Goal: Task Accomplishment & Management: Manage account settings

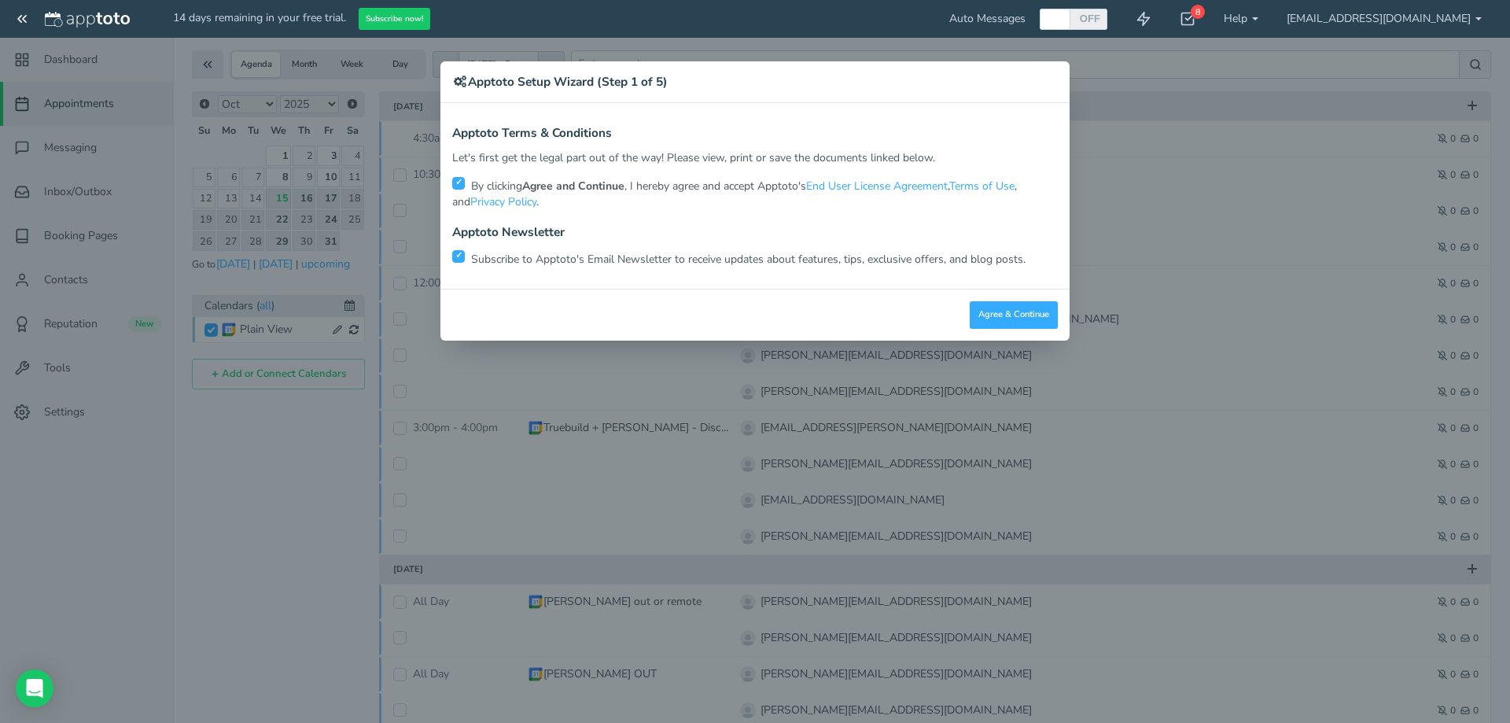
scroll to position [46, 0]
click at [1011, 322] on button "Agree & Continue" at bounding box center [1013, 315] width 88 height 28
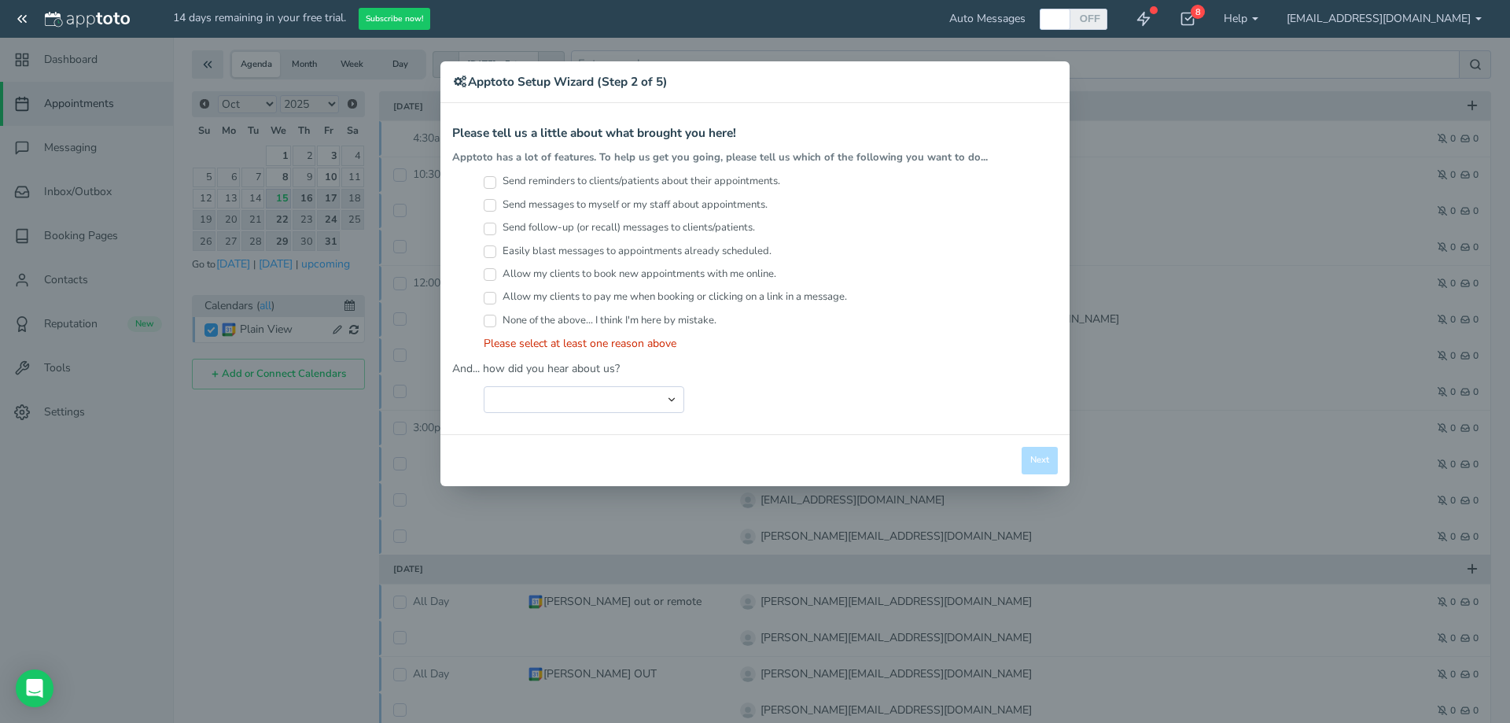
click at [487, 179] on input "Send reminders to clients/patients about their appointments." at bounding box center [490, 182] width 13 height 13
checkbox input "true"
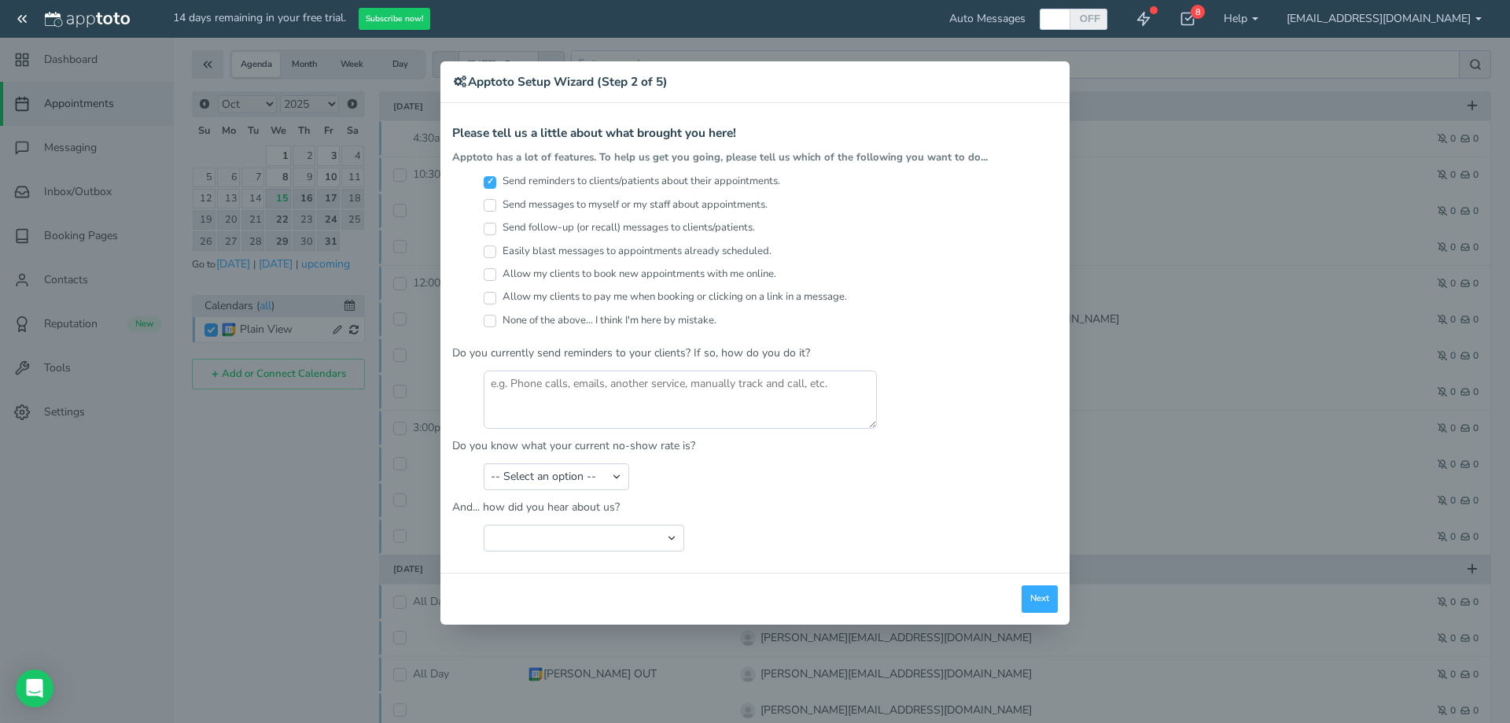
click at [491, 206] on input "Send messages to myself or my staff about appointments." at bounding box center [490, 205] width 13 height 13
checkbox input "true"
click at [642, 385] on textarea at bounding box center [680, 399] width 393 height 58
type textarea "yes - email or text"
click at [584, 479] on select "-- Select an option -- Less than 5% 5-10% 10-20% 20-30% More than 30% Not sure" at bounding box center [556, 476] width 145 height 27
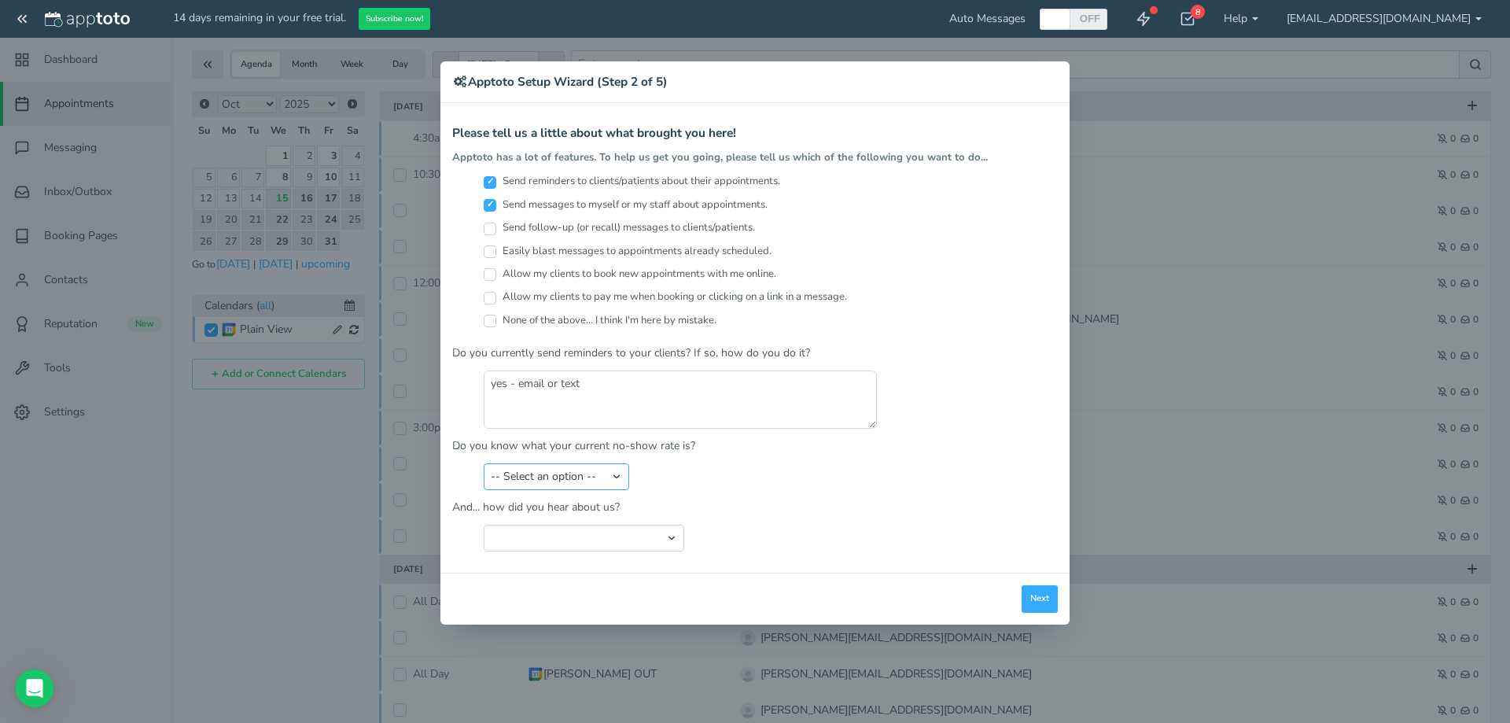
select select "string:Less than 5%"
click at [484, 463] on select "-- Select an option -- Less than 5% 5-10% 10-20% 20-30% More than 30% Not sure" at bounding box center [556, 476] width 145 height 27
click at [587, 538] on select "Search Engine (Google, Yahoo, Bing, etc.) Search Engine Advertisement Blog Post…" at bounding box center [584, 537] width 200 height 27
select select "string:Other"
click at [484, 524] on select "Search Engine (Google, Yahoo, Bing, etc.) Search Engine Advertisement Blog Post…" at bounding box center [584, 537] width 200 height 27
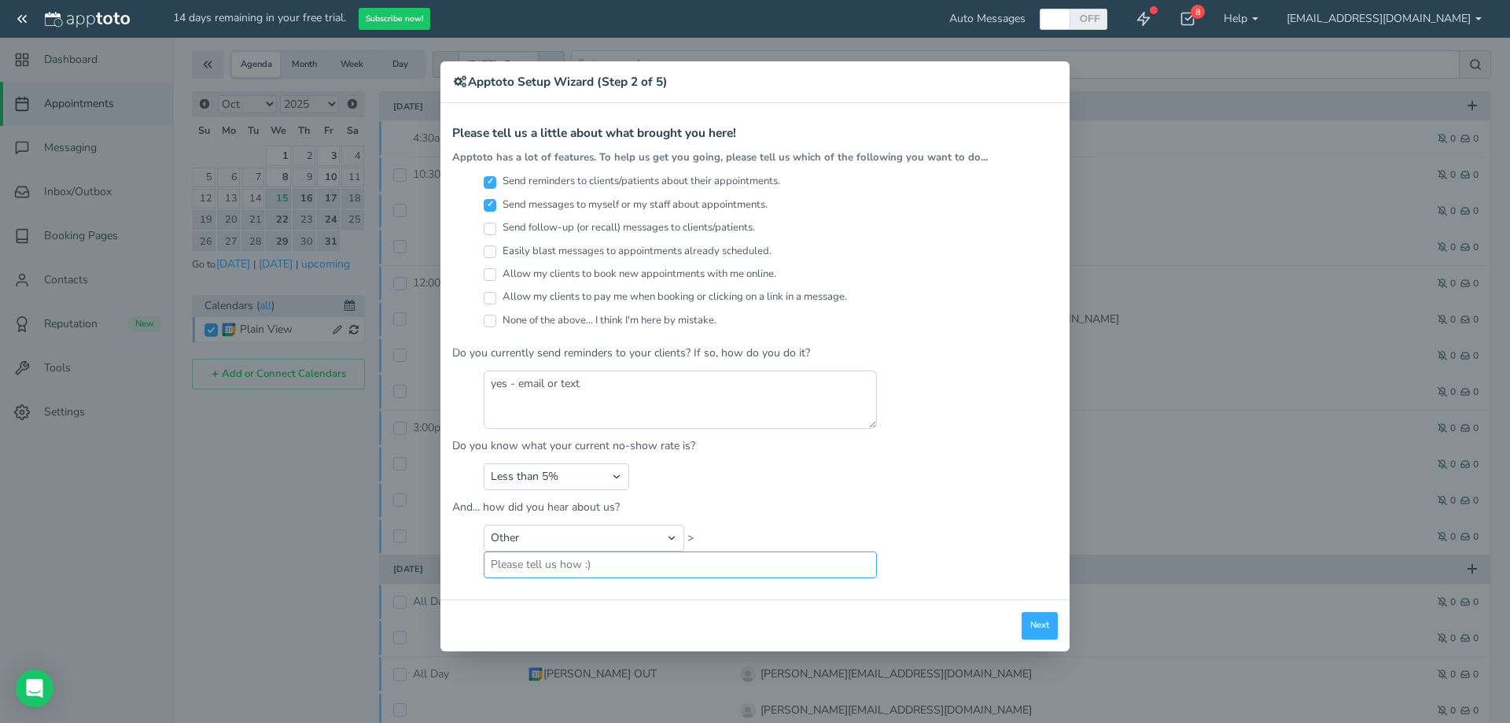
click at [616, 566] on input "text" at bounding box center [680, 564] width 393 height 27
type input "chatgpt"
click at [1032, 631] on button "Next" at bounding box center [1039, 626] width 36 height 28
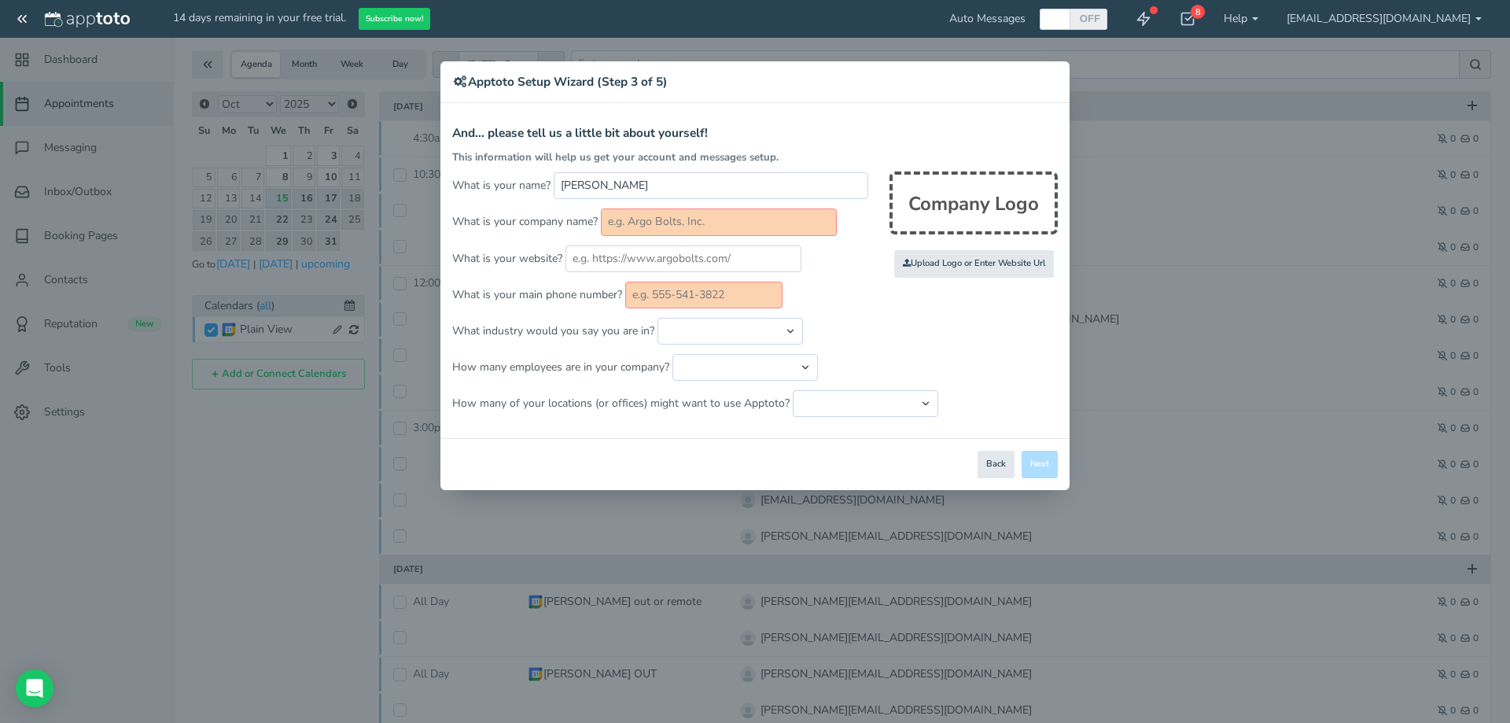
click at [707, 223] on input "text" at bounding box center [719, 221] width 236 height 27
type input "Truebuild Homes"
click at [638, 250] on input "text" at bounding box center [683, 258] width 236 height 27
type input "[DOMAIN_NAME]"
click at [657, 277] on form "And... please tell us a little bit about yourself! This information will help u…" at bounding box center [754, 272] width 605 height 290
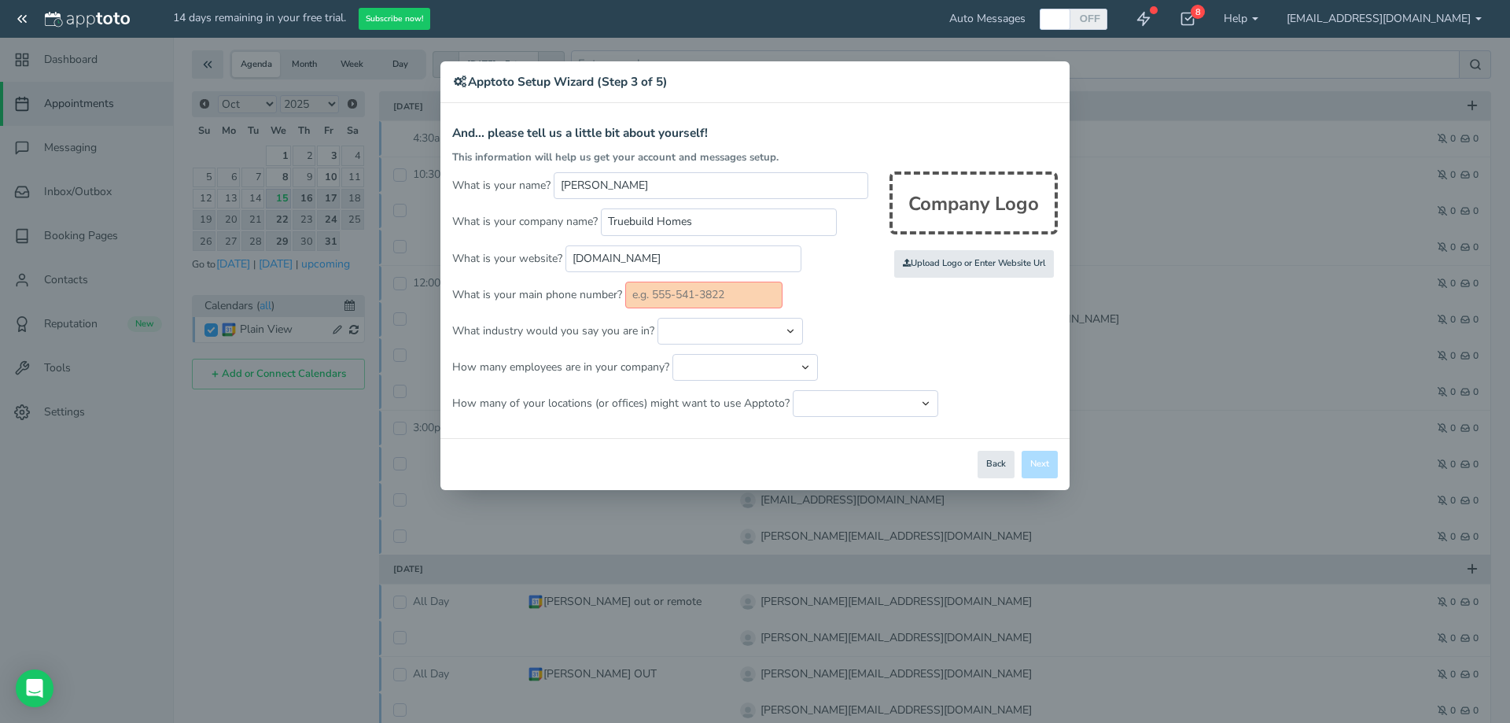
click at [656, 285] on input "text" at bounding box center [703, 294] width 157 height 27
type input "701-369-0506"
click at [690, 337] on select "Automotive Cleaning Services Consulting Education - Classroom Education - Admis…" at bounding box center [729, 331] width 145 height 27
select select "string:Other"
click at [657, 318] on select "Automotive Cleaning Services Consulting Education - Classroom Education - Admis…" at bounding box center [729, 331] width 145 height 27
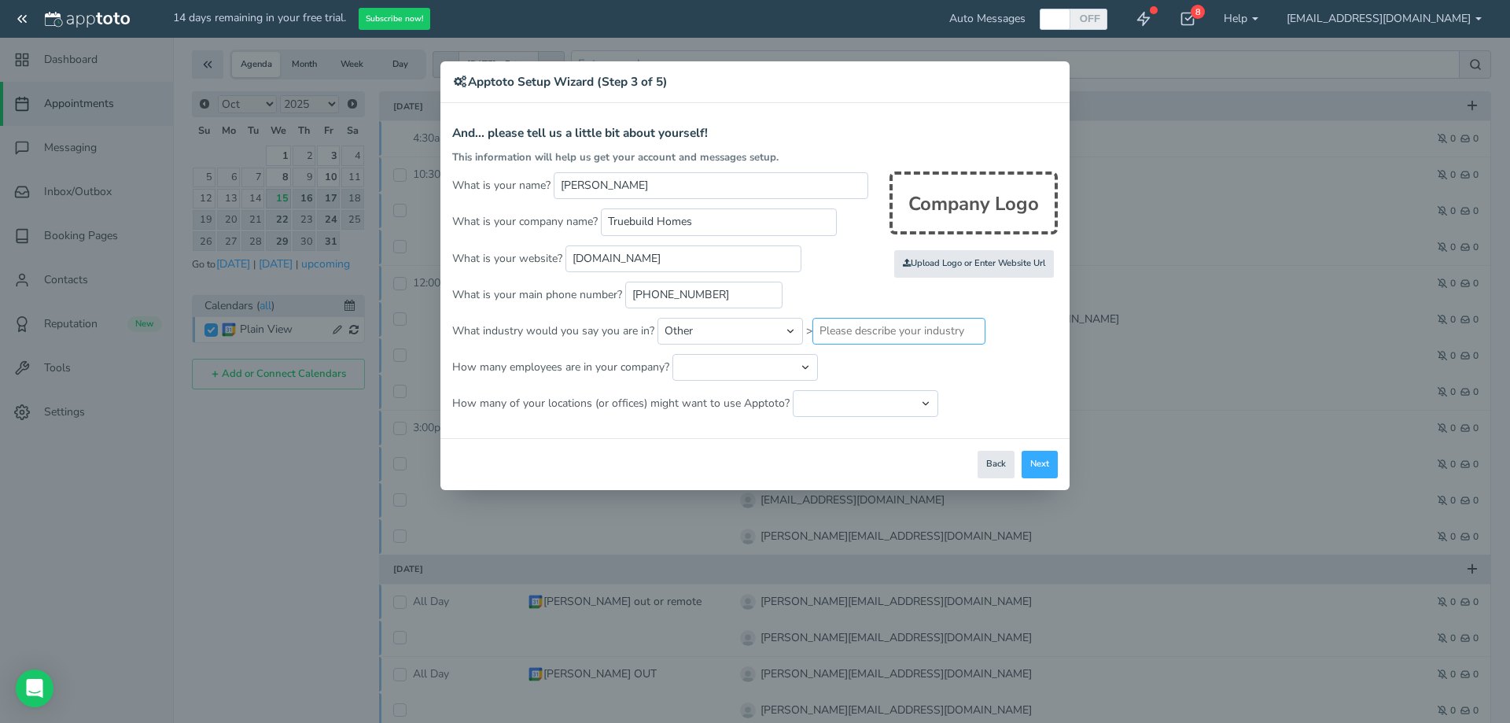
click at [875, 330] on input "text" at bounding box center [898, 331] width 173 height 27
type input "construction"
click at [746, 364] on select "Just me 1 to 5 6 to 10 11 to 25 26 to 50 51 to 100 101 to 500 501 to 1000 More …" at bounding box center [744, 367] width 145 height 27
select select "string:1..5"
click at [672, 354] on select "Just me 1 to 5 6 to 10 11 to 25 26 to 50 51 to 100 101 to 500 501 to 1000 More …" at bounding box center [744, 367] width 145 height 27
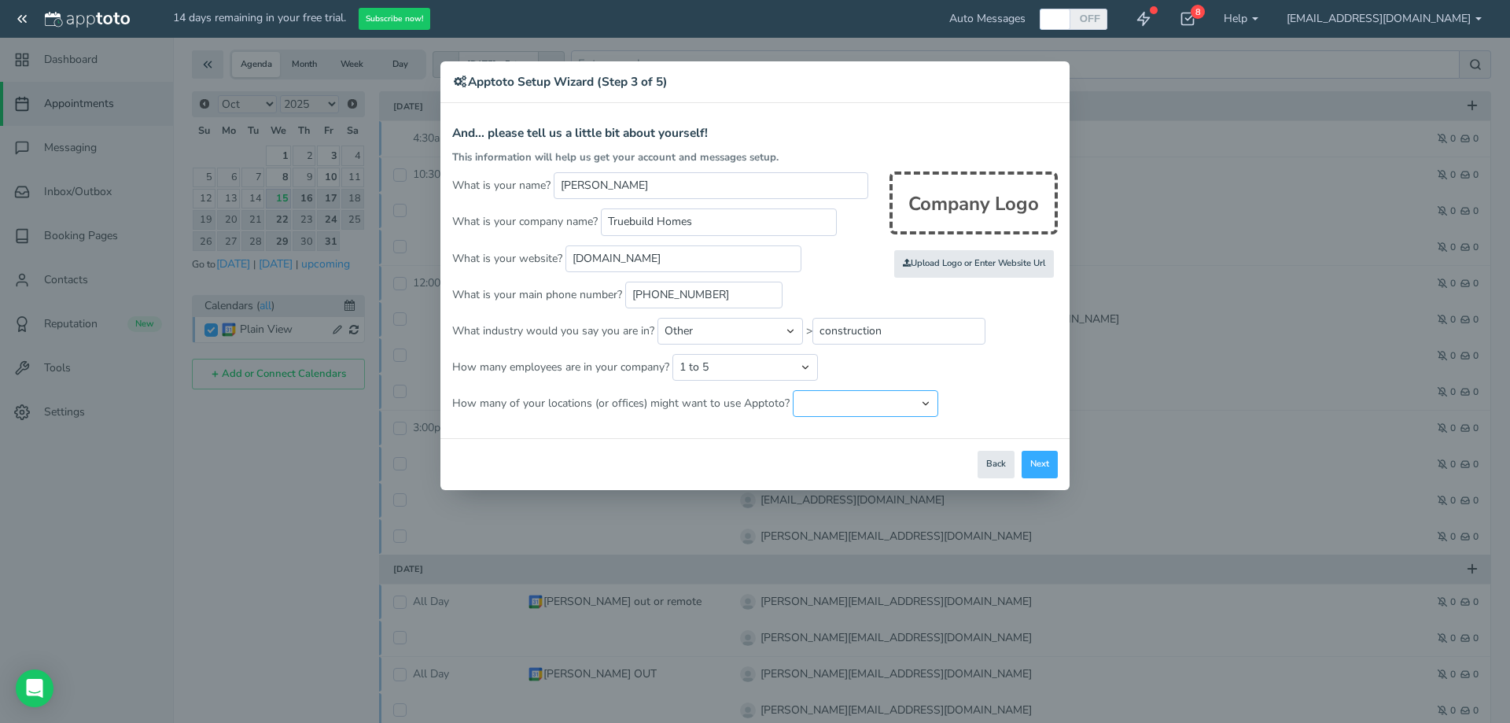
click at [846, 399] on select "Just one location 2 3 4 5 6 to 10 11 to 25 26 to 50 More than 50" at bounding box center [865, 403] width 145 height 27
select select "string:1"
click at [793, 390] on select "Just one location 2 3 4 5 6 to 10 11 to 25 26 to 50 More than 50" at bounding box center [865, 403] width 145 height 27
click at [1041, 465] on button "Next" at bounding box center [1039, 465] width 36 height 28
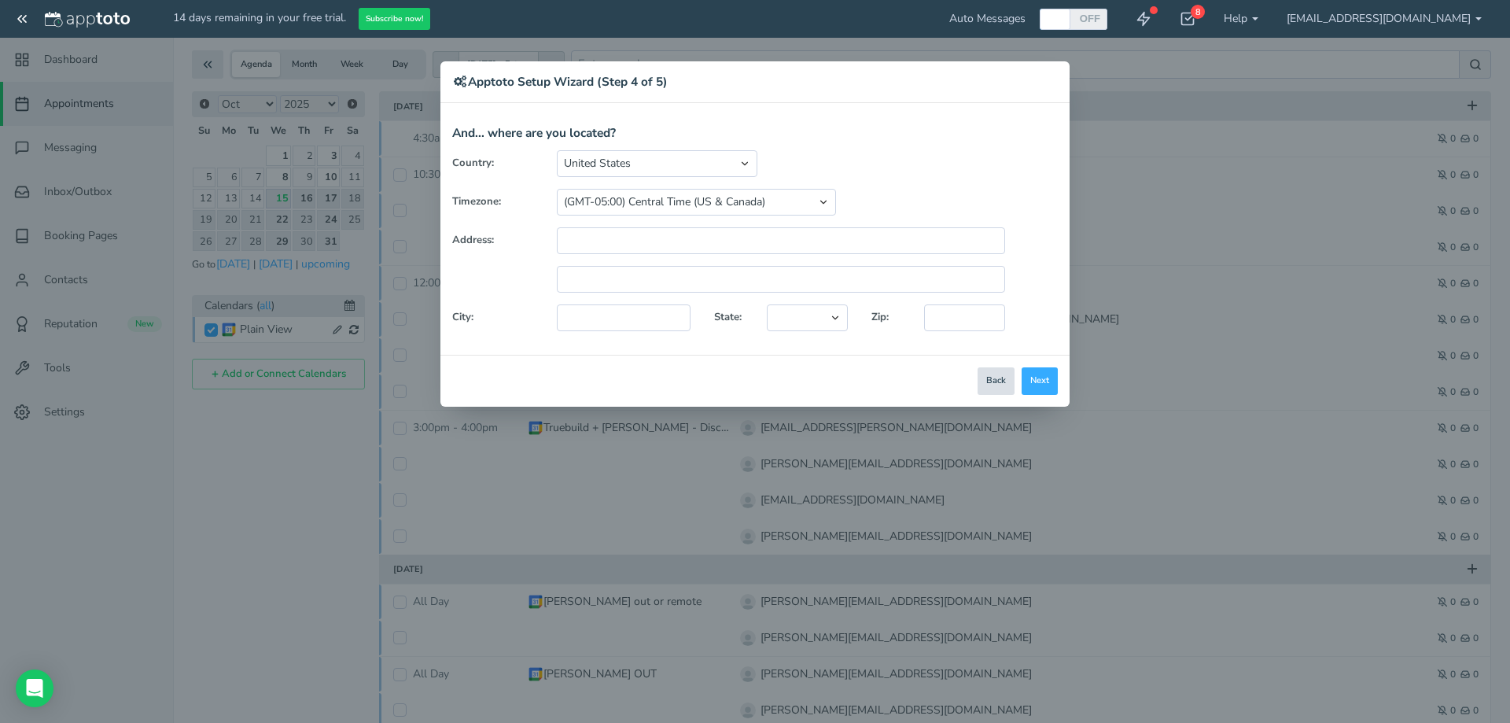
click at [991, 381] on button "Back" at bounding box center [995, 381] width 37 height 28
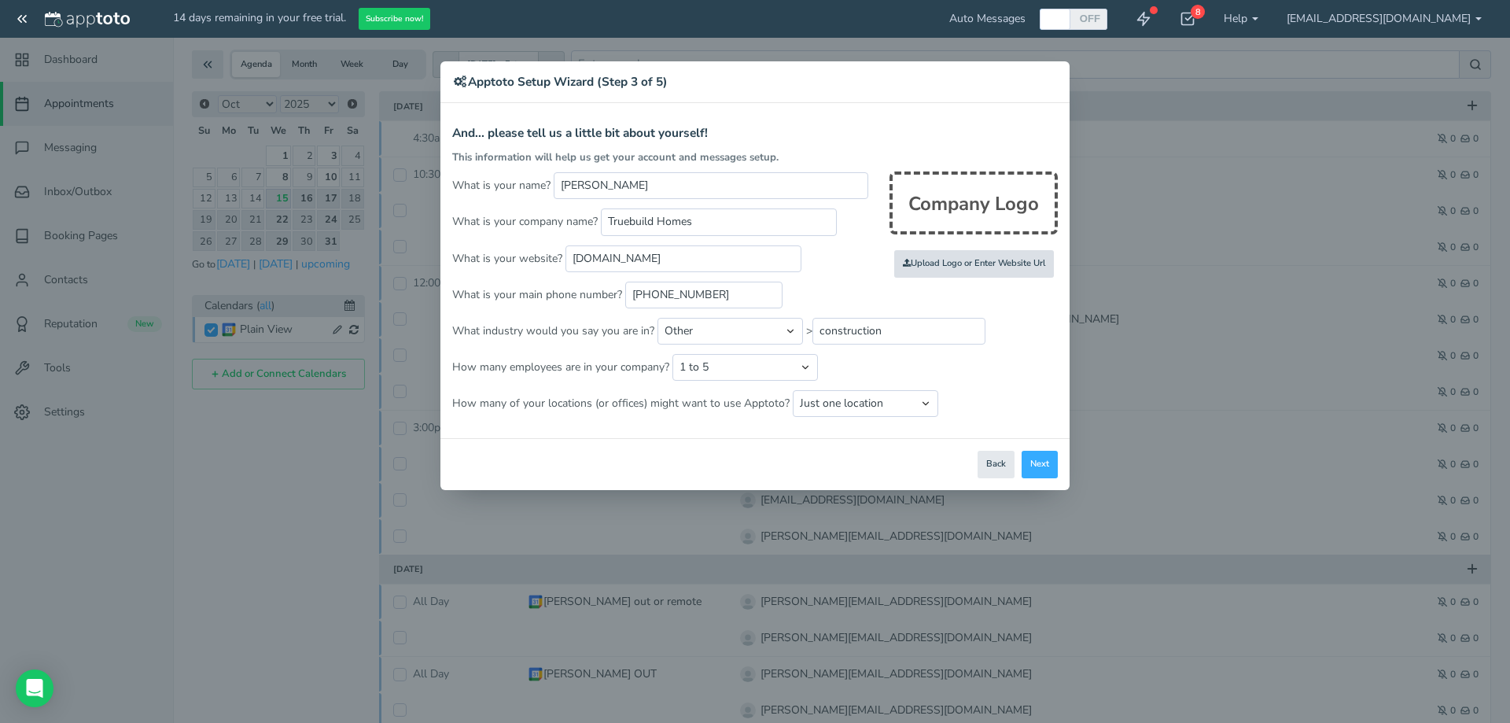
click at [941, 264] on input "file" at bounding box center [629, 264] width 1497 height 108
click at [975, 265] on input "file" at bounding box center [629, 264] width 1497 height 108
type input "C:\fakepath\TB-Logo-Horz-Color.png"
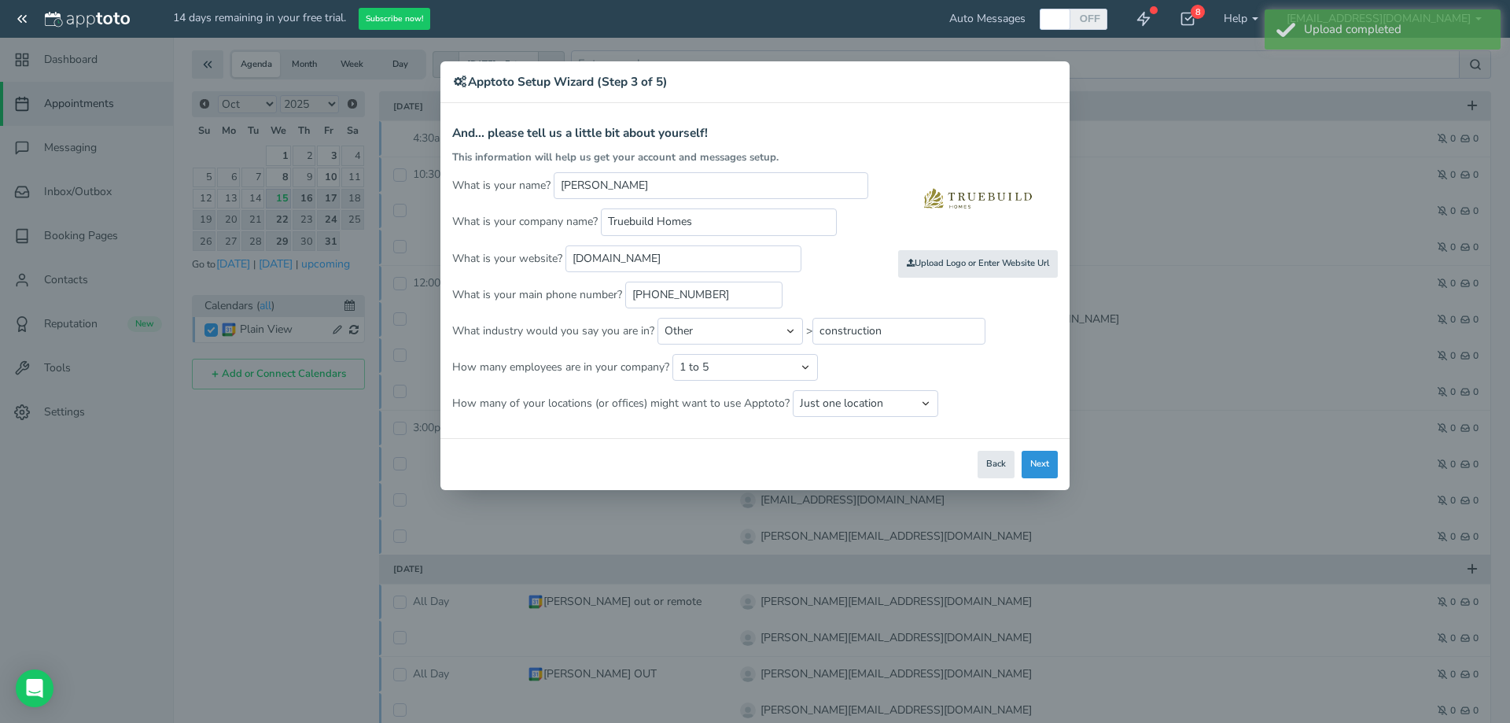
click at [1039, 473] on button "Next" at bounding box center [1039, 465] width 36 height 28
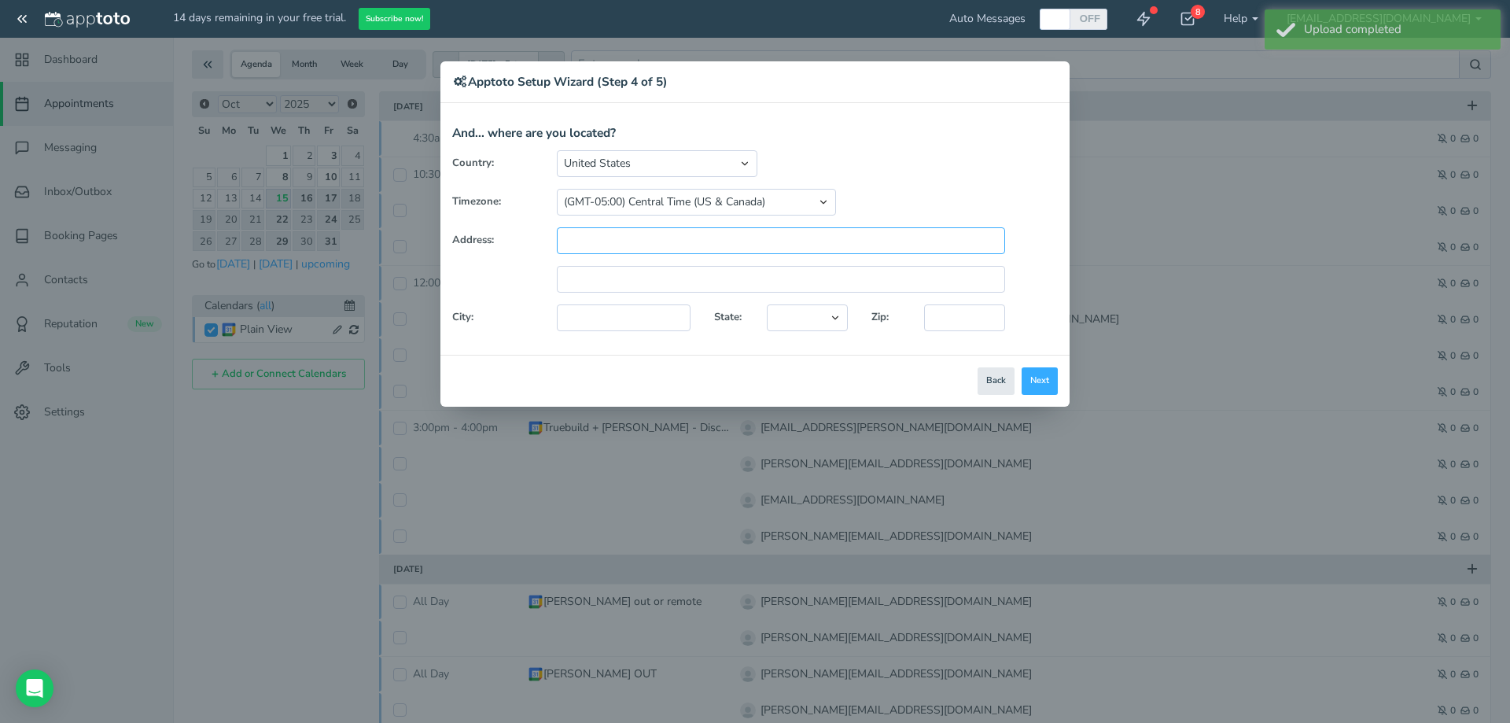
click at [651, 242] on input "text" at bounding box center [781, 240] width 448 height 27
type input "212 W Main Ave"
type input "Bismarck"
select select "string:ND"
type input "58501"
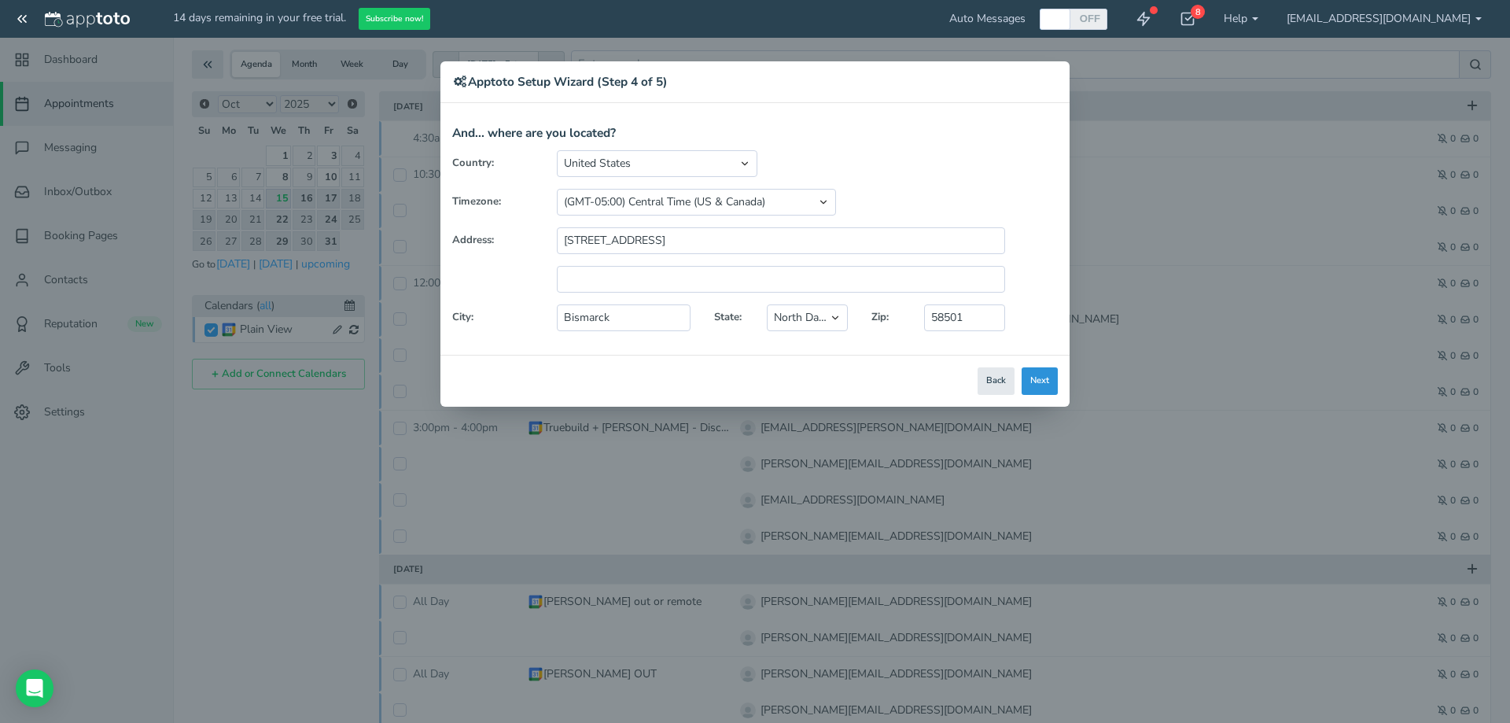
click at [1046, 380] on button "Next" at bounding box center [1039, 381] width 36 height 28
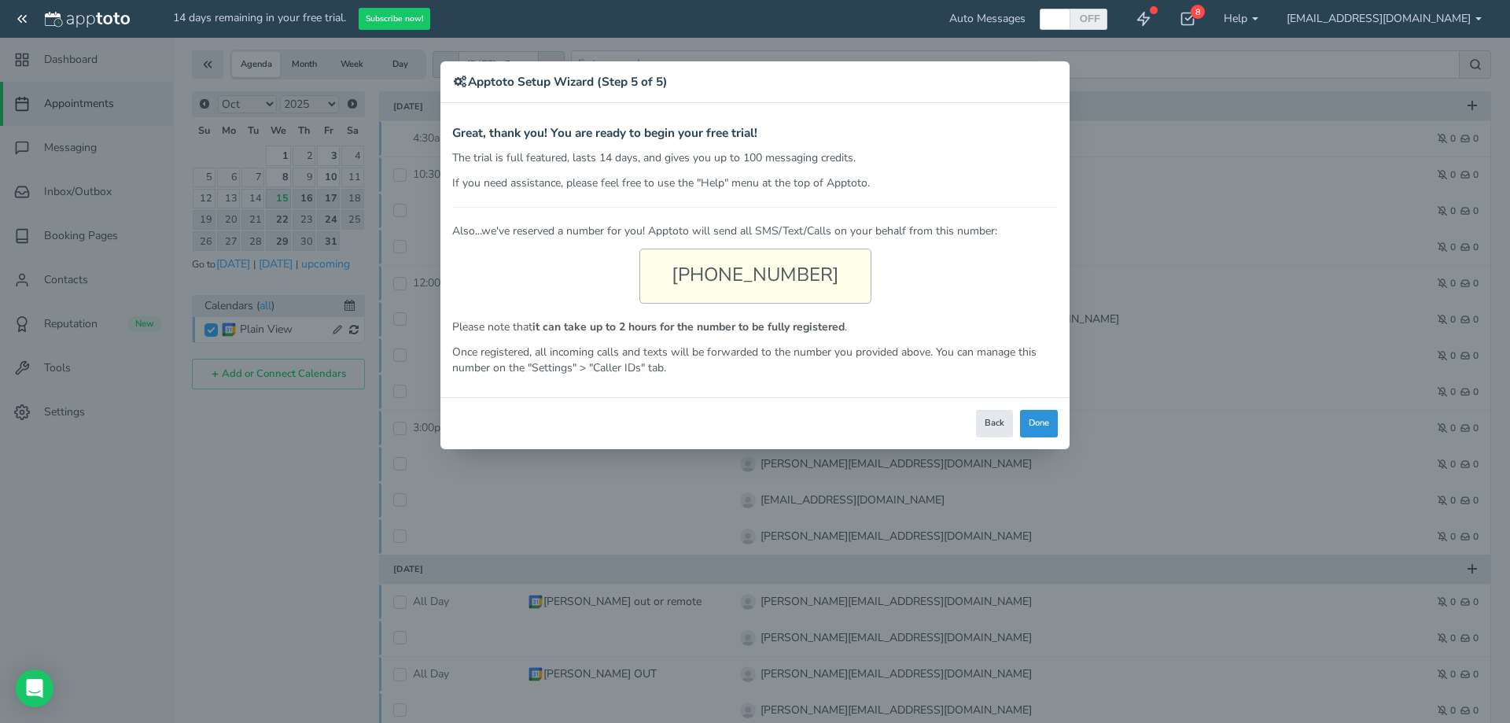
click at [1038, 418] on button "Done" at bounding box center [1039, 424] width 38 height 28
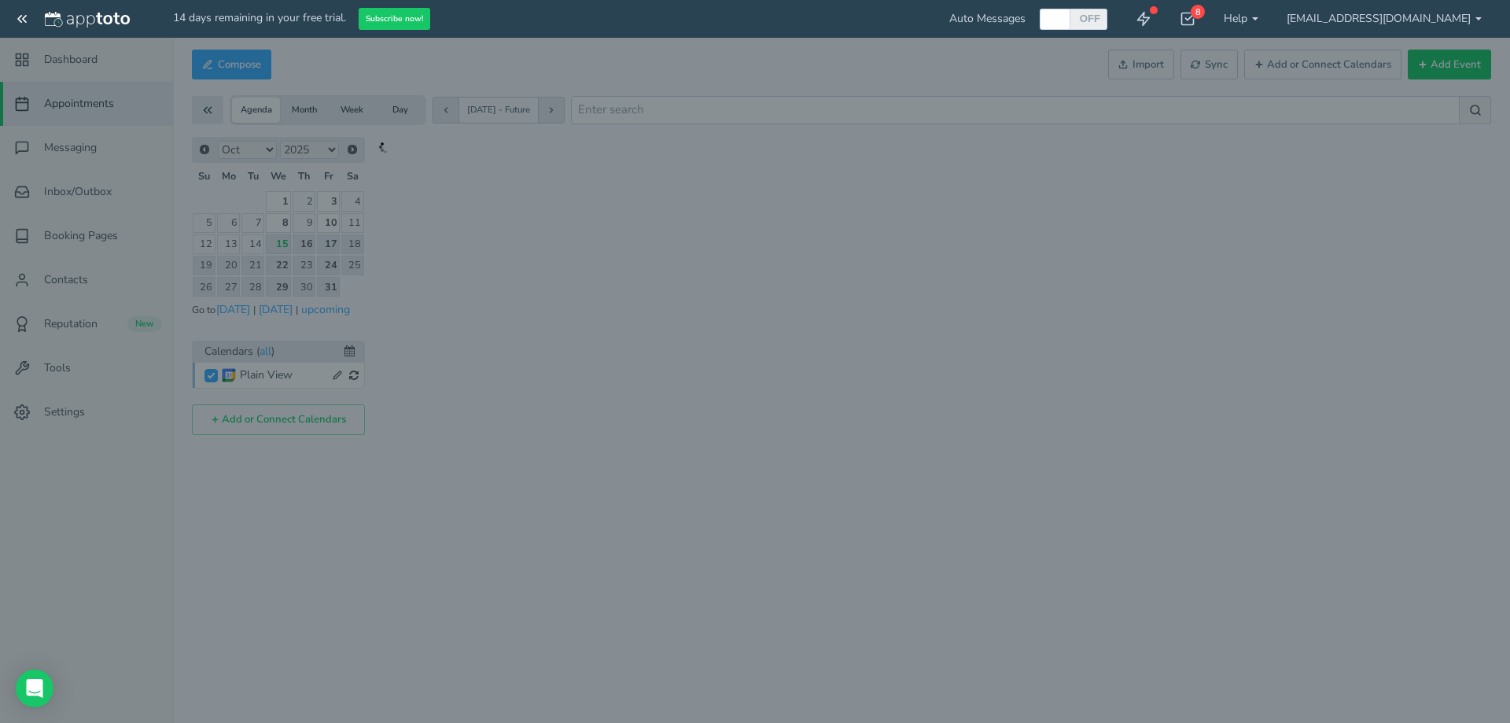
scroll to position [0, 0]
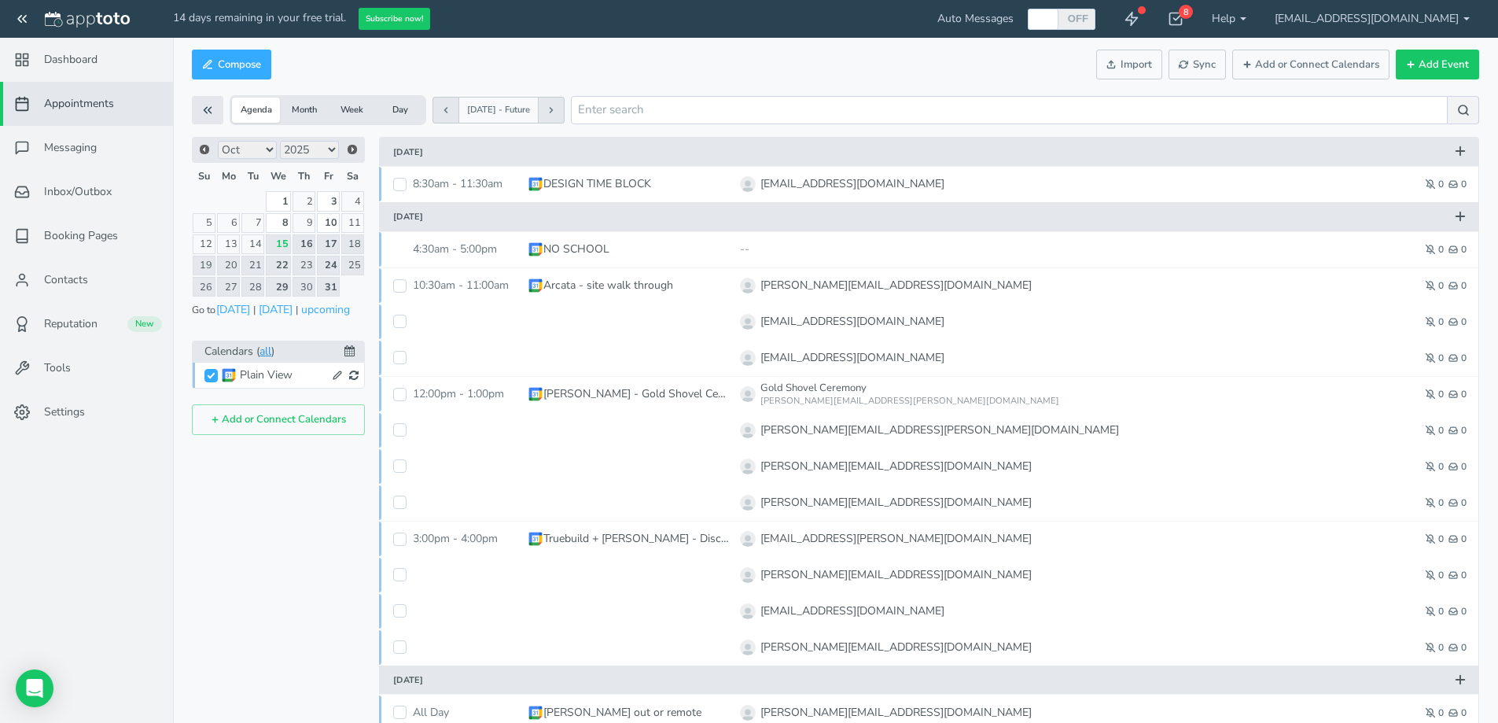
click at [268, 350] on link "all" at bounding box center [265, 351] width 12 height 18
click at [217, 421] on icon at bounding box center [215, 419] width 9 height 9
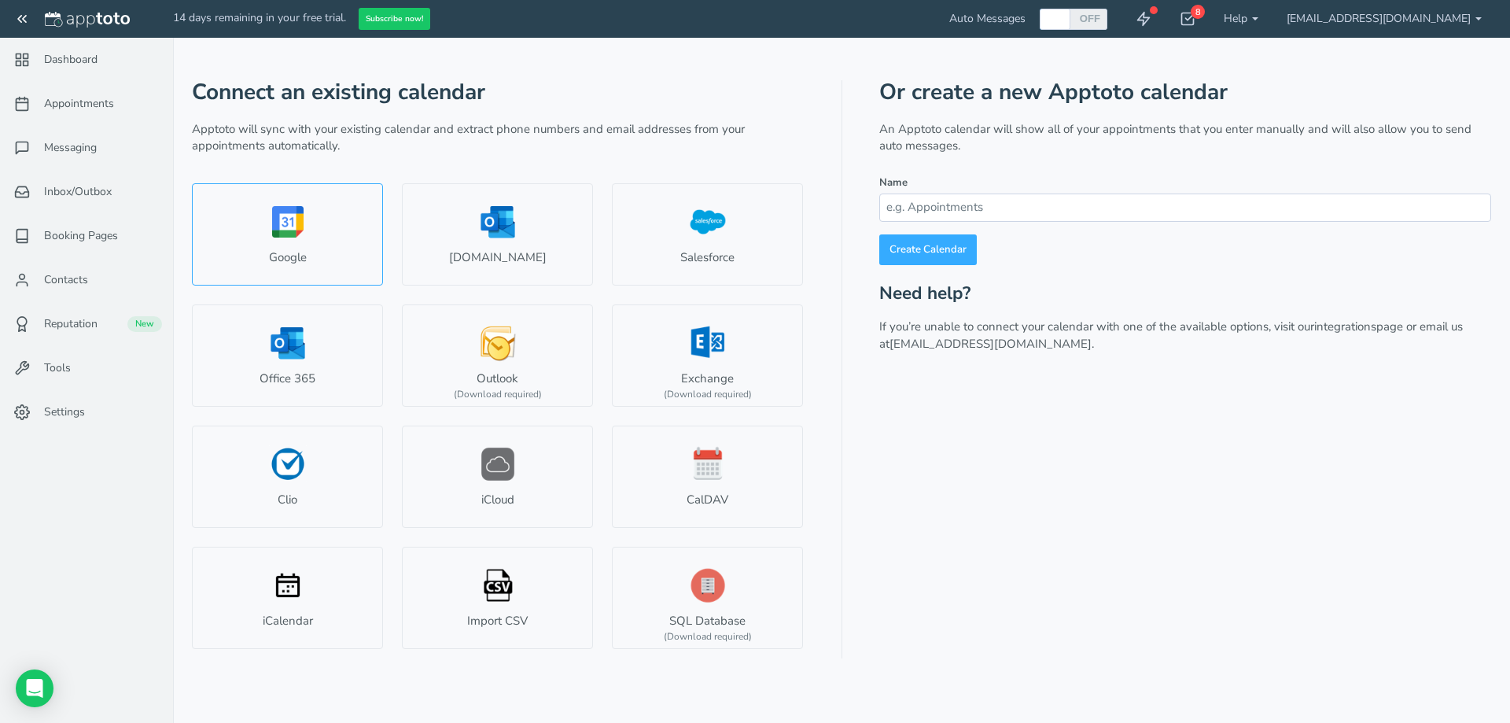
click at [296, 237] on link "Google" at bounding box center [287, 234] width 191 height 102
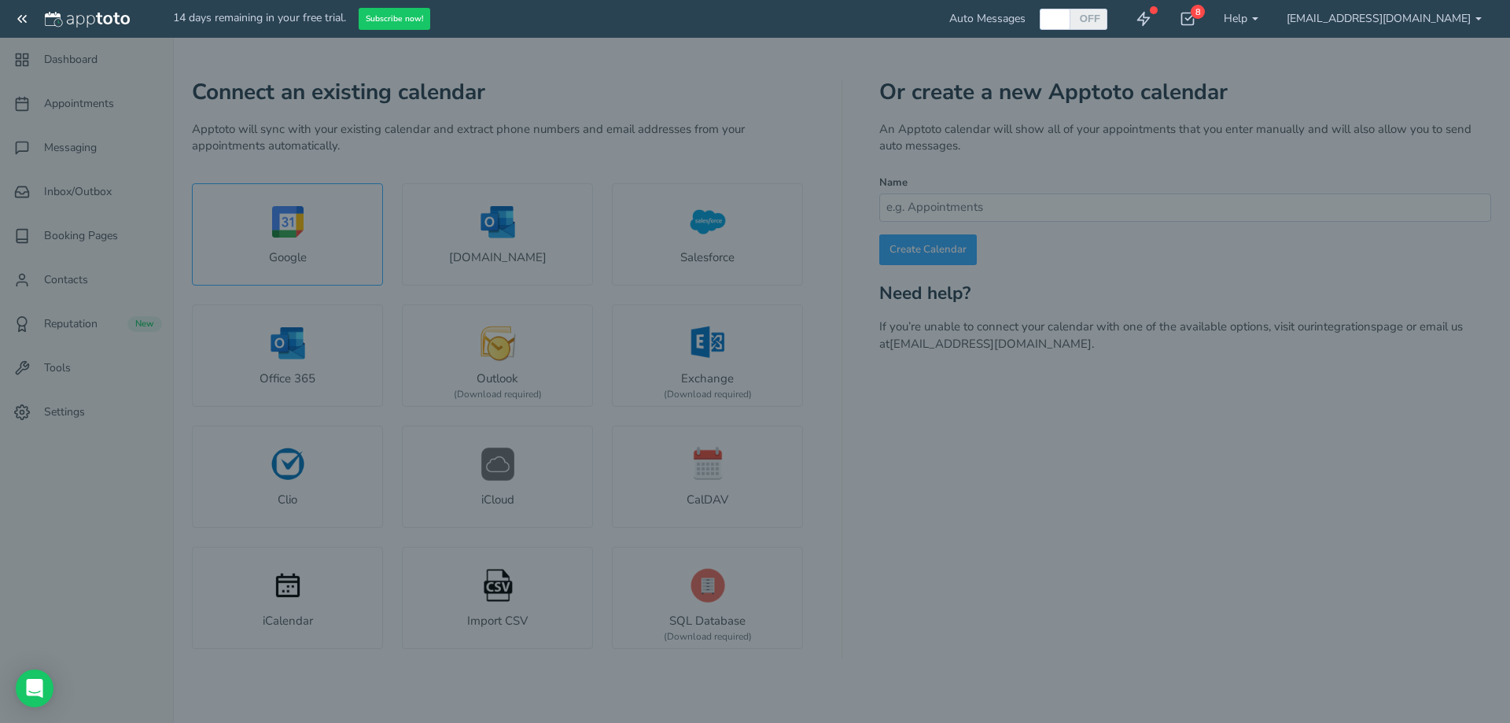
select select "number:58457"
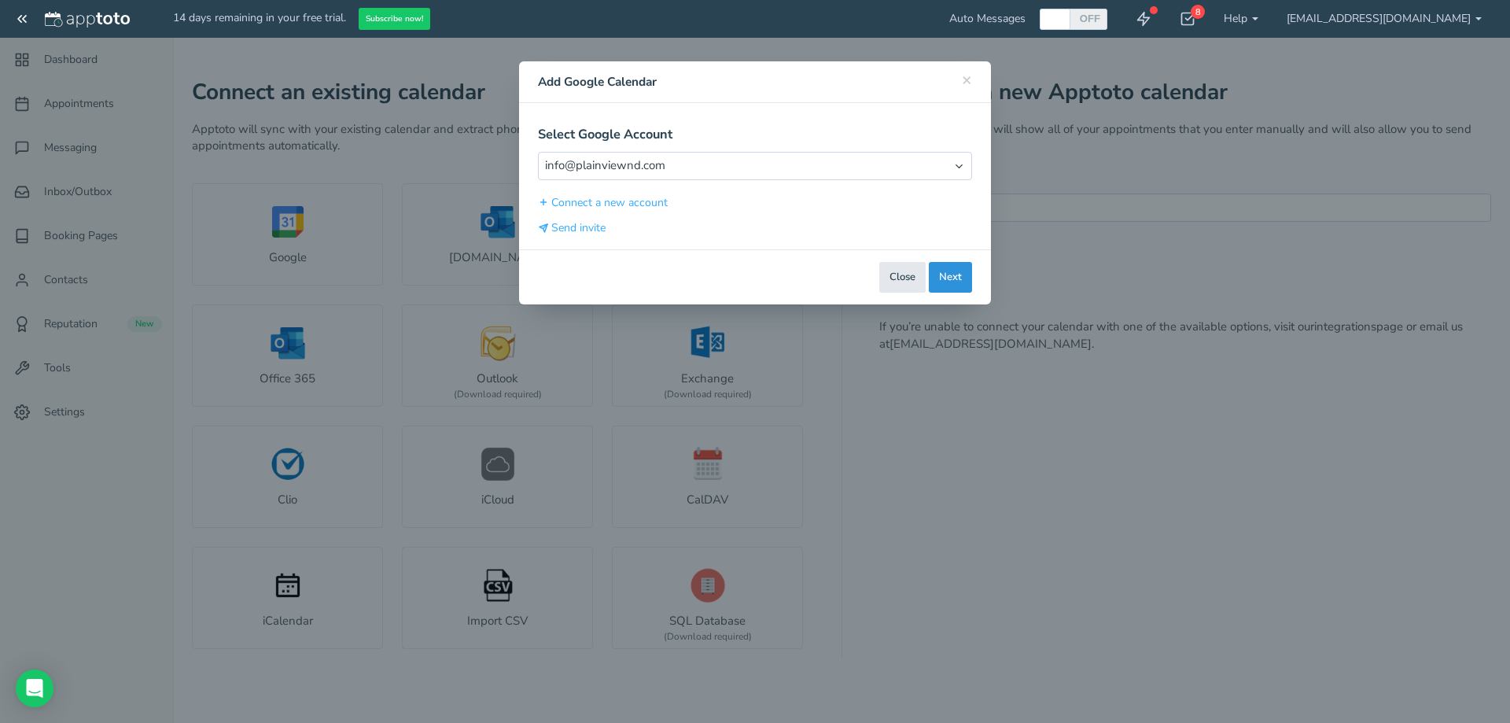
click at [953, 279] on button "Next" at bounding box center [950, 277] width 43 height 31
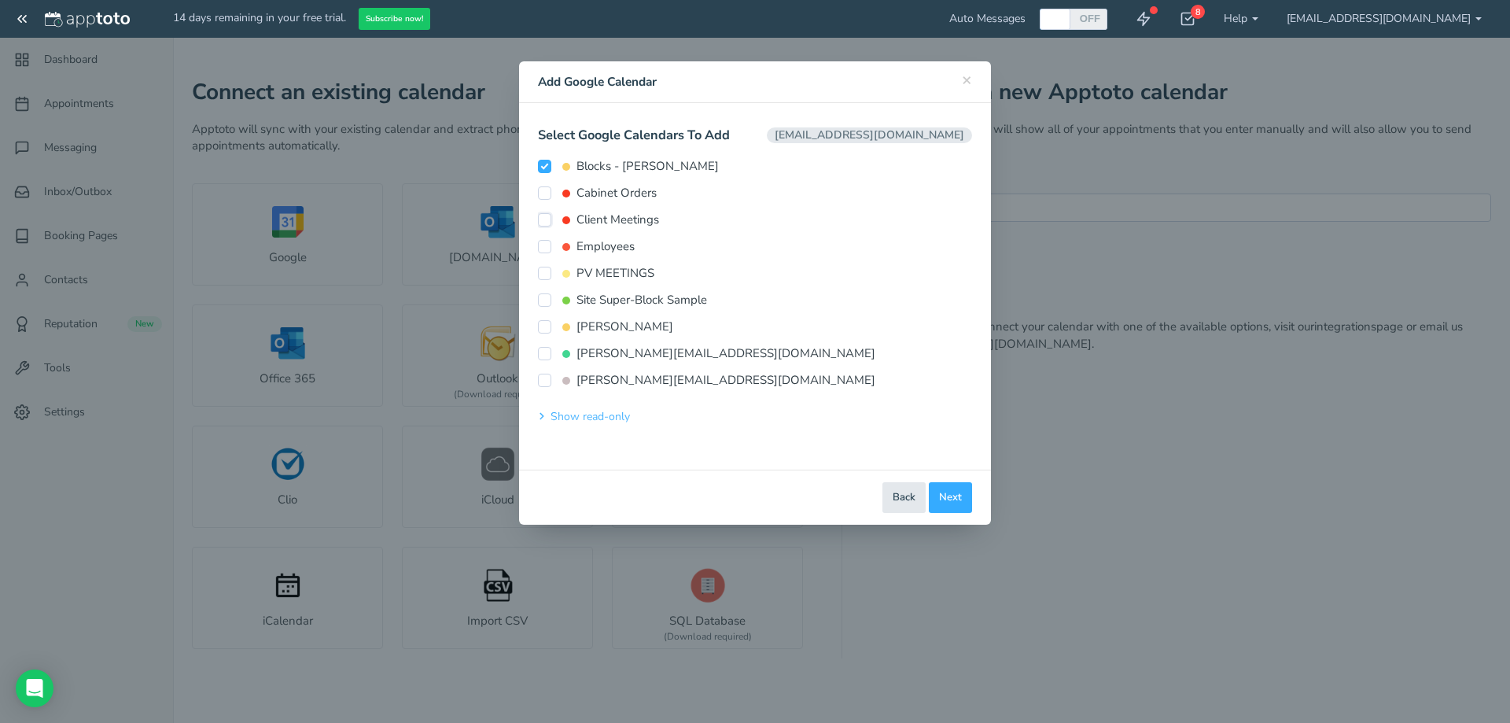
click at [539, 221] on input "Client Meetings" at bounding box center [544, 219] width 13 height 13
checkbox input "true"
click at [546, 170] on input "Blocks - Erin" at bounding box center [544, 166] width 13 height 13
checkbox input "false"
click at [945, 496] on button "Next" at bounding box center [950, 497] width 43 height 31
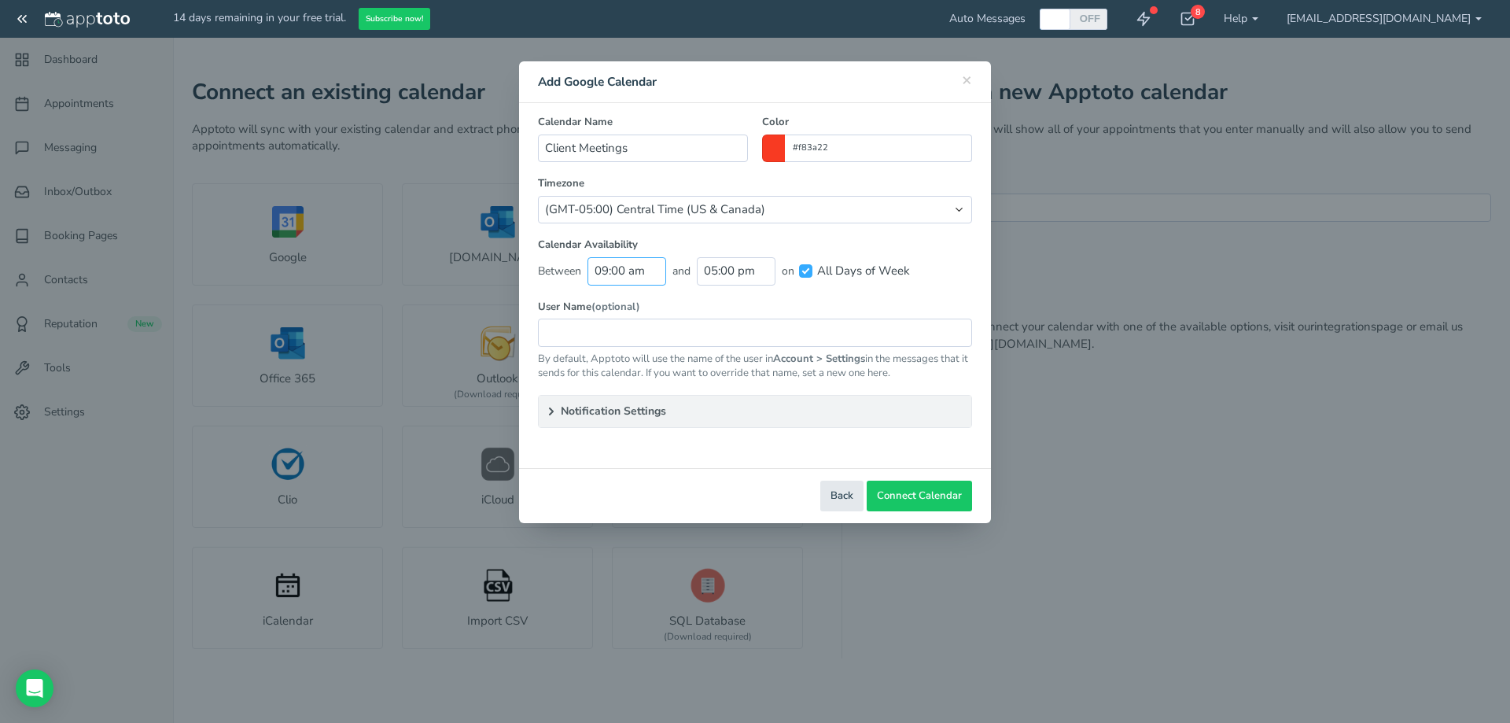
scroll to position [226, 0]
click at [626, 272] on input "09:00 am" at bounding box center [626, 271] width 79 height 28
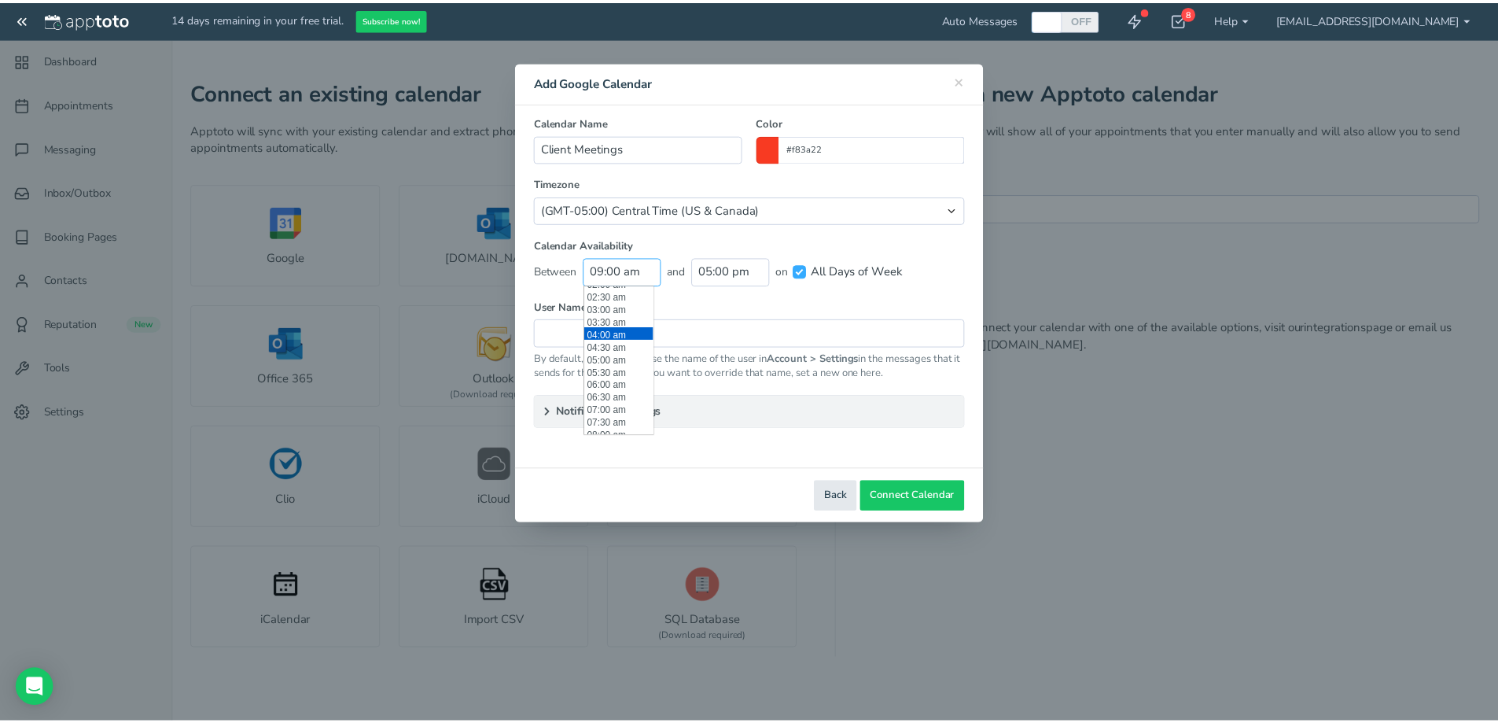
scroll to position [79, 0]
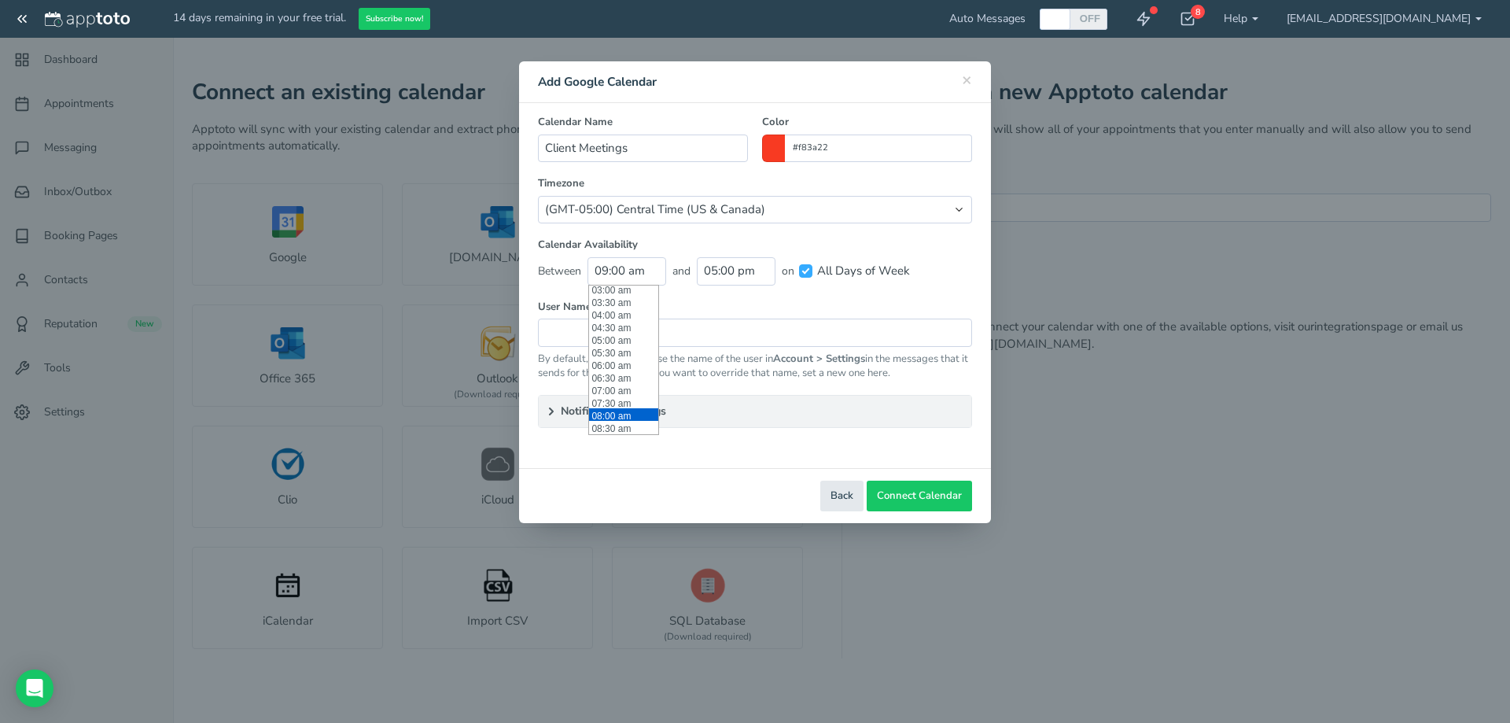
click at [624, 414] on li "08:00 am" at bounding box center [623, 414] width 69 height 13
type input "08:00 am"
click at [910, 489] on span "Connect Calendar" at bounding box center [919, 495] width 85 height 15
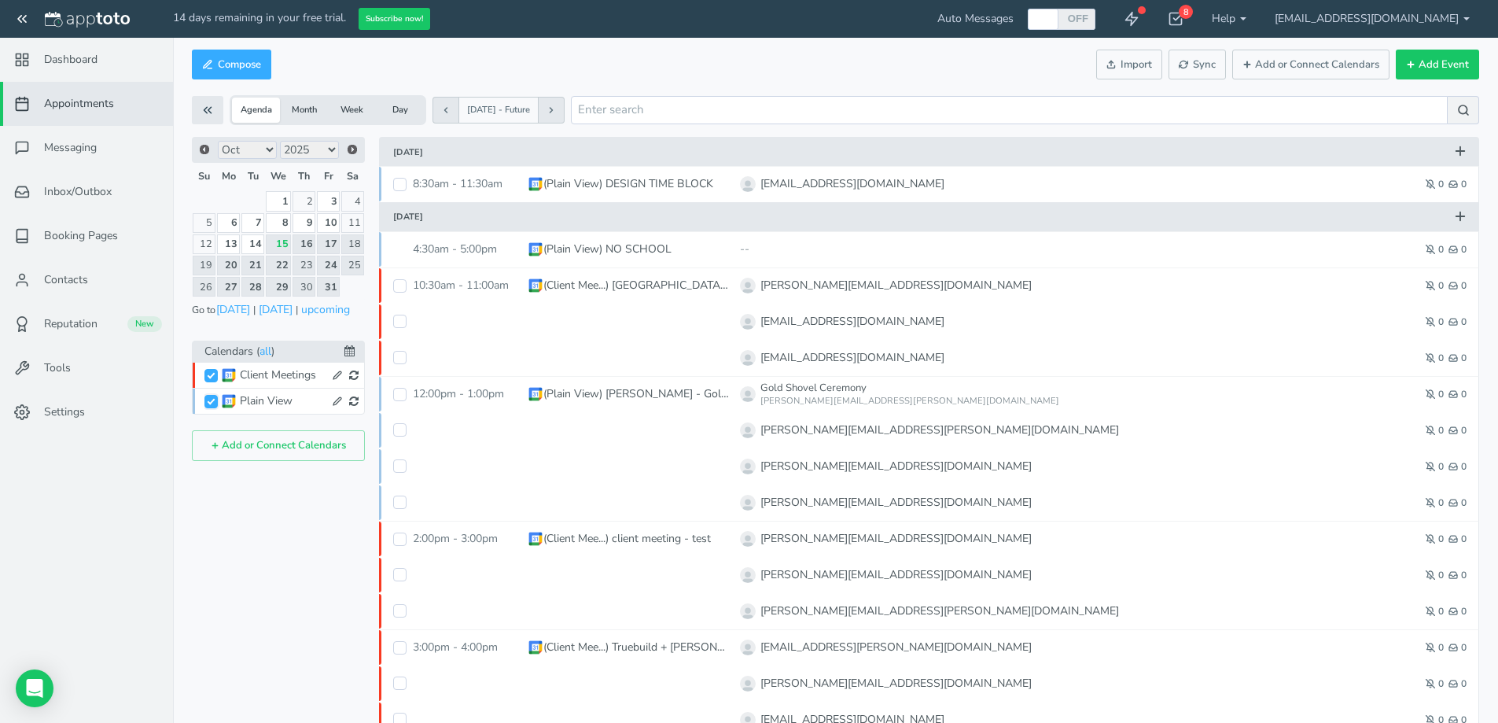
click at [214, 402] on input "Plain View" at bounding box center [210, 401] width 13 height 13
checkbox input "false"
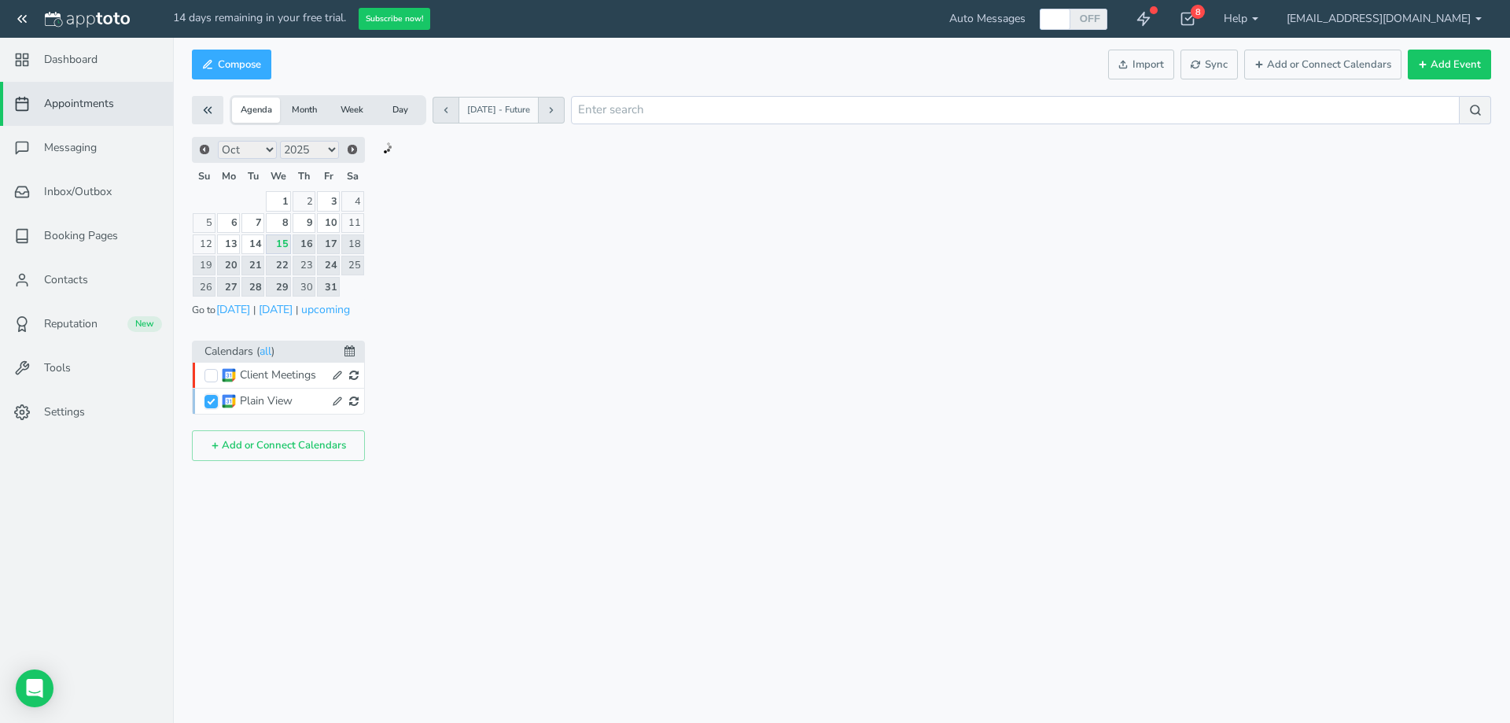
click at [208, 399] on input "Plain View" at bounding box center [210, 401] width 13 height 13
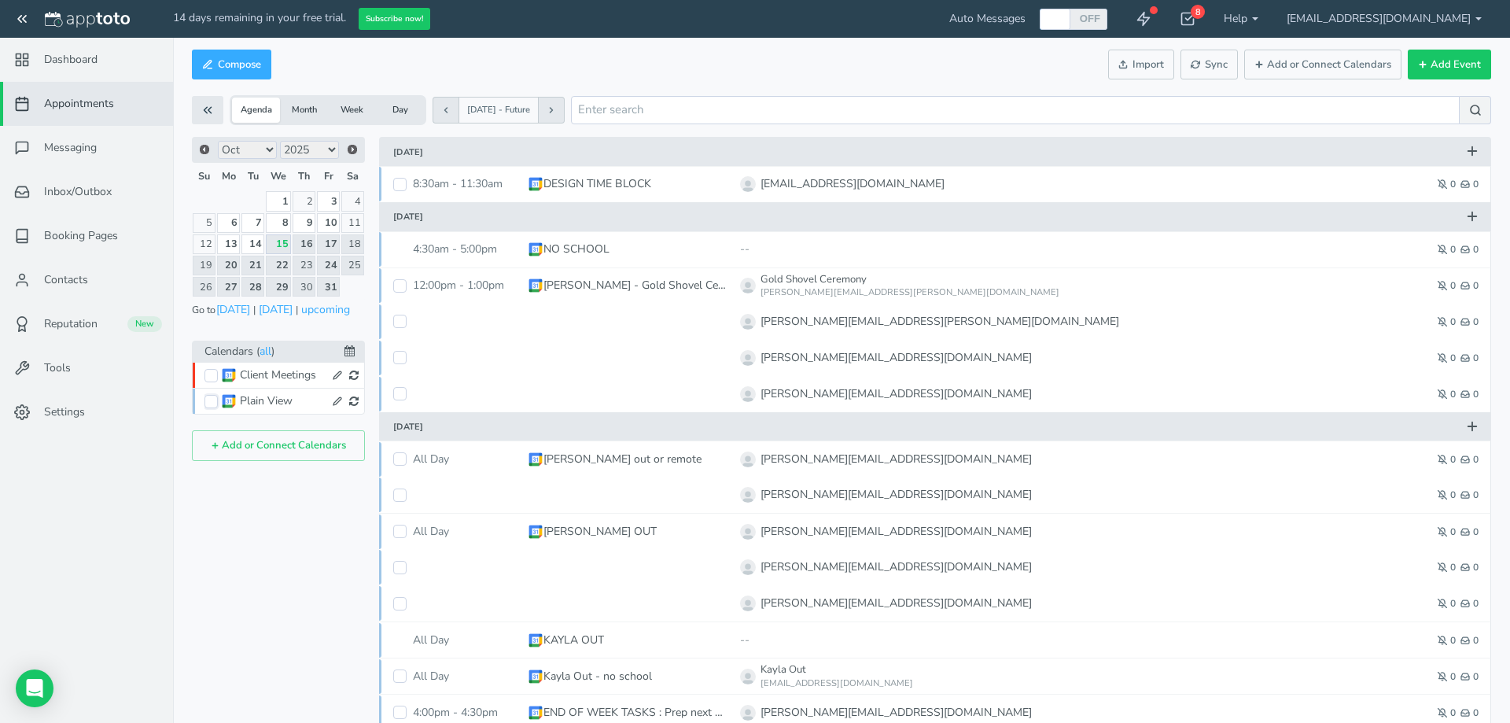
checkbox input "true"
click at [212, 374] on input "Client Meetings" at bounding box center [210, 375] width 13 height 13
checkbox input "true"
checkbox input "false"
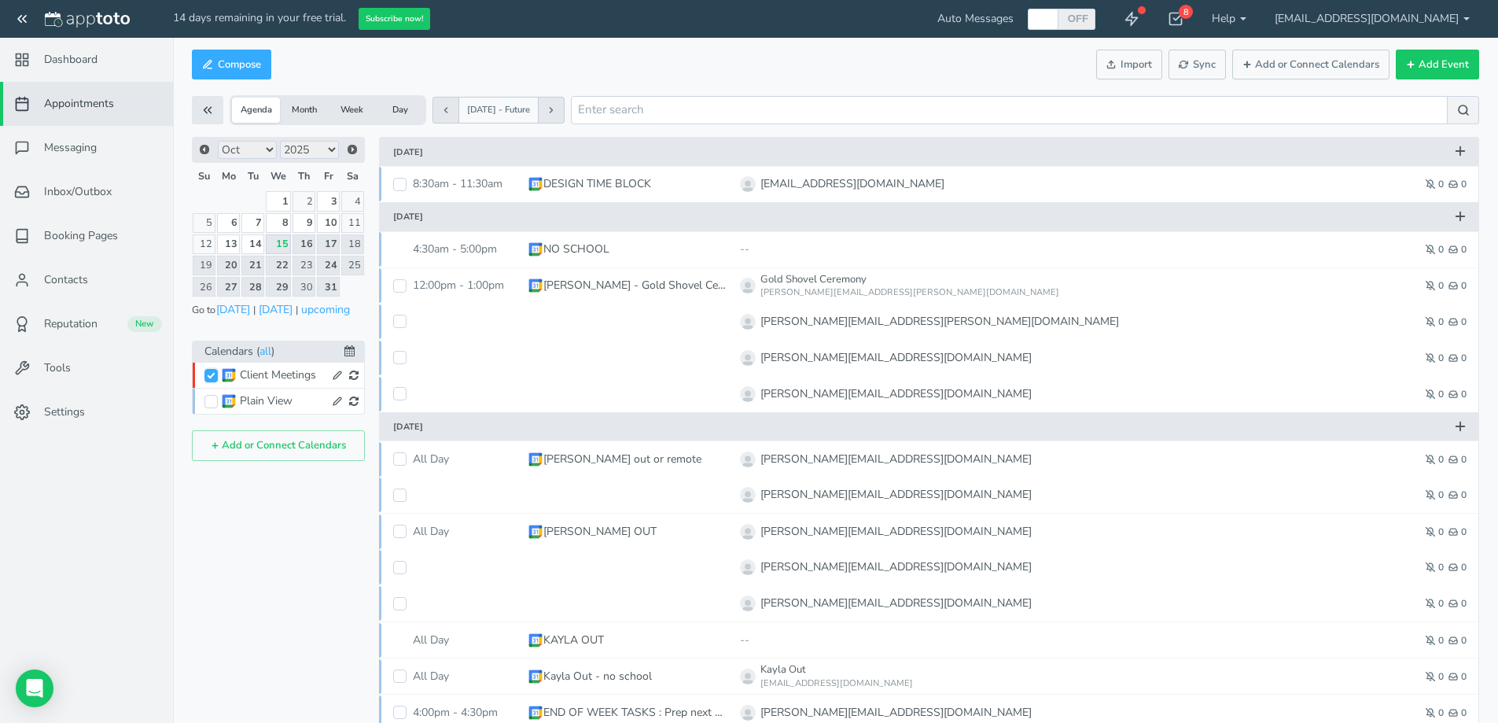
checkbox input "true"
click at [214, 377] on input "Client Meetings" at bounding box center [210, 375] width 13 height 13
checkbox input "true"
checkbox input "false"
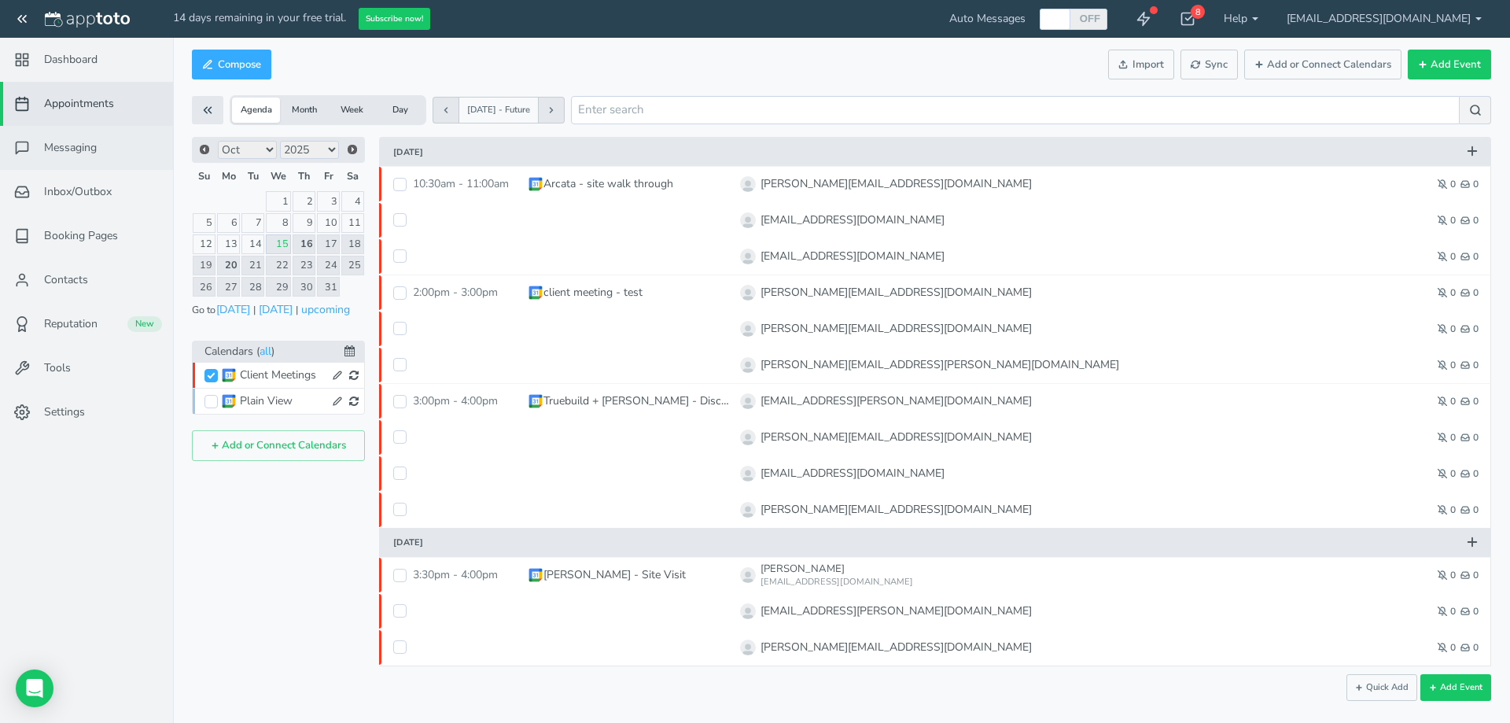
click at [78, 147] on span "Messaging" at bounding box center [70, 148] width 53 height 16
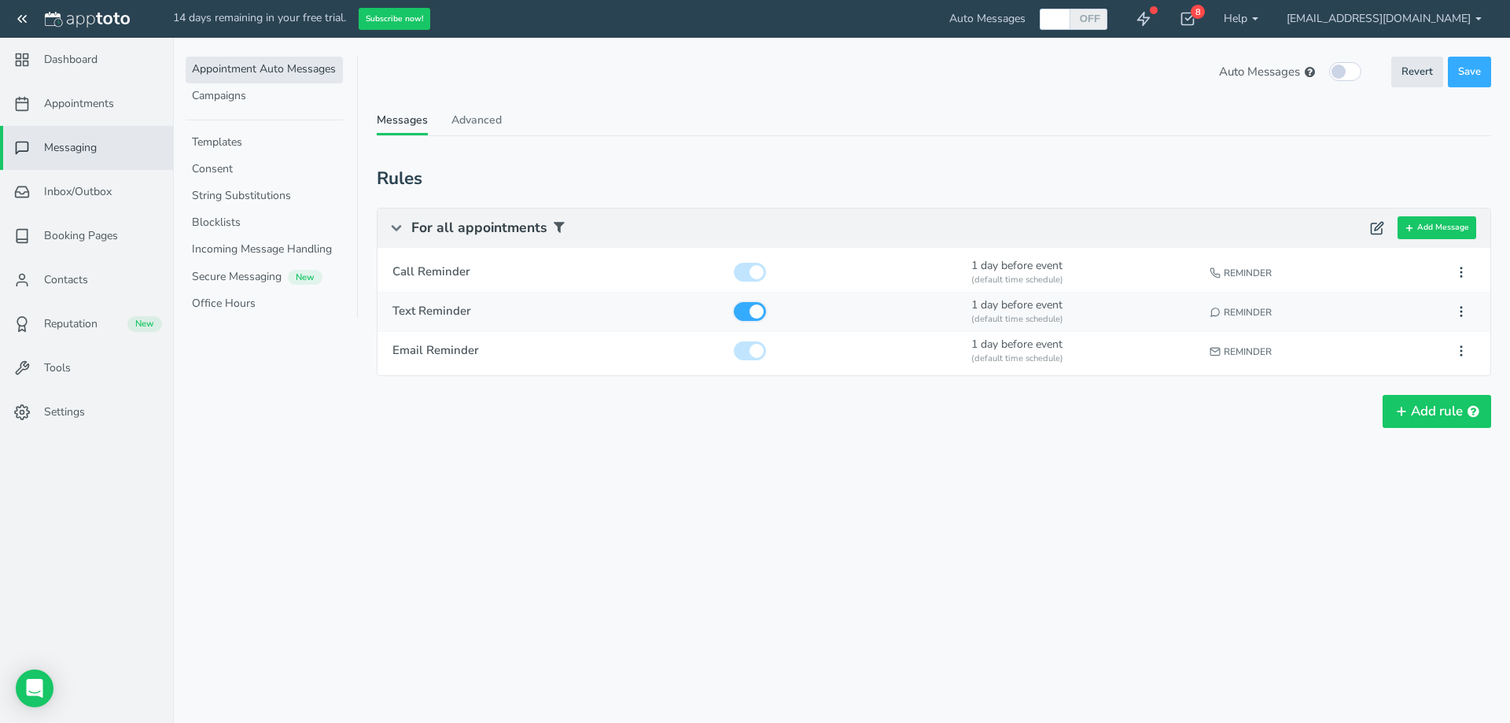
click at [758, 313] on input "checkbox" at bounding box center [750, 311] width 32 height 19
checkbox input "false"
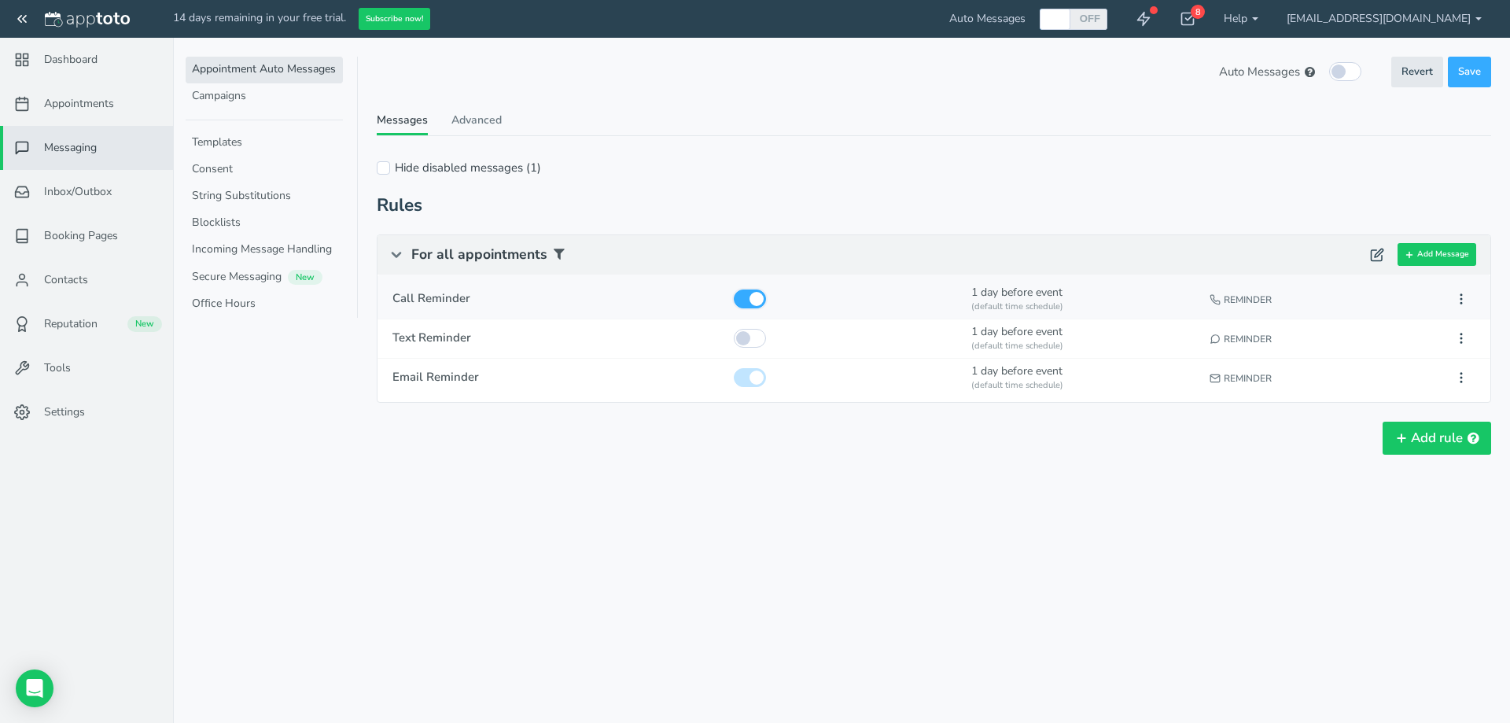
click at [751, 301] on input "checkbox" at bounding box center [750, 298] width 32 height 19
checkbox input "false"
click at [745, 376] on input "checkbox" at bounding box center [750, 377] width 32 height 19
checkbox input "false"
click at [756, 339] on input "checkbox" at bounding box center [750, 338] width 32 height 19
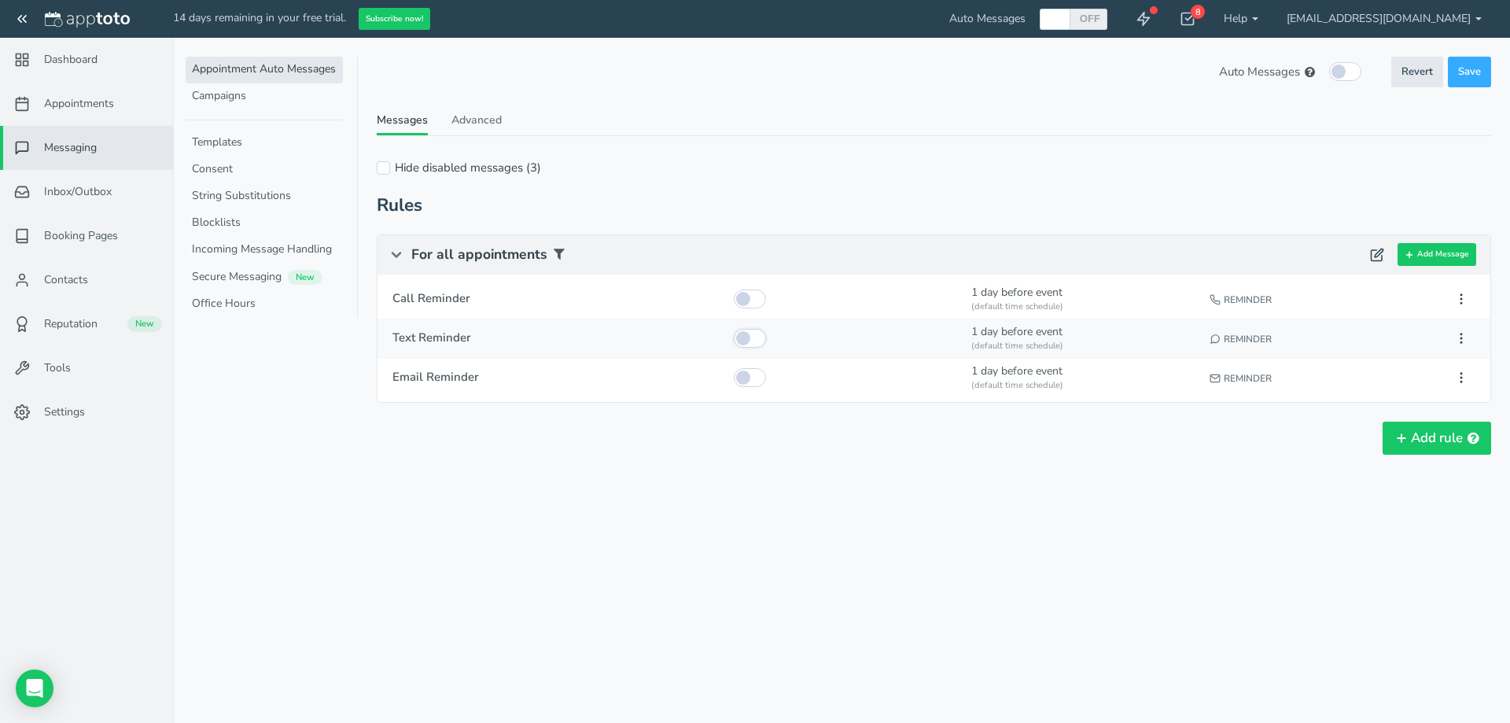
checkbox input "true"
click at [752, 377] on input "checkbox" at bounding box center [750, 377] width 32 height 19
checkbox input "true"
click at [1414, 428] on button "Add rule" at bounding box center [1436, 437] width 108 height 33
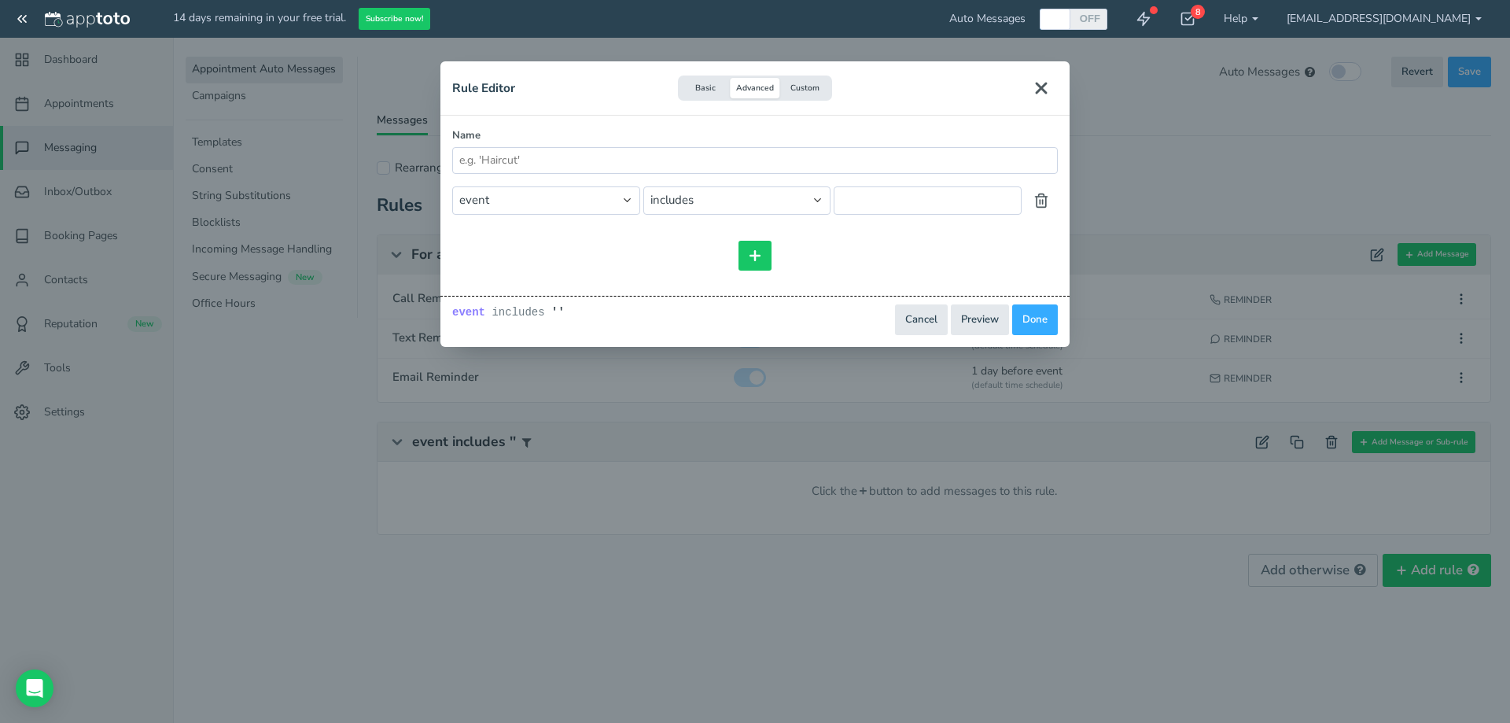
click at [1051, 90] on button "Close" at bounding box center [1040, 88] width 33 height 30
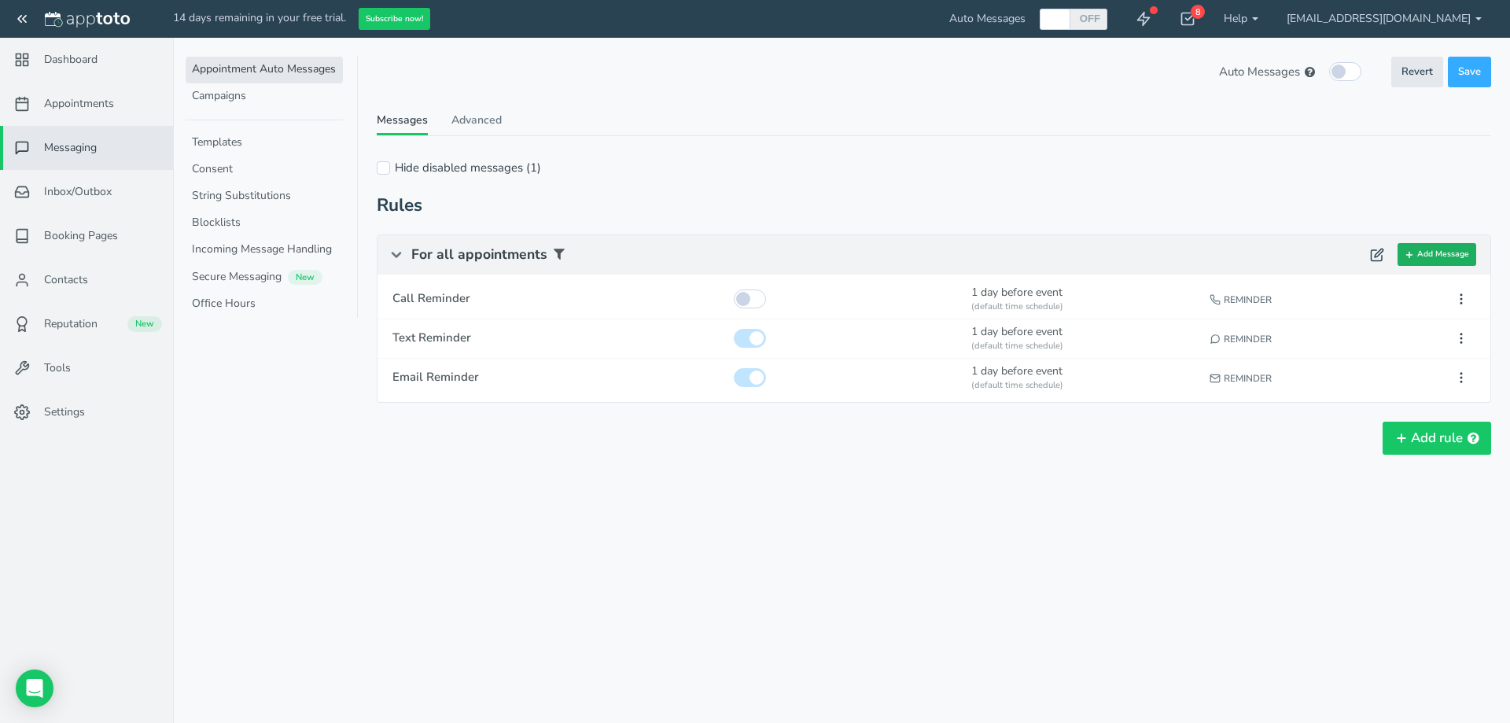
click at [1426, 250] on button "Add Message" at bounding box center [1436, 254] width 79 height 23
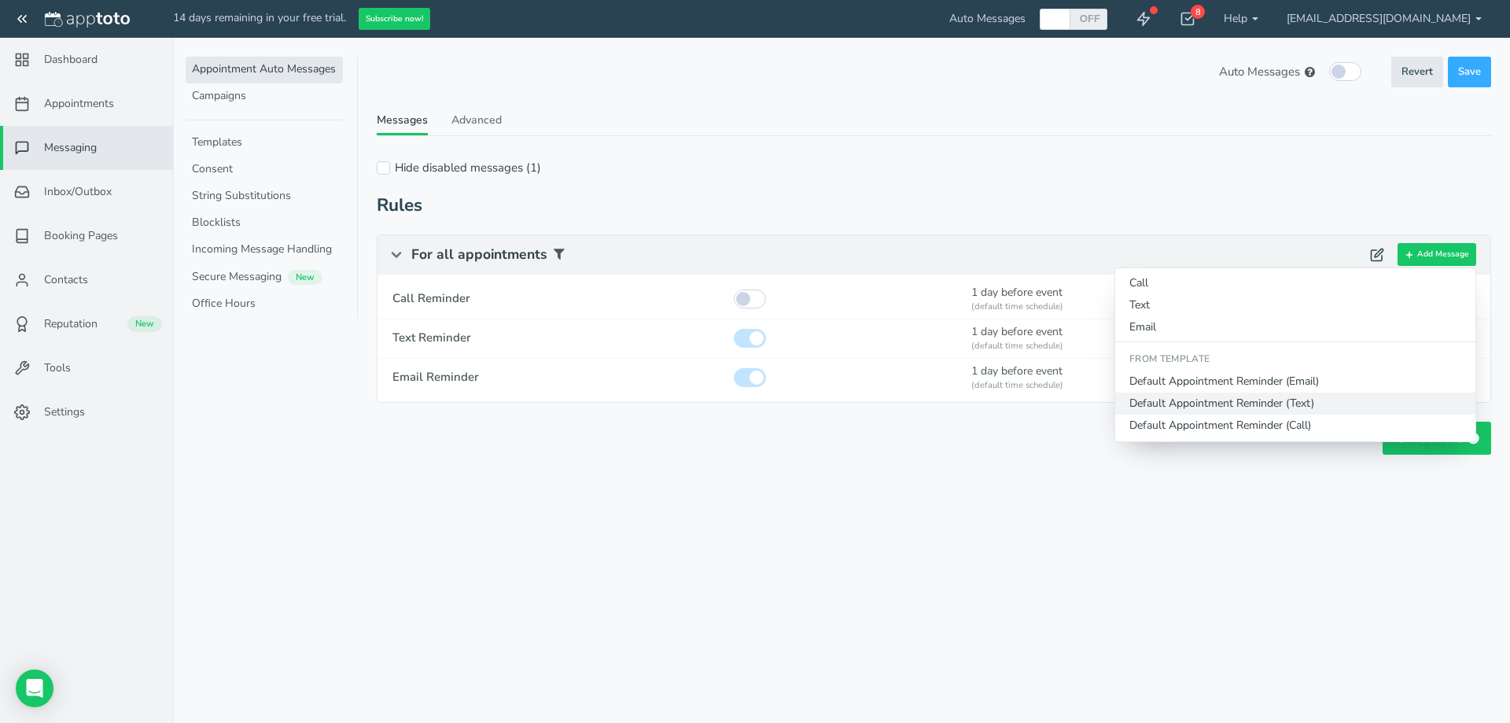
click at [1291, 394] on button "Default Appointment Reminder (Text)" at bounding box center [1295, 403] width 360 height 22
type input "Default Appointment Reminder"
checkbox input "true"
select select "number:1"
select select "string:default"
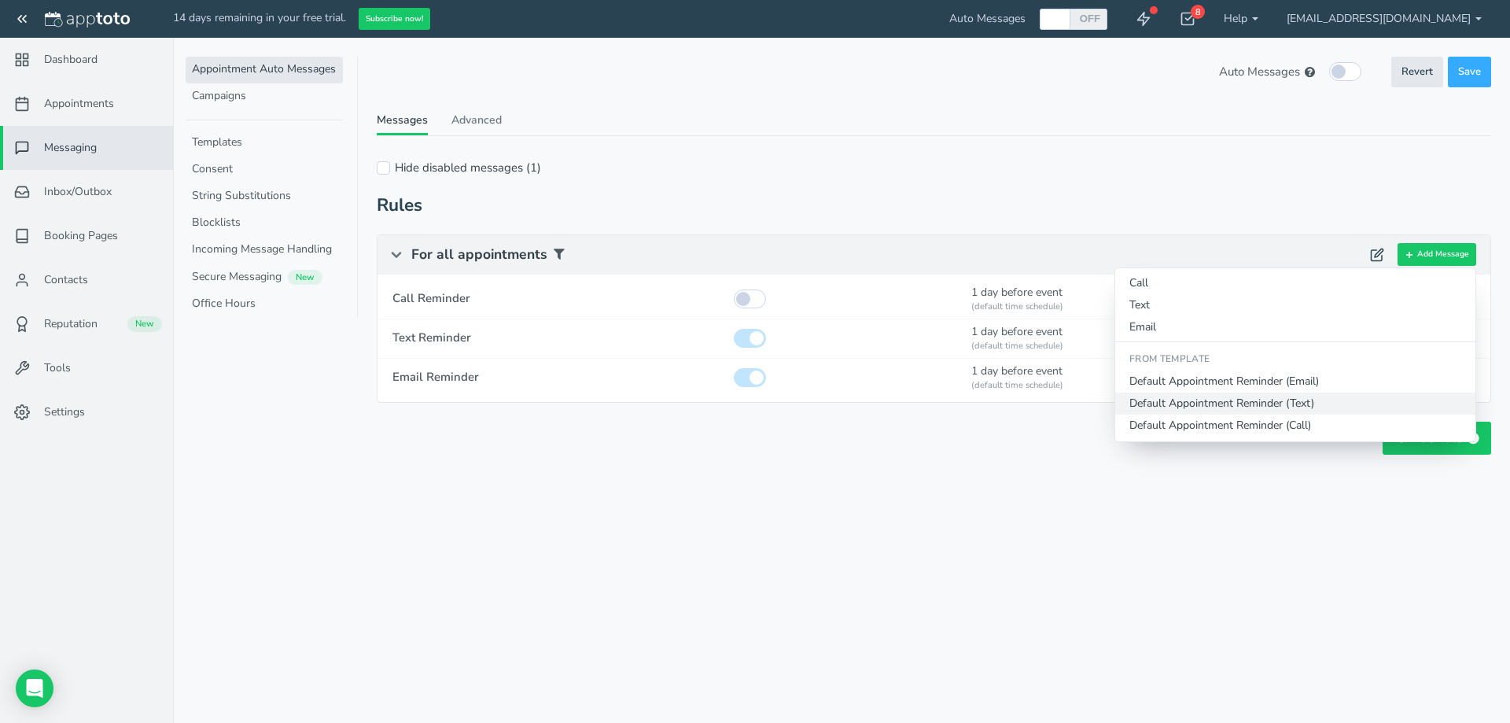
select select "string:1"
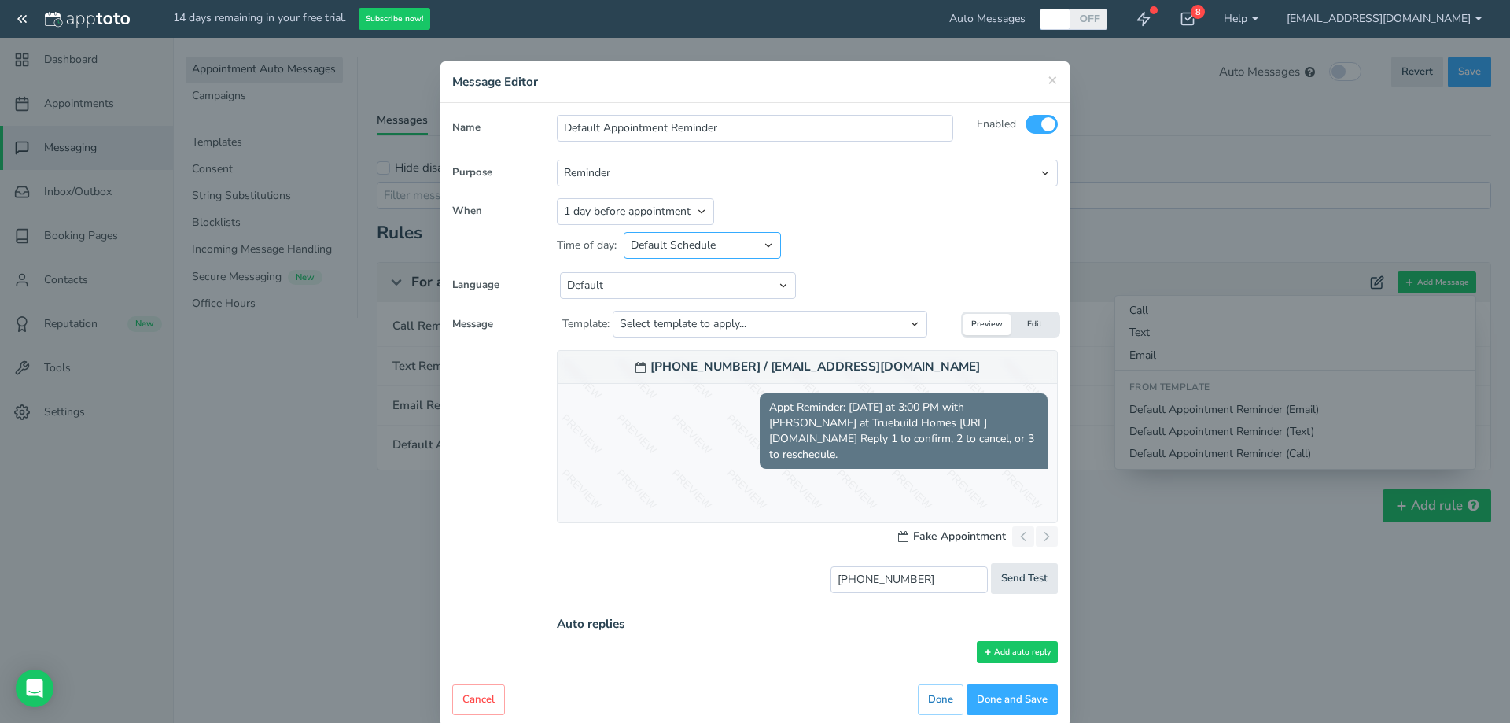
click at [701, 246] on select "Default Schedule Custom Schedule" at bounding box center [701, 245] width 157 height 27
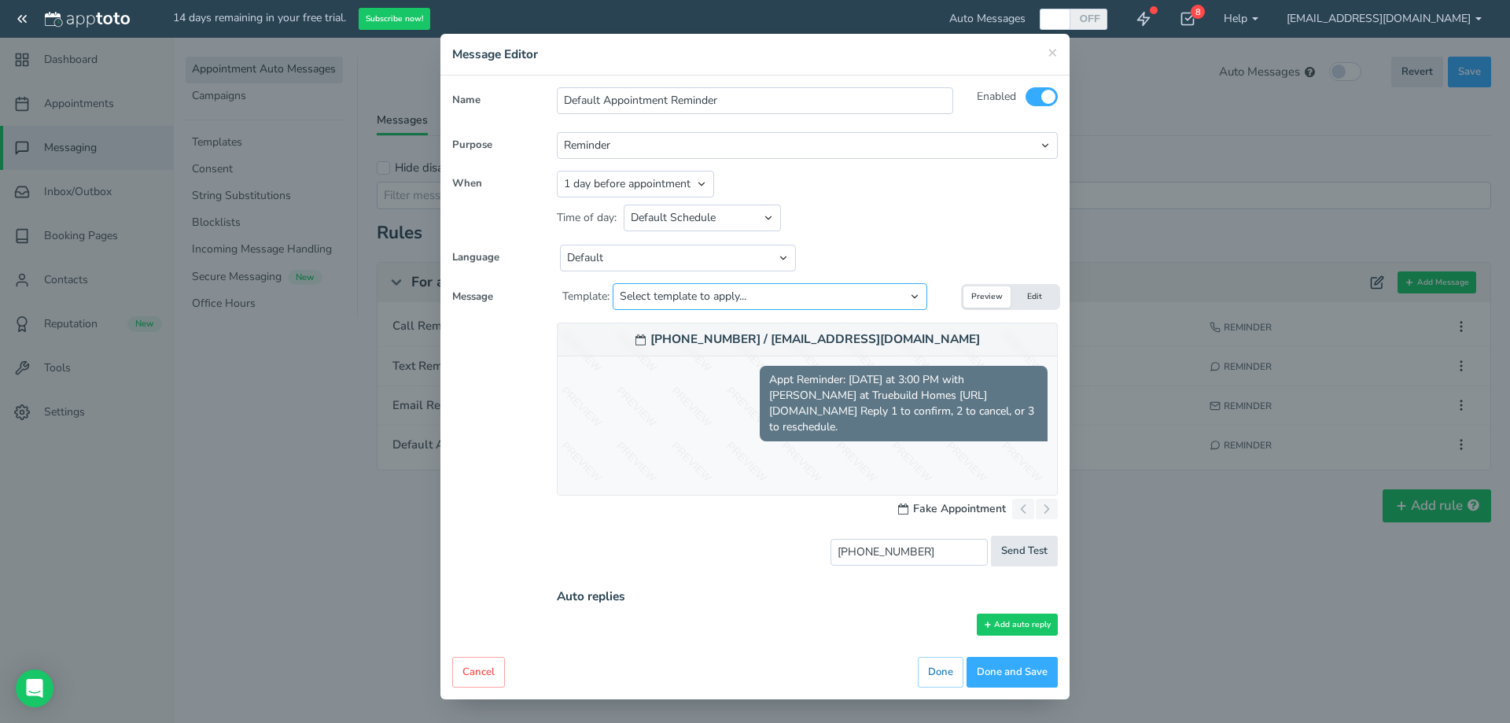
click at [779, 289] on select "Select template to apply... Default Reminder Default Reminder (just company nam…" at bounding box center [769, 296] width 314 height 27
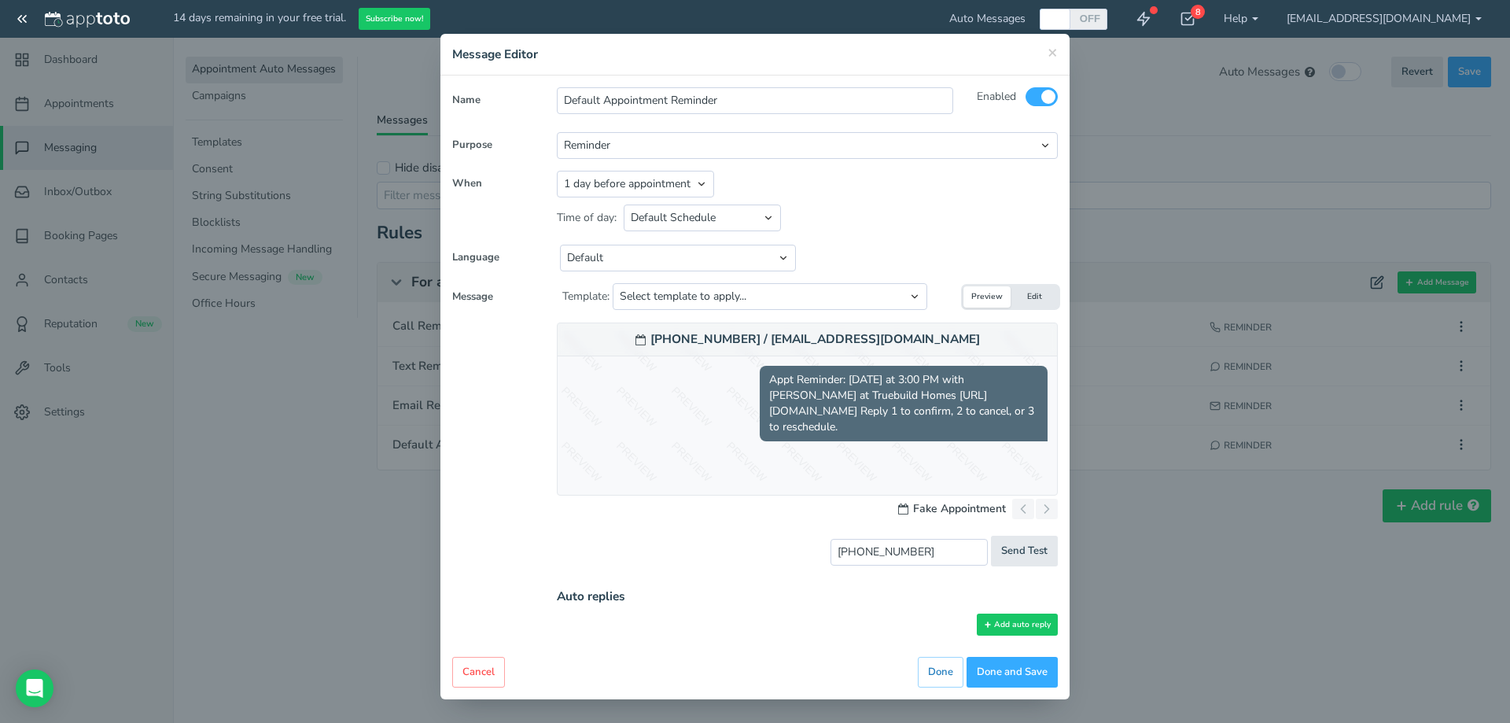
click at [807, 414] on span "Appt Reminder: tomorrow at 3:00 PM with Erin Reidman at Truebuild Homes http://…" at bounding box center [903, 403] width 288 height 75
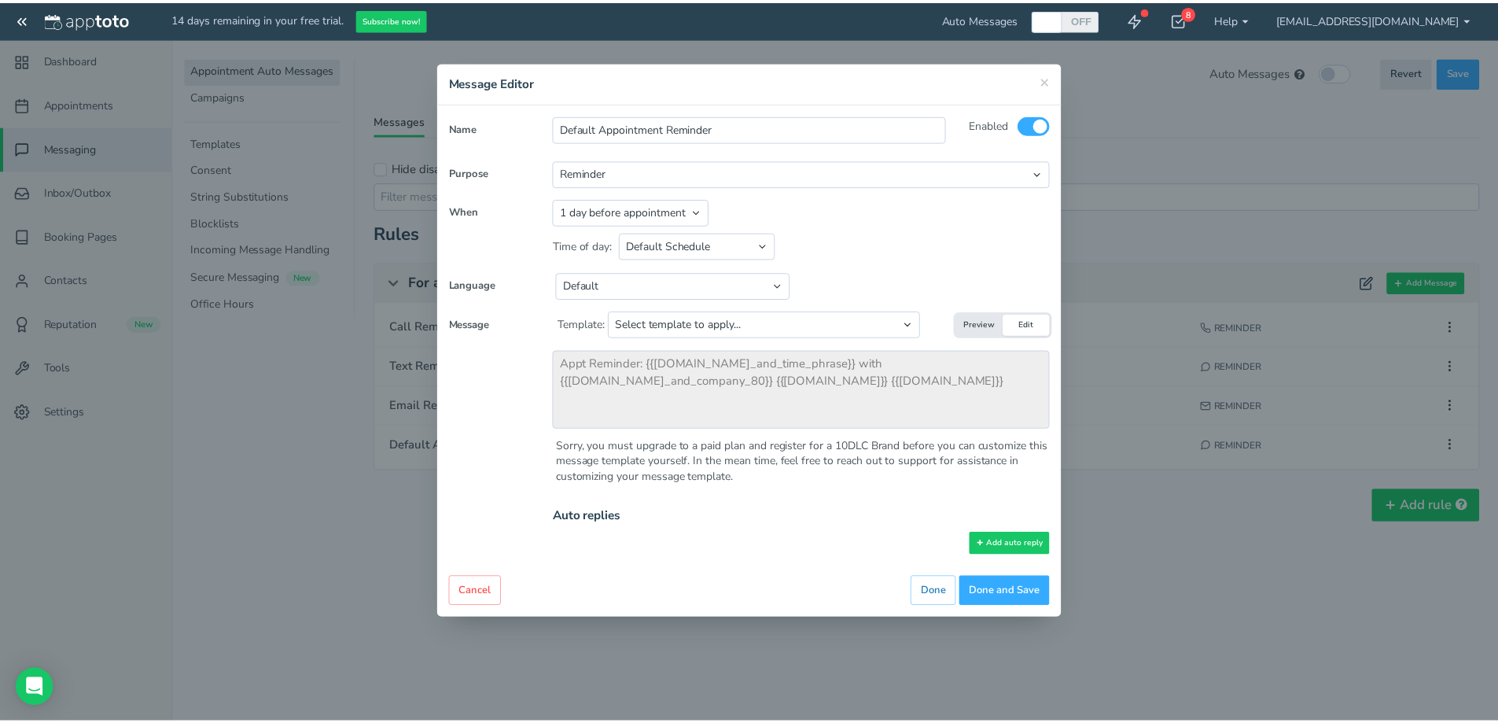
scroll to position [0, 0]
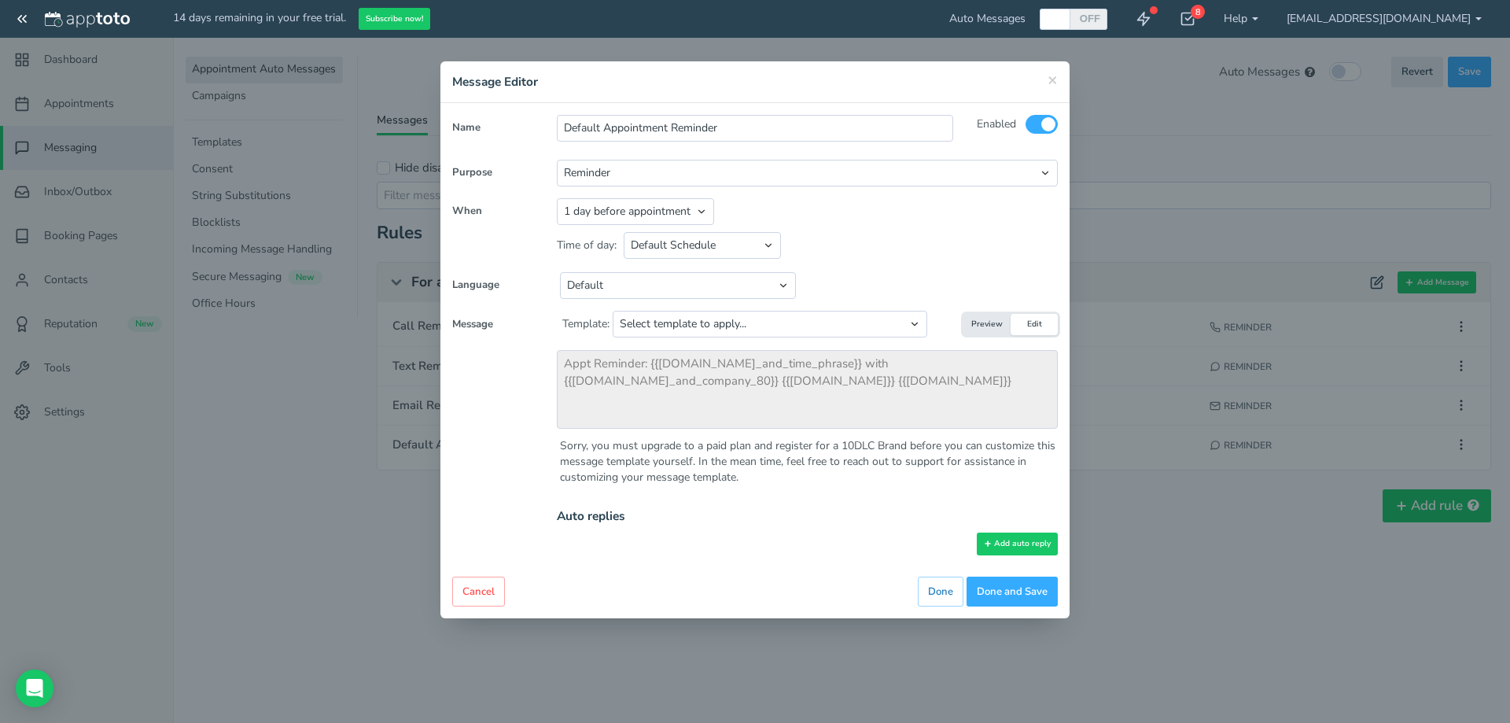
click at [1039, 318] on button "Edit" at bounding box center [1033, 324] width 47 height 21
click at [697, 462] on div "Sorry, you must upgrade to a paid plan and register for a 10DLC Brand before yo…" at bounding box center [809, 461] width 498 height 47
click at [987, 318] on button "Preview" at bounding box center [986, 324] width 47 height 21
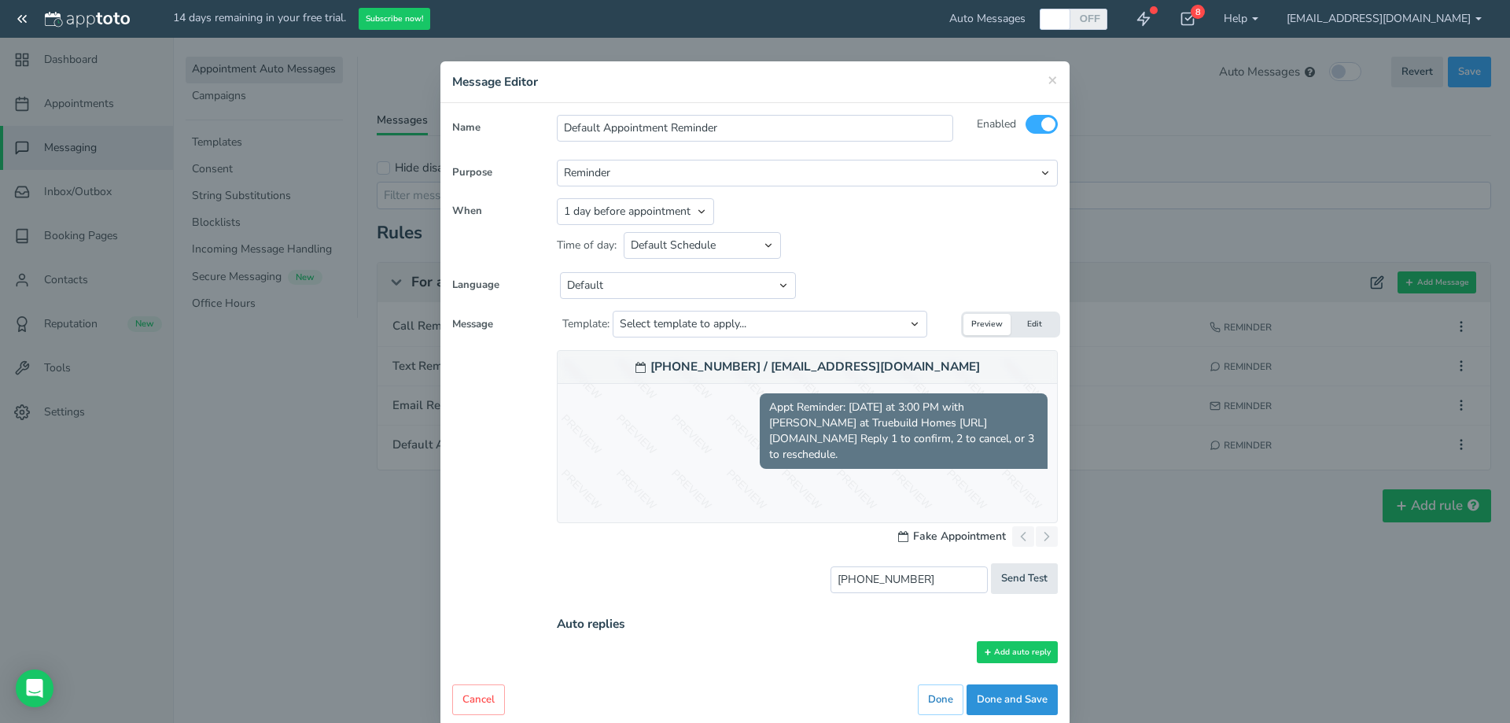
click at [1019, 699] on button "Done and Save" at bounding box center [1011, 699] width 91 height 31
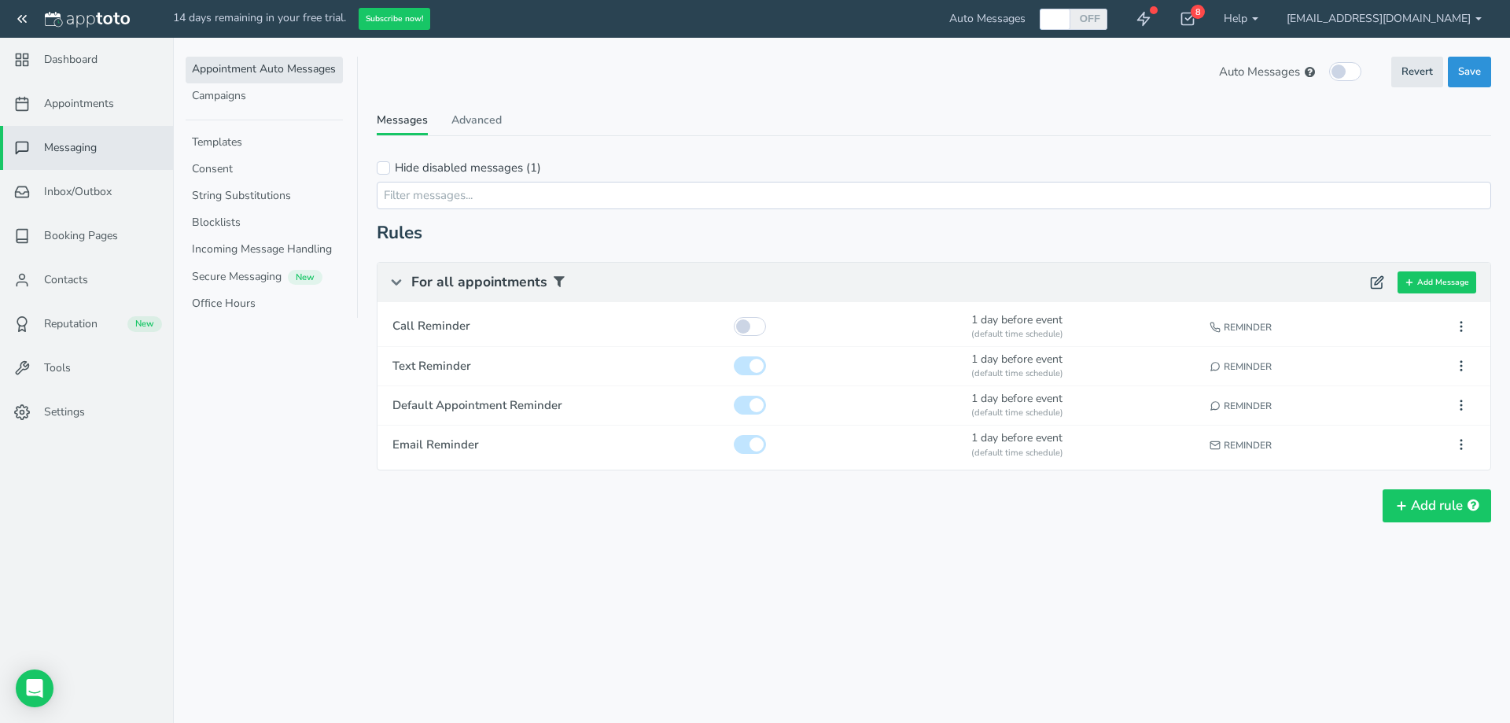
click at [1474, 66] on span "Save" at bounding box center [1469, 71] width 23 height 15
click at [264, 267] on link "Secure Messaging New" at bounding box center [264, 277] width 157 height 27
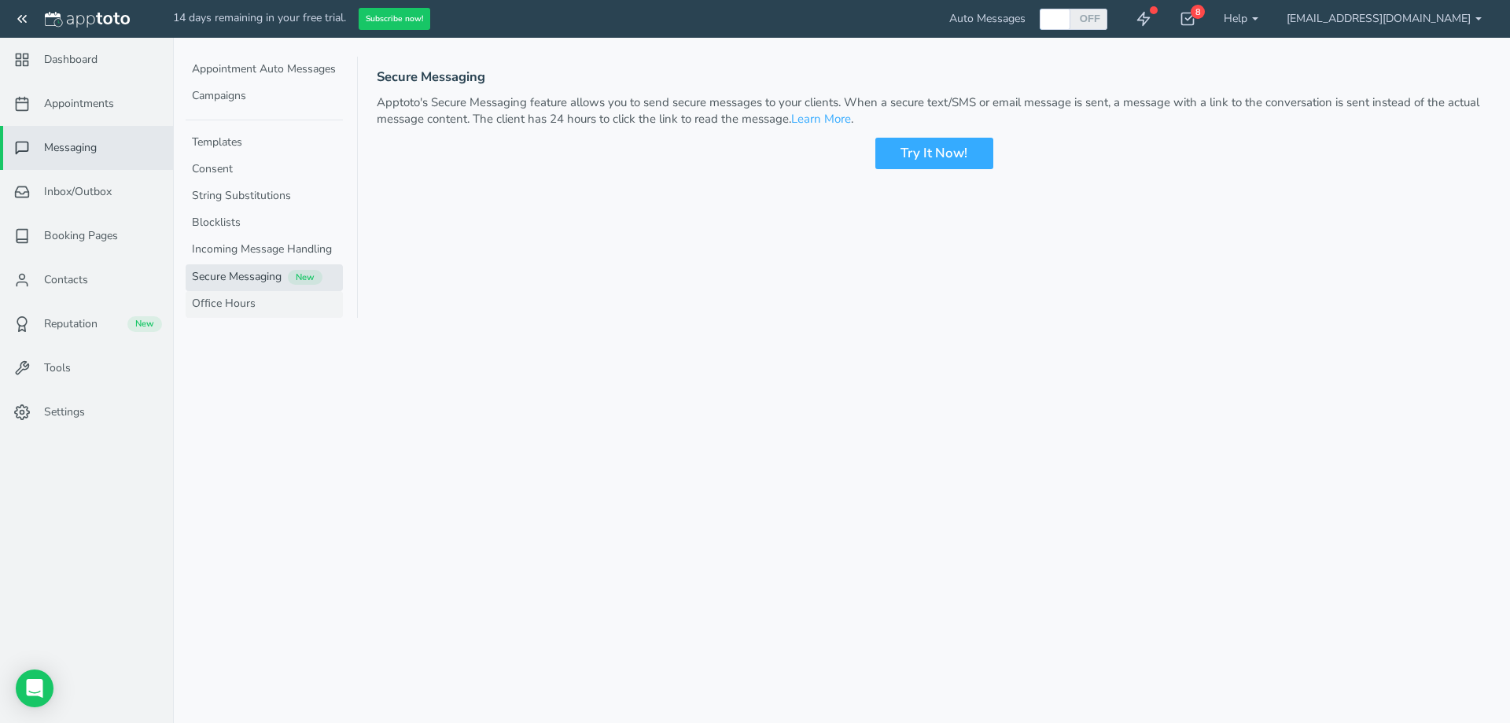
click at [231, 309] on link "Office Hours" at bounding box center [264, 304] width 157 height 27
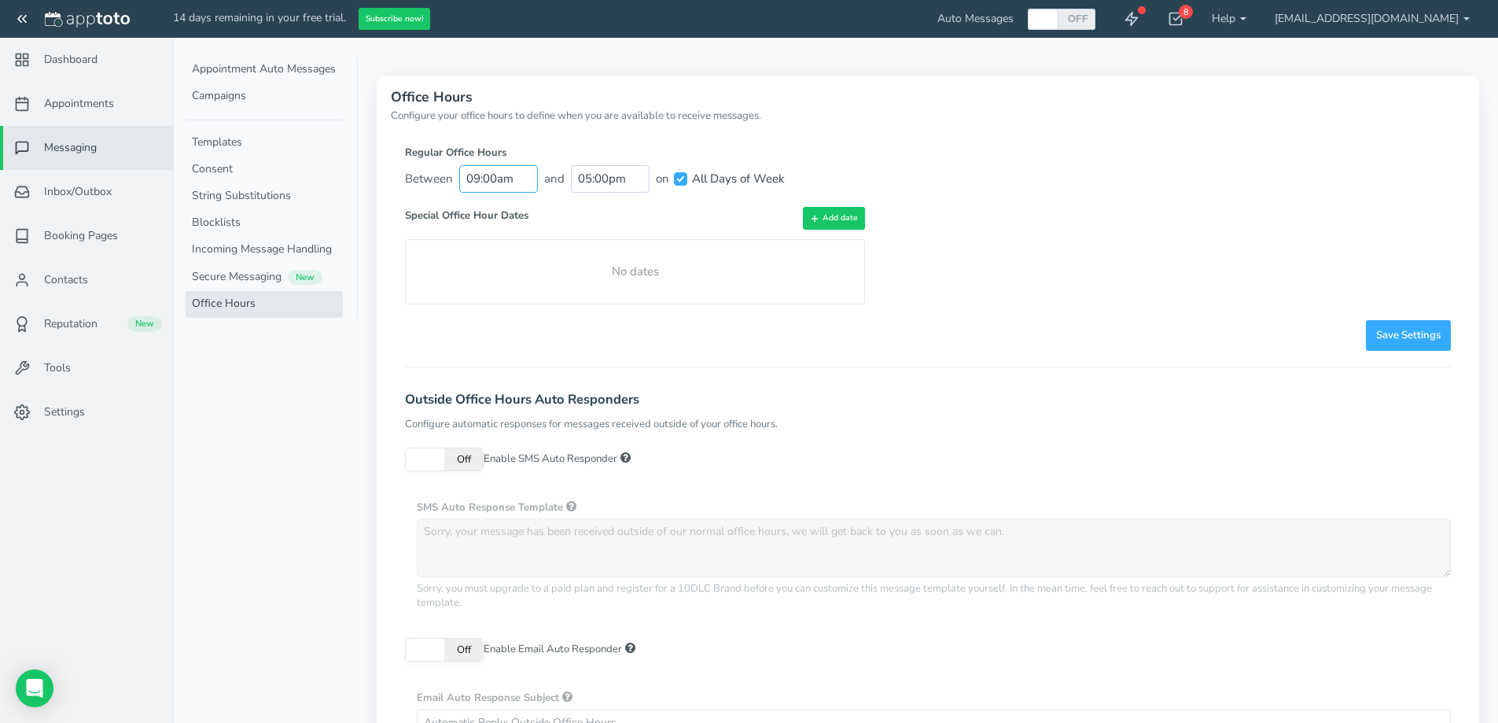
scroll to position [226, 0]
click at [491, 178] on input "09:00am" at bounding box center [498, 179] width 79 height 28
click at [502, 265] on li "08:30 am" at bounding box center [493, 265] width 69 height 13
type input "08:30 am"
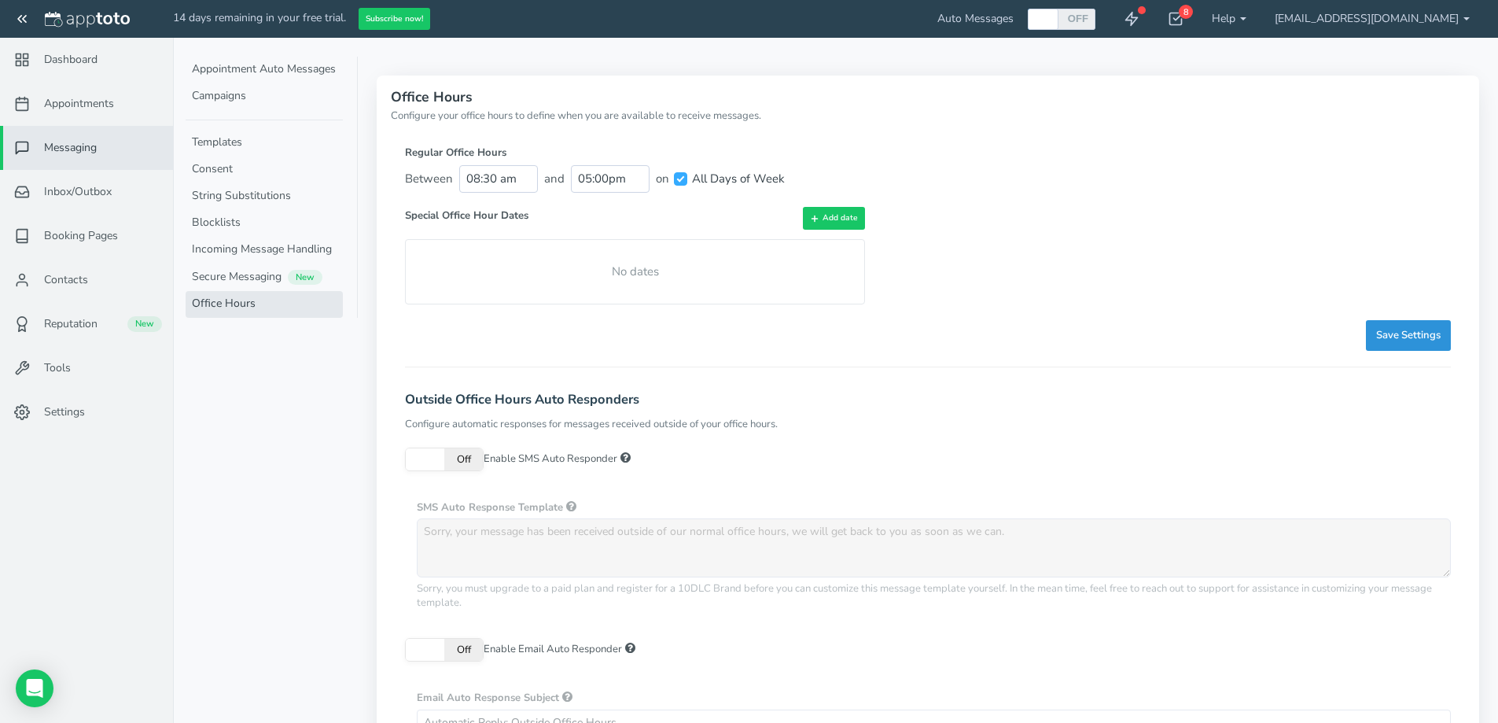
click at [1396, 343] on button "Save Settings" at bounding box center [1408, 335] width 85 height 31
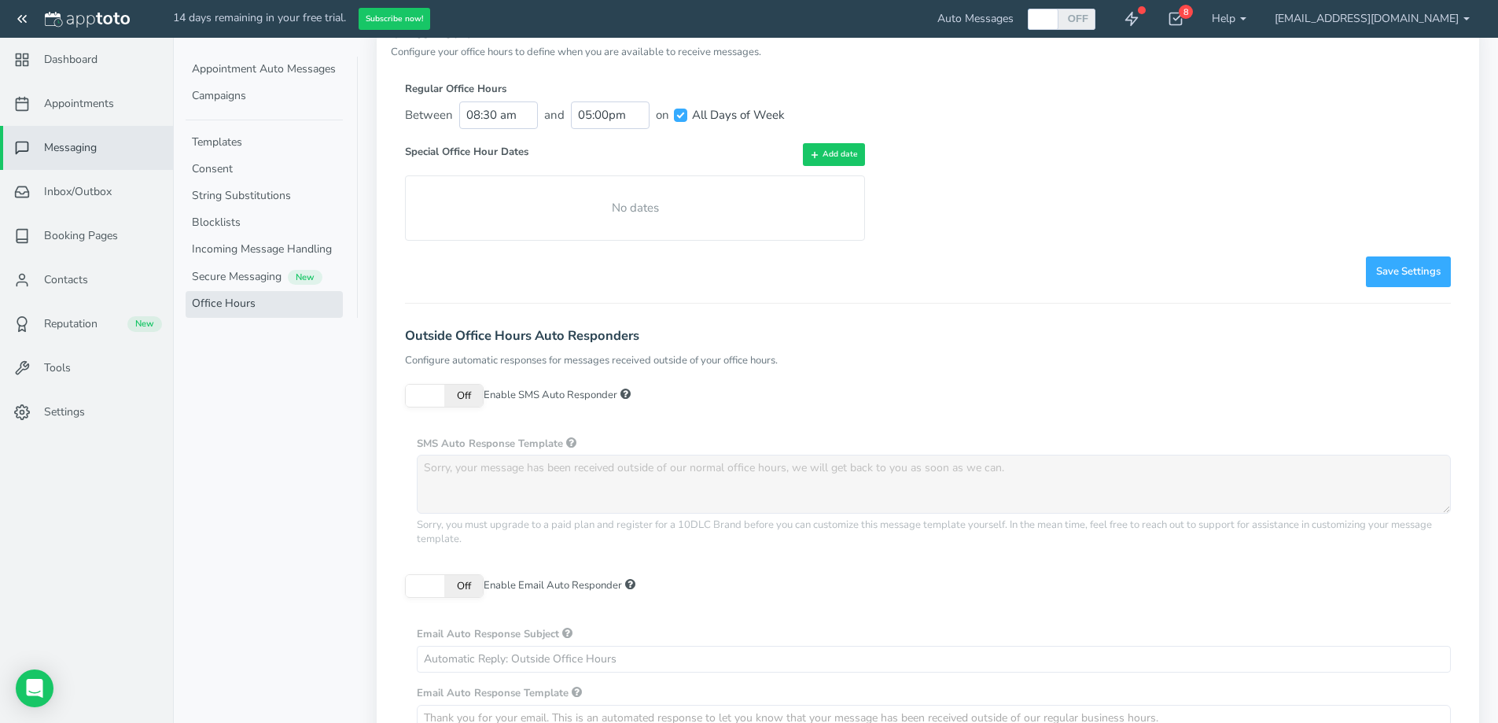
scroll to position [79, 0]
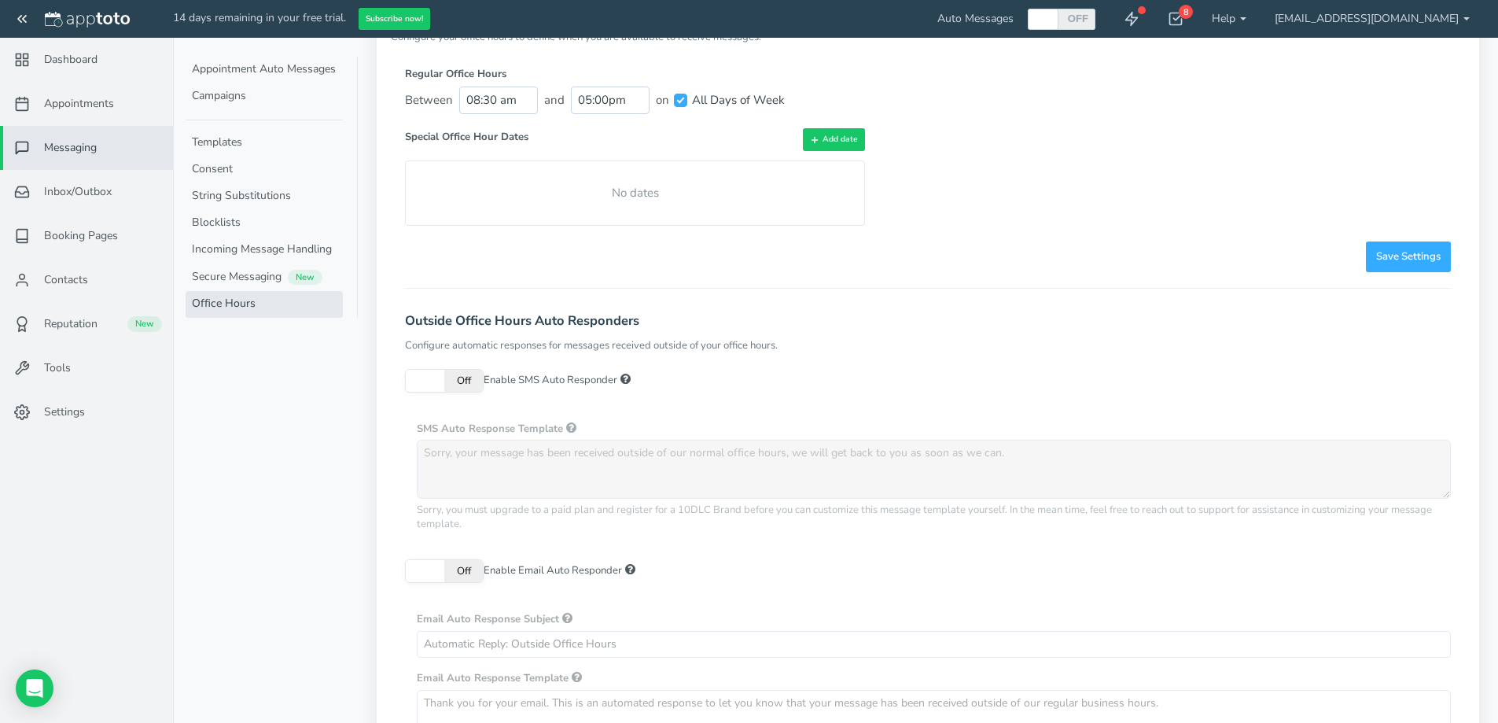
drag, startPoint x: 468, startPoint y: 351, endPoint x: 811, endPoint y: 350, distance: 343.6
click at [811, 350] on div "Configure automatic responses for messages received outside of your office hour…" at bounding box center [928, 345] width 1046 height 15
click at [818, 401] on div "On Off Enable SMS Auto Responder" at bounding box center [927, 388] width 1069 height 39
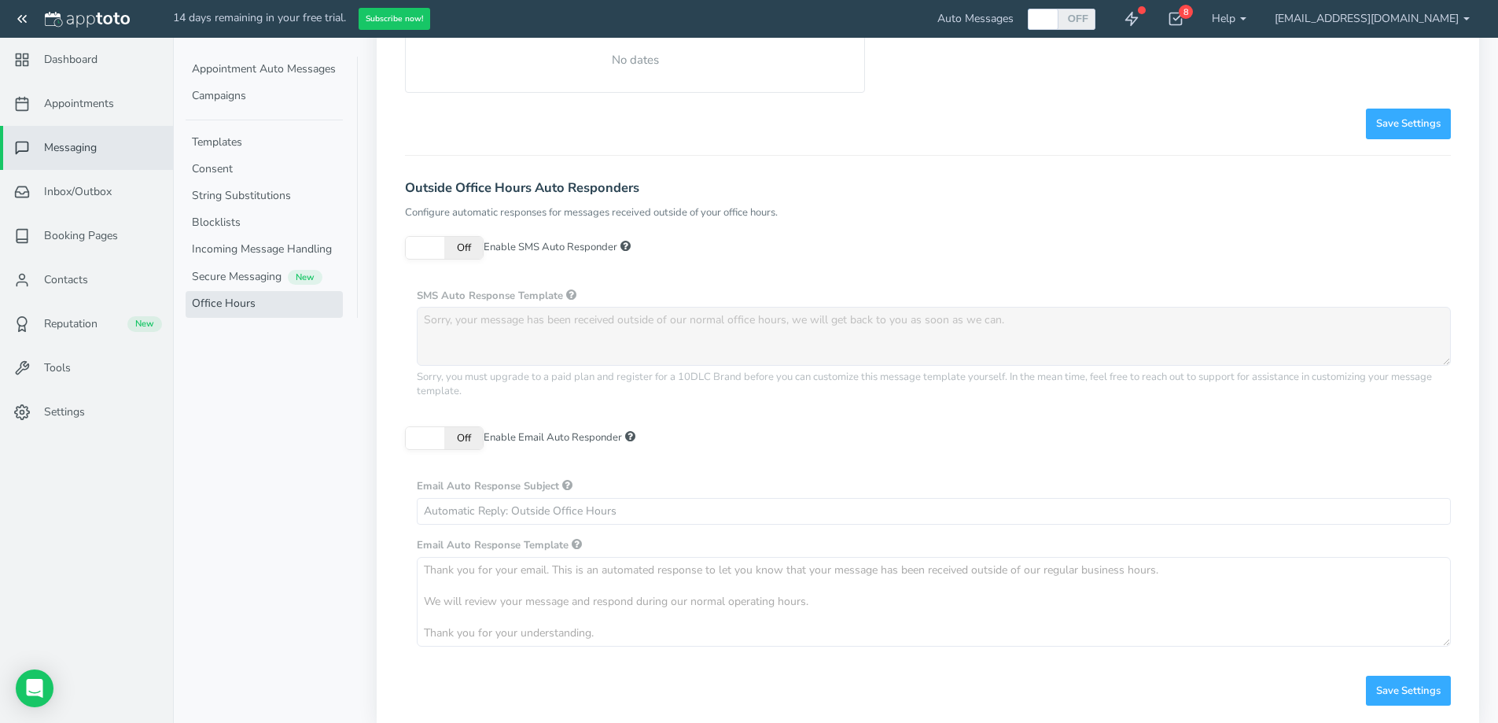
scroll to position [236, 0]
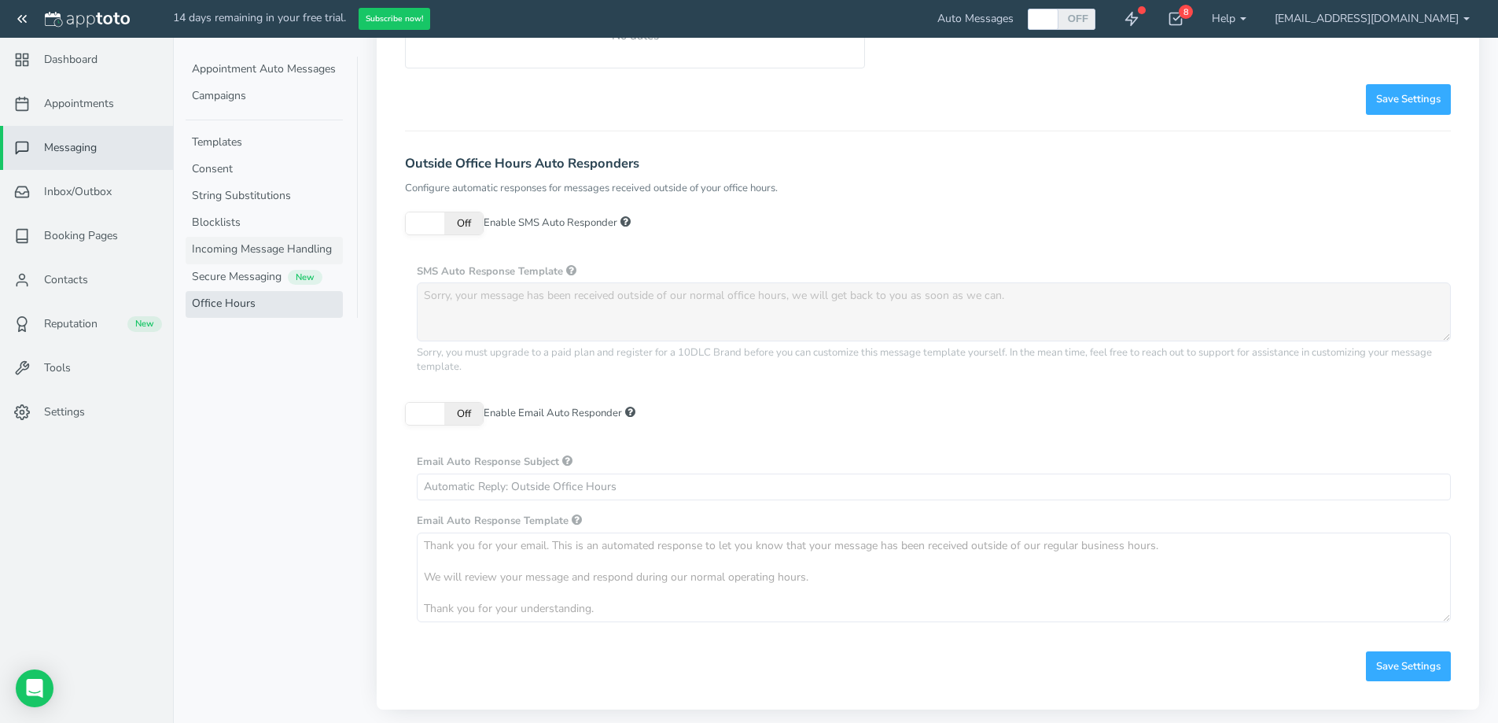
click at [226, 254] on link "Incoming Message Handling" at bounding box center [264, 250] width 157 height 27
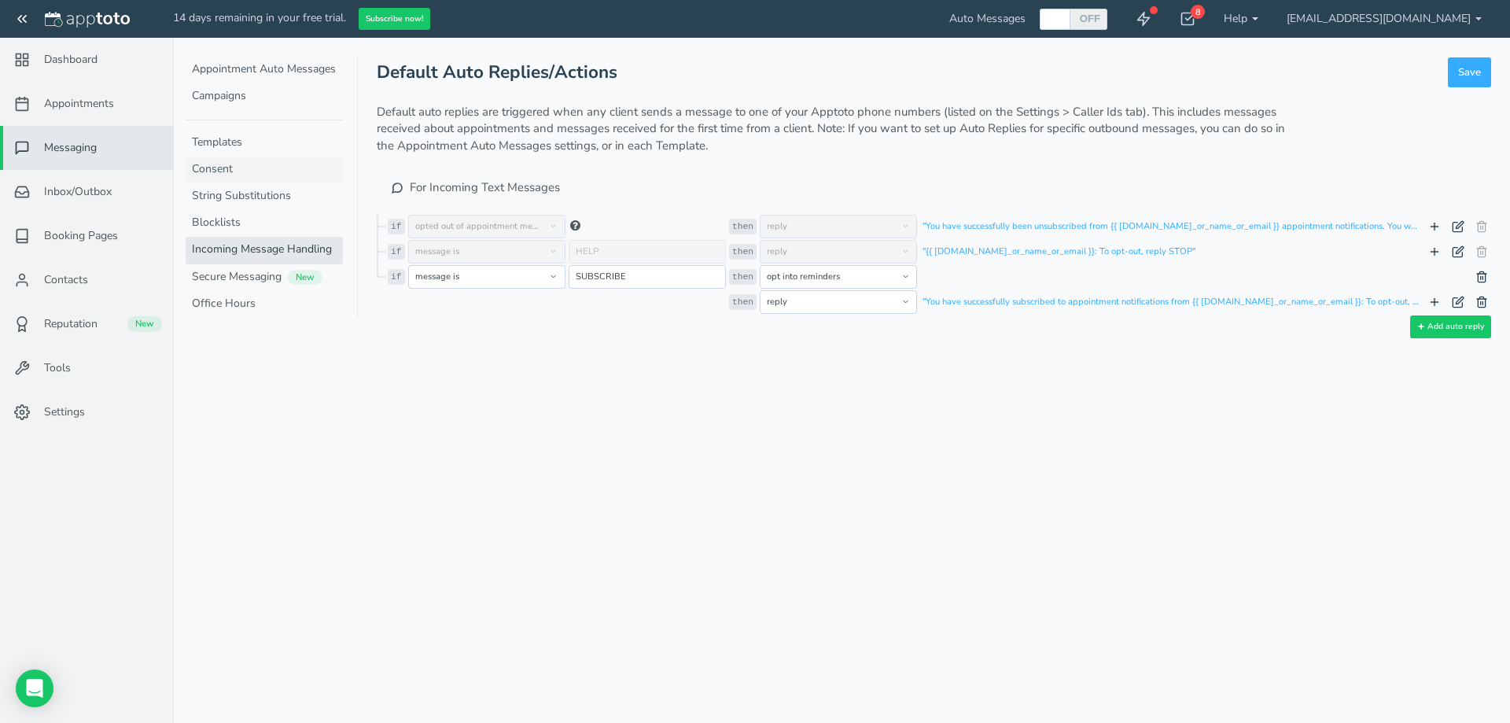
click at [281, 177] on link "Consent" at bounding box center [264, 169] width 157 height 27
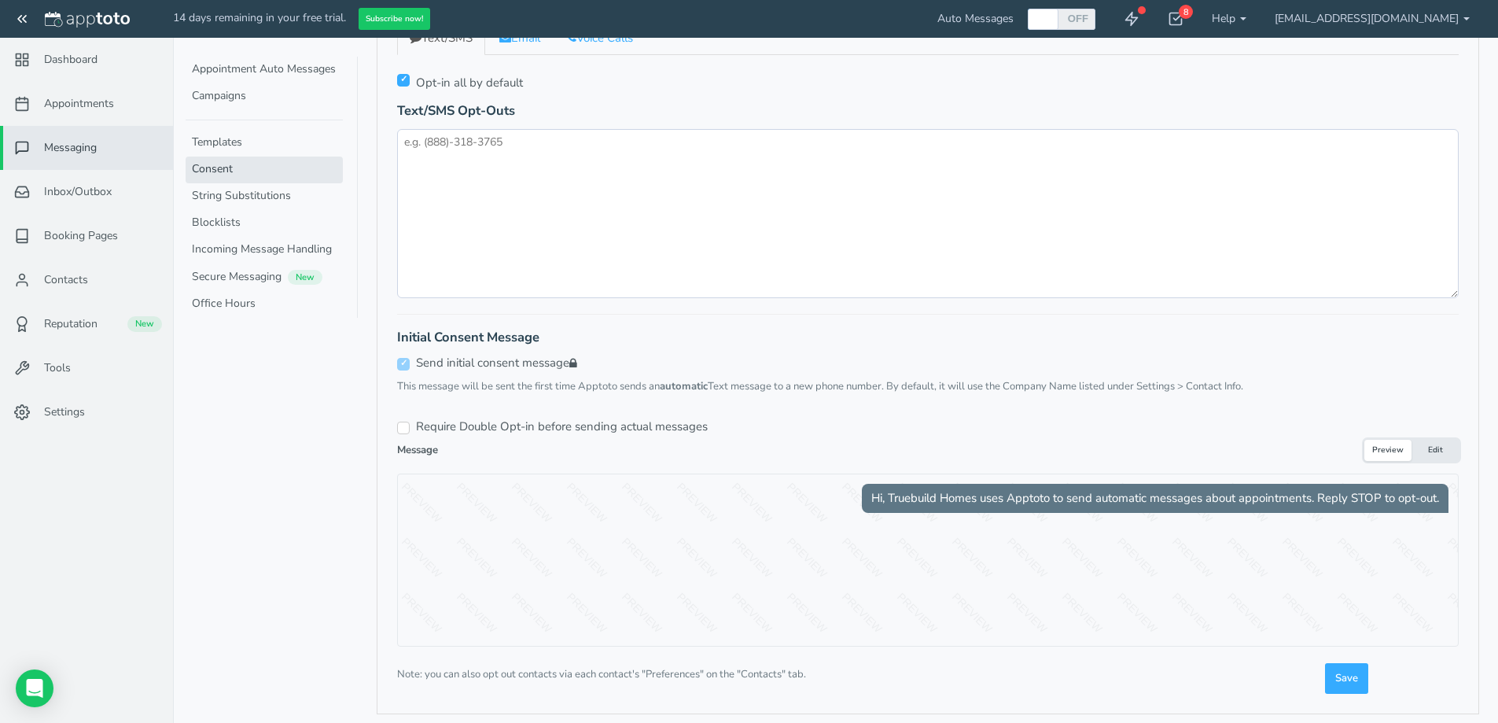
scroll to position [211, 0]
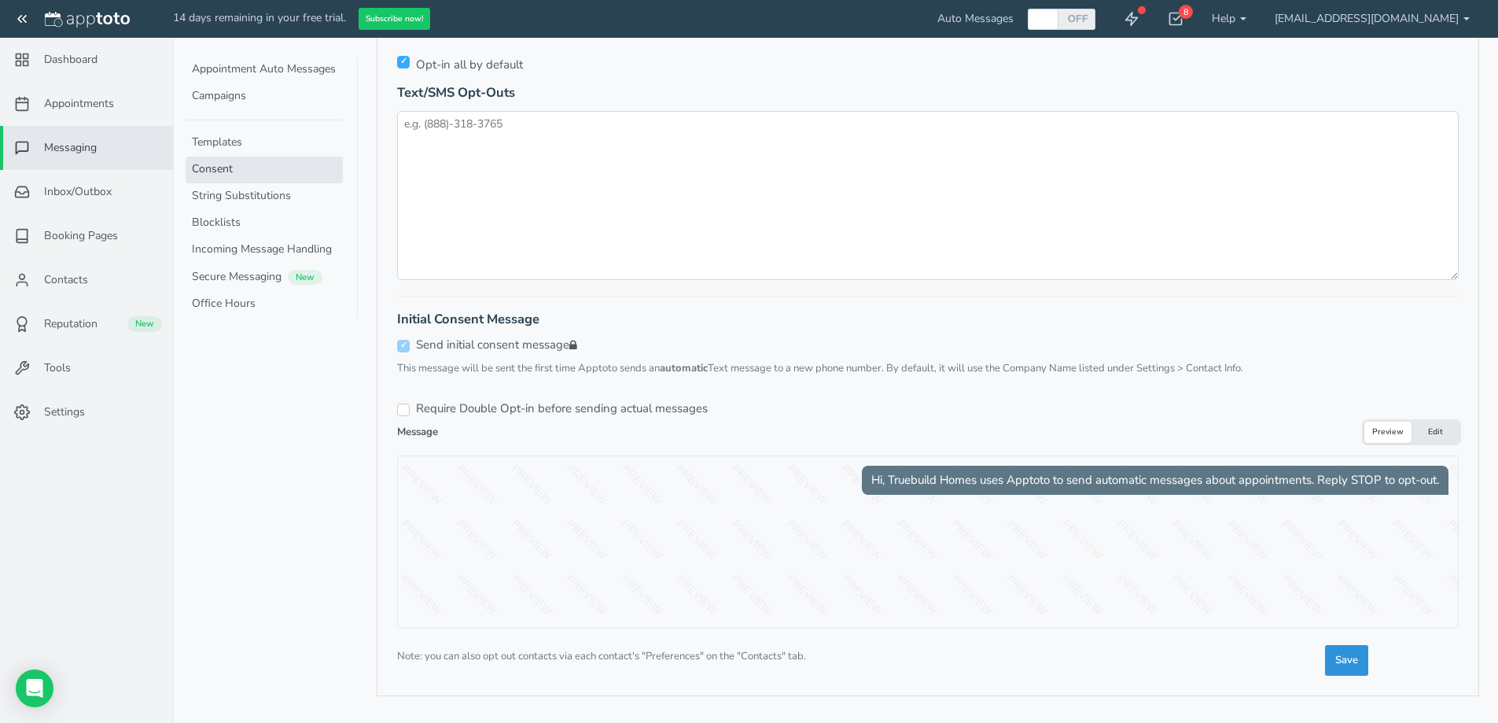
click at [1351, 657] on span "Save" at bounding box center [1346, 660] width 23 height 15
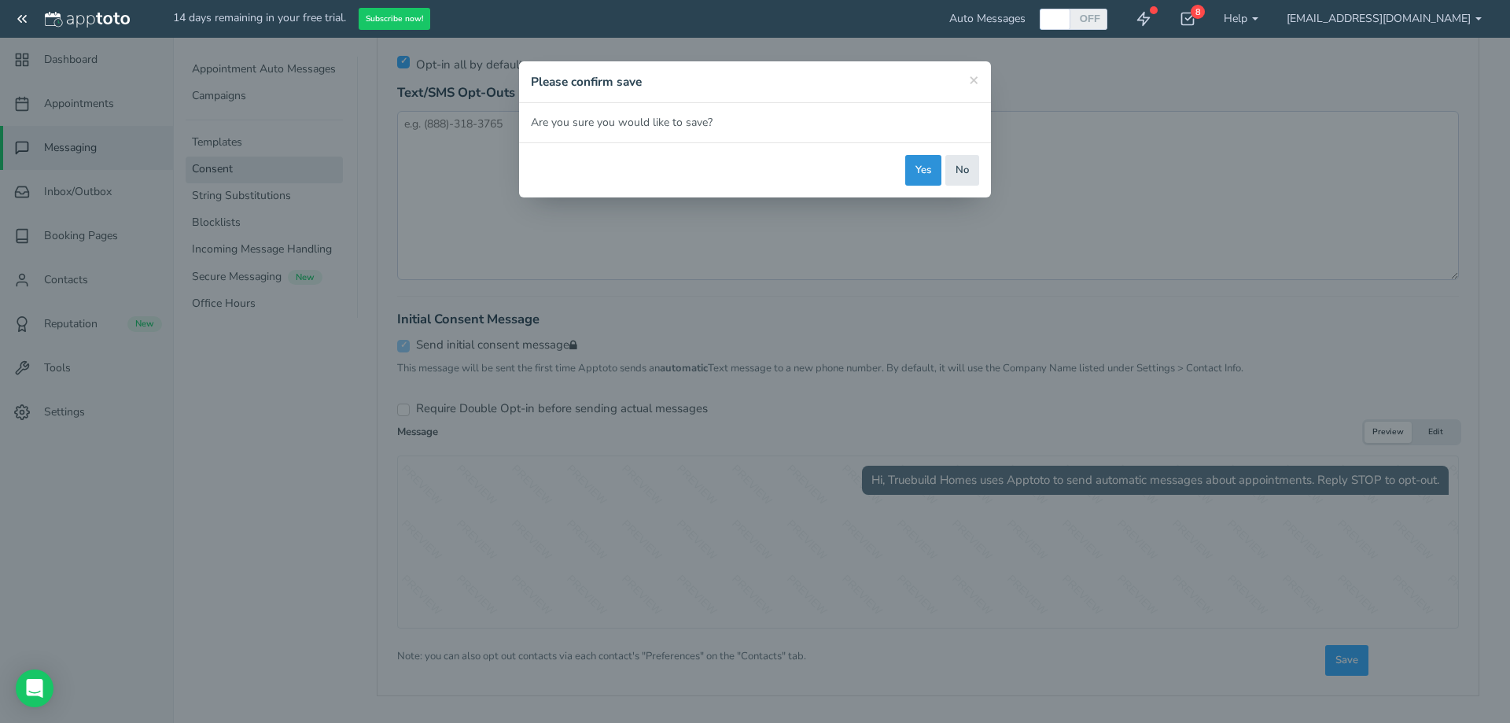
click at [926, 167] on button "Yes" at bounding box center [923, 170] width 36 height 31
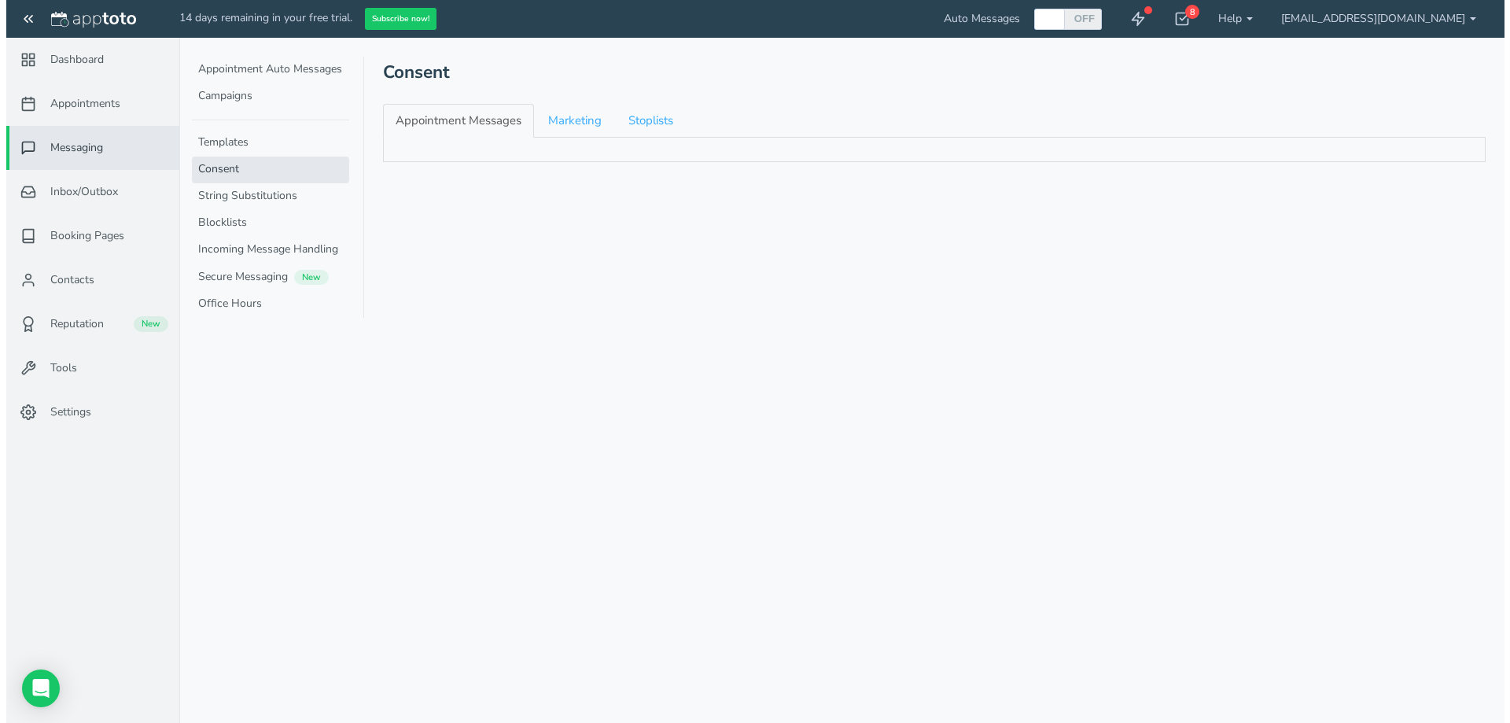
scroll to position [0, 0]
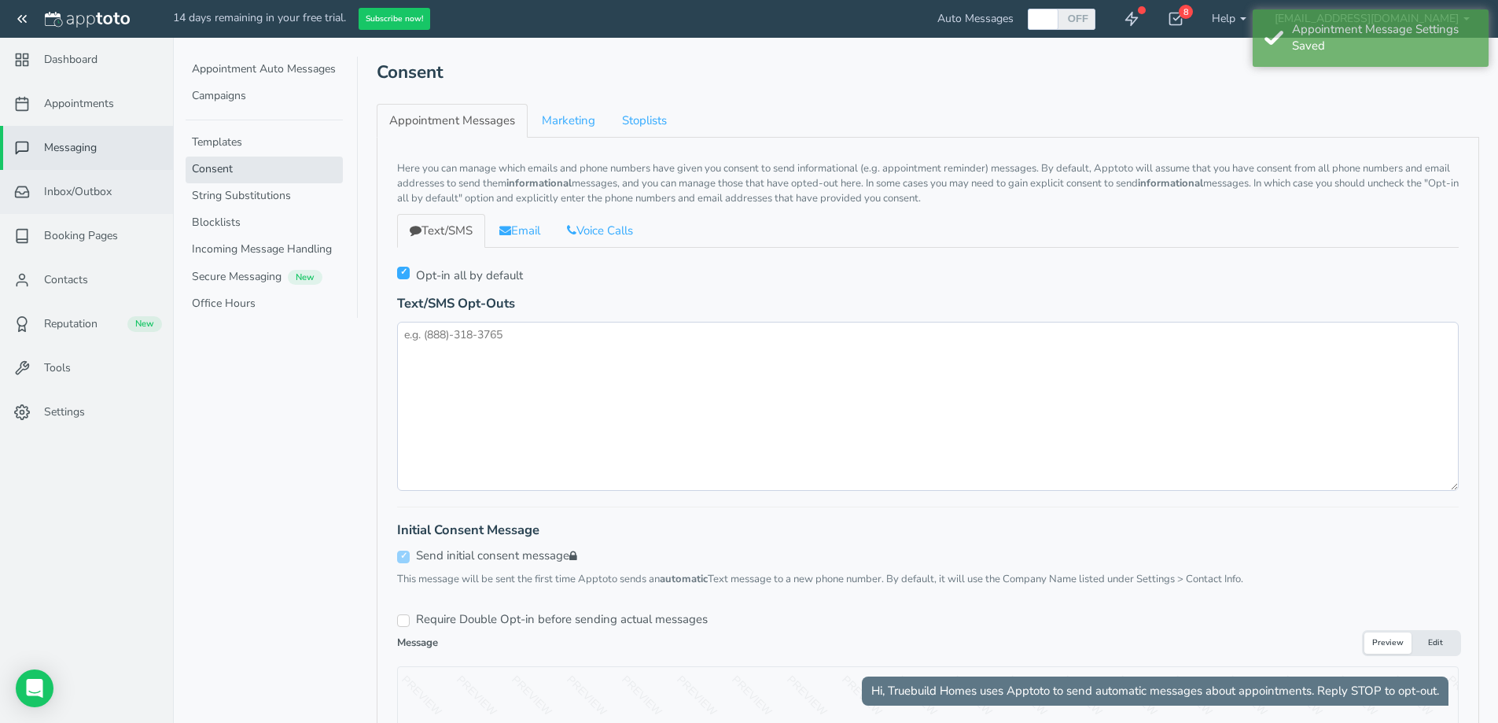
click at [116, 197] on link "Inbox/Outbox 0" at bounding box center [86, 192] width 173 height 44
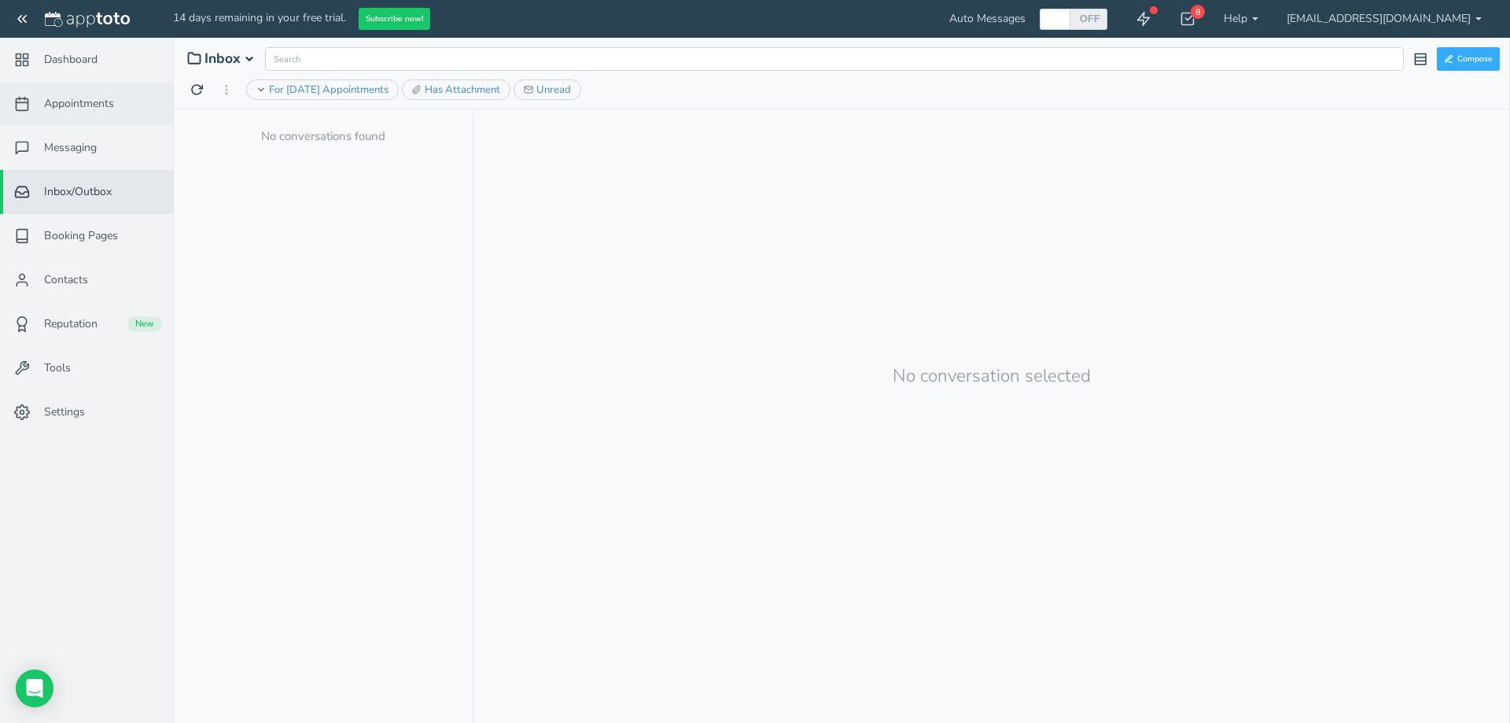
click at [85, 105] on span "Appointments" at bounding box center [79, 104] width 70 height 16
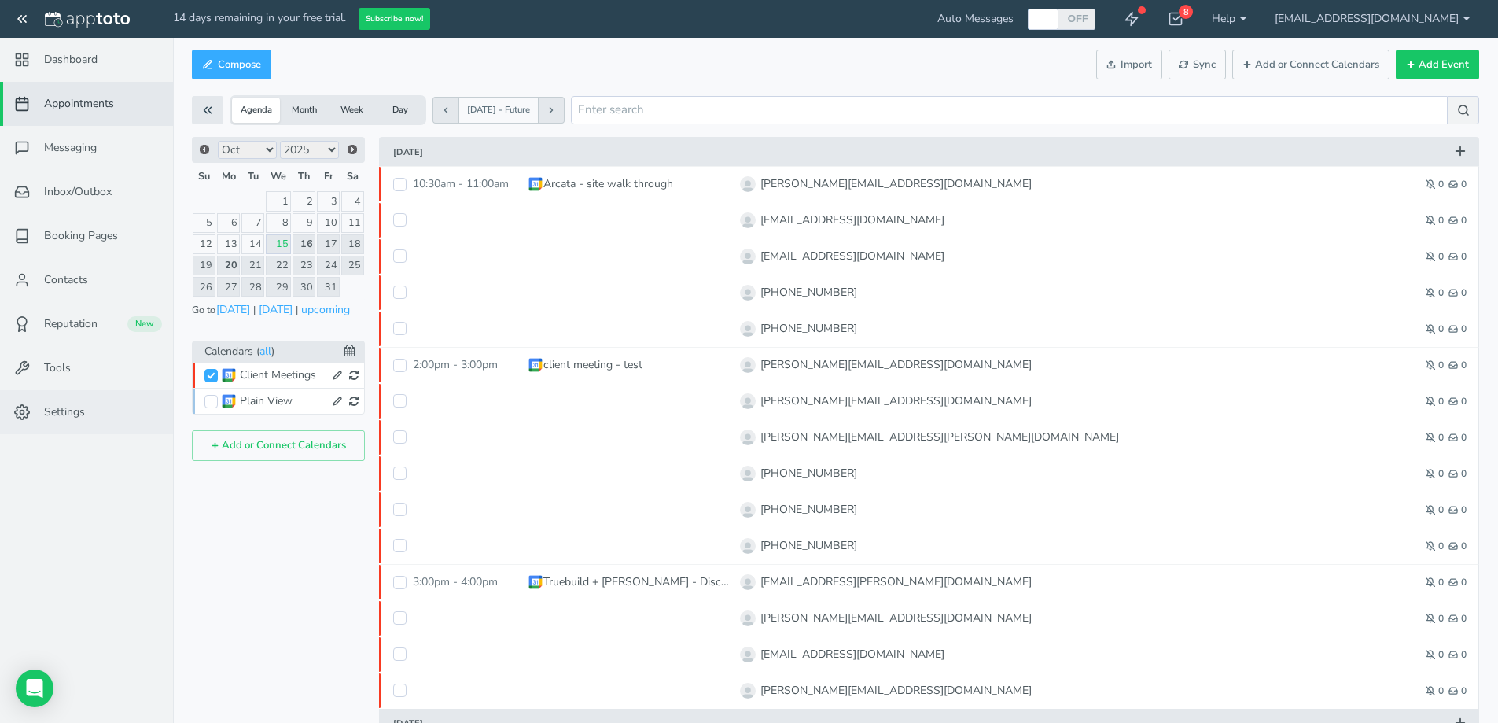
click at [66, 418] on span "Settings" at bounding box center [64, 412] width 41 height 16
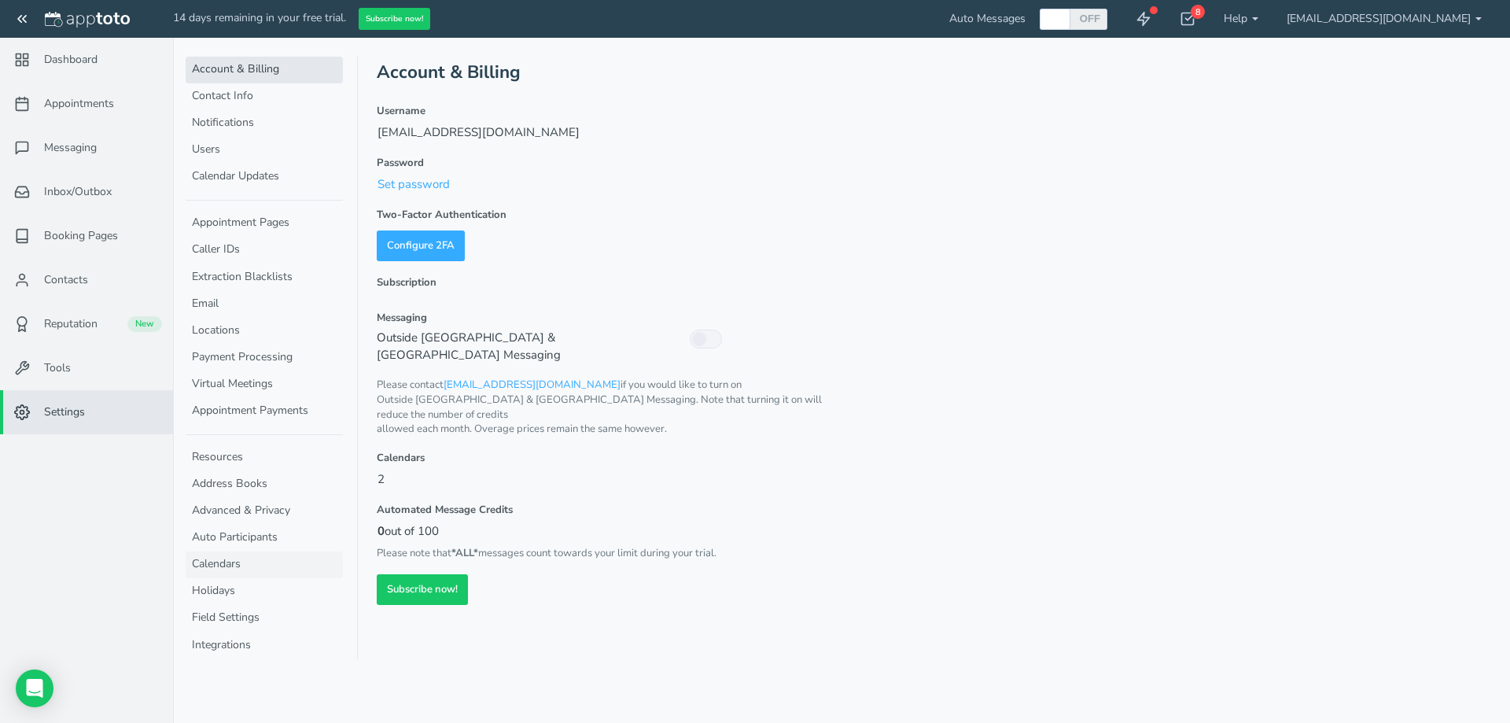
click at [200, 569] on link "Calendars" at bounding box center [264, 564] width 157 height 27
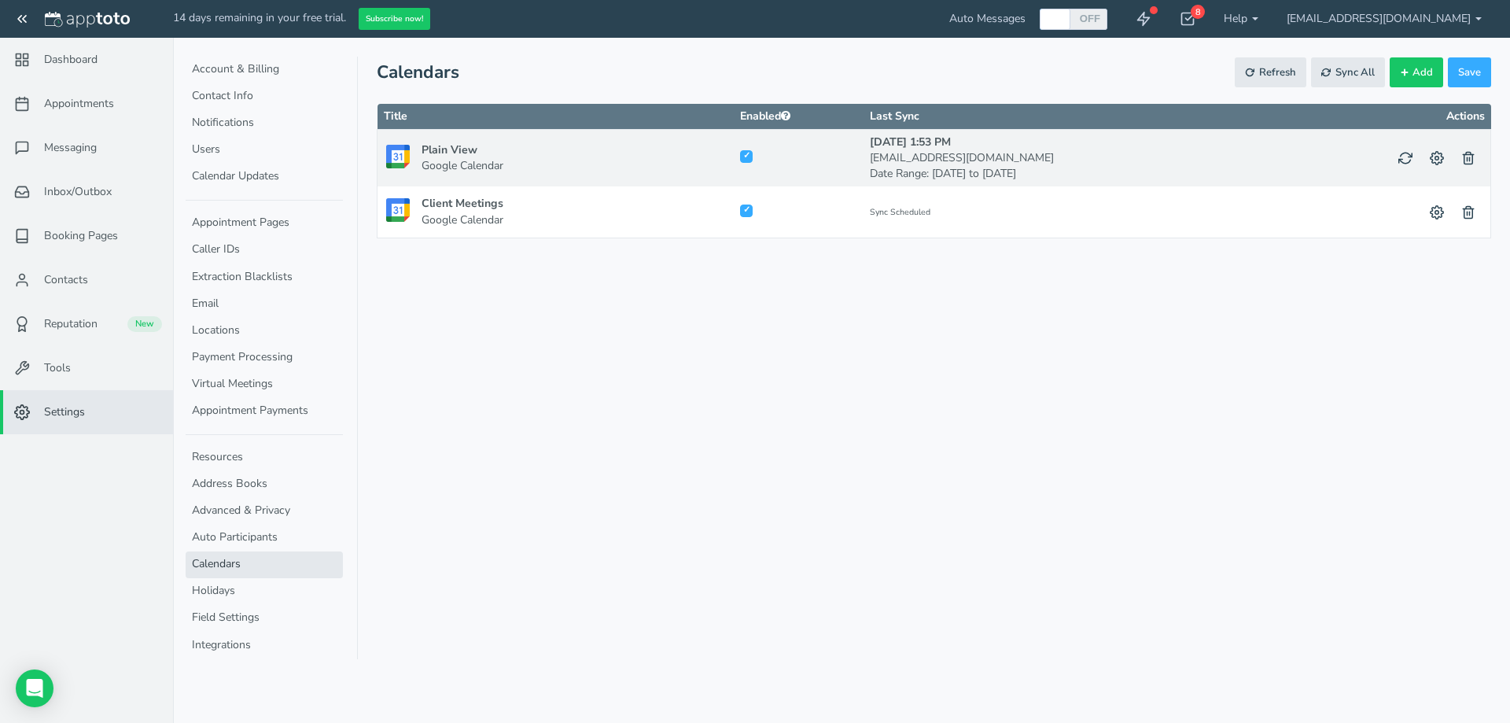
checkbox input "true"
click at [794, 160] on div at bounding box center [781, 158] width 26 height 21
checkbox input "false"
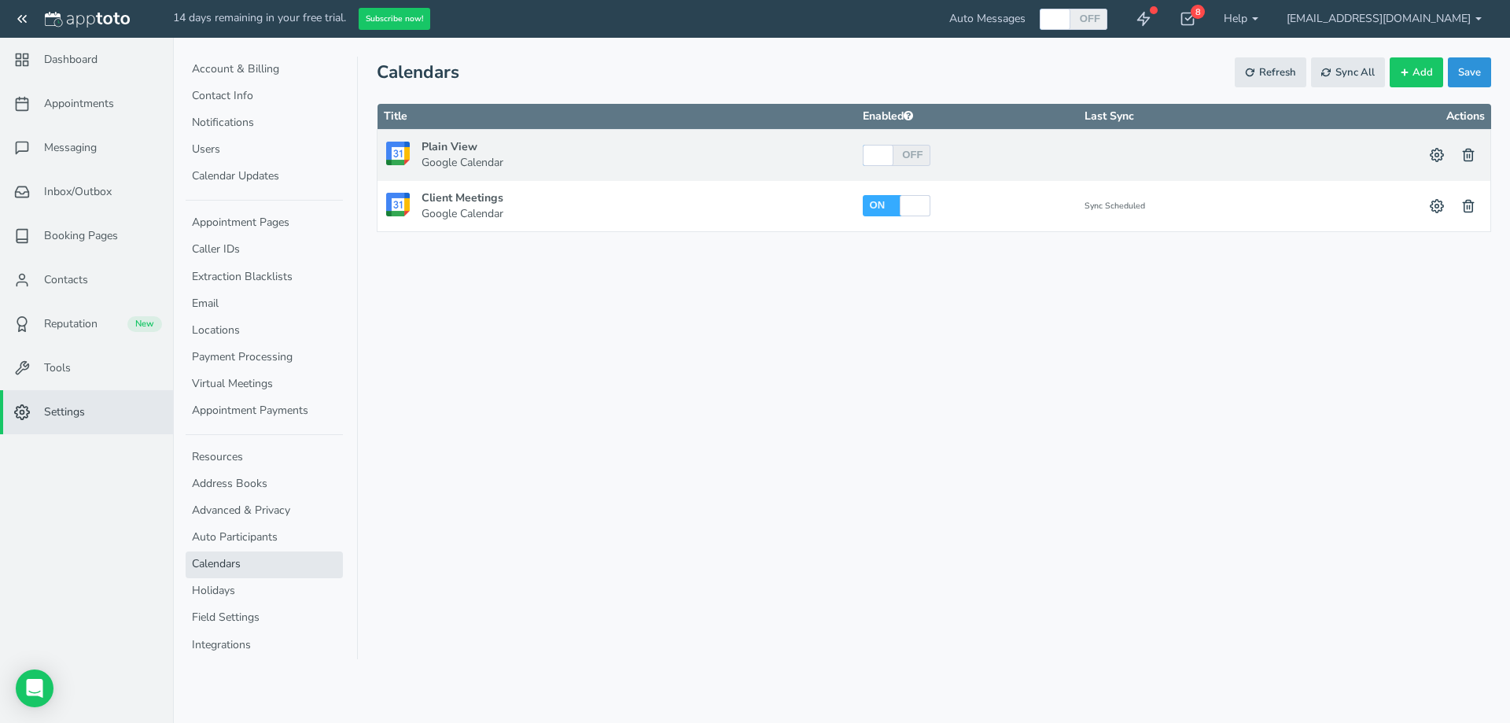
click at [1471, 72] on span "Save" at bounding box center [1469, 72] width 23 height 15
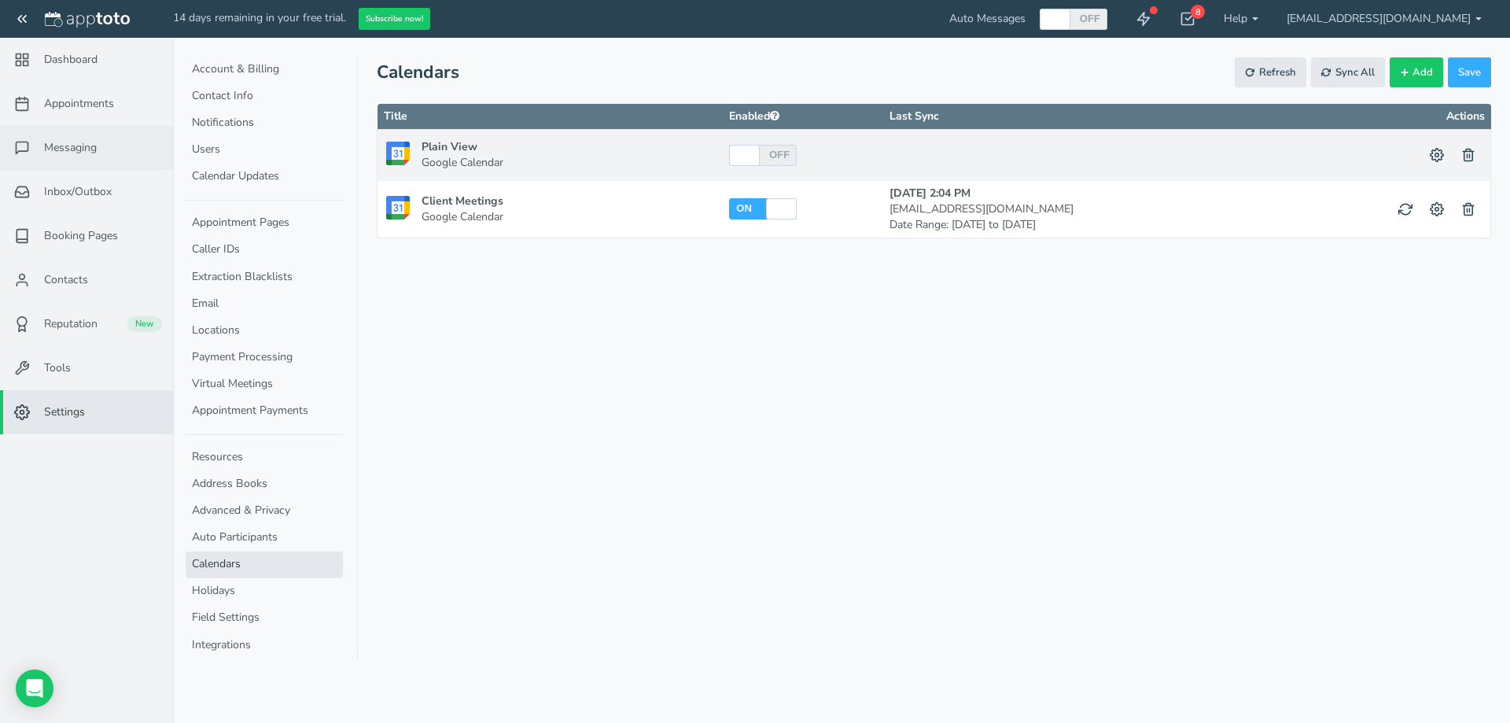
click at [56, 145] on span "Messaging" at bounding box center [70, 148] width 53 height 16
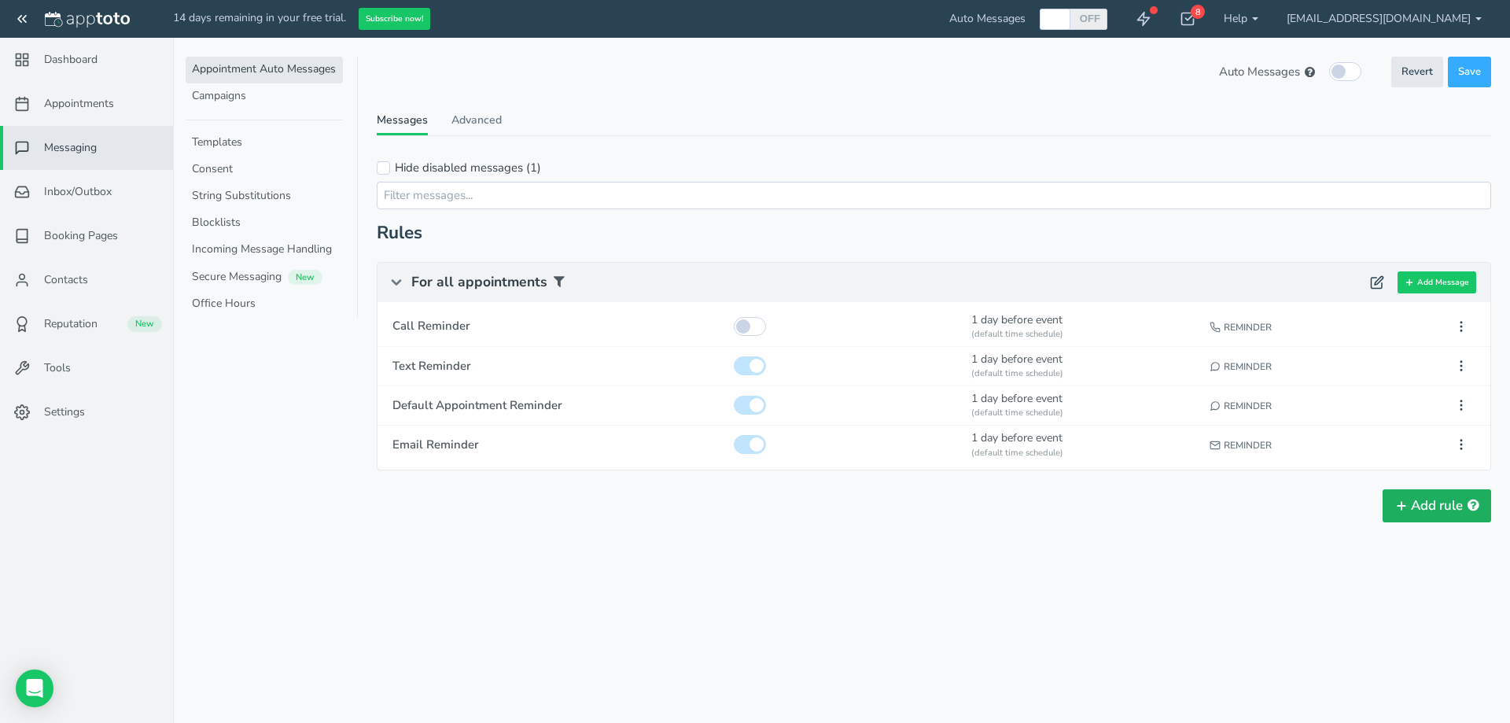
click at [1431, 507] on button "Add rule" at bounding box center [1436, 505] width 108 height 33
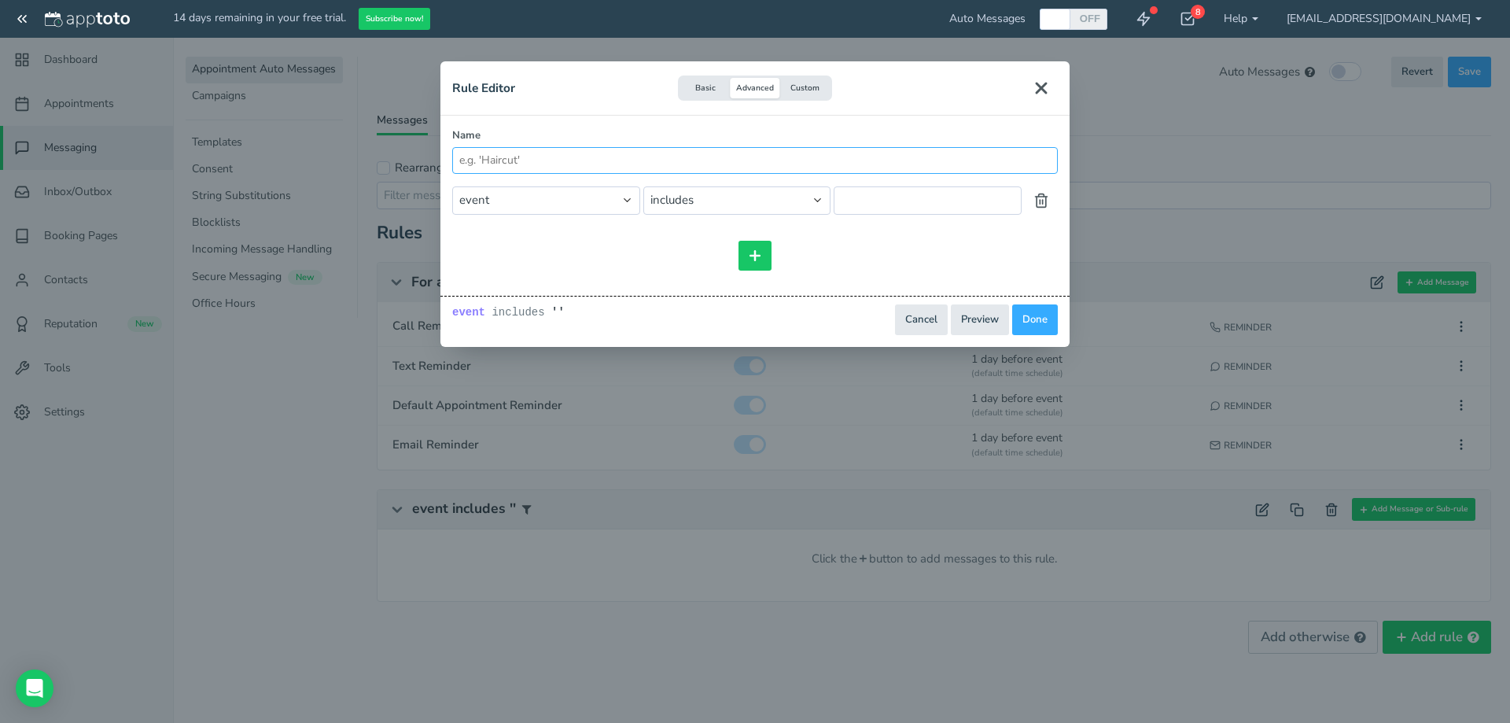
click at [517, 160] on input "Name" at bounding box center [754, 160] width 605 height 27
type input "Initial Confirmation"
click at [540, 204] on select "event event.all event.title event.location event.content event.start_time event…" at bounding box center [546, 200] width 188 height 28
click at [553, 200] on select "event event.all event.title event.location event.content event.start_time event…" at bounding box center [546, 200] width 188 height 28
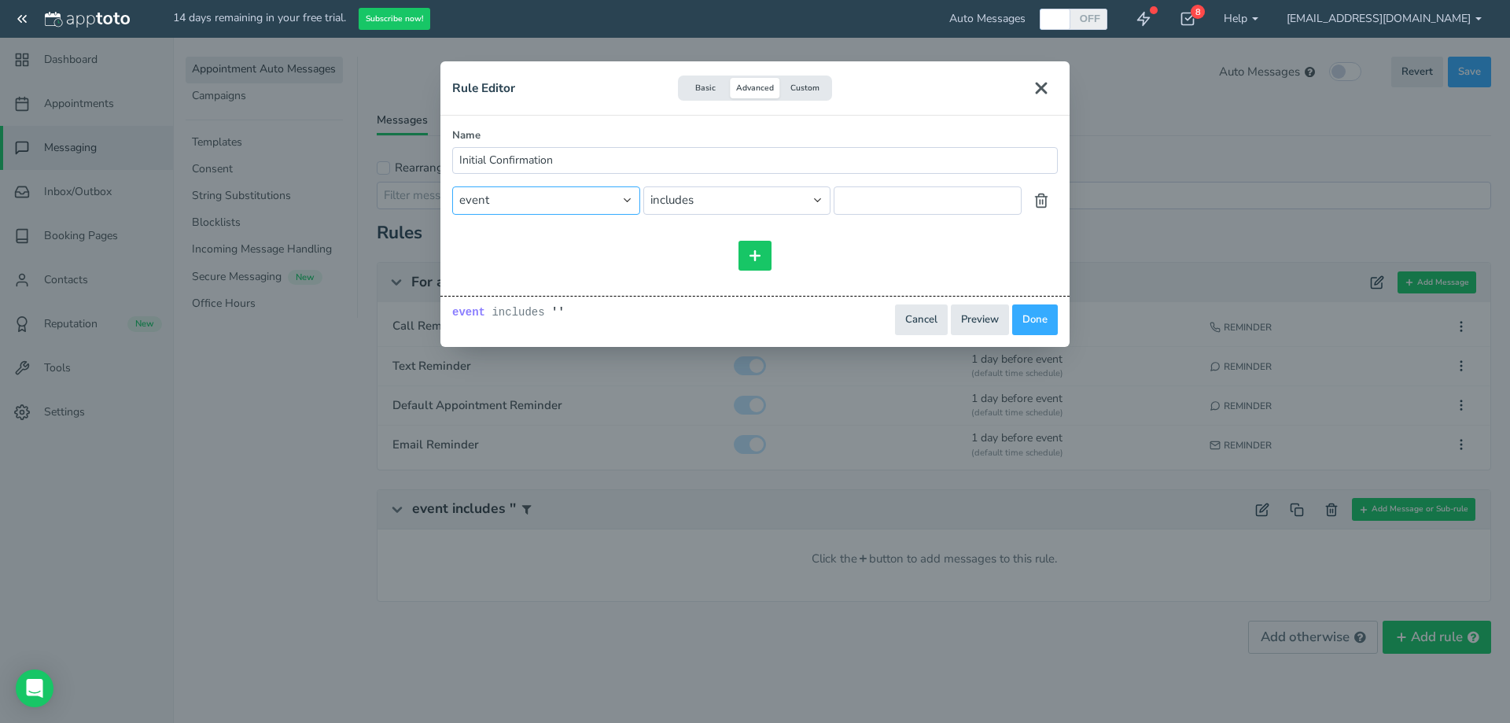
click at [553, 200] on select "event event.all event.title event.location event.content event.start_time event…" at bounding box center [546, 200] width 188 height 28
click at [697, 200] on select "== != includes contains starts_with ends_with does_not_include does_not_contain…" at bounding box center [737, 200] width 188 height 28
click at [870, 207] on input "text" at bounding box center [927, 200] width 188 height 28
click at [808, 93] on button "Custom" at bounding box center [805, 88] width 50 height 21
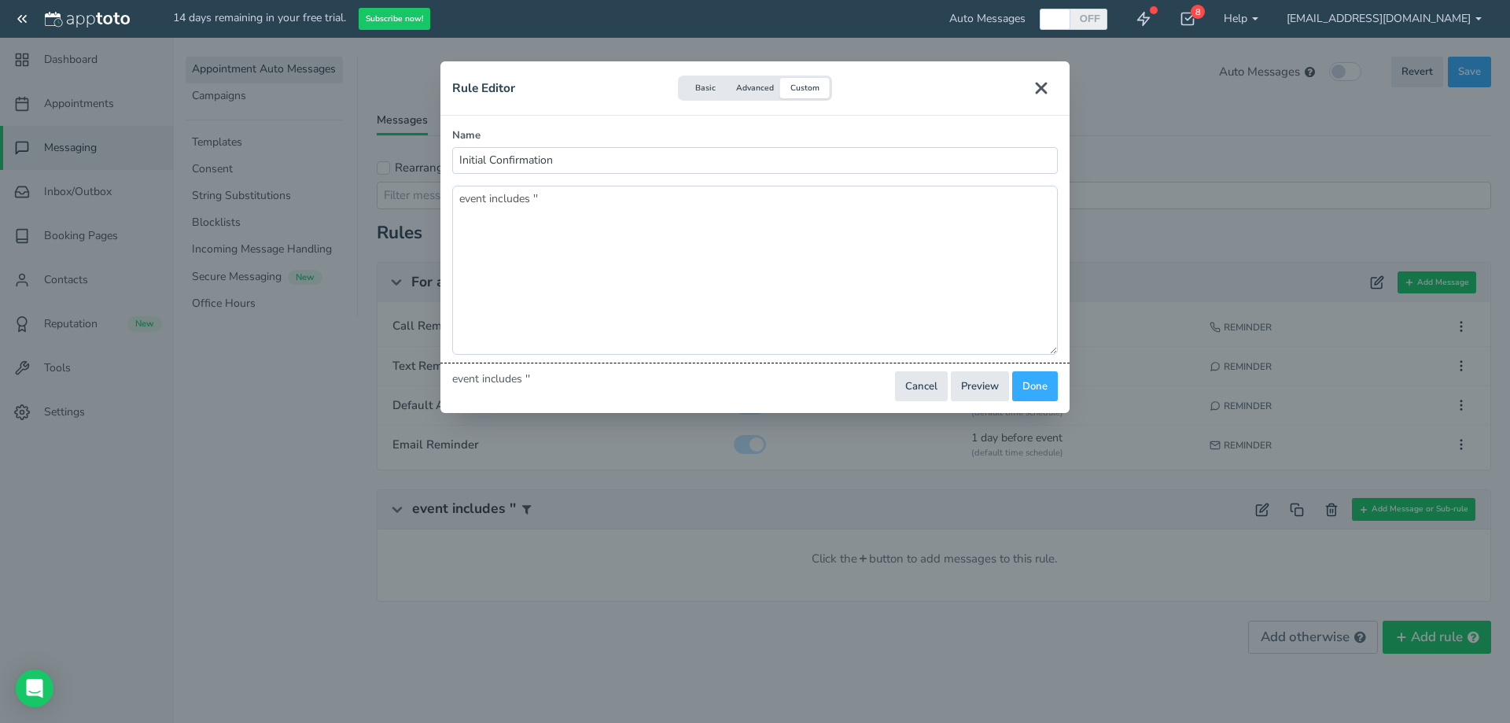
click at [756, 93] on button "Advanced" at bounding box center [755, 88] width 50 height 21
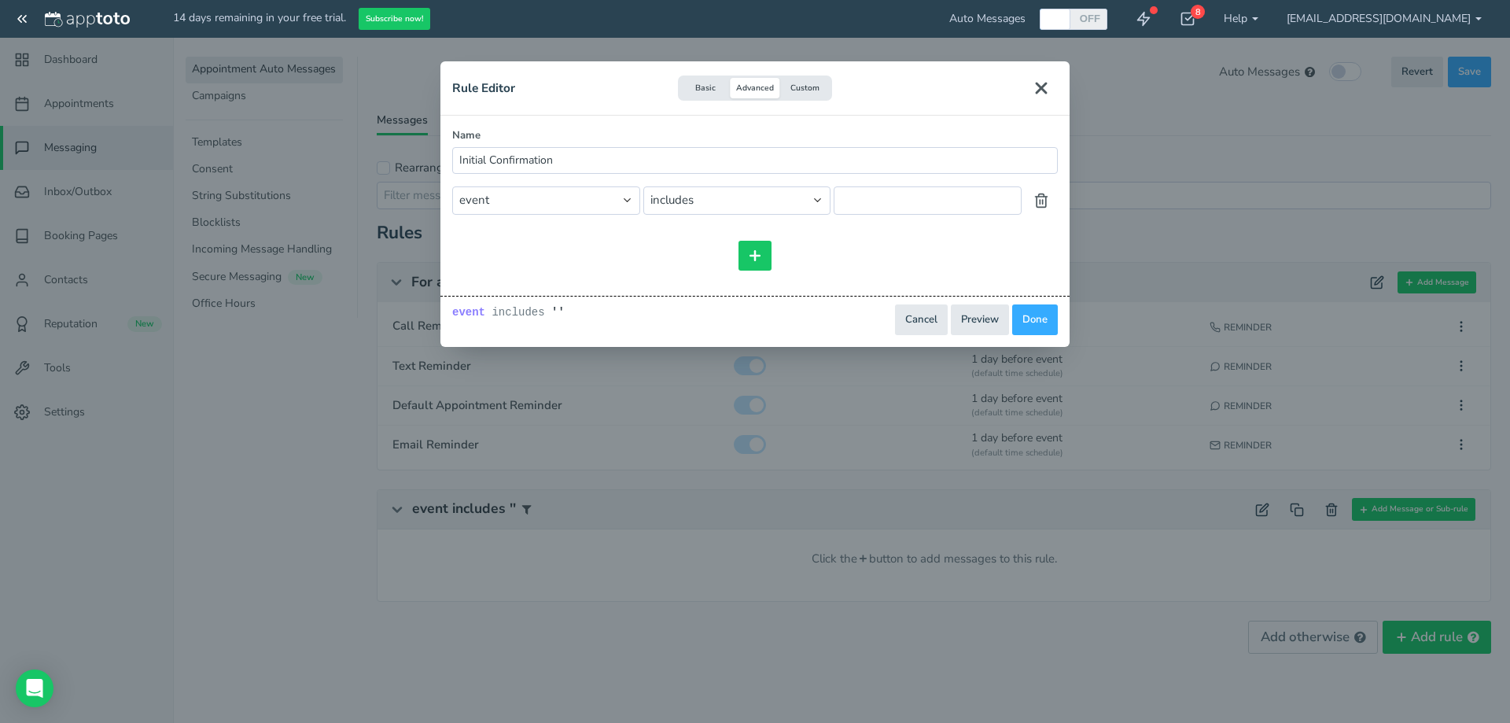
click at [694, 94] on button "Basic" at bounding box center [705, 88] width 50 height 21
click at [750, 93] on button "Advanced" at bounding box center [755, 88] width 50 height 21
click at [888, 204] on input "text" at bounding box center [927, 200] width 188 height 28
click at [171, 570] on div "Rule Editor Basic Advanced Custom Name Initial Confirmation and or and or inclu…" at bounding box center [755, 361] width 1510 height 723
click at [698, 82] on button "Basic" at bounding box center [705, 88] width 50 height 21
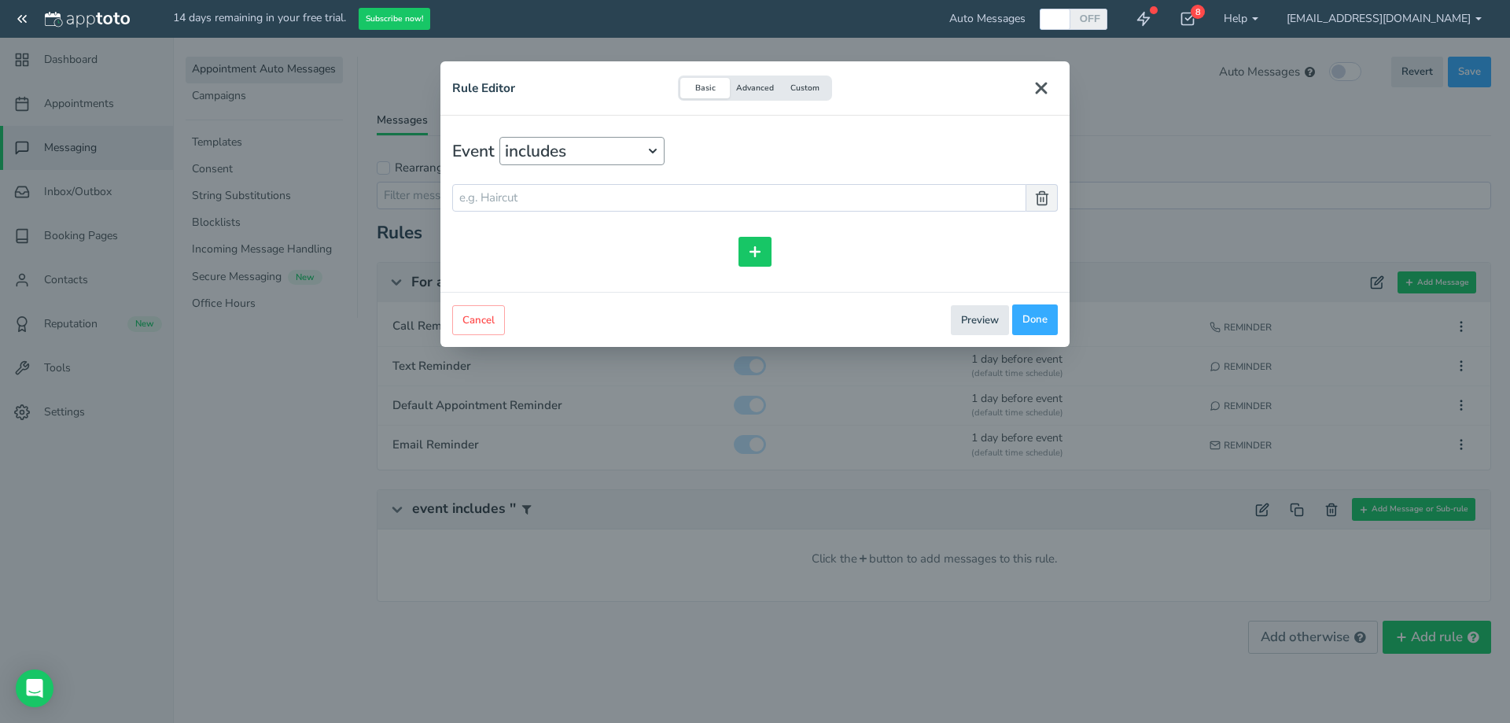
click at [560, 160] on div "includes" at bounding box center [581, 151] width 165 height 28
click at [562, 149] on div "includes" at bounding box center [581, 151] width 165 height 28
click at [542, 205] on input "text" at bounding box center [739, 198] width 574 height 28
click at [583, 142] on div "includes" at bounding box center [581, 151] width 165 height 28
click at [604, 255] on div at bounding box center [754, 252] width 555 height 30
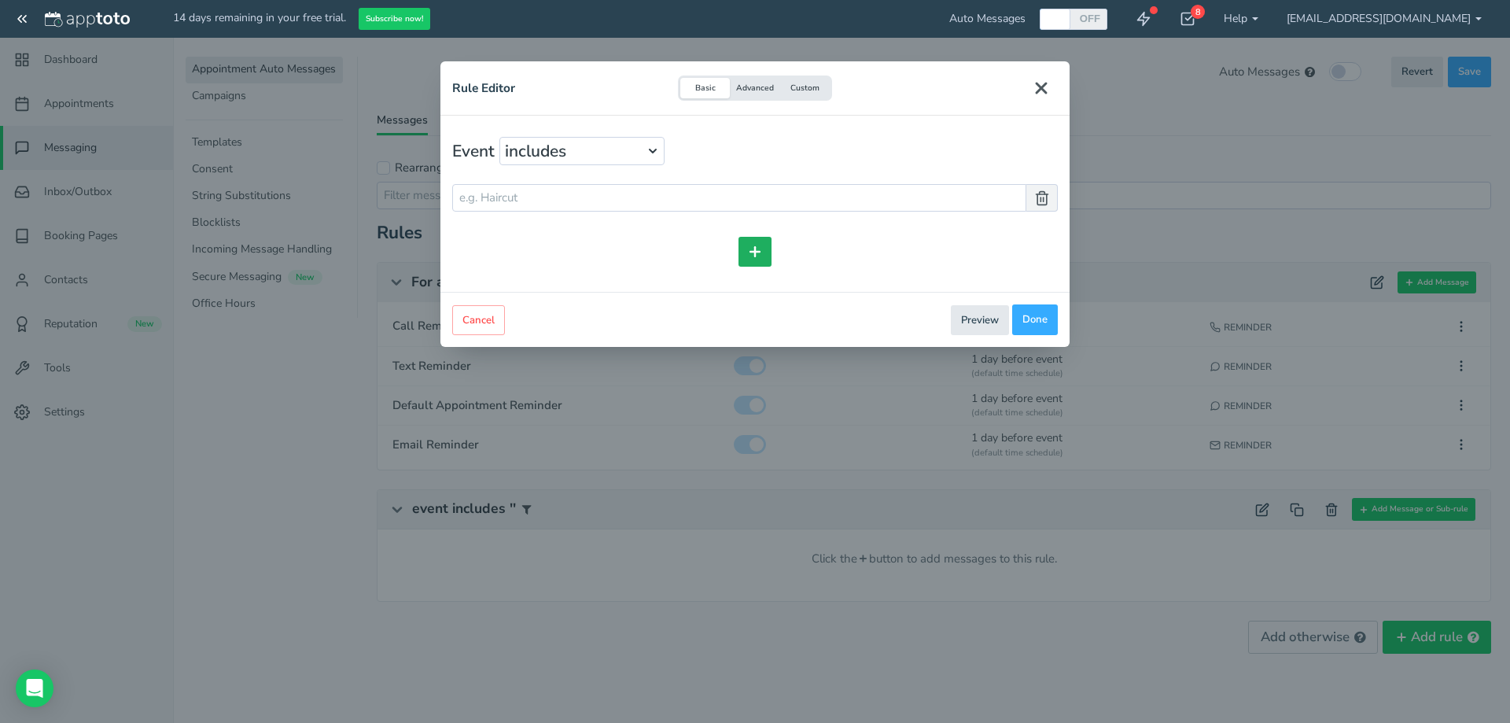
click at [760, 249] on icon at bounding box center [755, 252] width 16 height 16
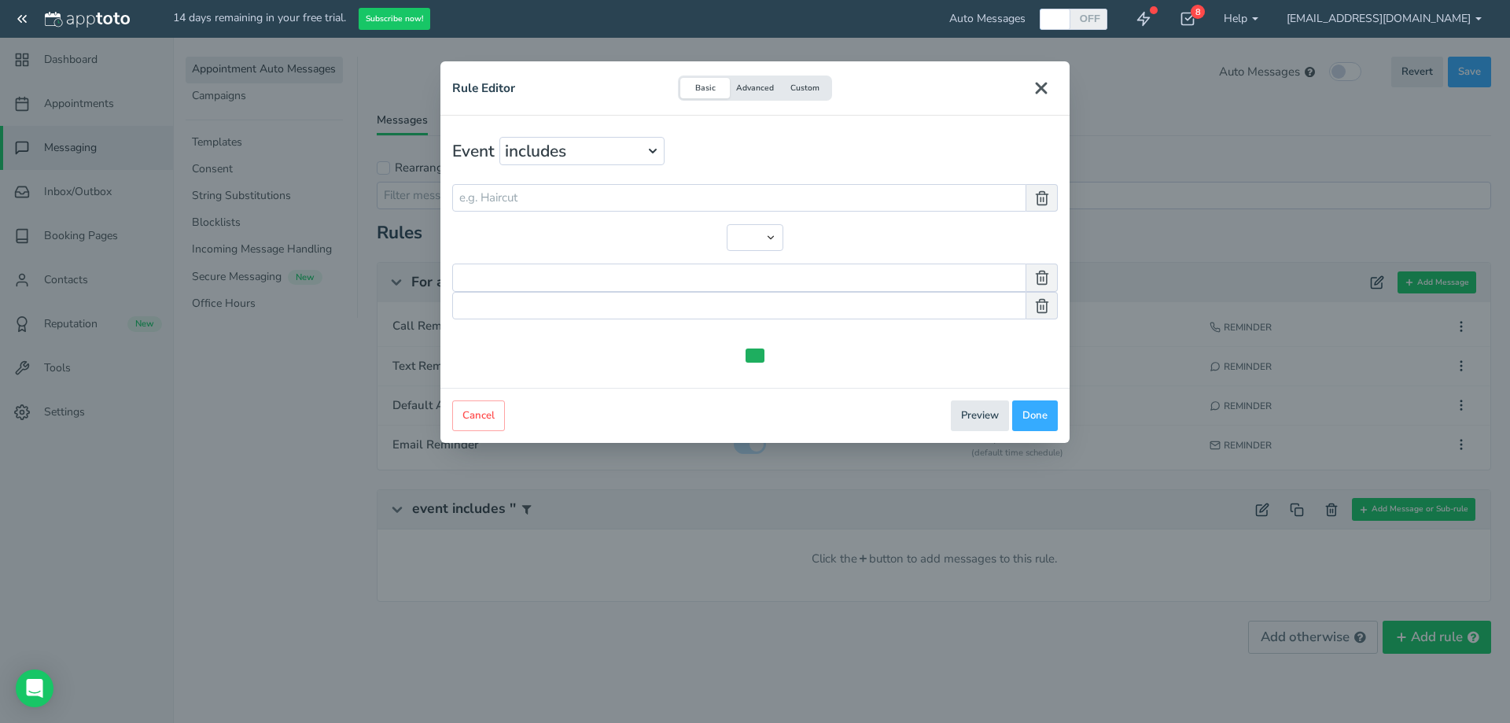
click at [909, 240] on div "and or" at bounding box center [754, 237] width 605 height 27
click at [975, 414] on button "Preview" at bounding box center [980, 415] width 58 height 31
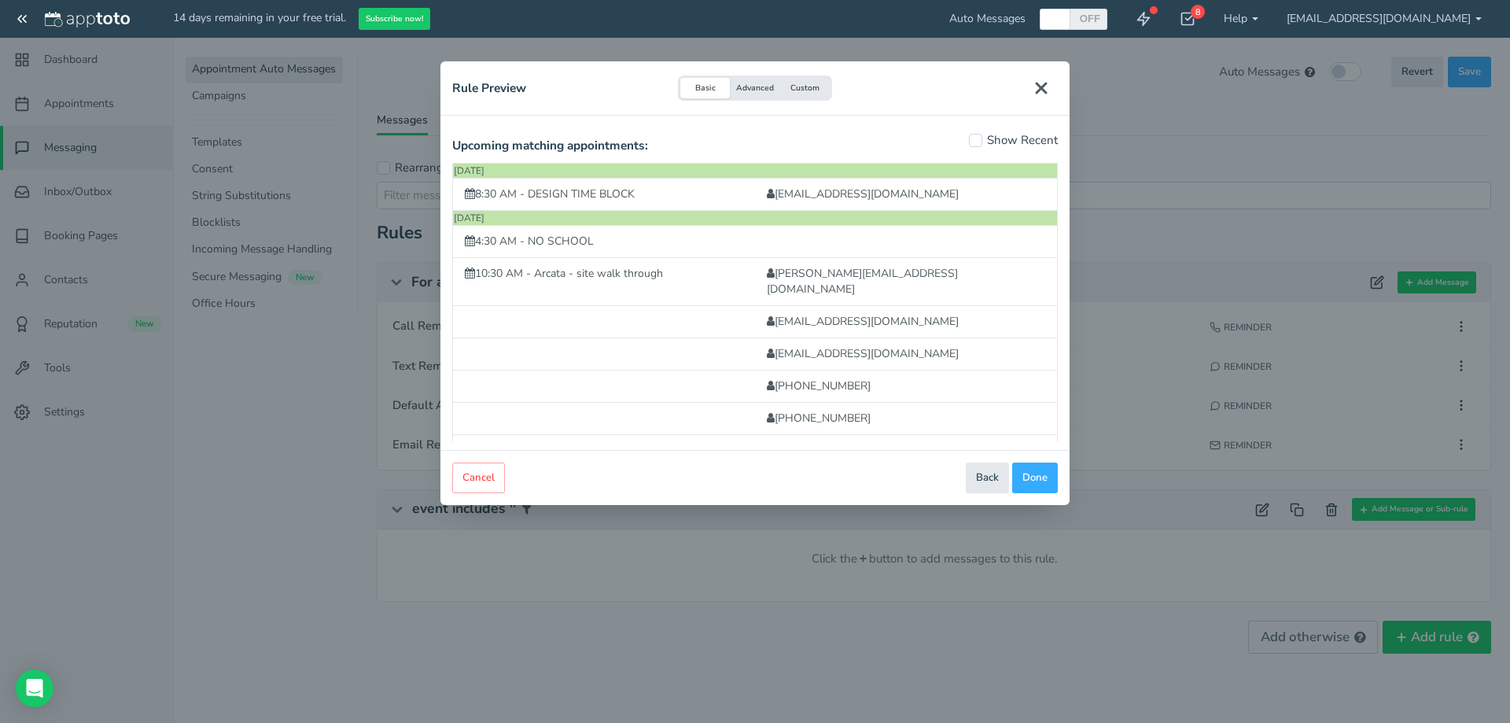
click at [1038, 91] on use "Close" at bounding box center [1040, 87] width 9 height 9
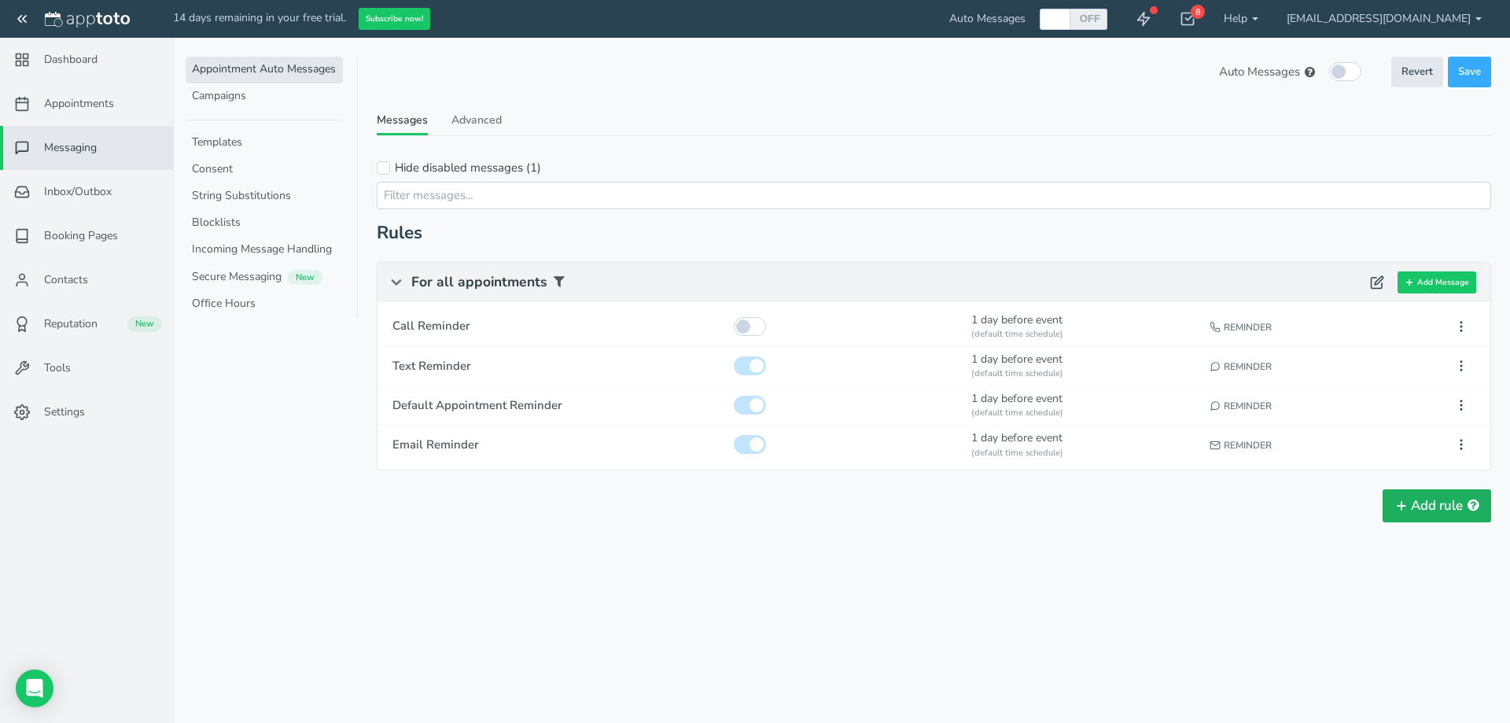
click at [1439, 504] on button "Add rule" at bounding box center [1436, 505] width 108 height 33
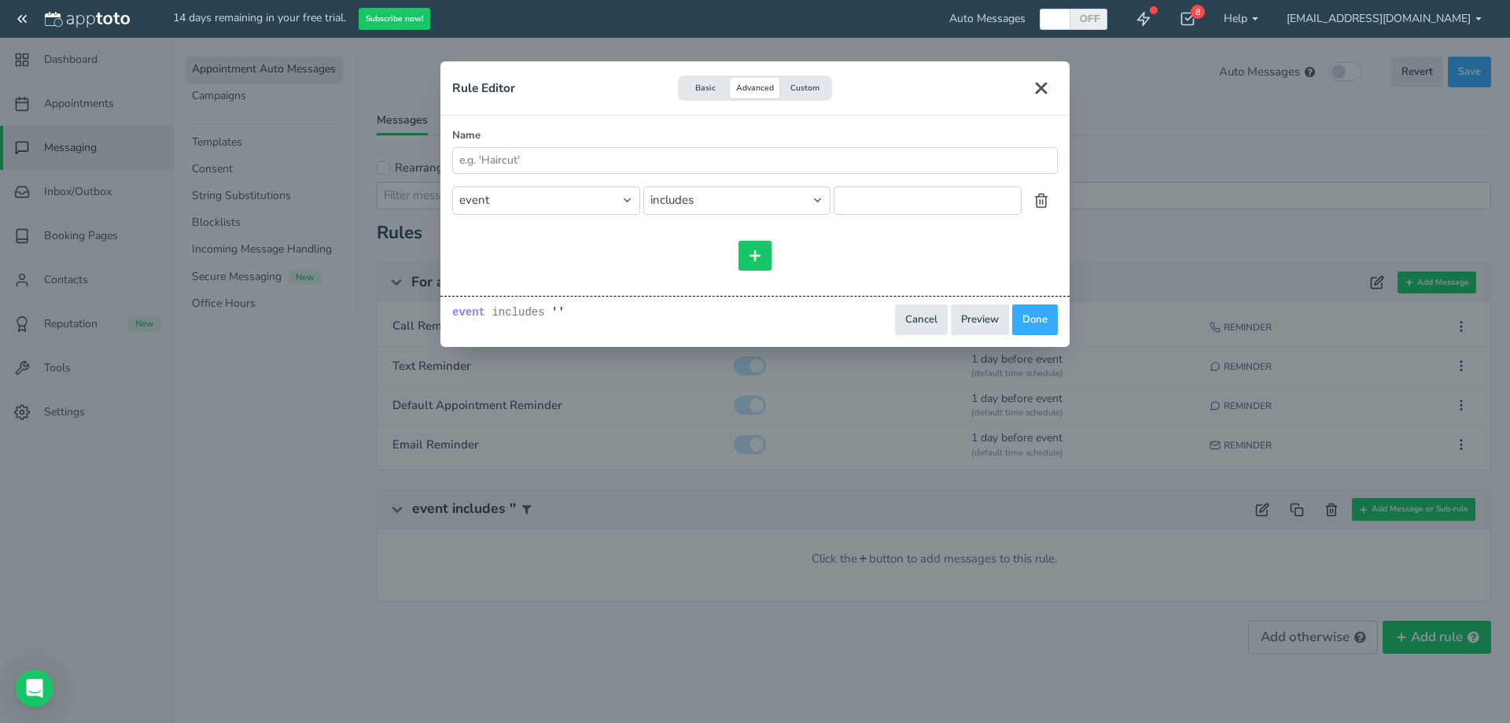
click at [693, 83] on button "Basic" at bounding box center [705, 88] width 50 height 21
click at [1042, 93] on icon "Close" at bounding box center [1041, 88] width 19 height 19
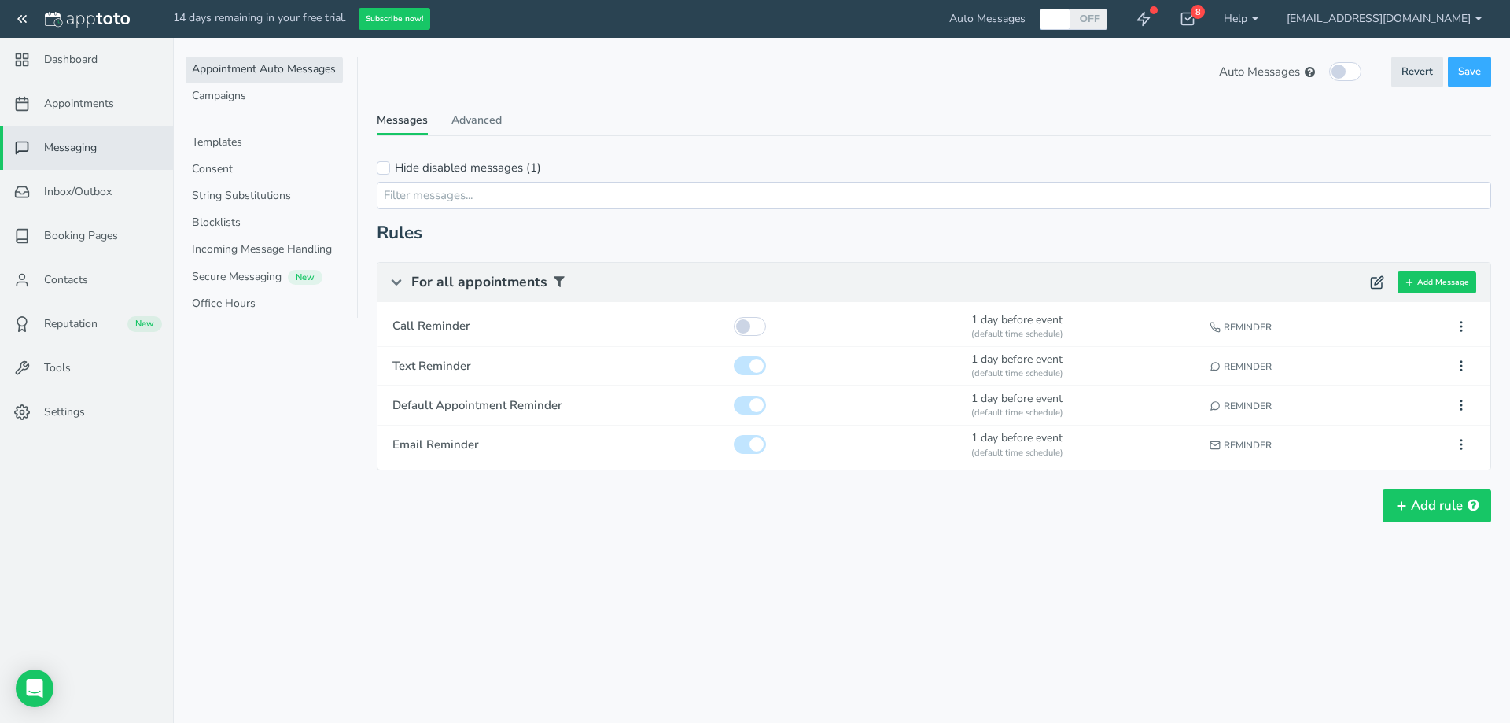
click at [103, 144] on link "Messaging" at bounding box center [86, 148] width 173 height 44
click at [76, 157] on link "Messaging" at bounding box center [86, 148] width 173 height 44
click at [407, 123] on link "Messages" at bounding box center [402, 123] width 51 height 23
click at [1440, 281] on button "Add Message" at bounding box center [1436, 282] width 79 height 23
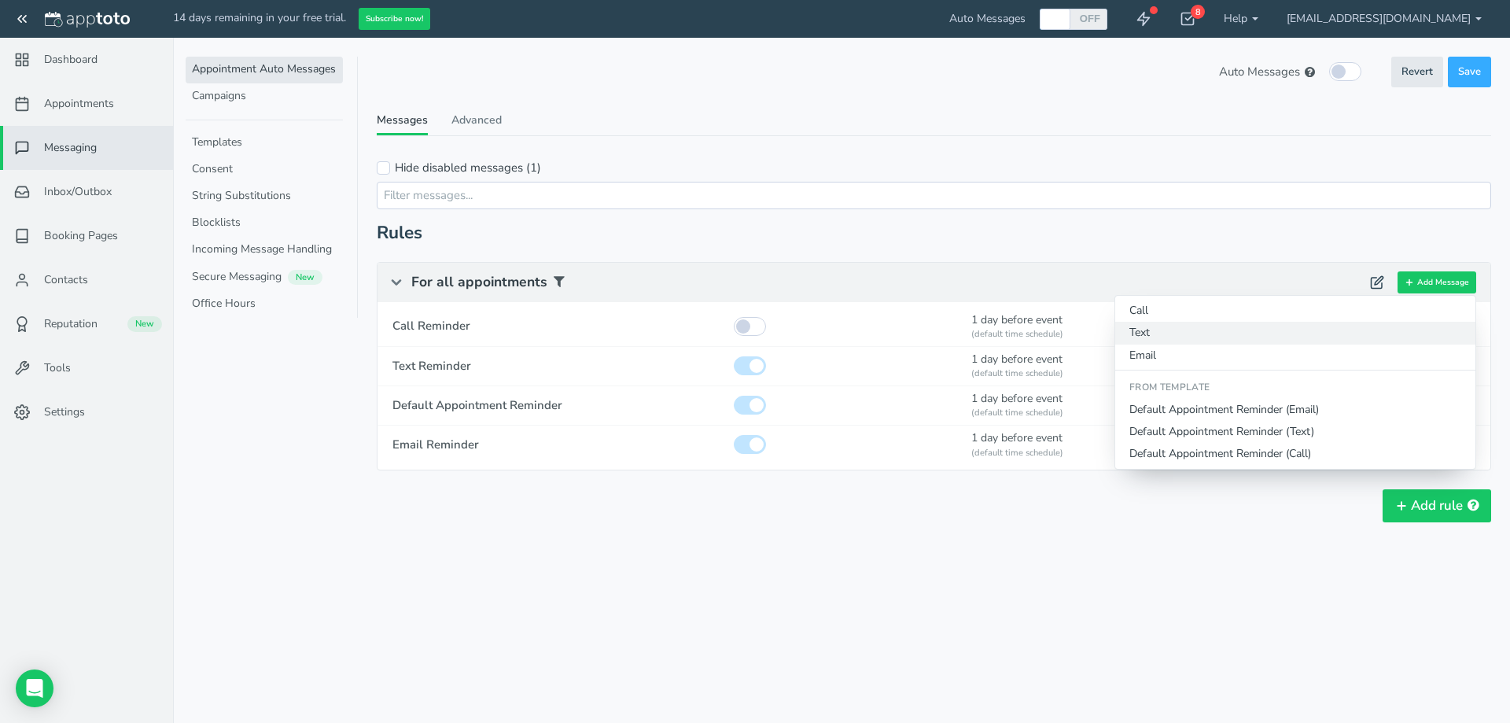
click at [1245, 336] on button "Text" at bounding box center [1295, 333] width 360 height 22
type input "Text Reminder"
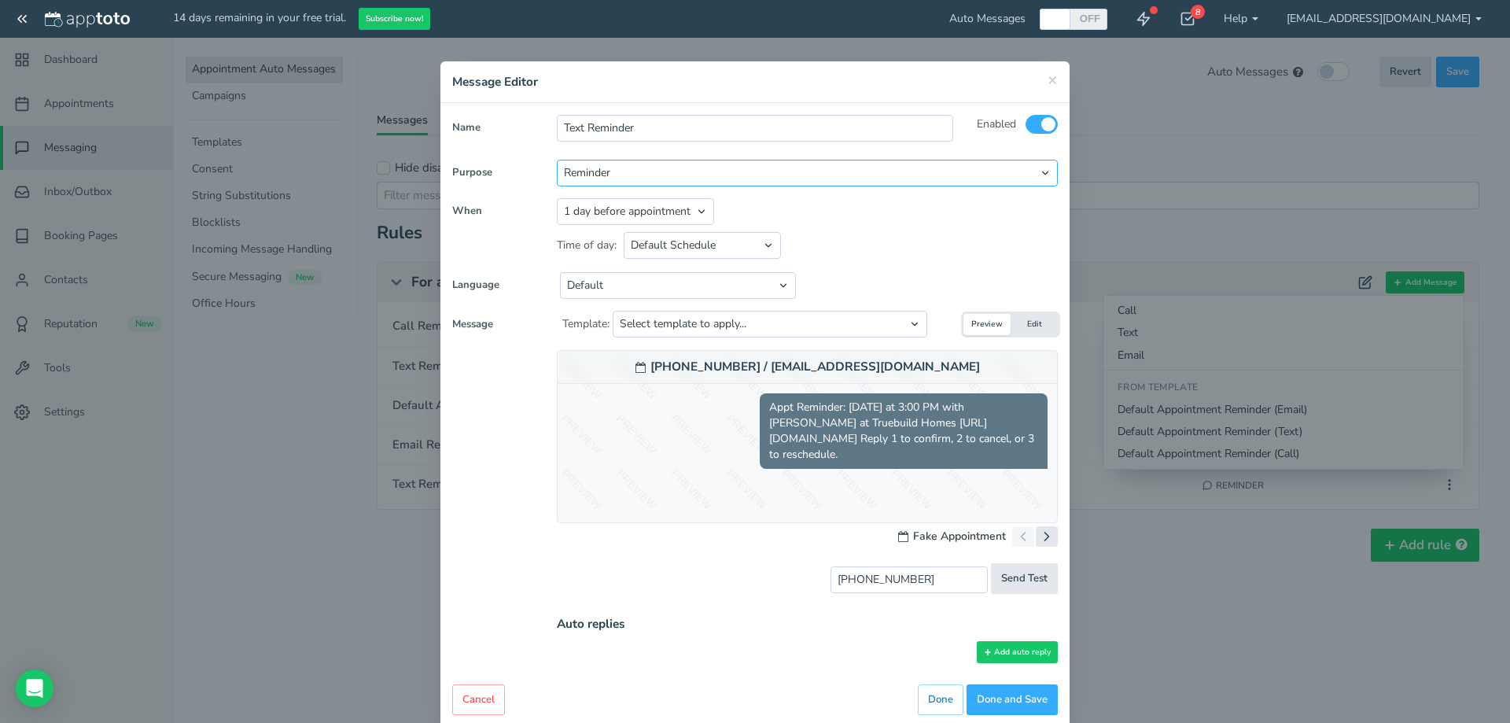
click at [682, 179] on select "Reminder Followup Booking / Initial" at bounding box center [807, 173] width 501 height 27
select select "number:2"
click at [557, 160] on select "Reminder Followup Booking / Initial" at bounding box center [807, 173] width 501 height 27
type input "Text Confirmation"
type input "2:16pm"
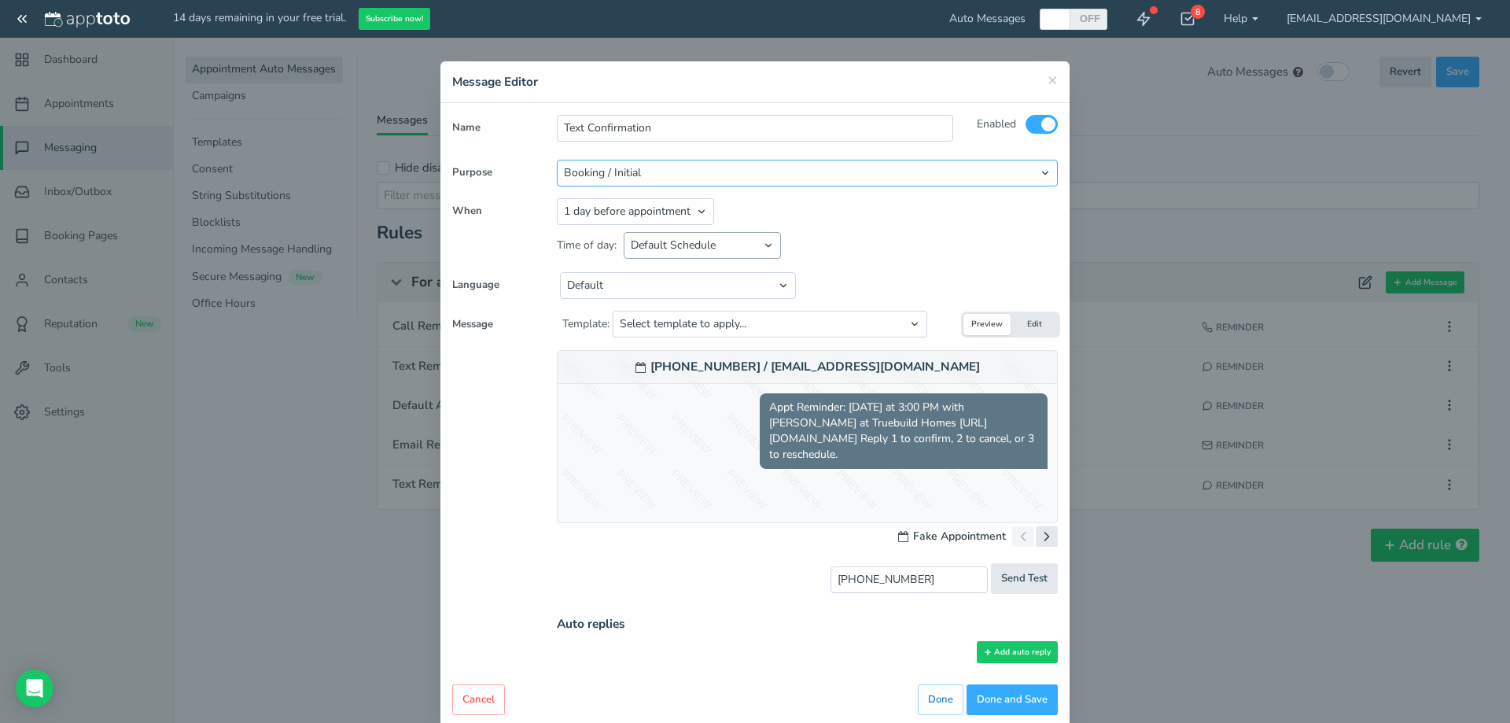
select select "string:0"
select select "string:none"
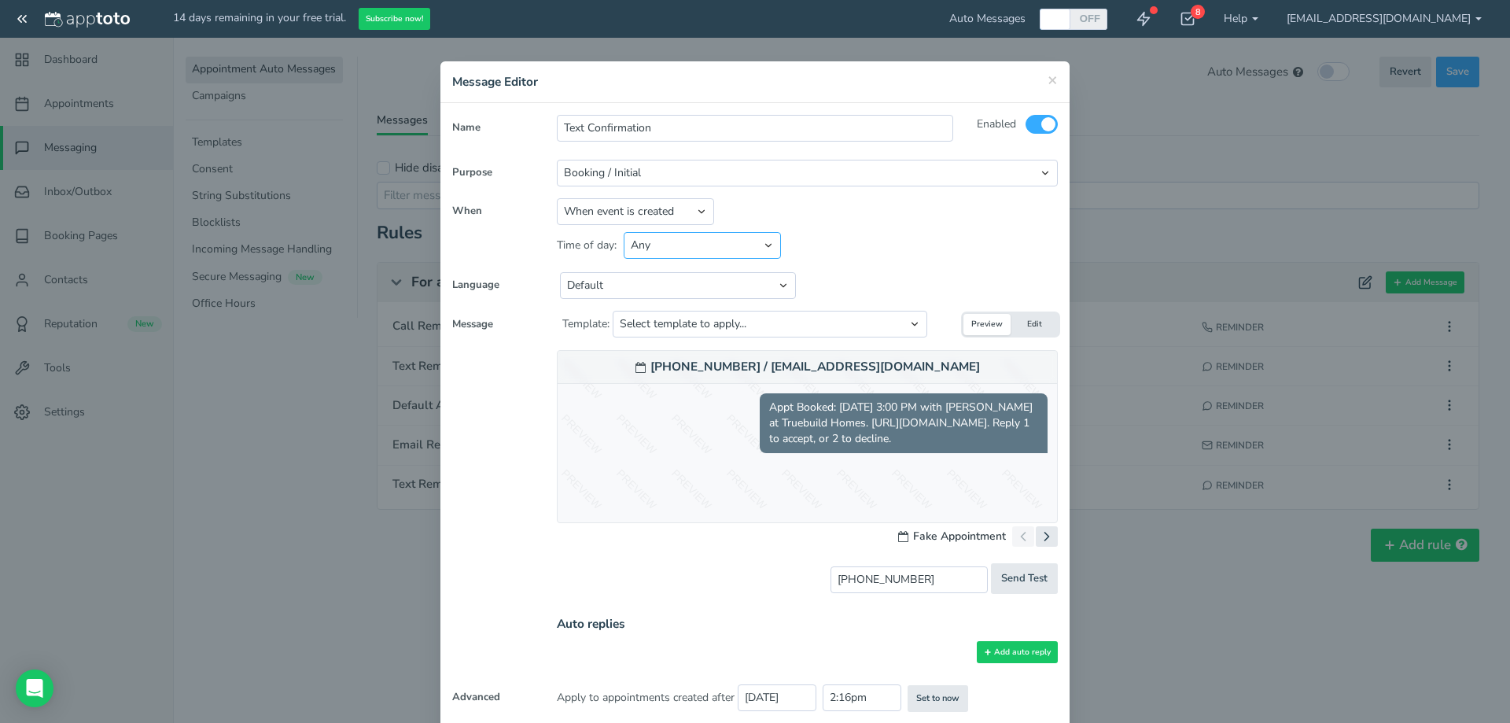
click at [666, 241] on select "Default Schedule Custom Schedule Any" at bounding box center [701, 245] width 157 height 27
click at [684, 330] on select "Select template to apply... Default Initial Message Default Initial Message (ju…" at bounding box center [769, 324] width 314 height 27
select select "object:45610"
click at [612, 311] on select "Select template to apply... Default Initial Message Default Initial Message (ju…" at bounding box center [769, 324] width 314 height 27
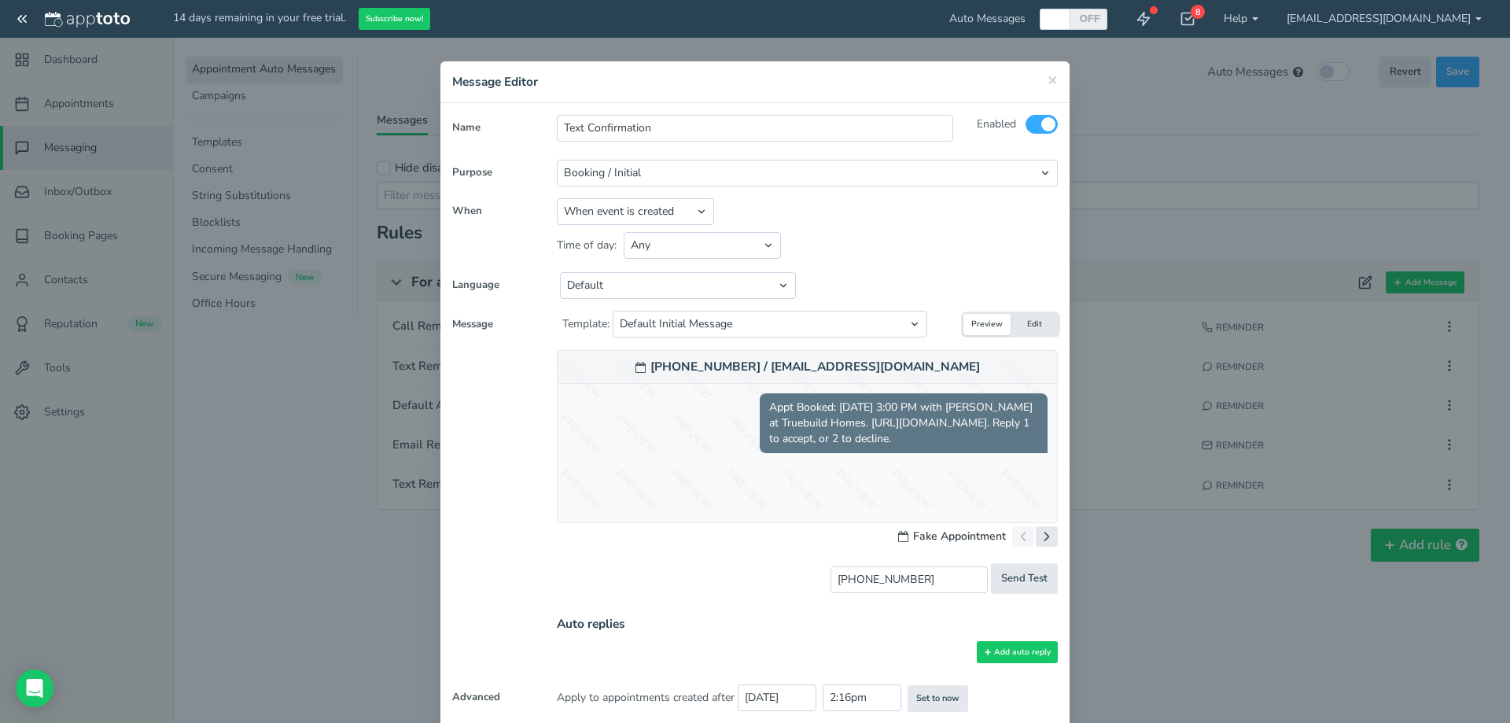
click at [1029, 318] on button "Edit" at bounding box center [1033, 324] width 47 height 21
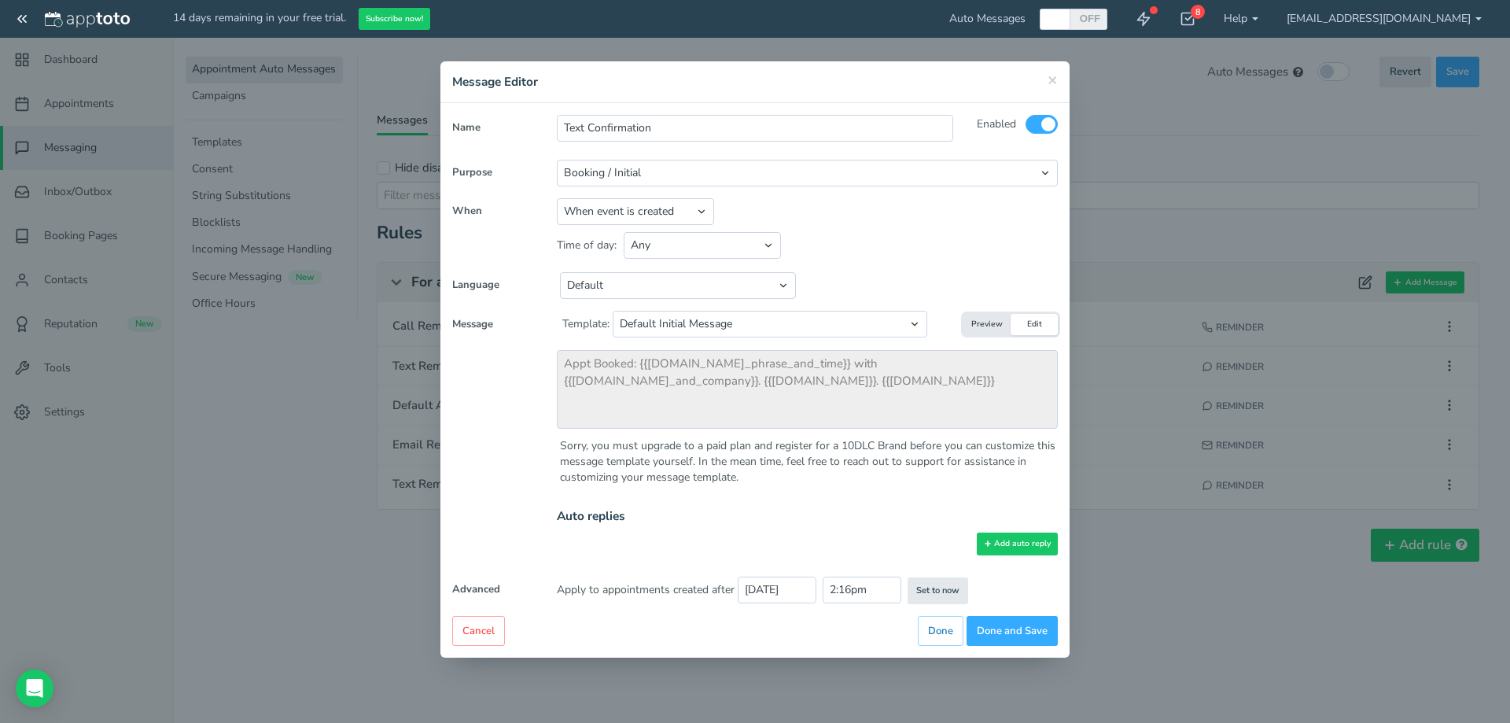
click at [978, 322] on button "Preview" at bounding box center [986, 324] width 47 height 21
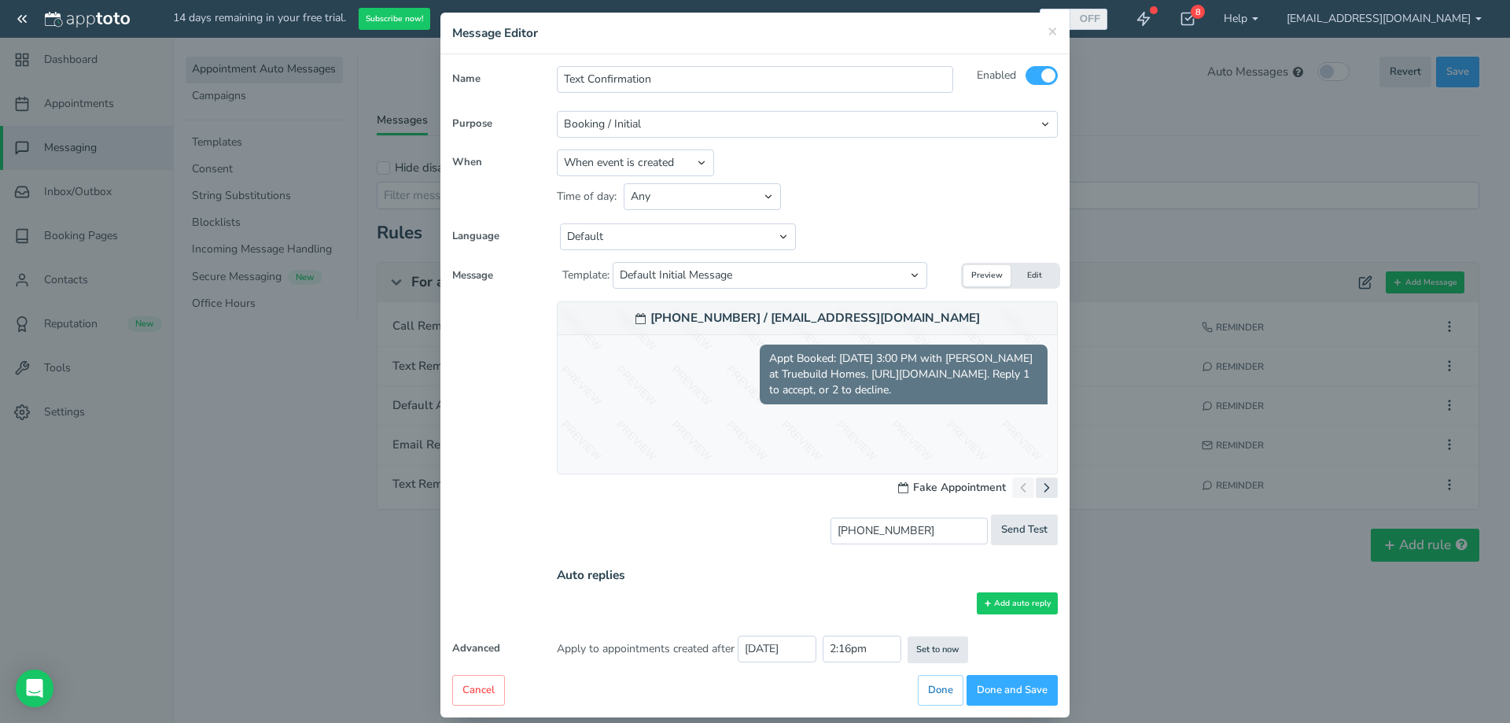
scroll to position [67, 0]
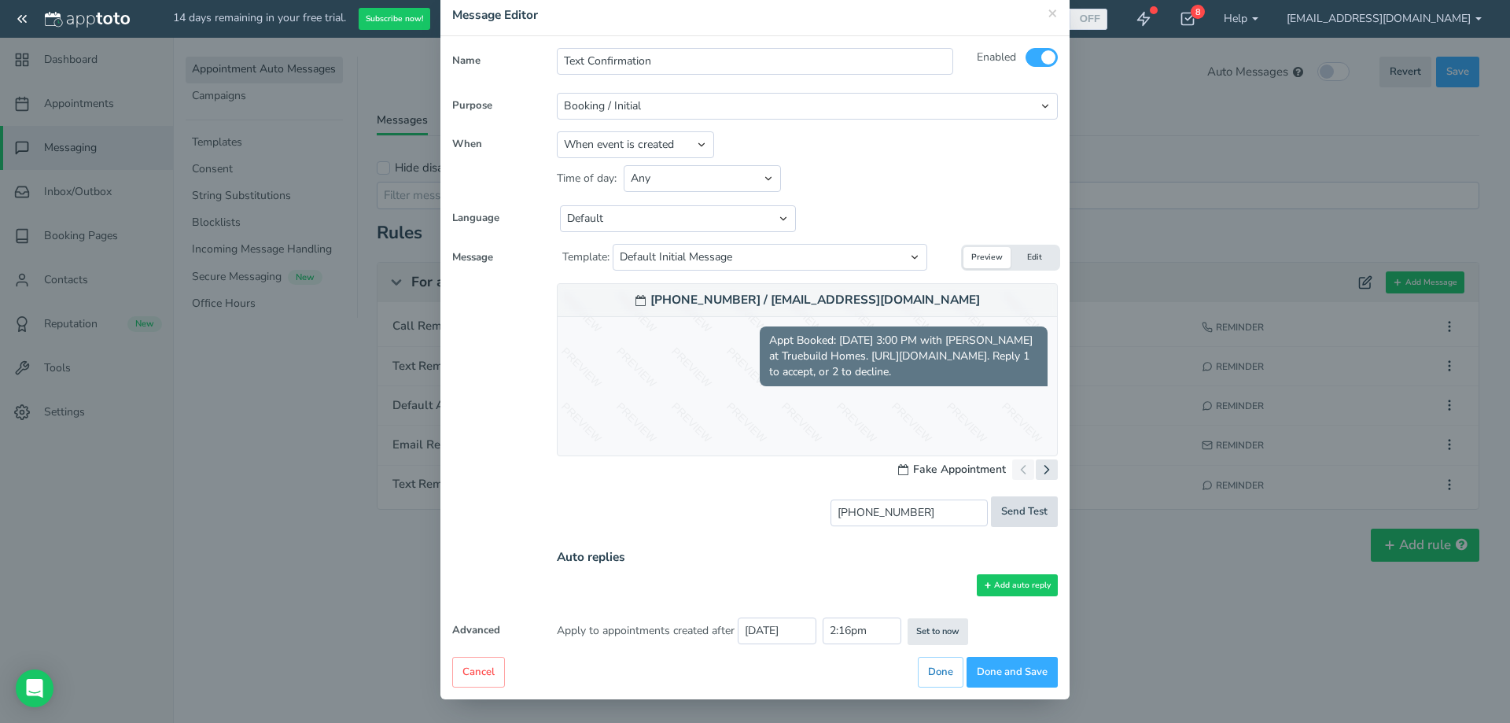
click at [1021, 516] on span "Send Test" at bounding box center [1024, 511] width 46 height 15
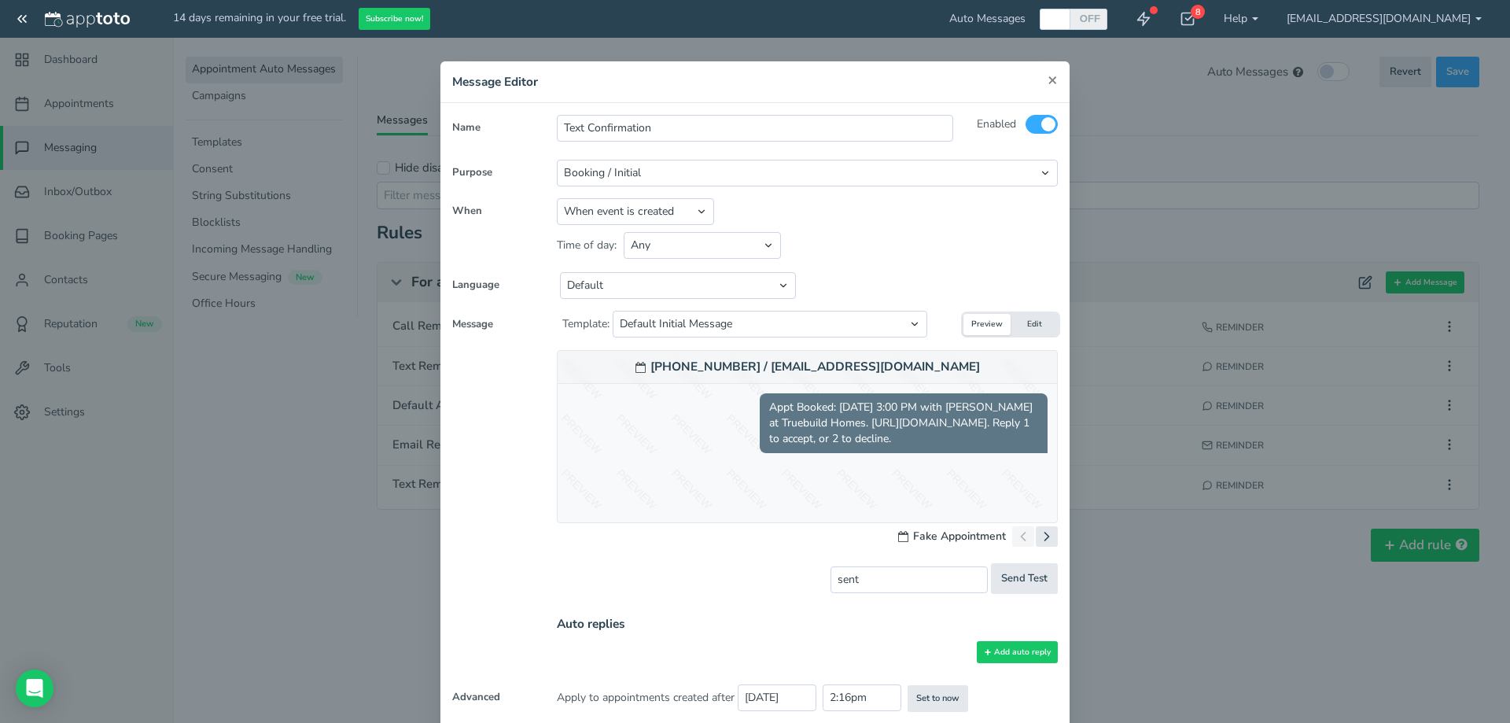
click at [1047, 79] on span "×" at bounding box center [1052, 79] width 10 height 22
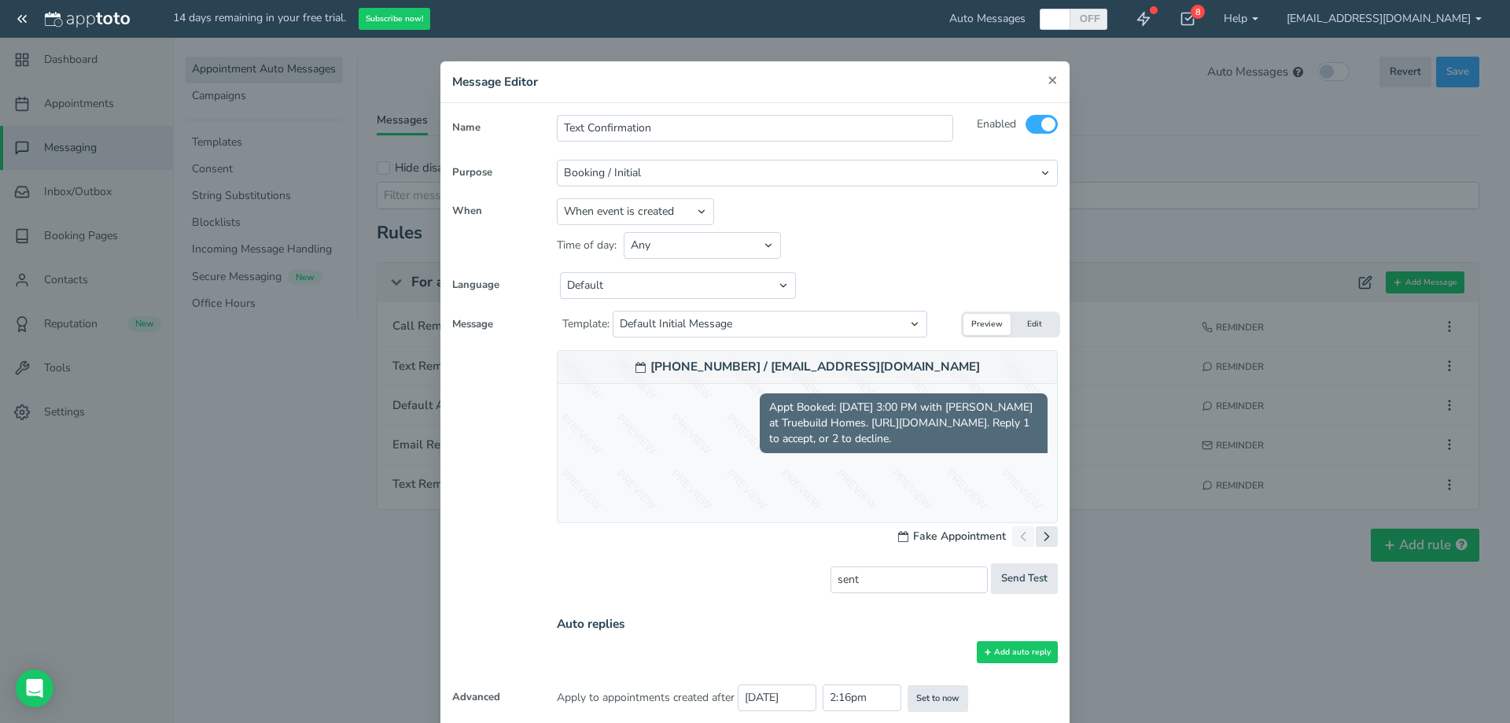
scroll to position [67, 0]
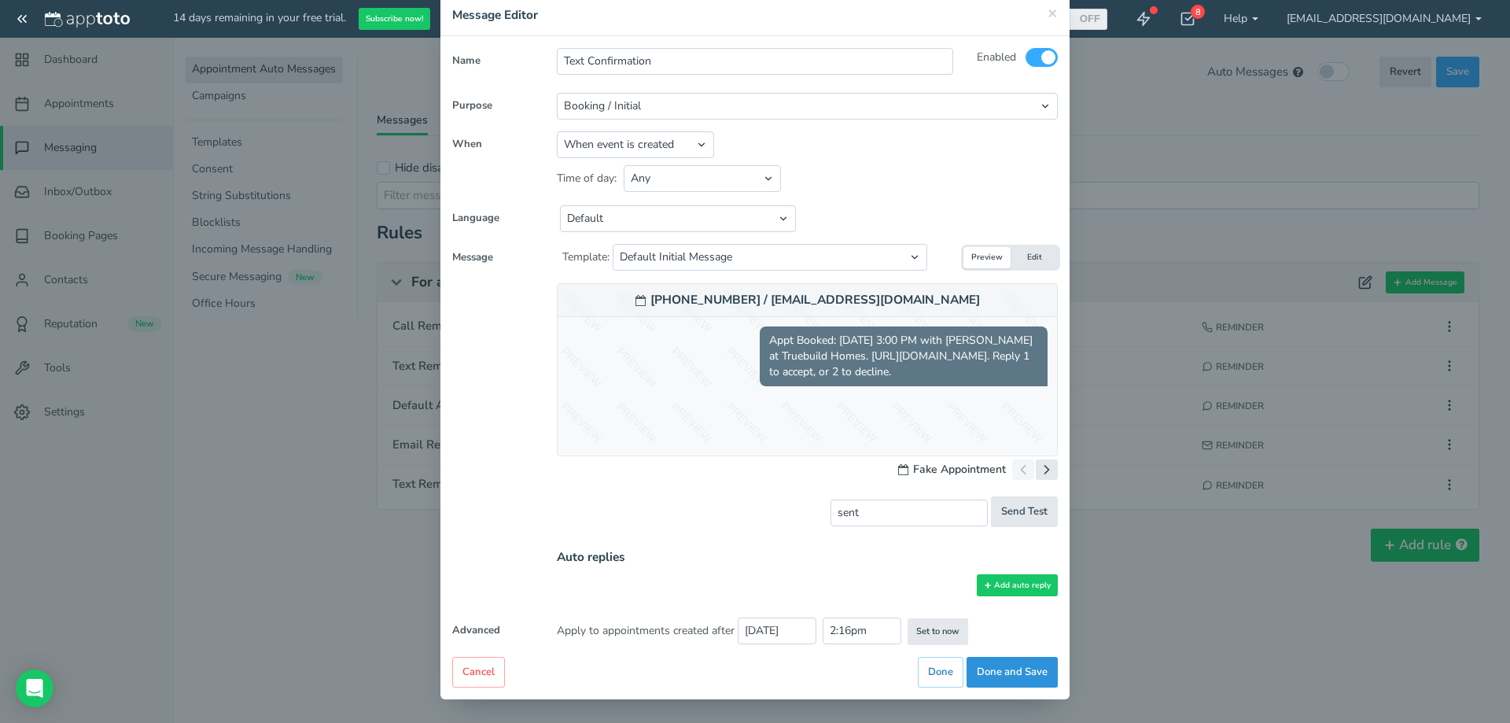
click at [1022, 678] on button "Done and Save" at bounding box center [1011, 671] width 91 height 31
type input "701-369-0506"
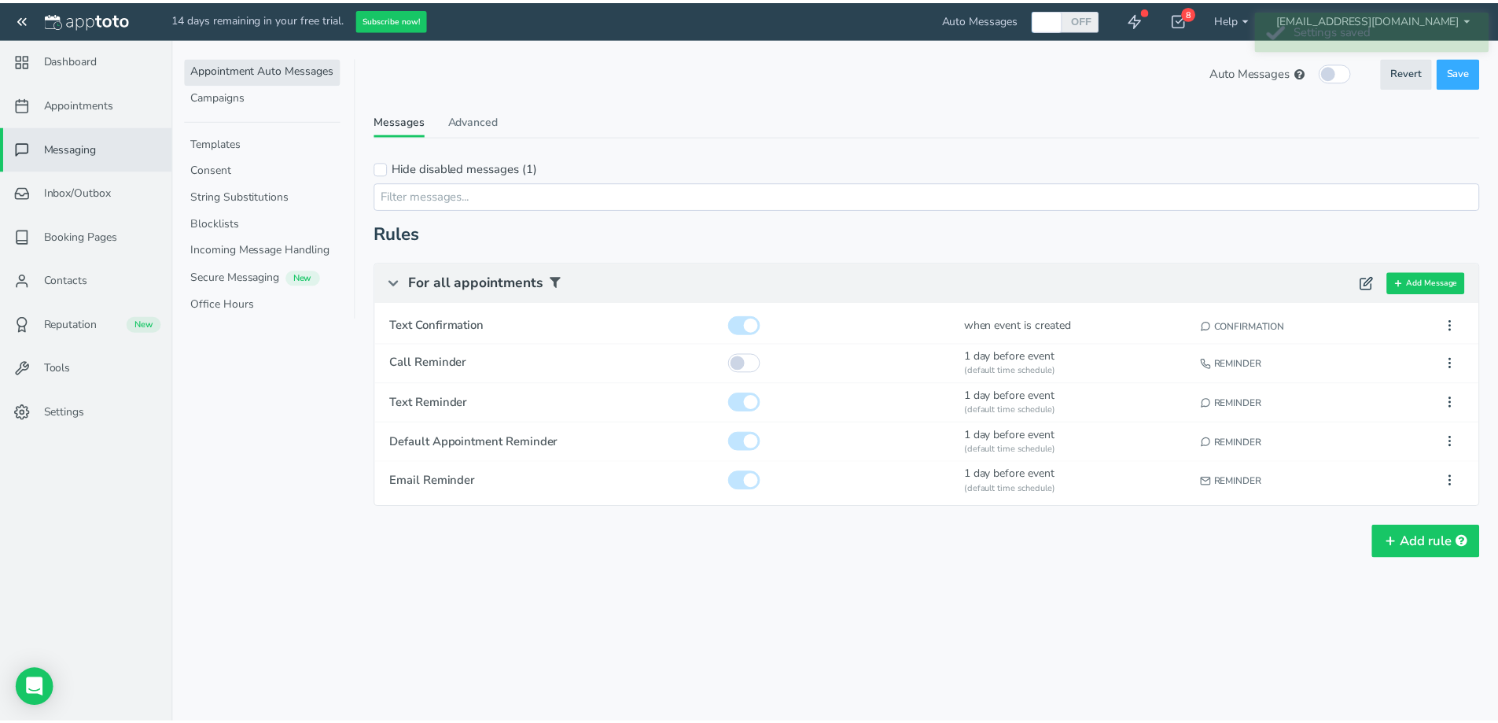
scroll to position [0, 0]
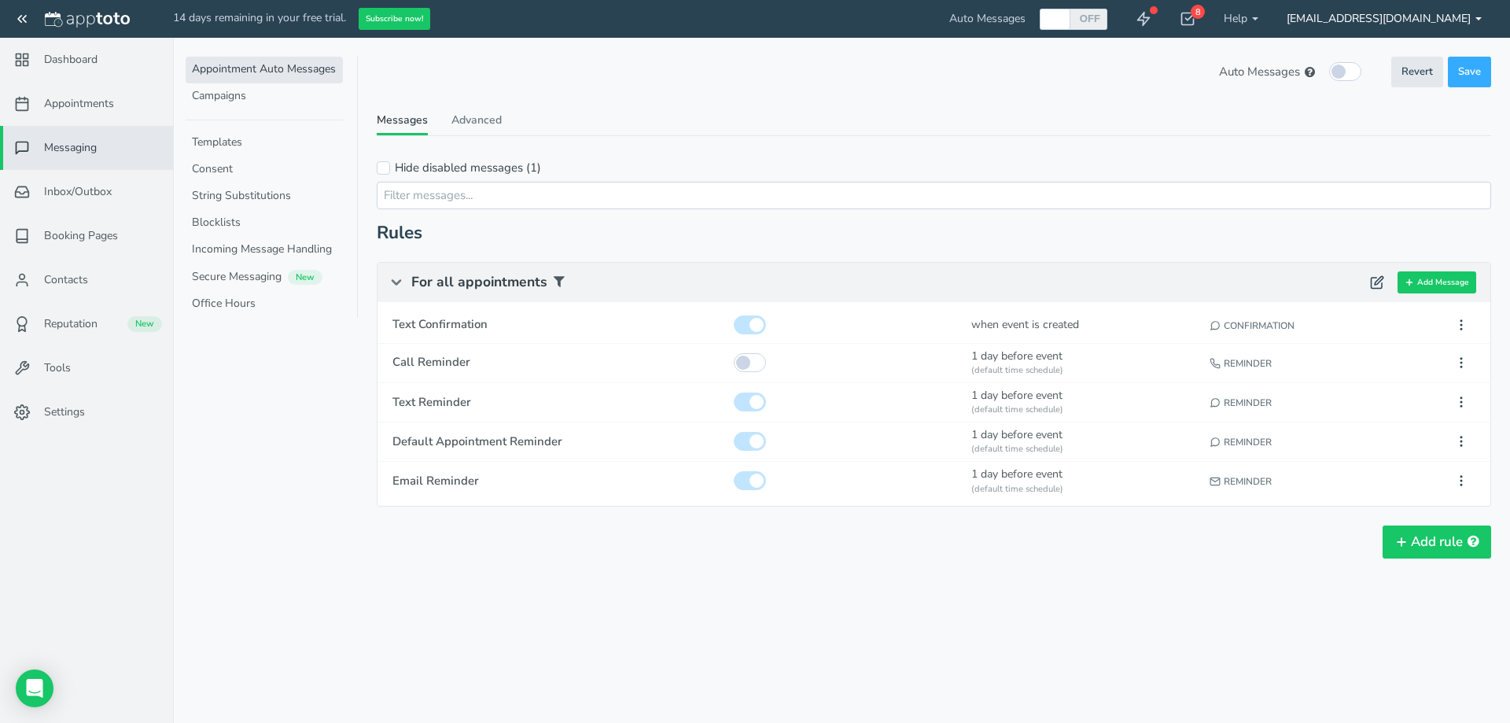
click at [1391, 22] on link "[EMAIL_ADDRESS][DOMAIN_NAME]" at bounding box center [1383, 19] width 223 height 38
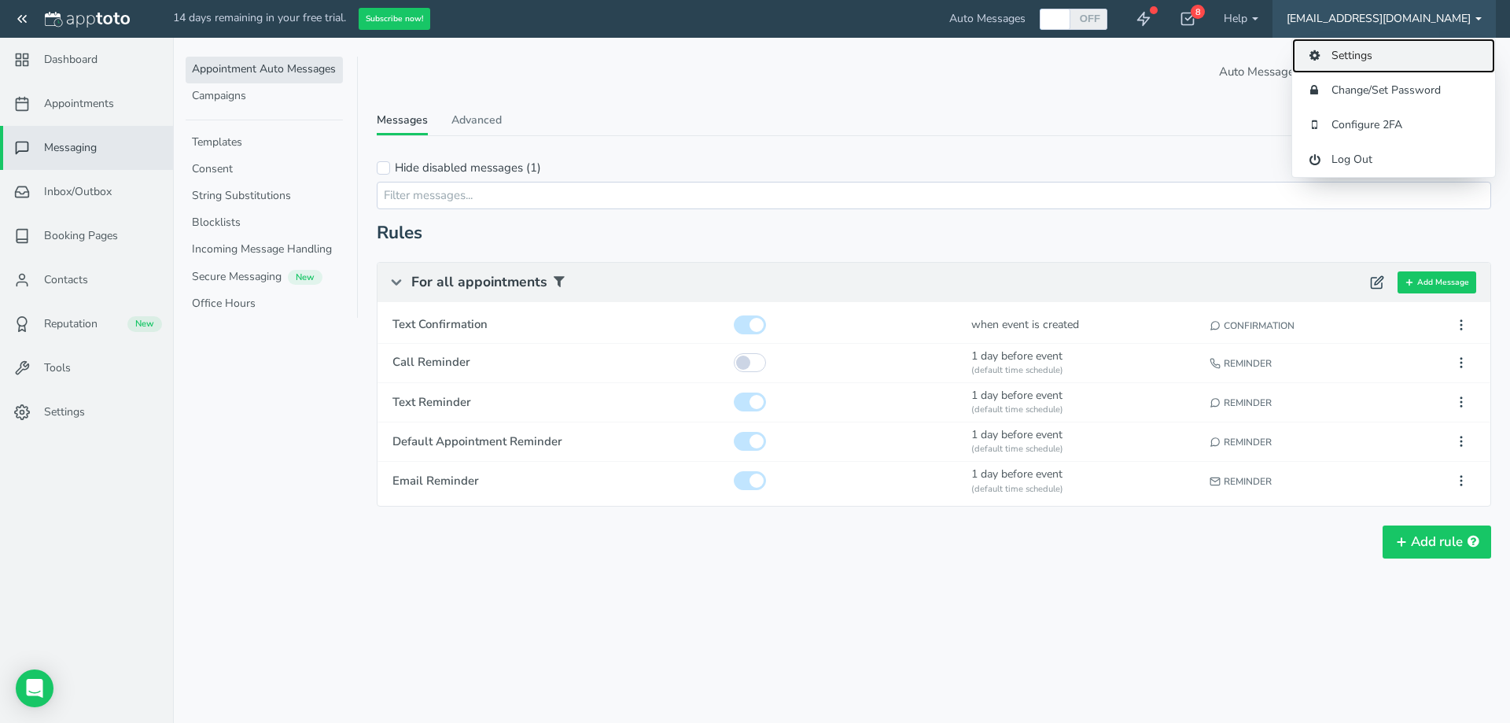
click at [1362, 46] on link "Settings" at bounding box center [1393, 56] width 203 height 35
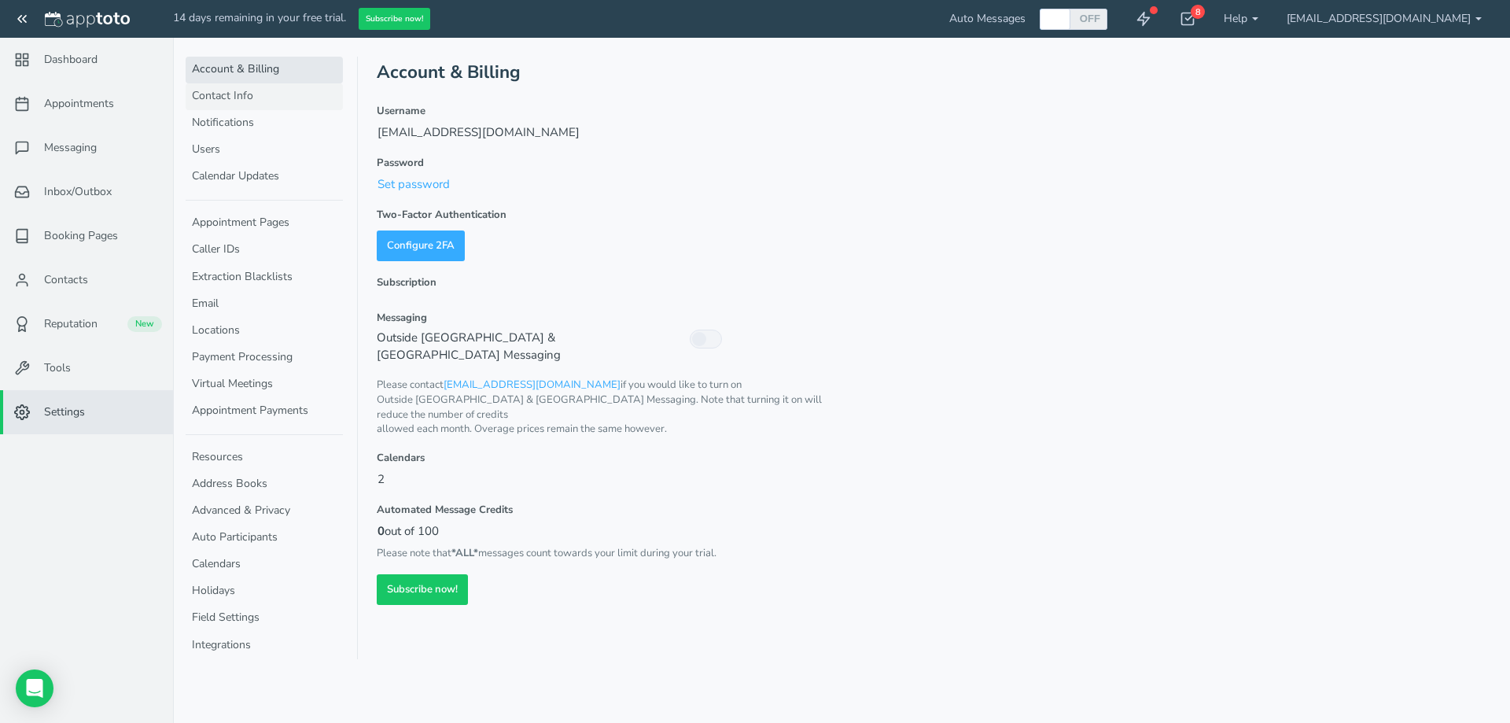
click at [252, 96] on link "Contact Info" at bounding box center [264, 96] width 157 height 27
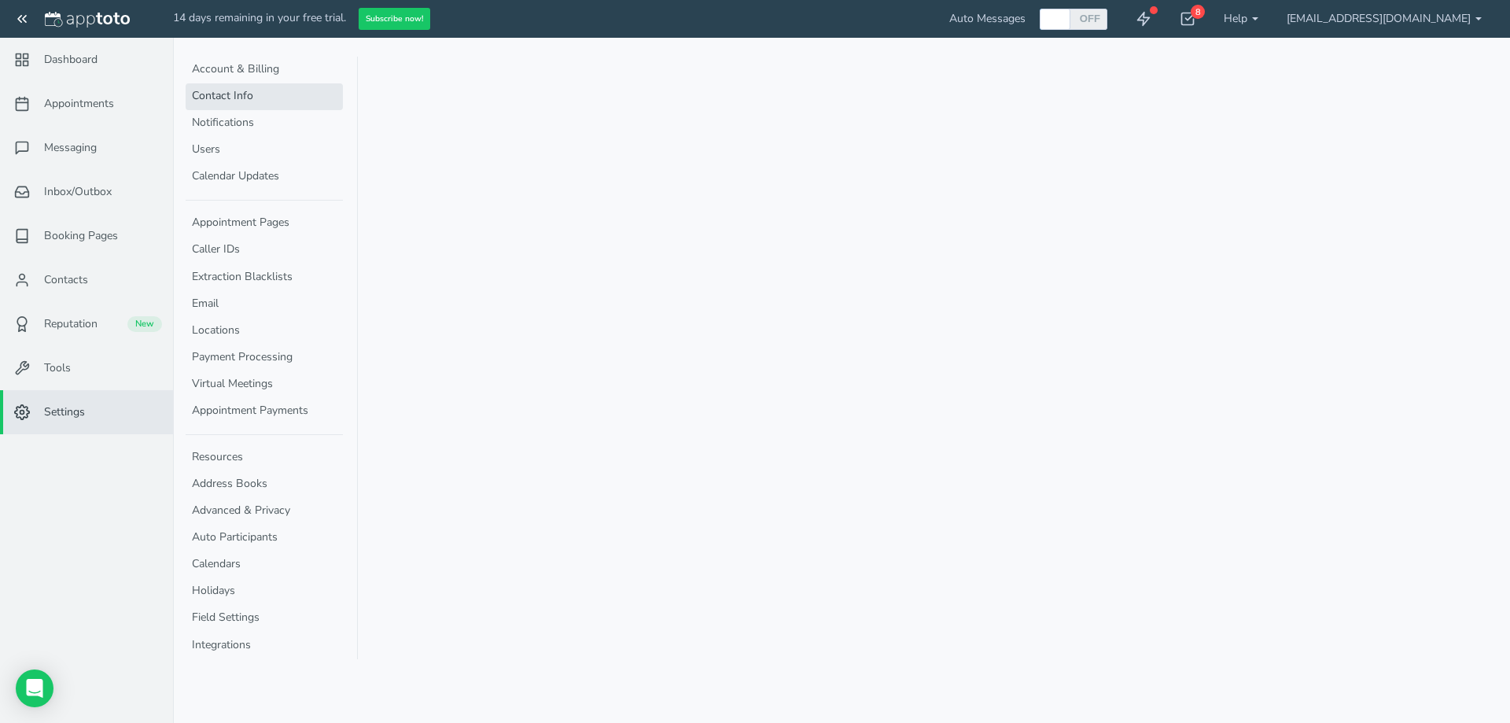
select select "720"
select select "1200"
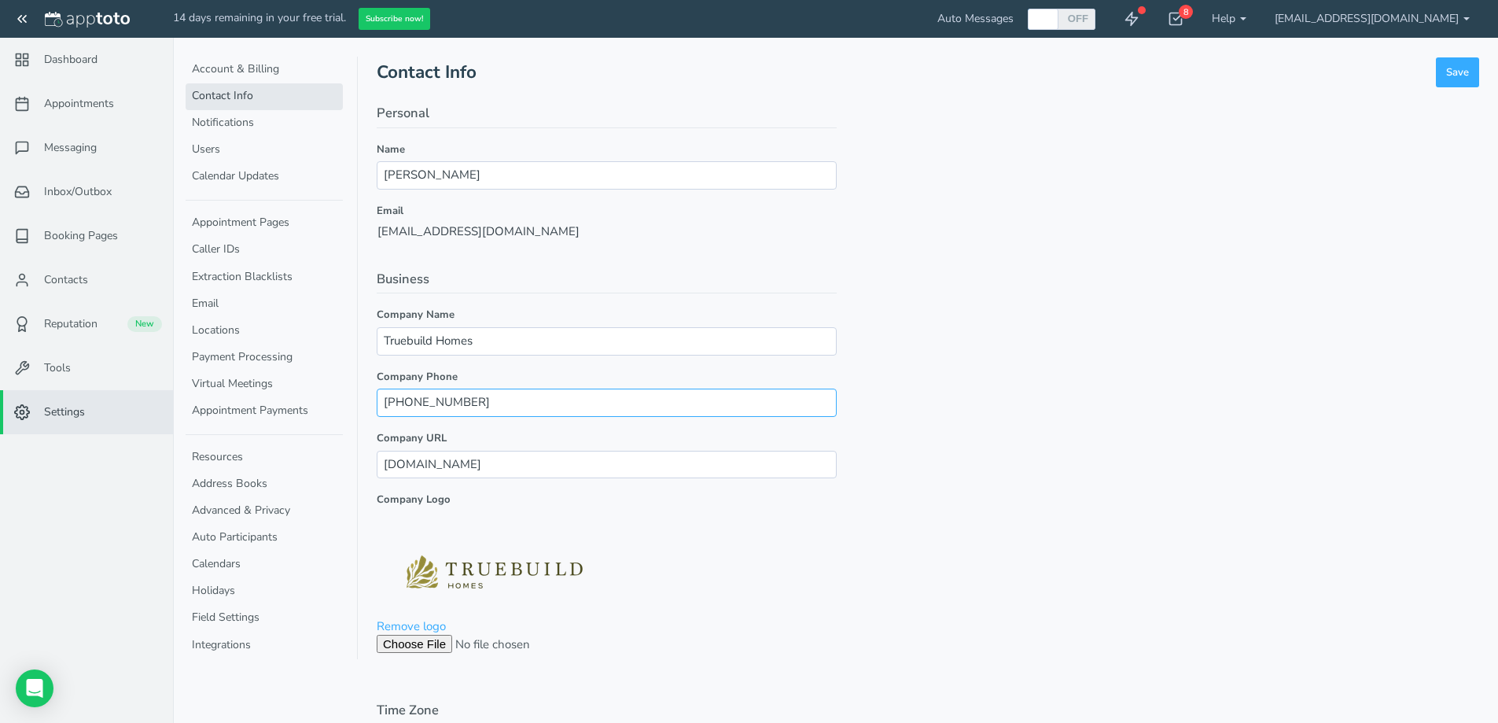
click at [504, 405] on input "(701) 369-0506" at bounding box center [607, 402] width 460 height 28
type input "[PHONE_NUMBER]"
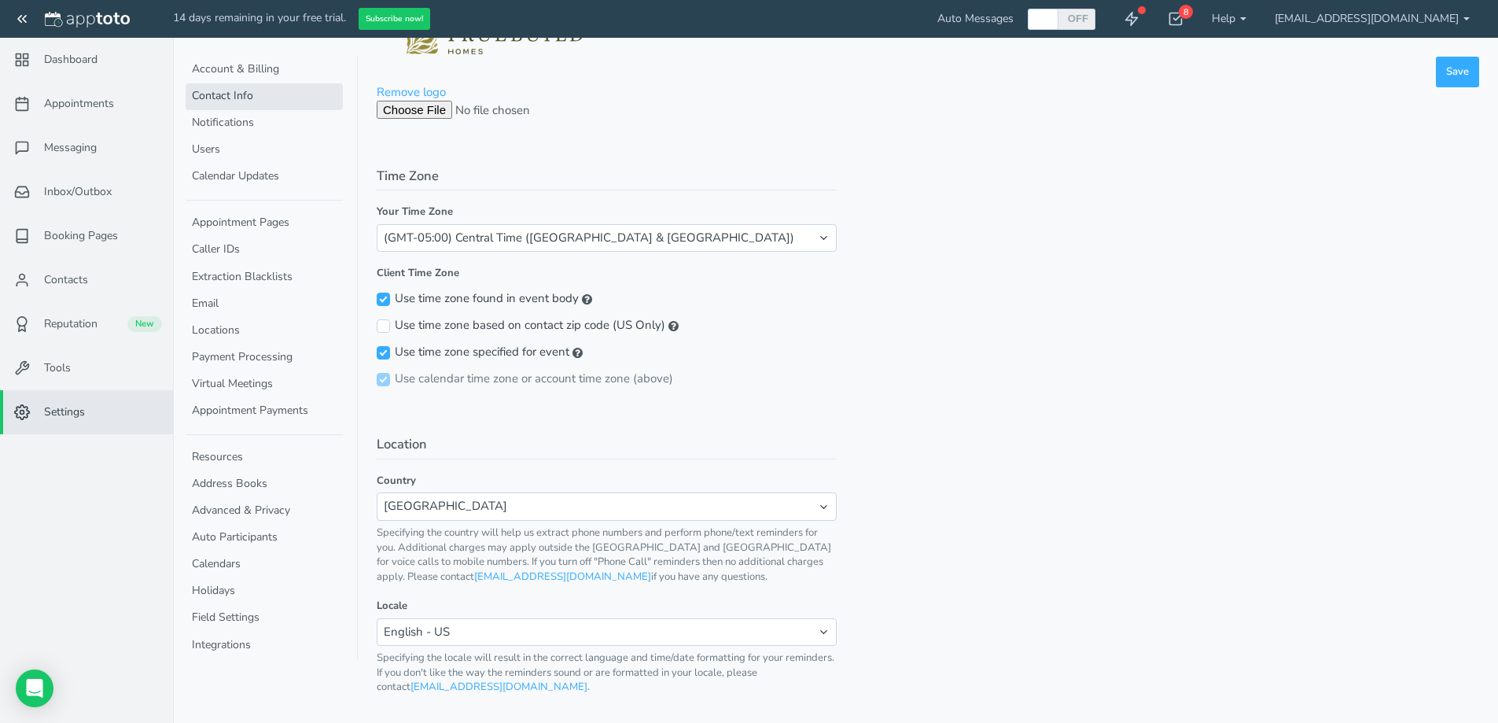
scroll to position [535, 0]
click at [1458, 58] on button "Save" at bounding box center [1457, 72] width 43 height 31
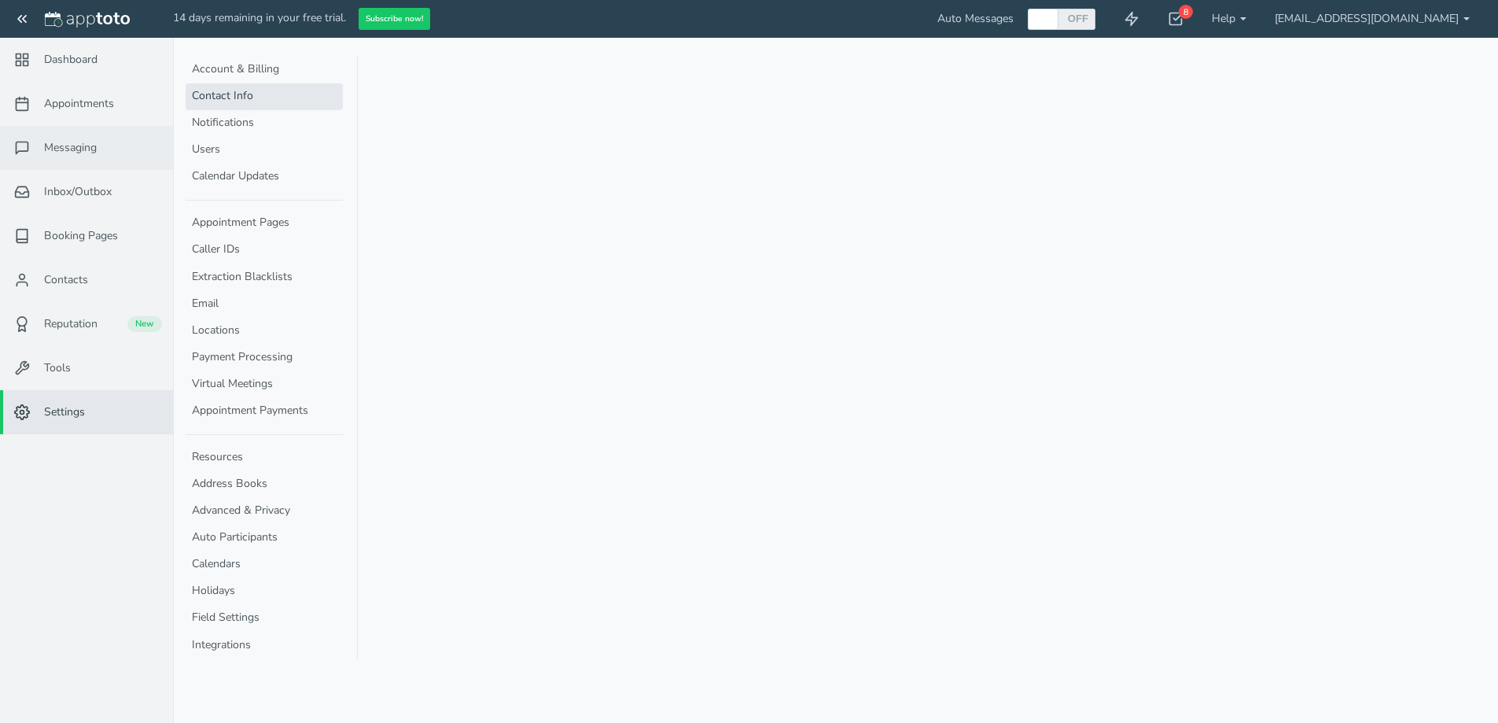
select select "720"
select select "1200"
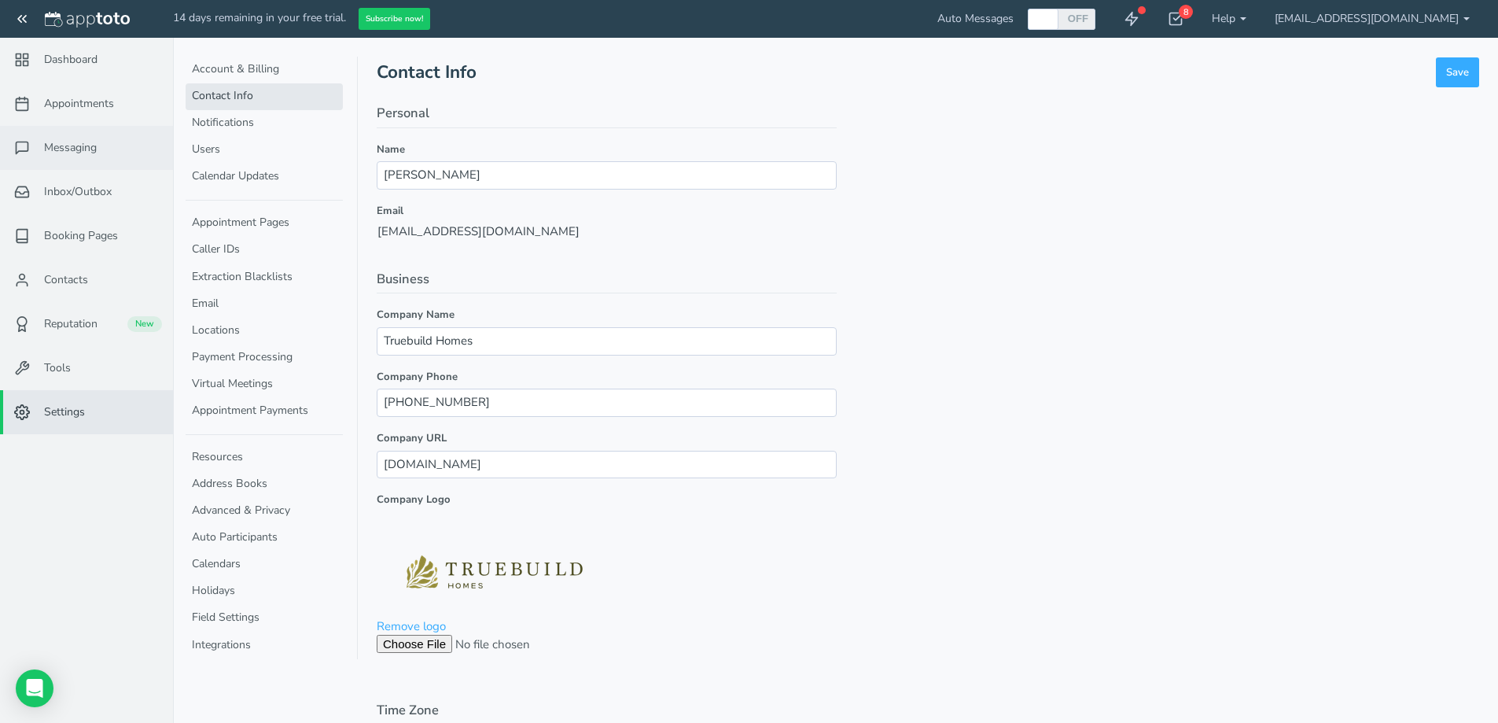
click at [79, 149] on span "Messaging" at bounding box center [70, 148] width 53 height 16
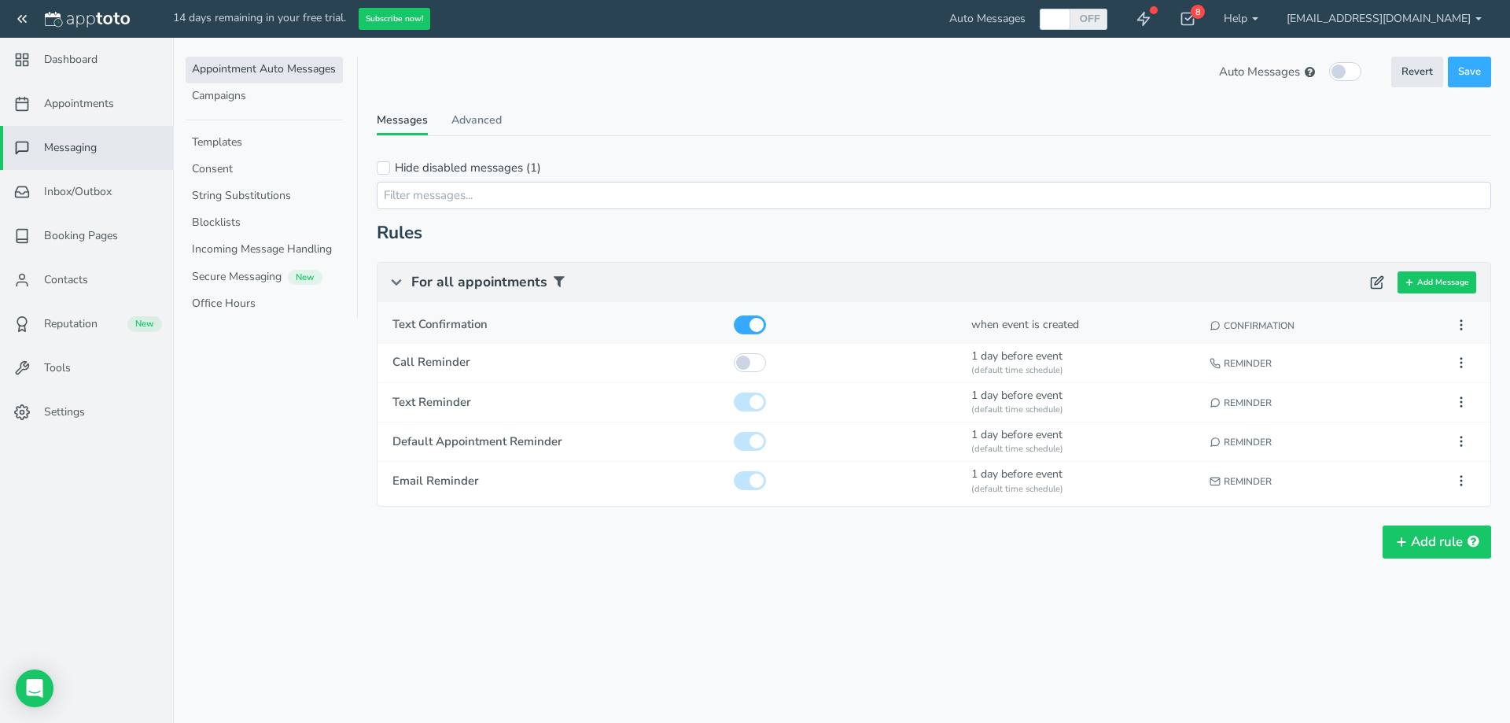
click at [481, 322] on span "Text Confirmation" at bounding box center [555, 324] width 327 height 17
type input "Text Confirmation"
checkbox input "true"
select select "number:2"
type input "[DATE]"
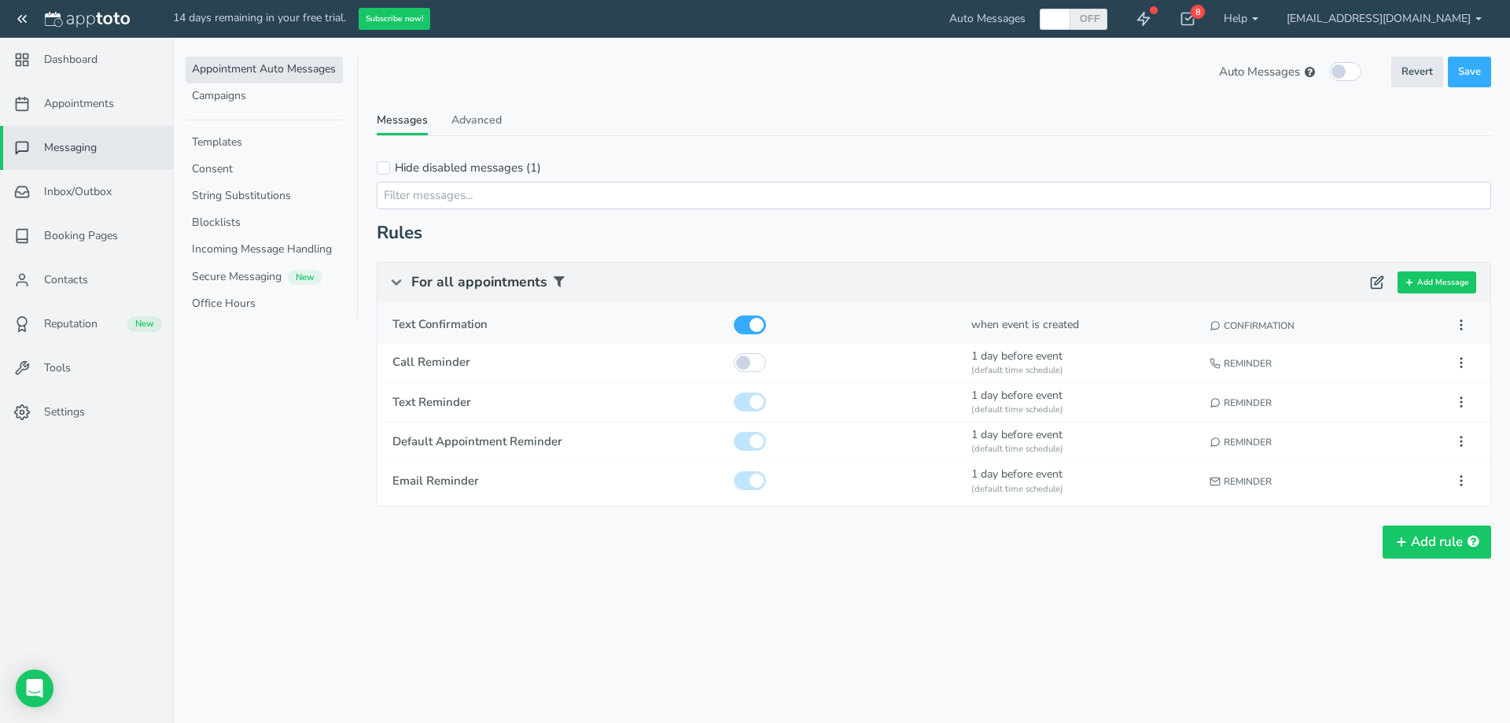
type input "2:16pm"
select select "string:0"
select select "string:none"
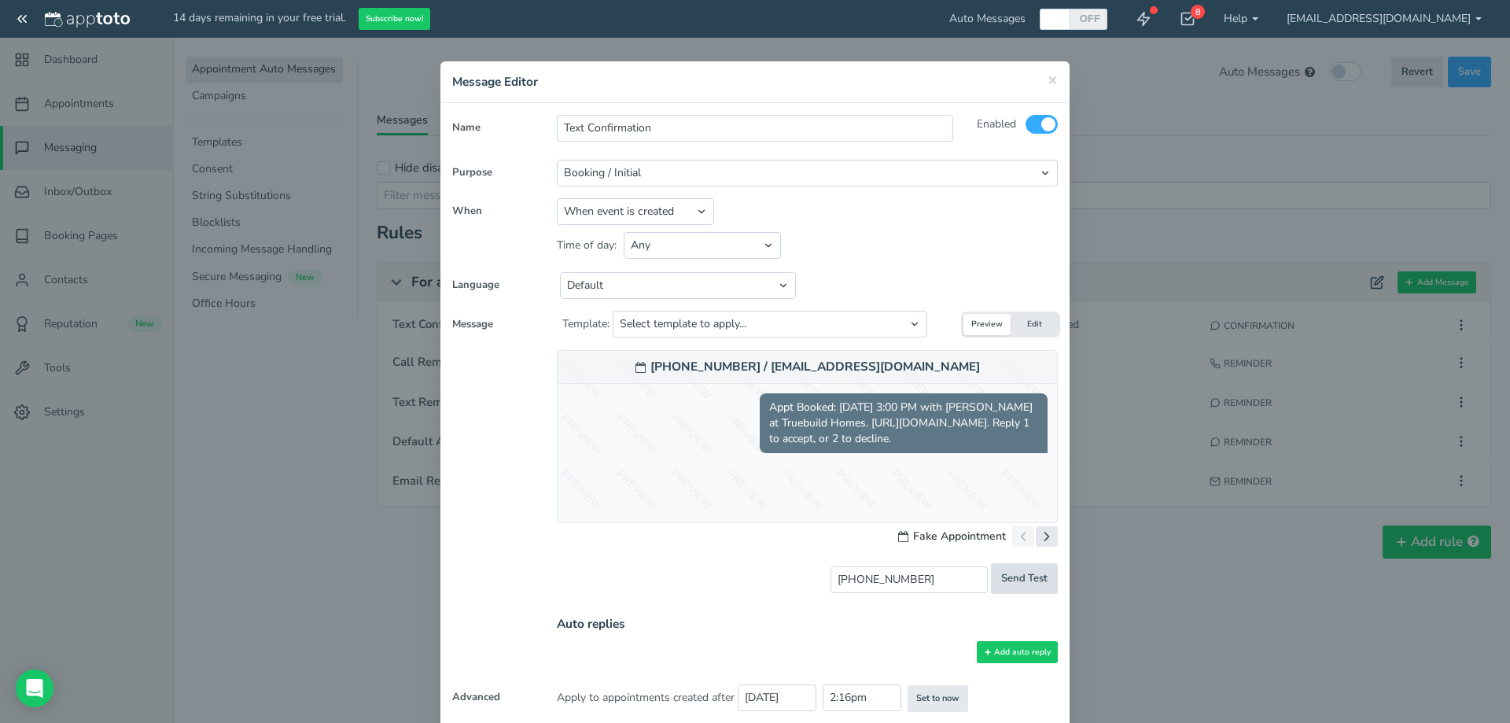
click at [1030, 583] on span "Send Test" at bounding box center [1024, 578] width 46 height 15
type input "sent"
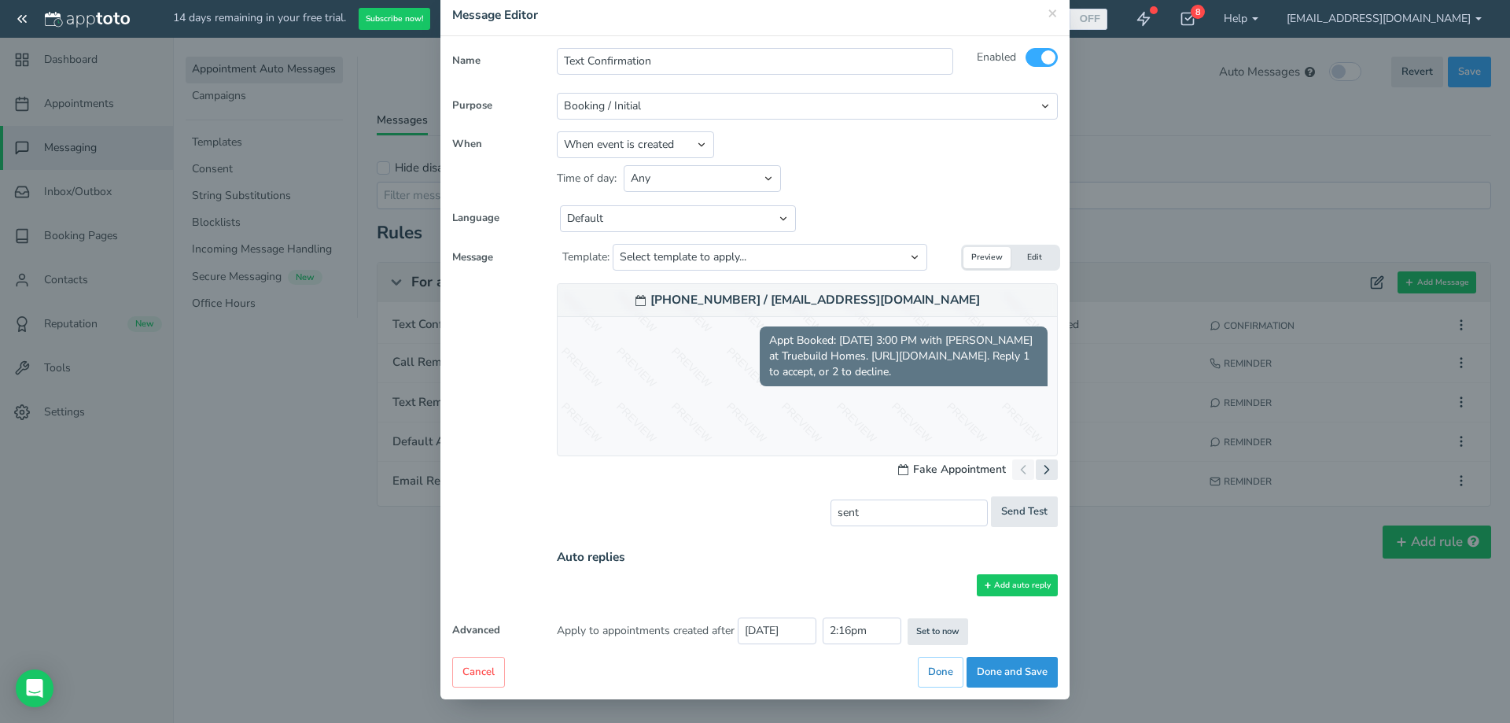
click at [1017, 666] on button "Done and Save" at bounding box center [1011, 671] width 91 height 31
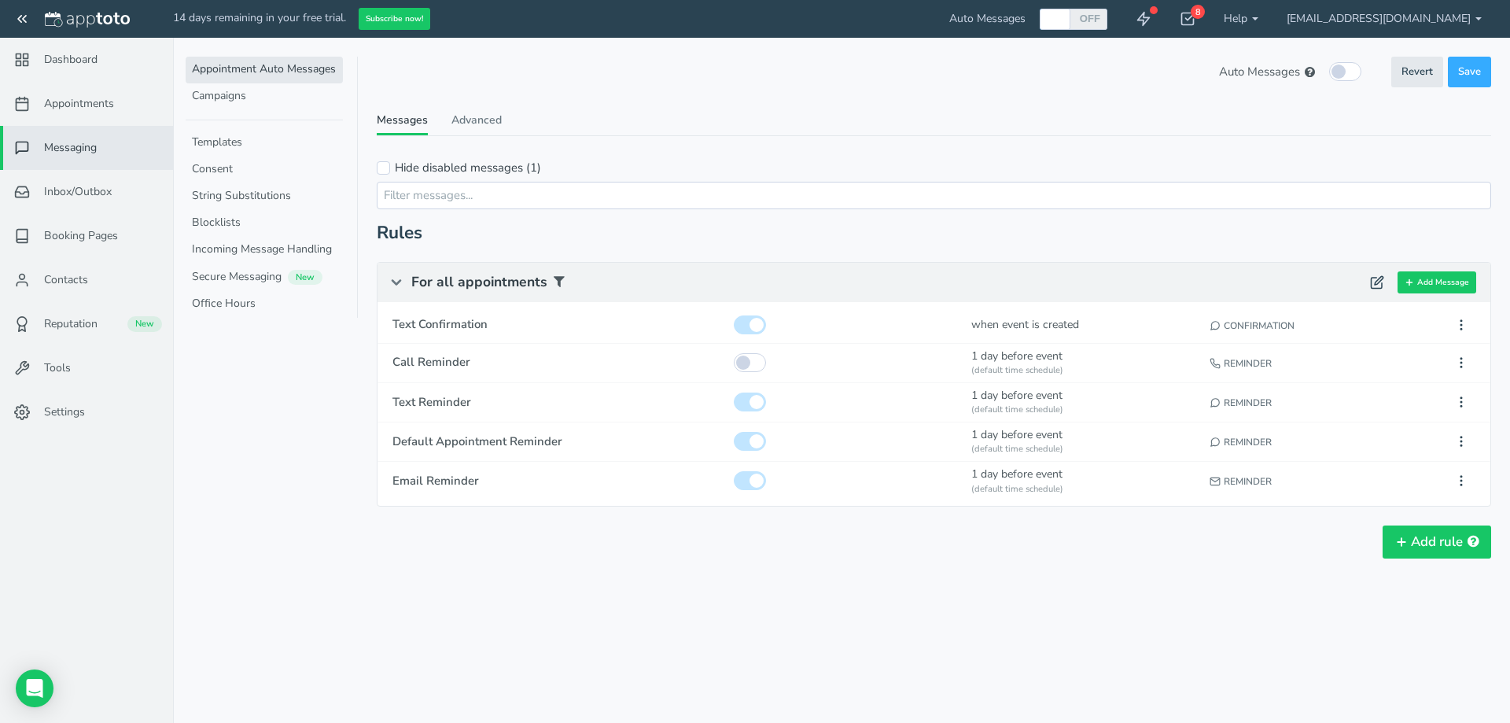
scroll to position [0, 0]
click at [682, 408] on span "Text Reminder" at bounding box center [555, 402] width 327 height 17
type input "Text Reminder"
select select "number:1"
select select "string:1"
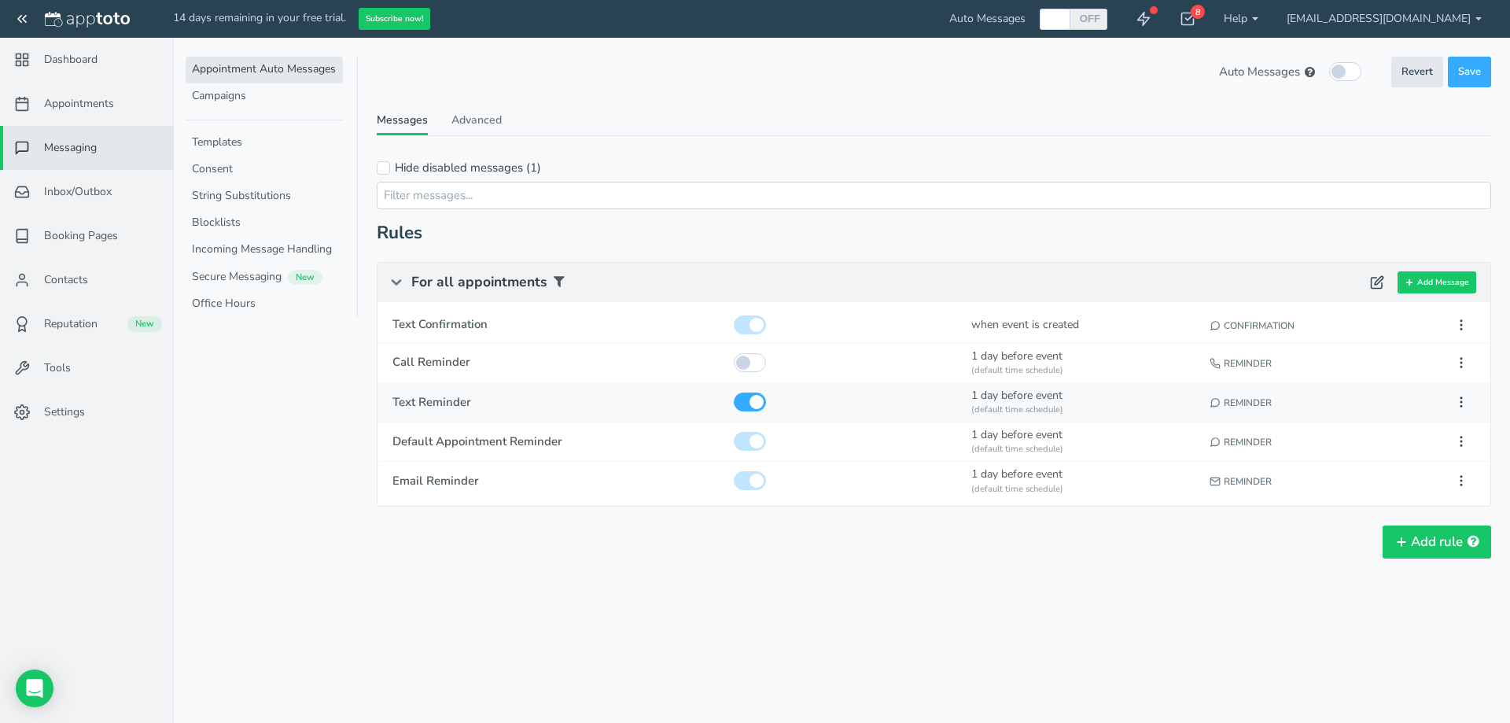
select select "string:default"
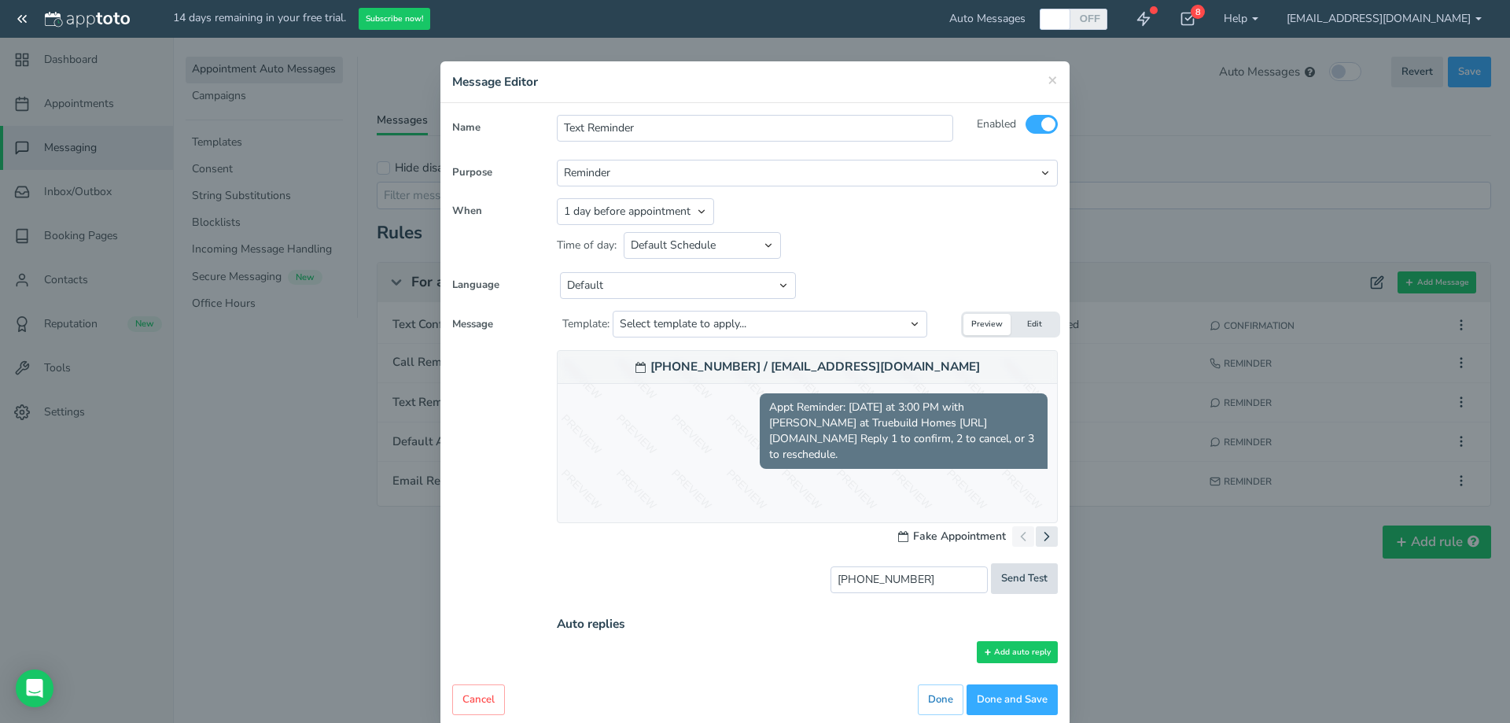
click at [1017, 583] on span "Send Test" at bounding box center [1024, 578] width 46 height 15
type input "sent"
click at [998, 693] on button "Done and Save" at bounding box center [1011, 699] width 91 height 31
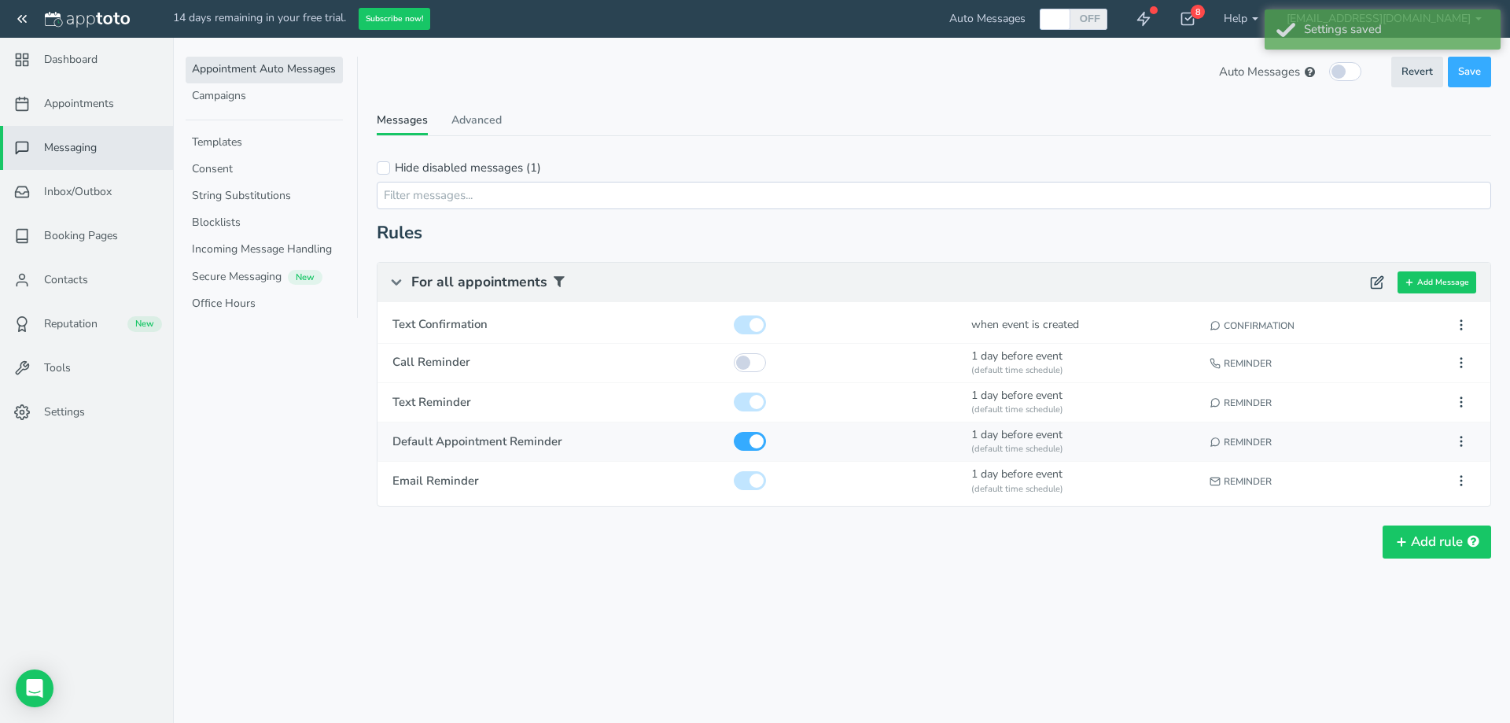
click at [527, 447] on span "Default Appointment Reminder" at bounding box center [555, 441] width 327 height 17
type input "Default Appointment Reminder"
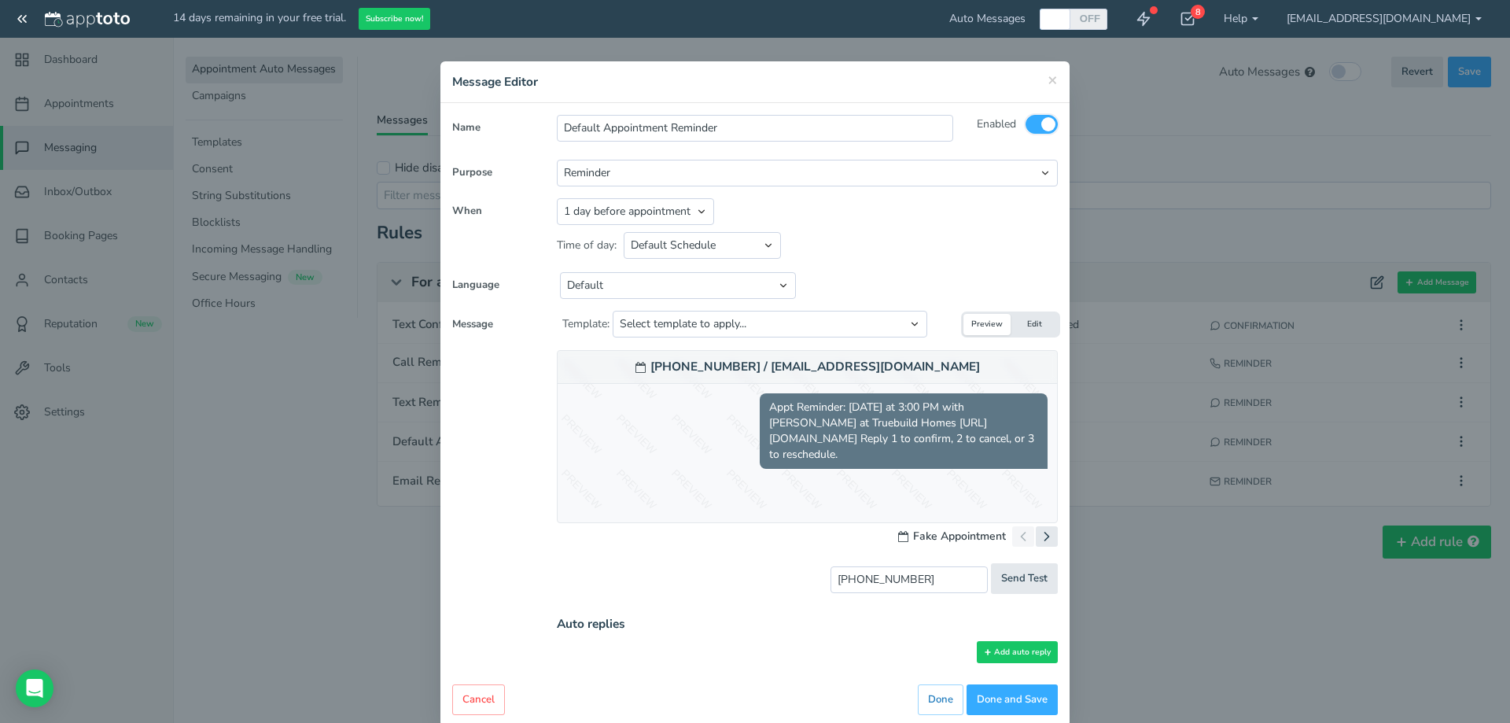
click at [1034, 131] on input "checkbox" at bounding box center [1041, 124] width 32 height 19
checkbox input "false"
click at [998, 700] on button "Done and Save" at bounding box center [1011, 699] width 91 height 31
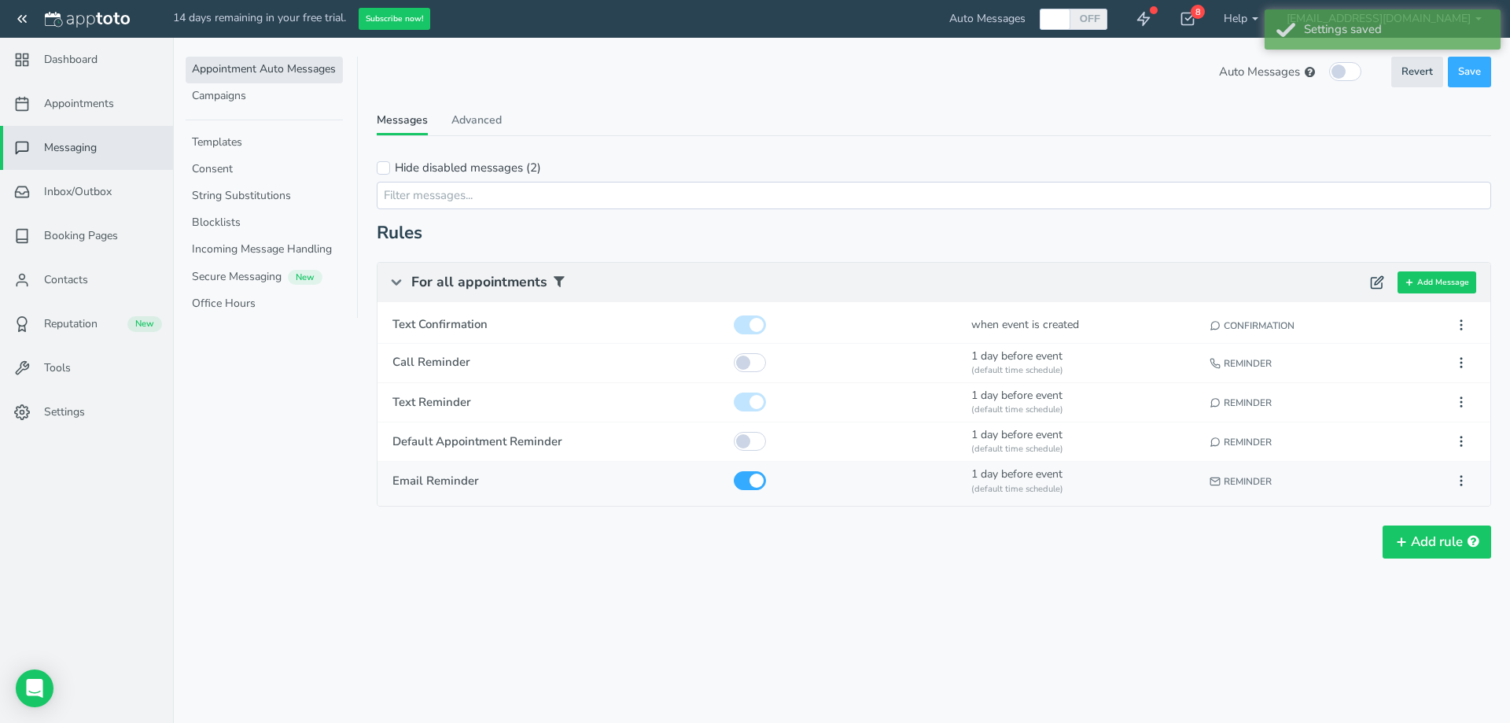
click at [588, 483] on span "Email Reminder" at bounding box center [555, 481] width 327 height 17
type input "Email Reminder"
checkbox input "true"
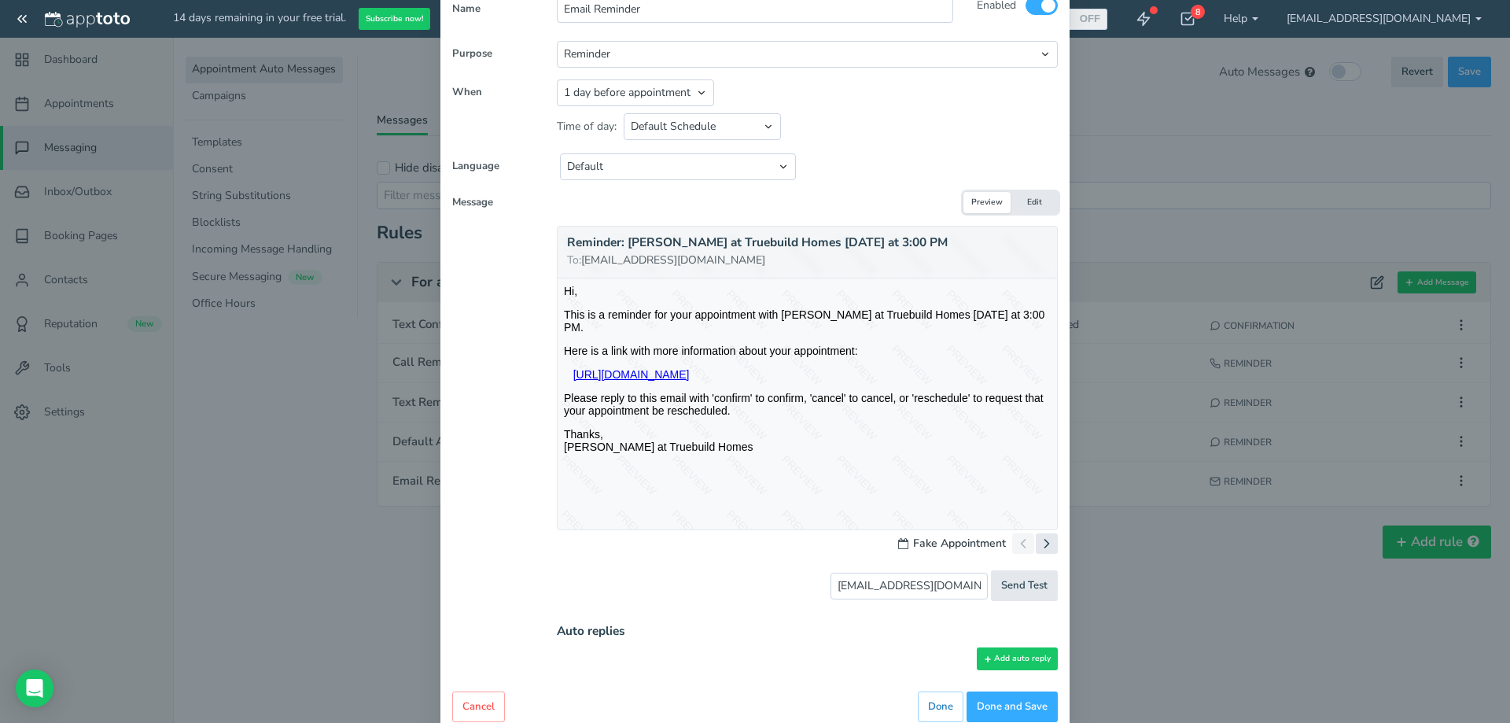
scroll to position [153, 0]
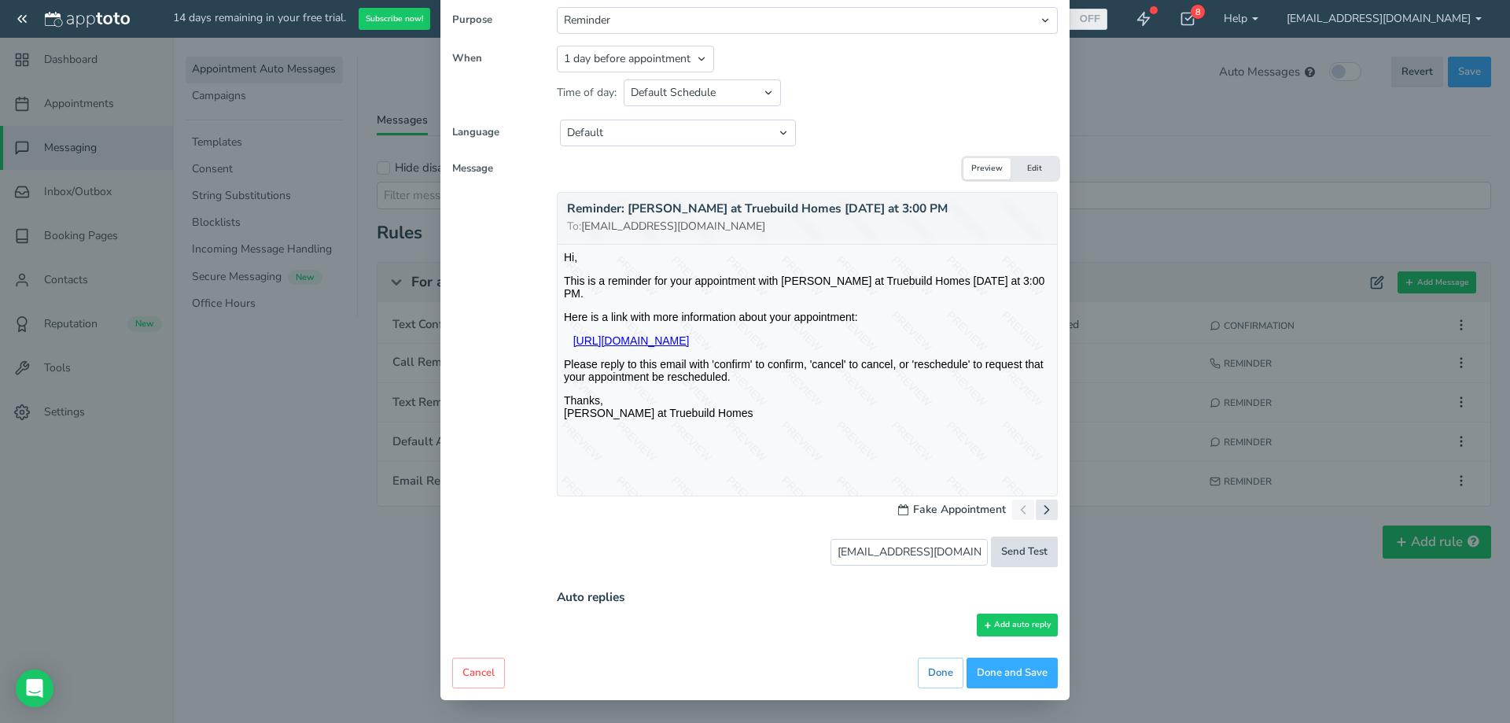
click at [1010, 557] on span "Send Test" at bounding box center [1024, 551] width 46 height 15
type input "sent"
click at [1021, 680] on button "Done and Save" at bounding box center [1011, 672] width 91 height 31
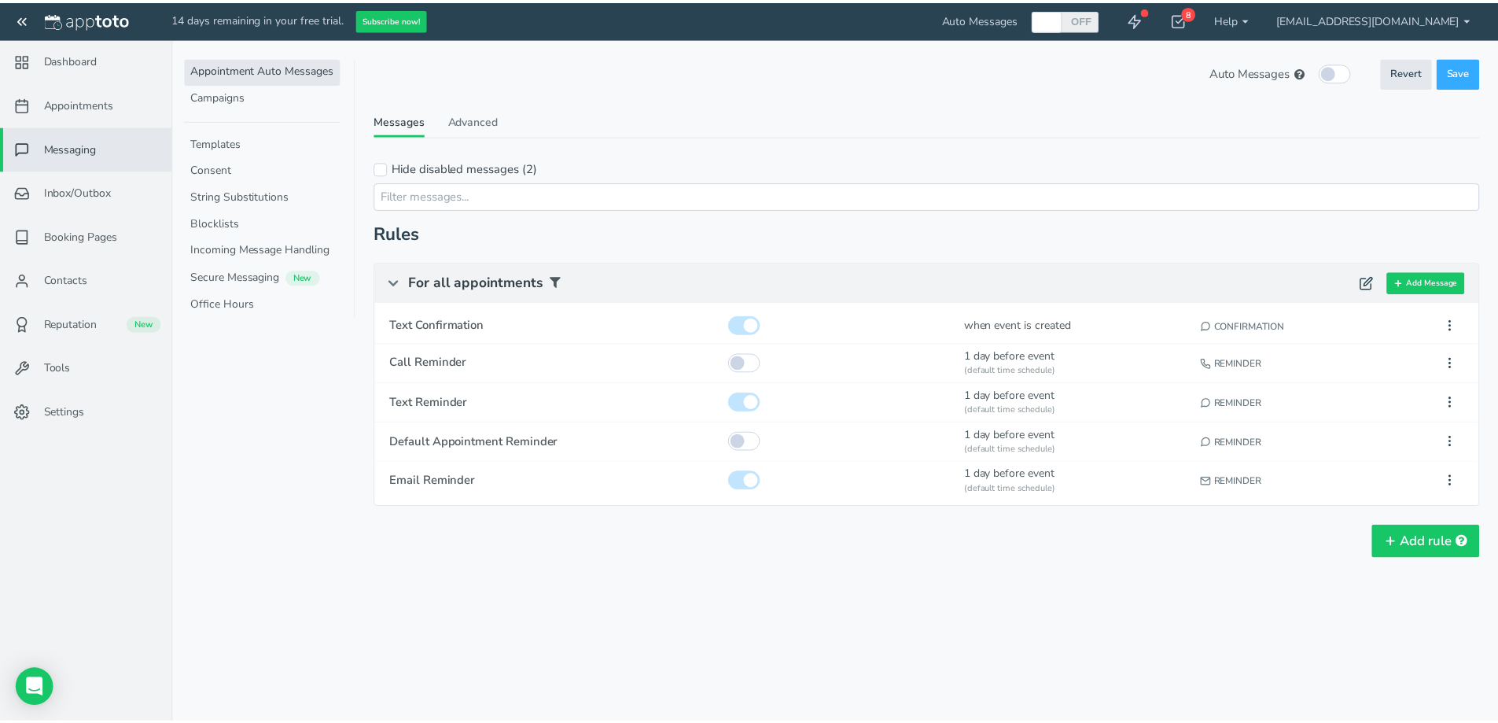
scroll to position [0, 0]
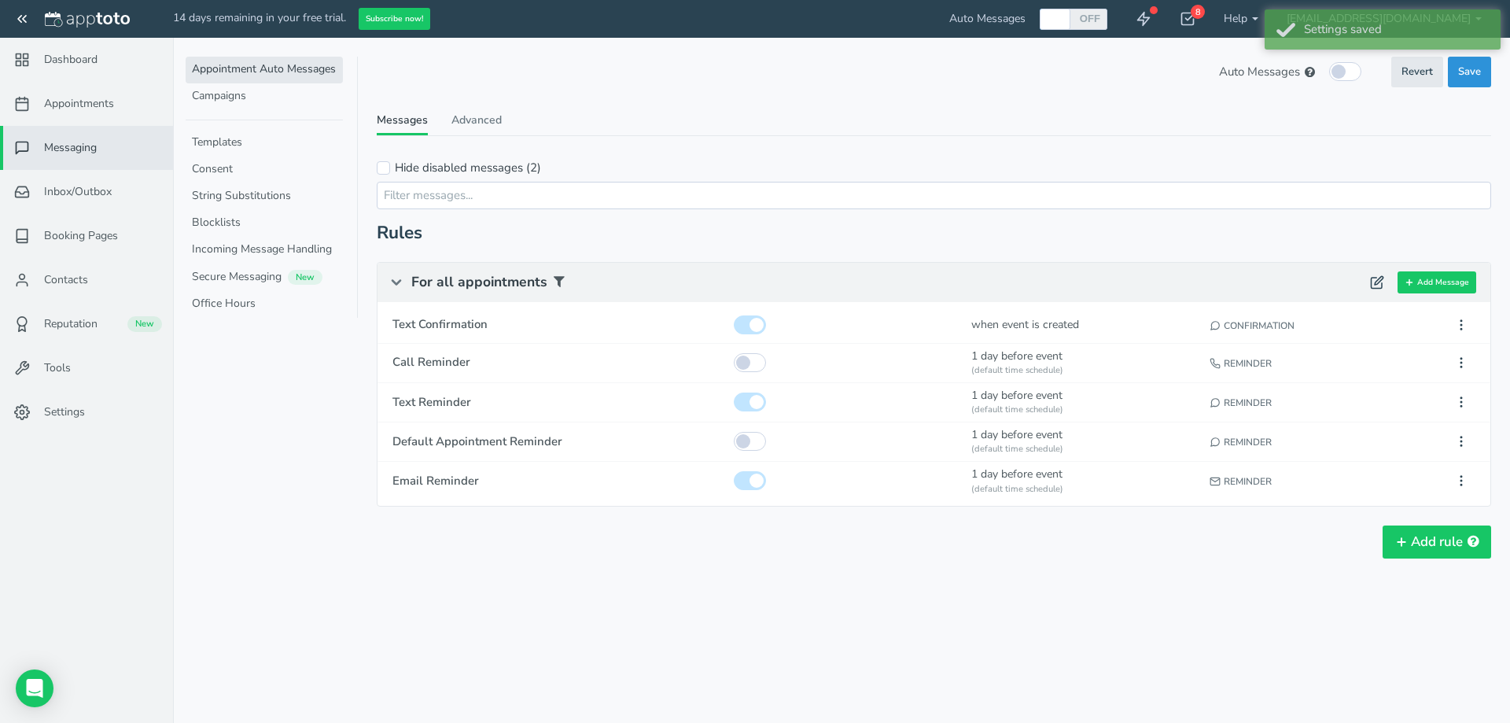
click at [1471, 71] on span "Save" at bounding box center [1469, 71] width 23 height 15
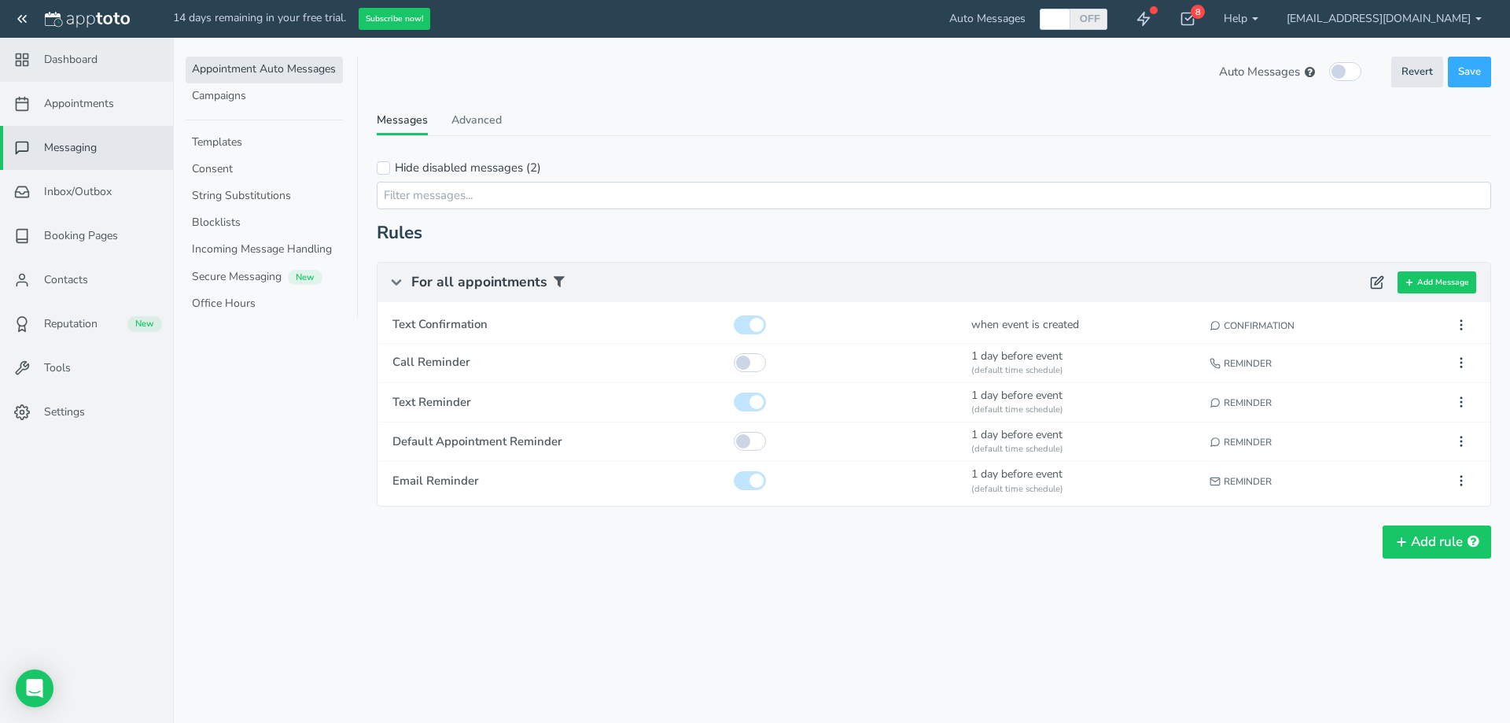
click at [90, 57] on span "Dashboard" at bounding box center [70, 60] width 53 height 16
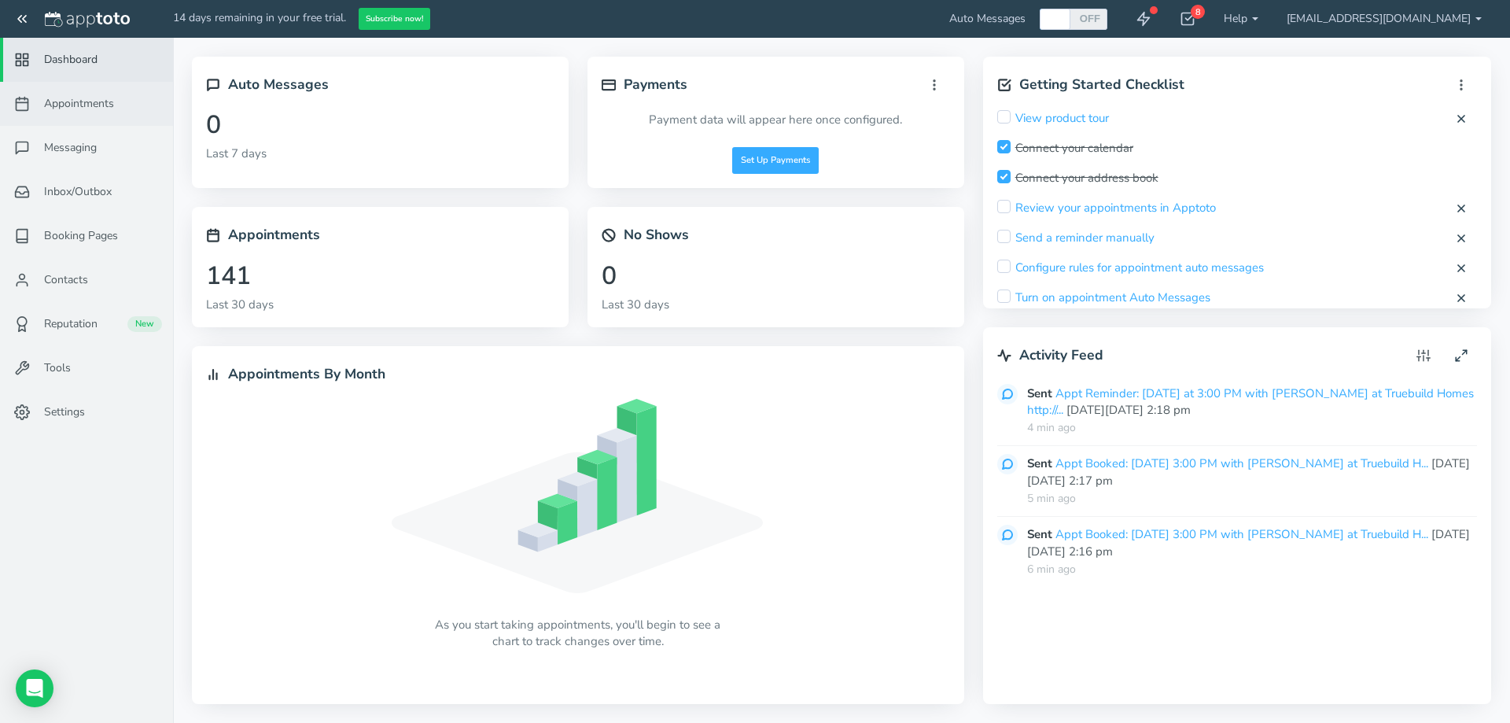
click at [111, 102] on span "Appointments" at bounding box center [79, 104] width 70 height 16
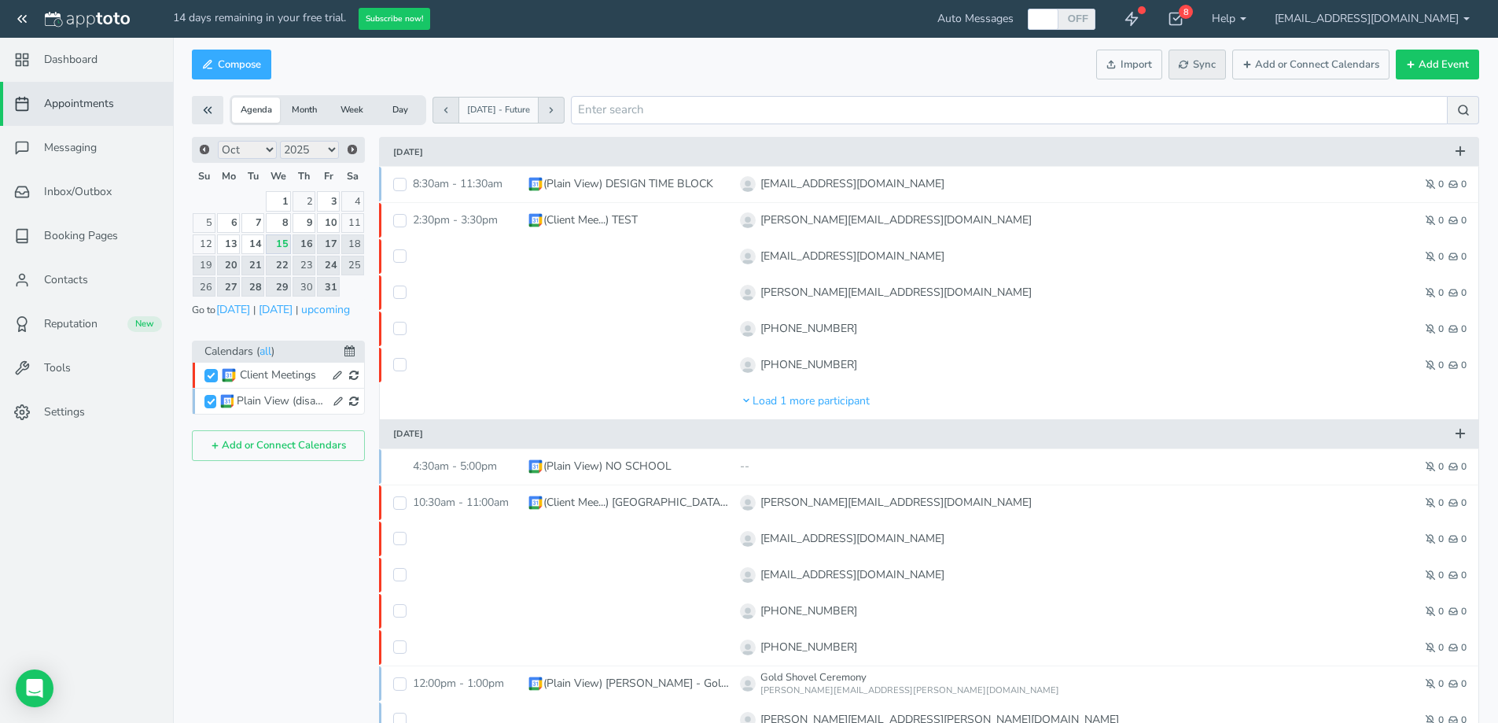
click at [1194, 59] on span "Sync" at bounding box center [1197, 64] width 37 height 15
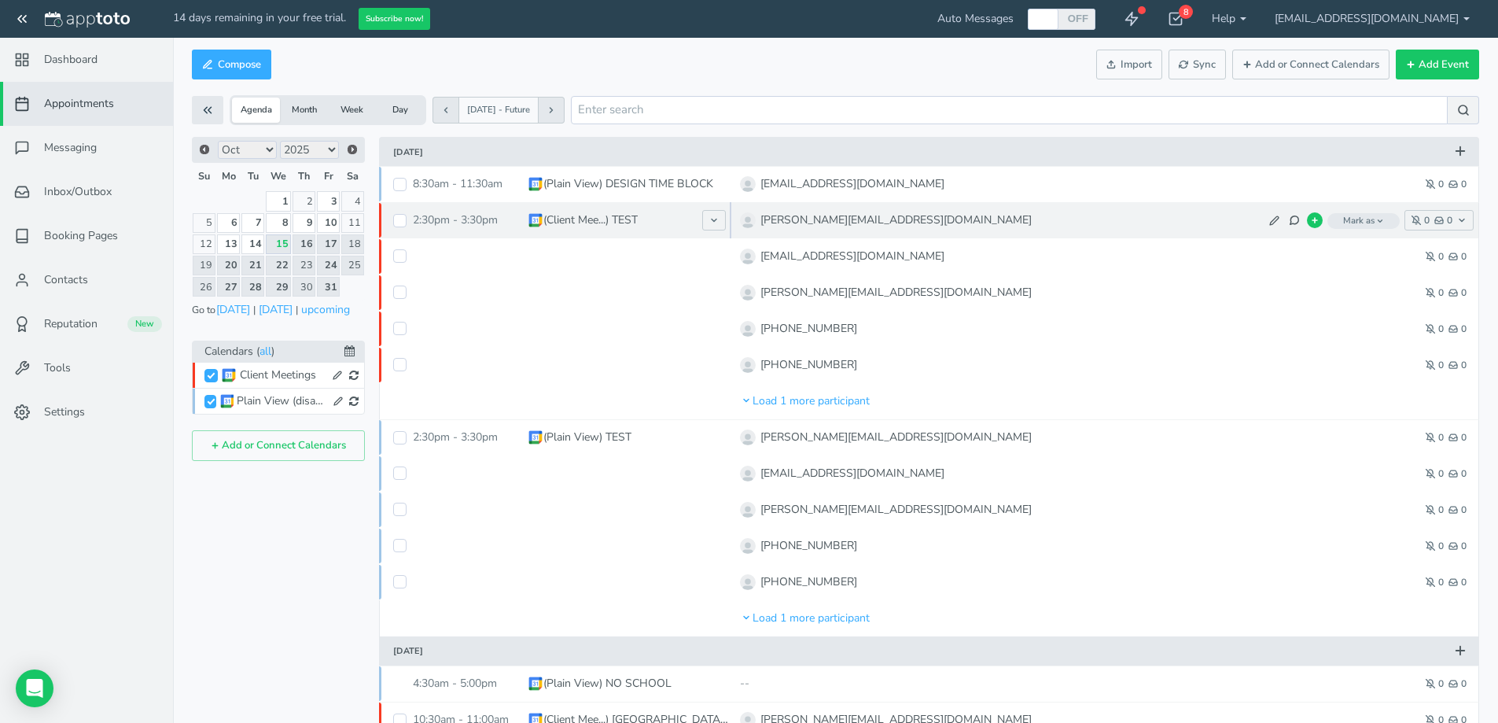
click at [607, 222] on p "(Client Mee...) TEST" at bounding box center [590, 220] width 94 height 16
type input "TEST"
type input "[DATE]"
type input "2:30pm"
type input "[DATE]"
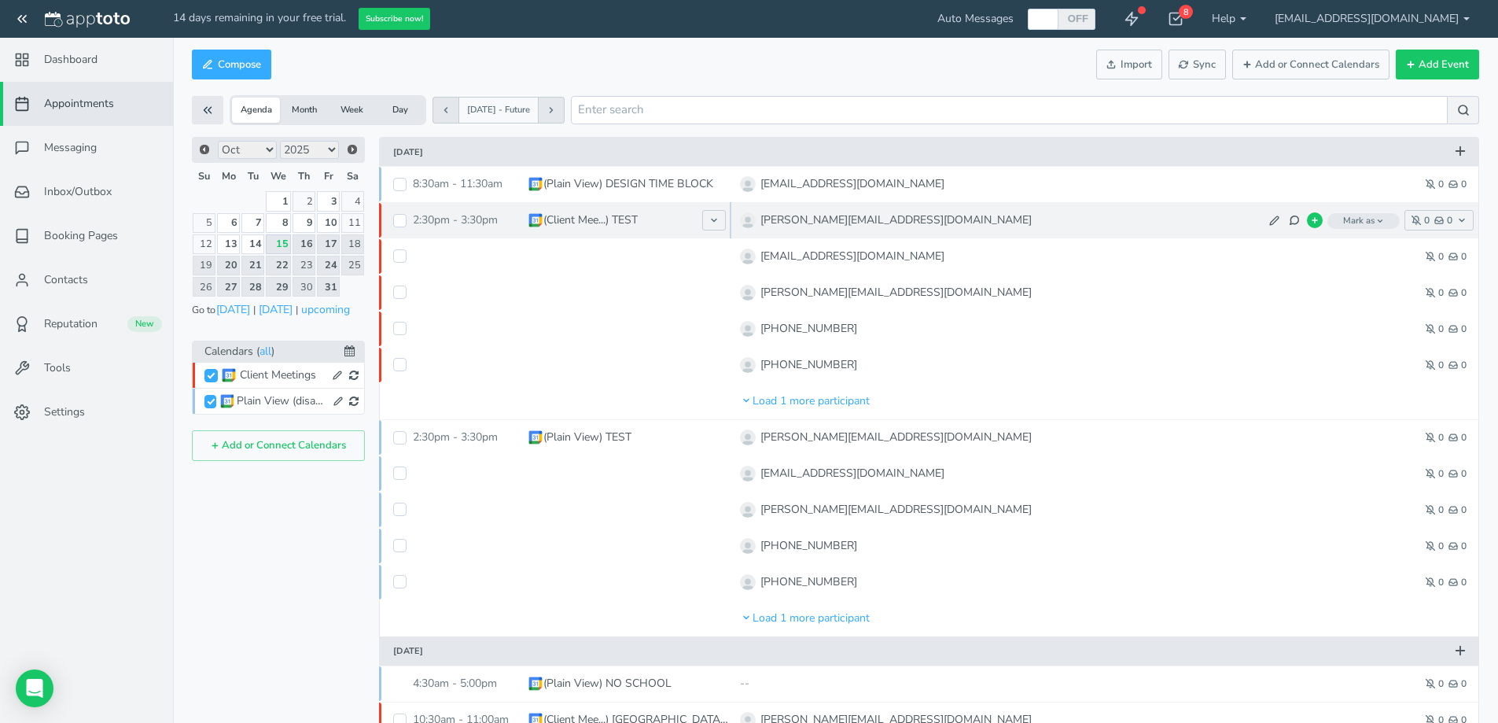
type input "3:30pm"
type textarea "[PHONE_NUMBER] [PHONE_NUMBER] [PHONE_NUMBER]"
select select "number:18111"
select select "string:[GEOGRAPHIC_DATA]/[GEOGRAPHIC_DATA]"
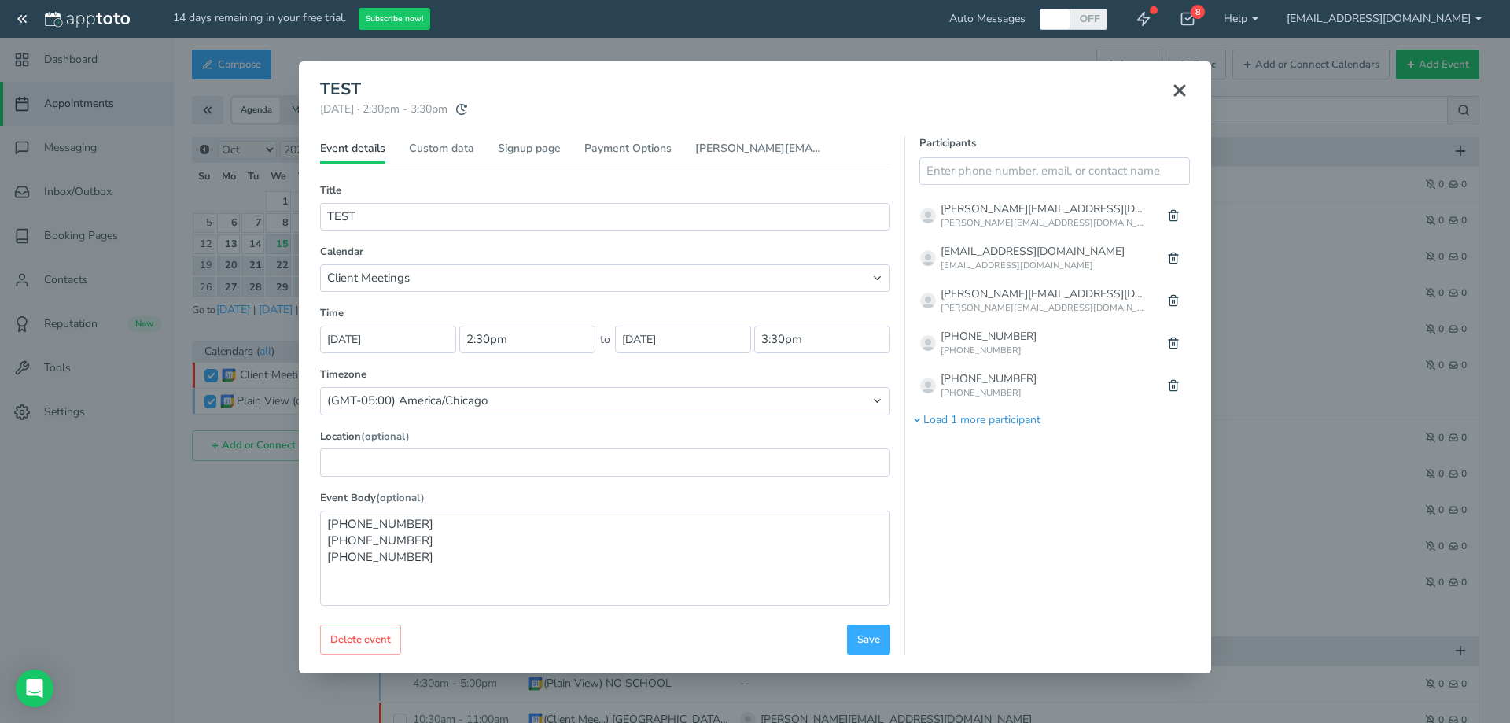
click at [940, 421] on span "Load 1 more participant" at bounding box center [976, 419] width 128 height 15
click at [450, 149] on link "Custom data" at bounding box center [441, 152] width 65 height 23
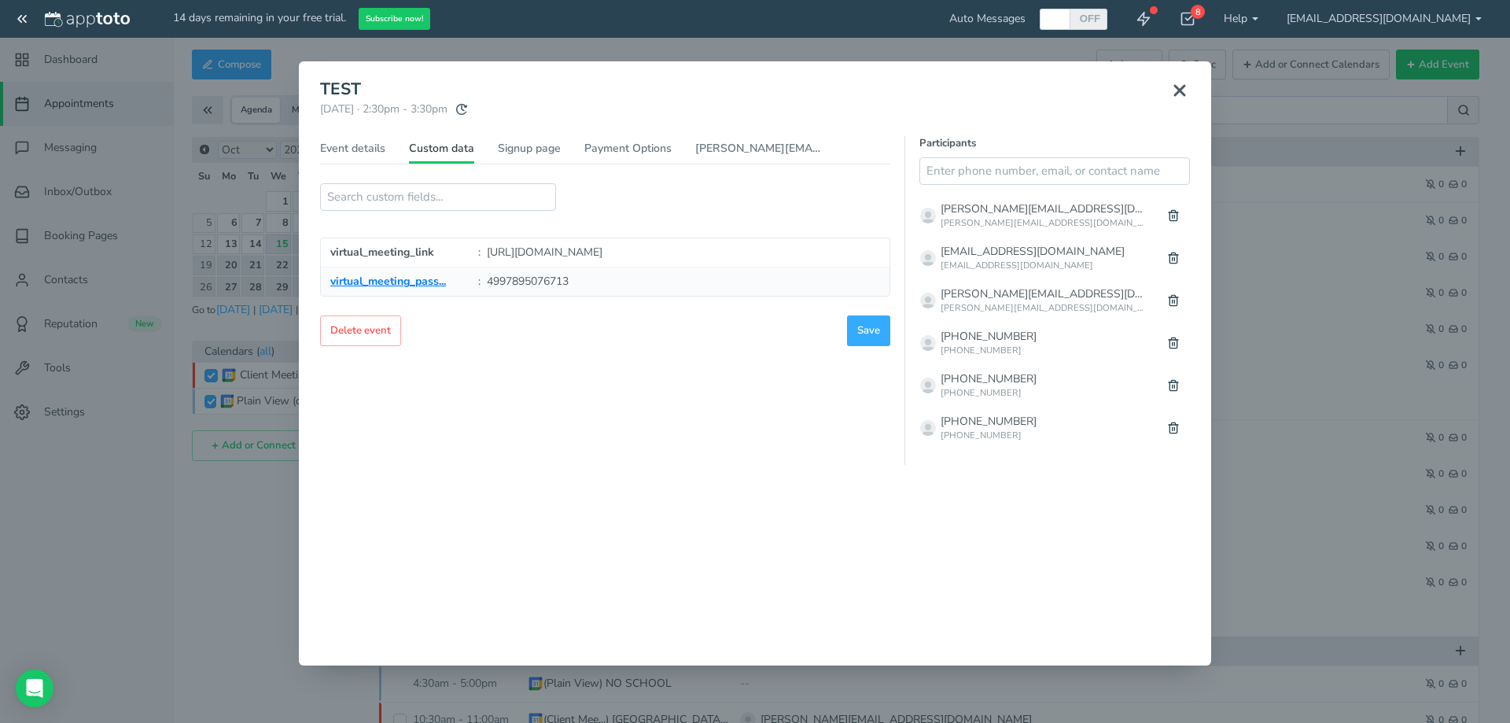
click at [1180, 89] on use at bounding box center [1179, 90] width 9 height 9
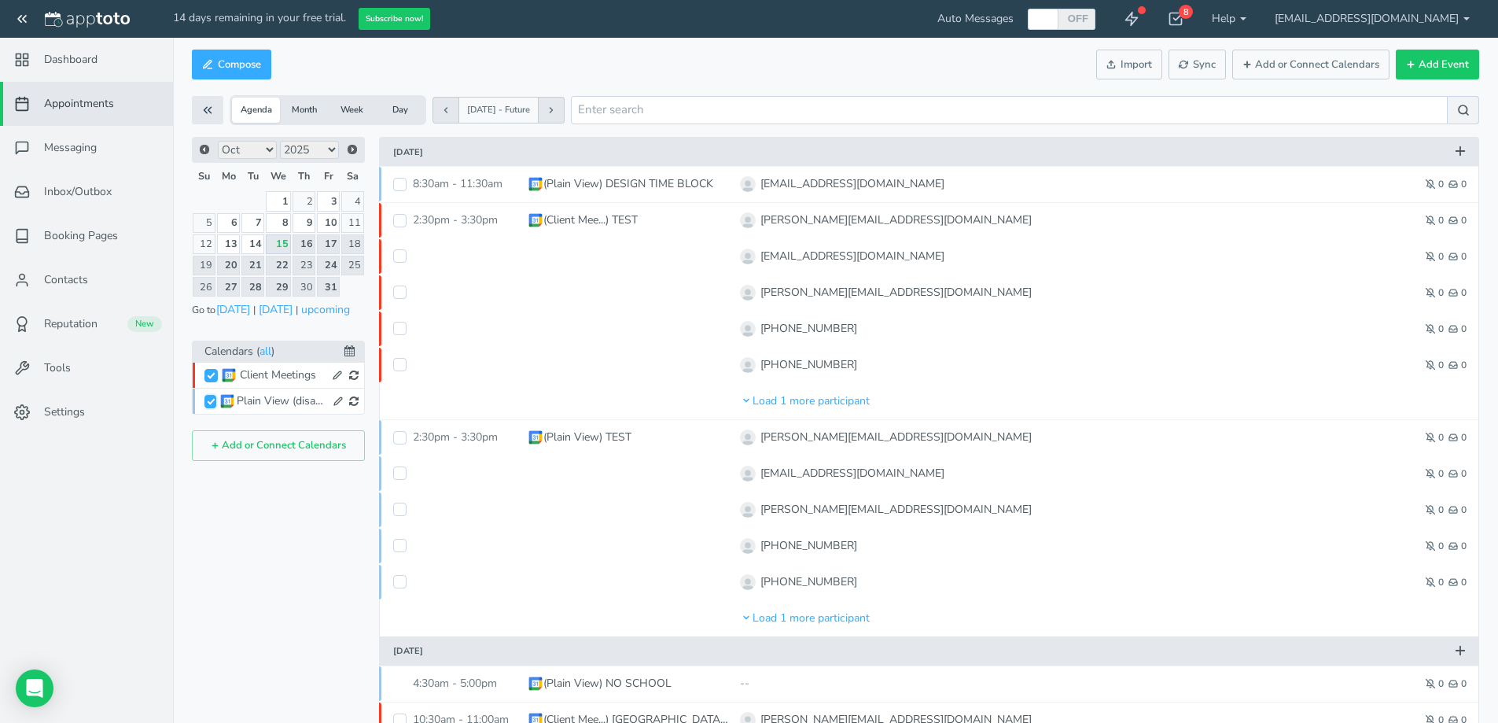
click at [214, 403] on input "Plain View (disabled)" at bounding box center [210, 401] width 12 height 13
checkbox input "false"
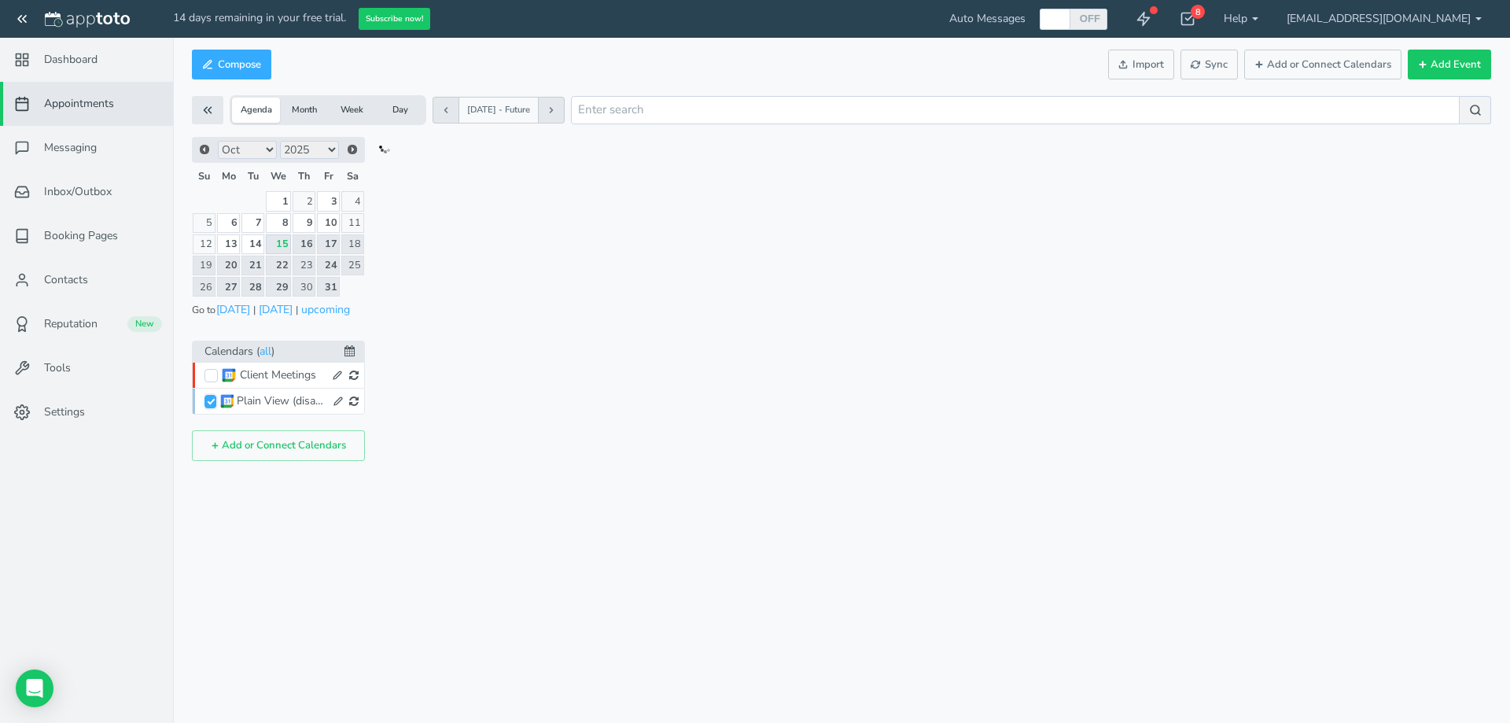
click at [214, 403] on input "Plain View (disabled)" at bounding box center [210, 401] width 12 height 13
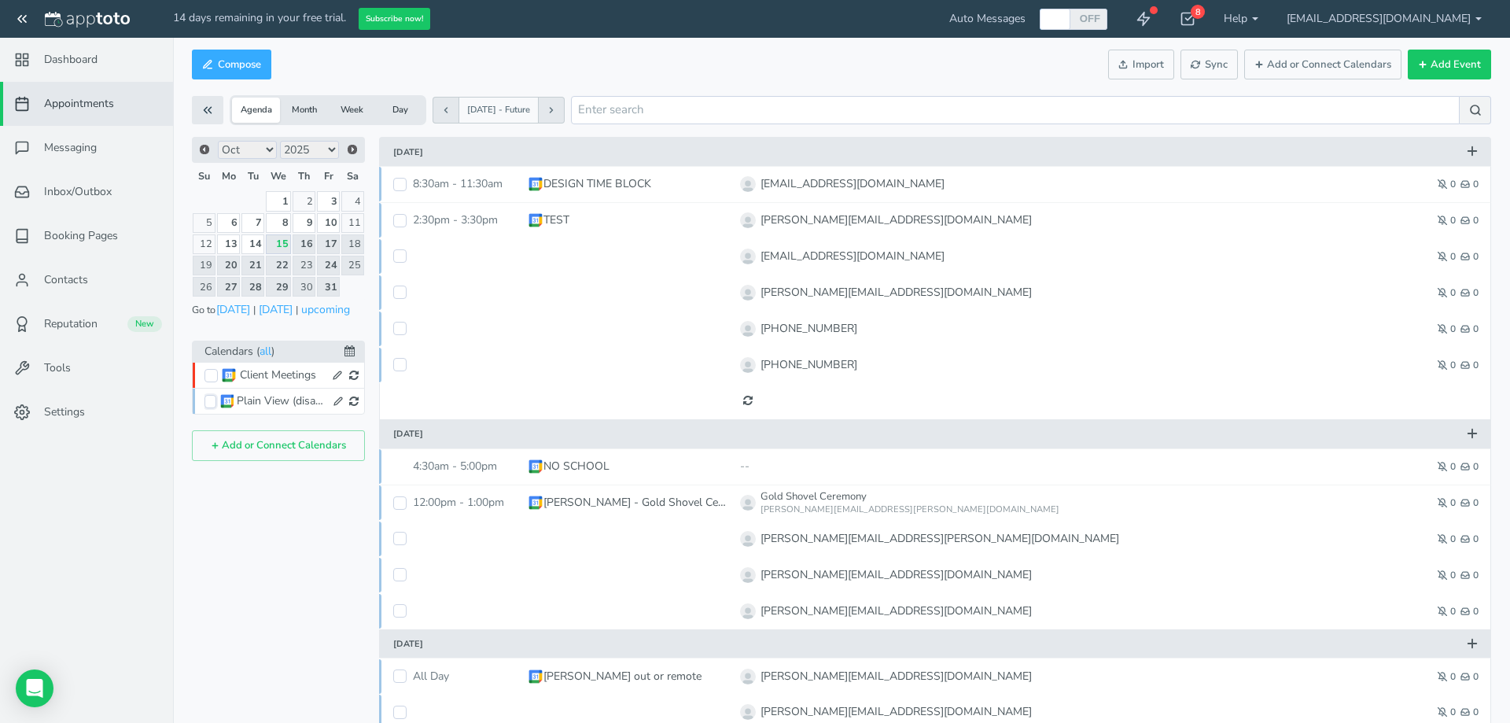
checkbox input "true"
click at [212, 383] on span "Client Meetings" at bounding box center [281, 375] width 154 height 20
click at [209, 376] on input "Client Meetings" at bounding box center [210, 375] width 13 height 13
checkbox input "true"
checkbox input "false"
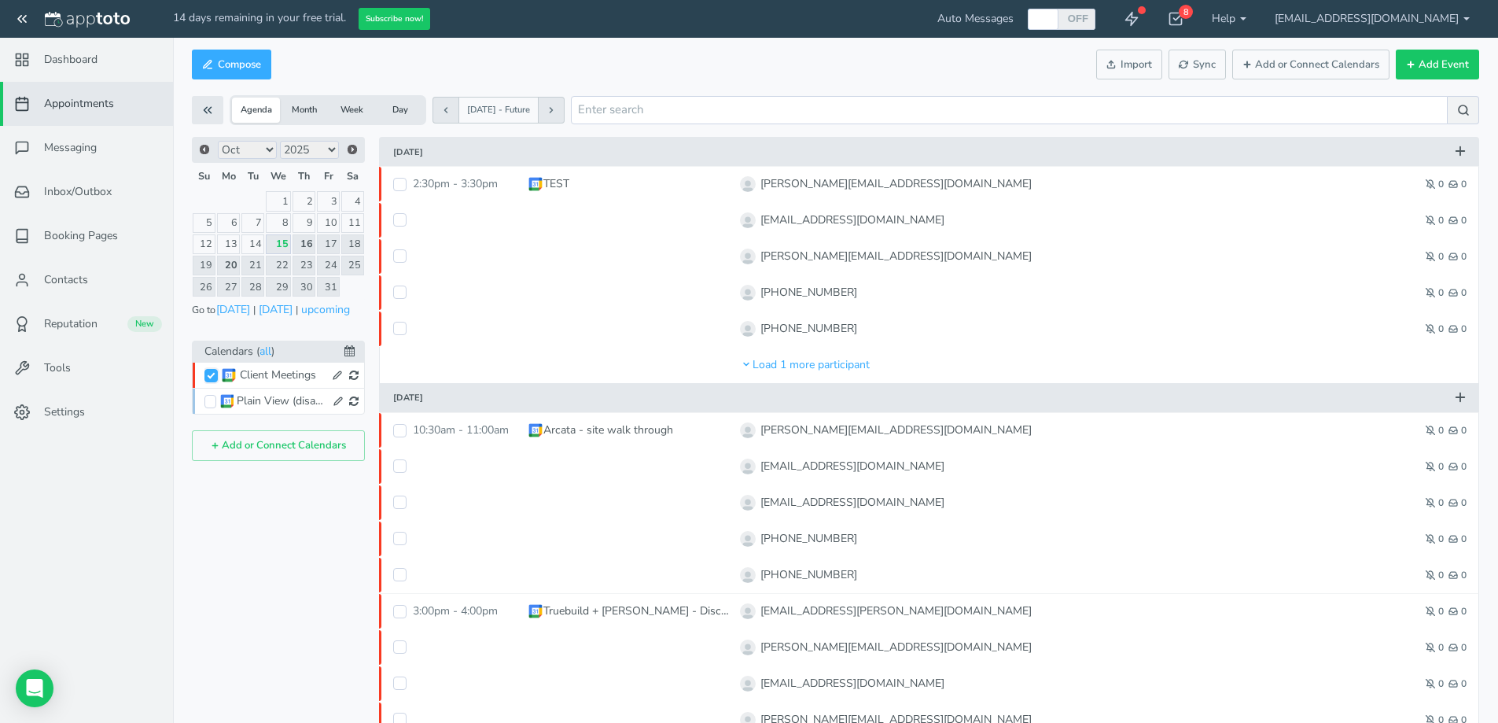
click at [1095, 14] on div "OFF" at bounding box center [1063, 19] width 64 height 21
checkbox input "true"
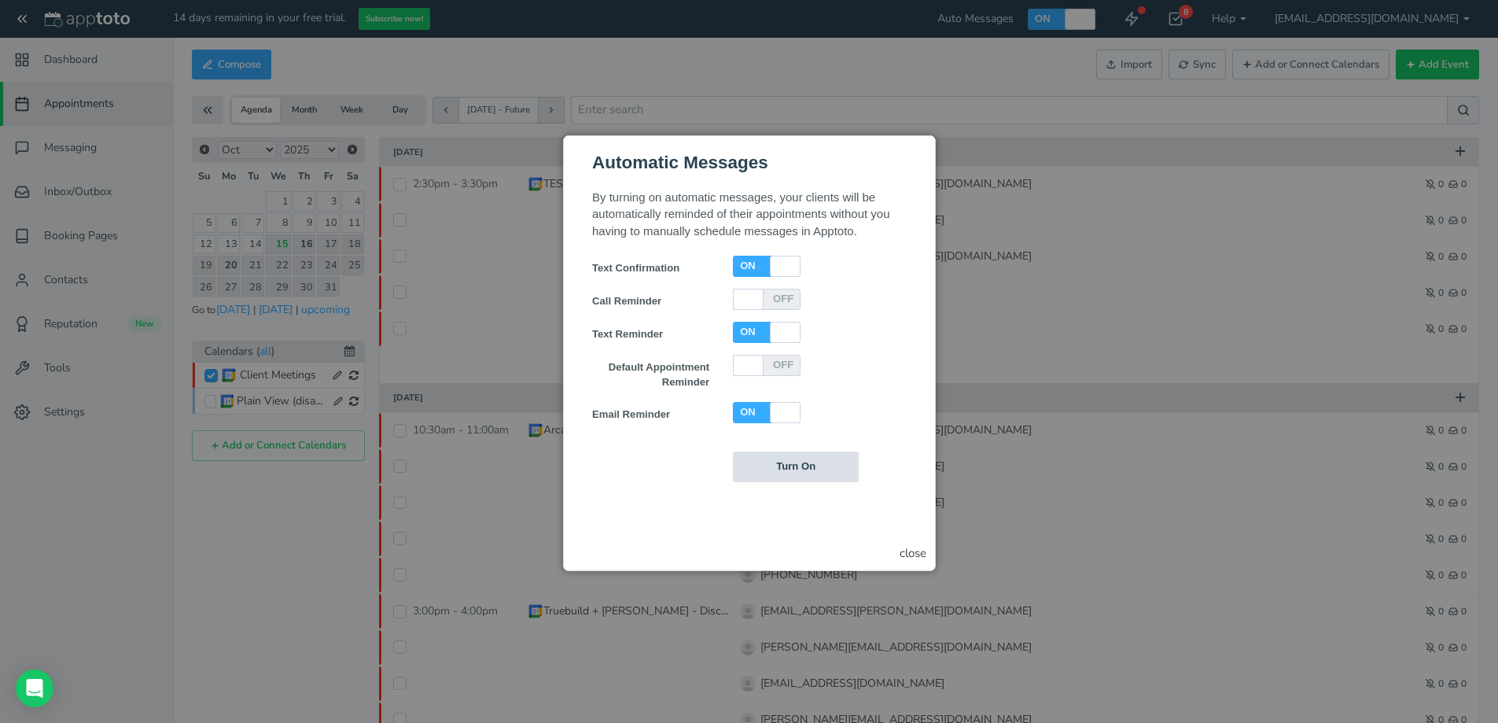
click at [786, 476] on input "Turn On" at bounding box center [795, 466] width 126 height 31
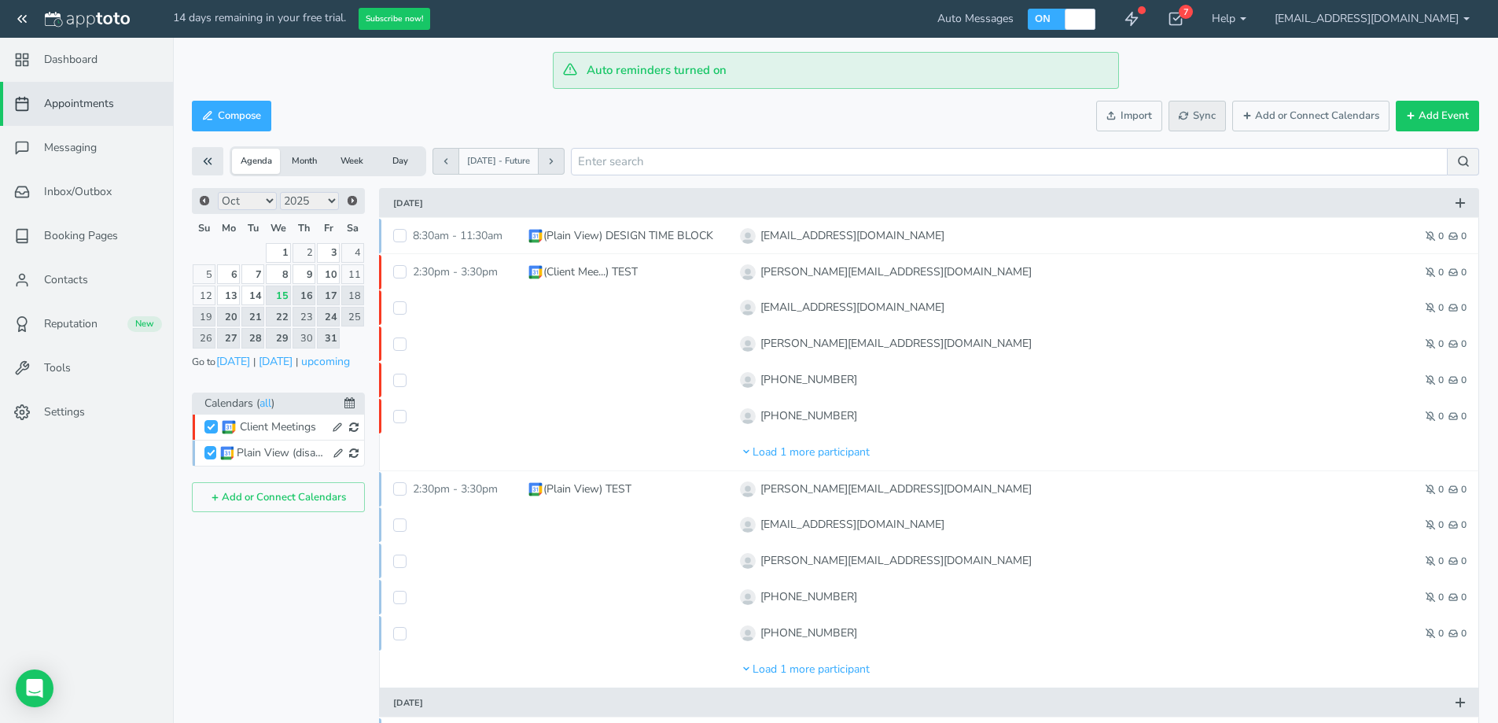
click at [1203, 123] on button "Sync" at bounding box center [1196, 116] width 57 height 31
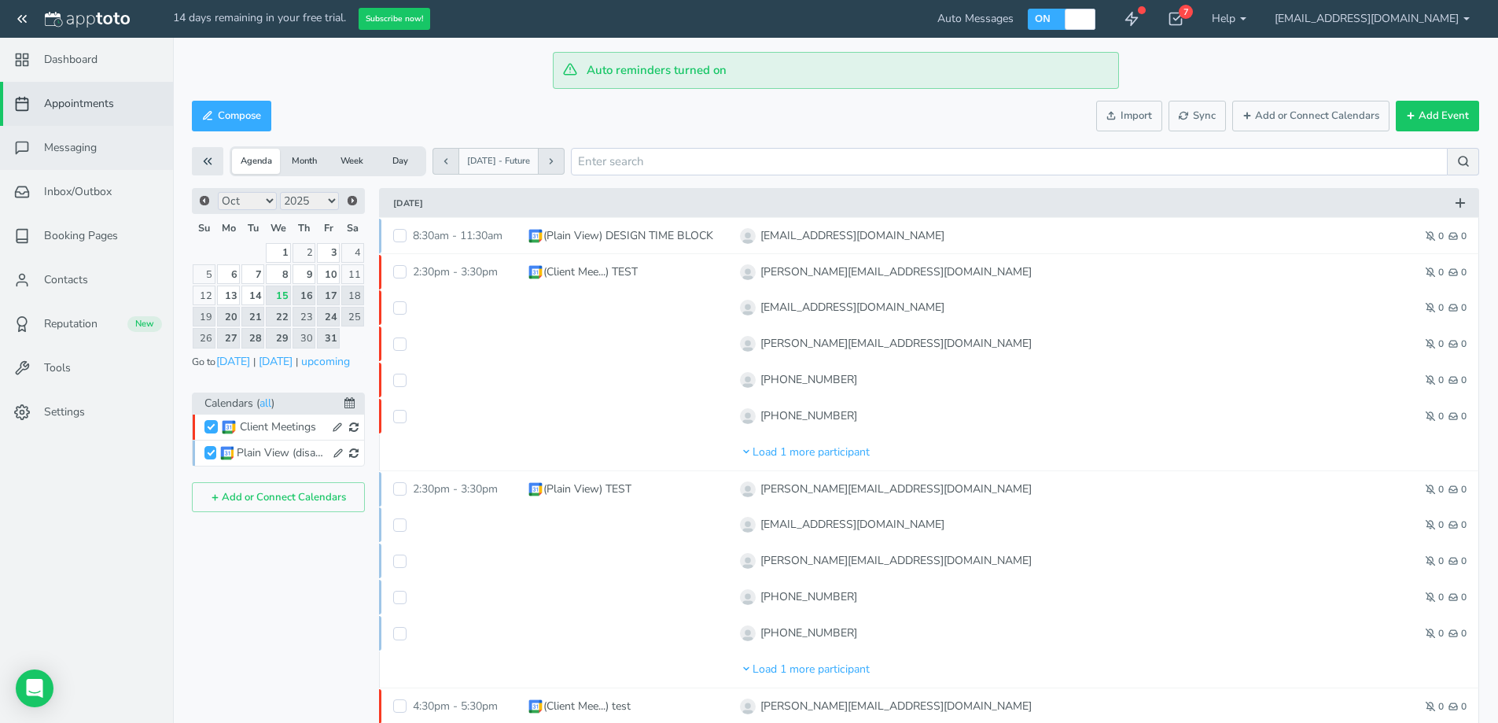
click at [79, 148] on span "Messaging" at bounding box center [70, 148] width 53 height 16
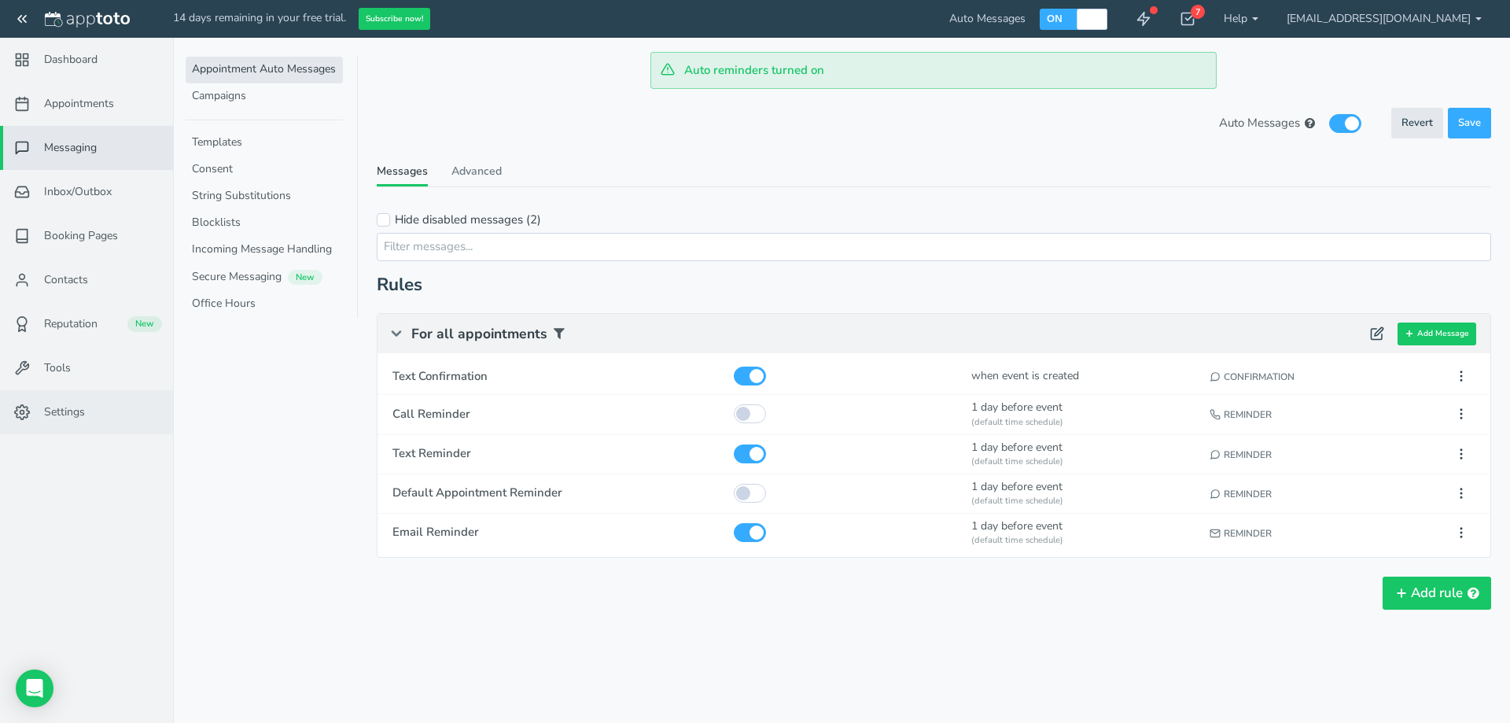
click at [83, 398] on link "Settings" at bounding box center [86, 412] width 173 height 44
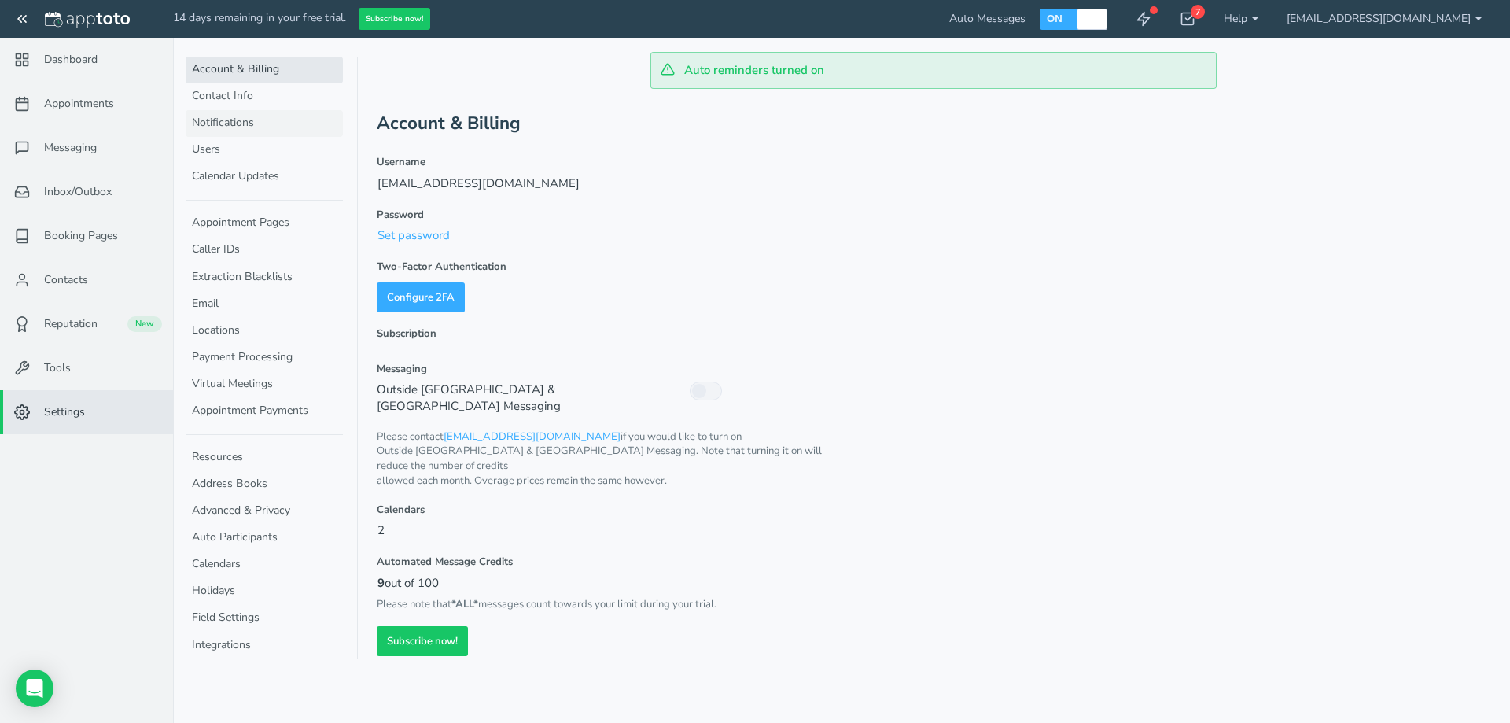
click at [271, 120] on link "Notifications" at bounding box center [264, 123] width 157 height 27
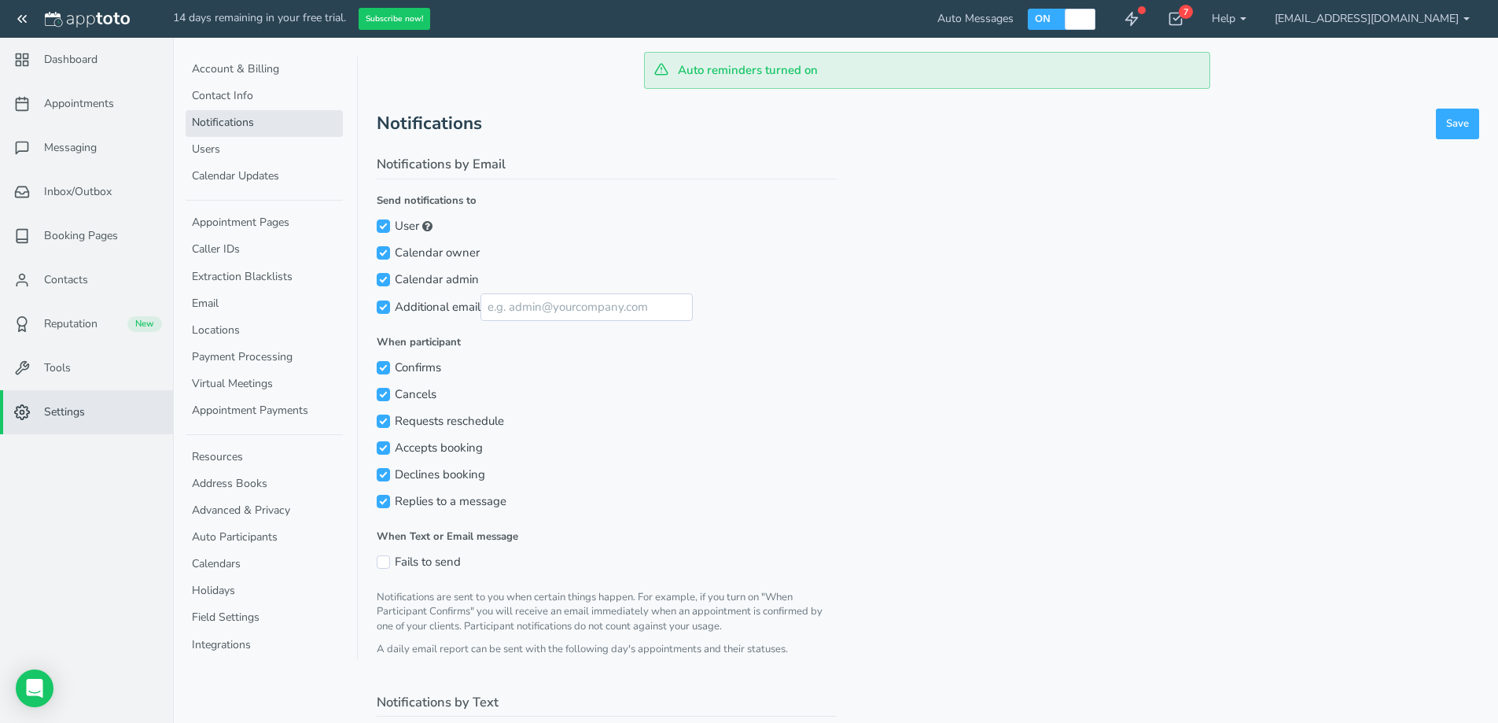
scroll to position [302, 0]
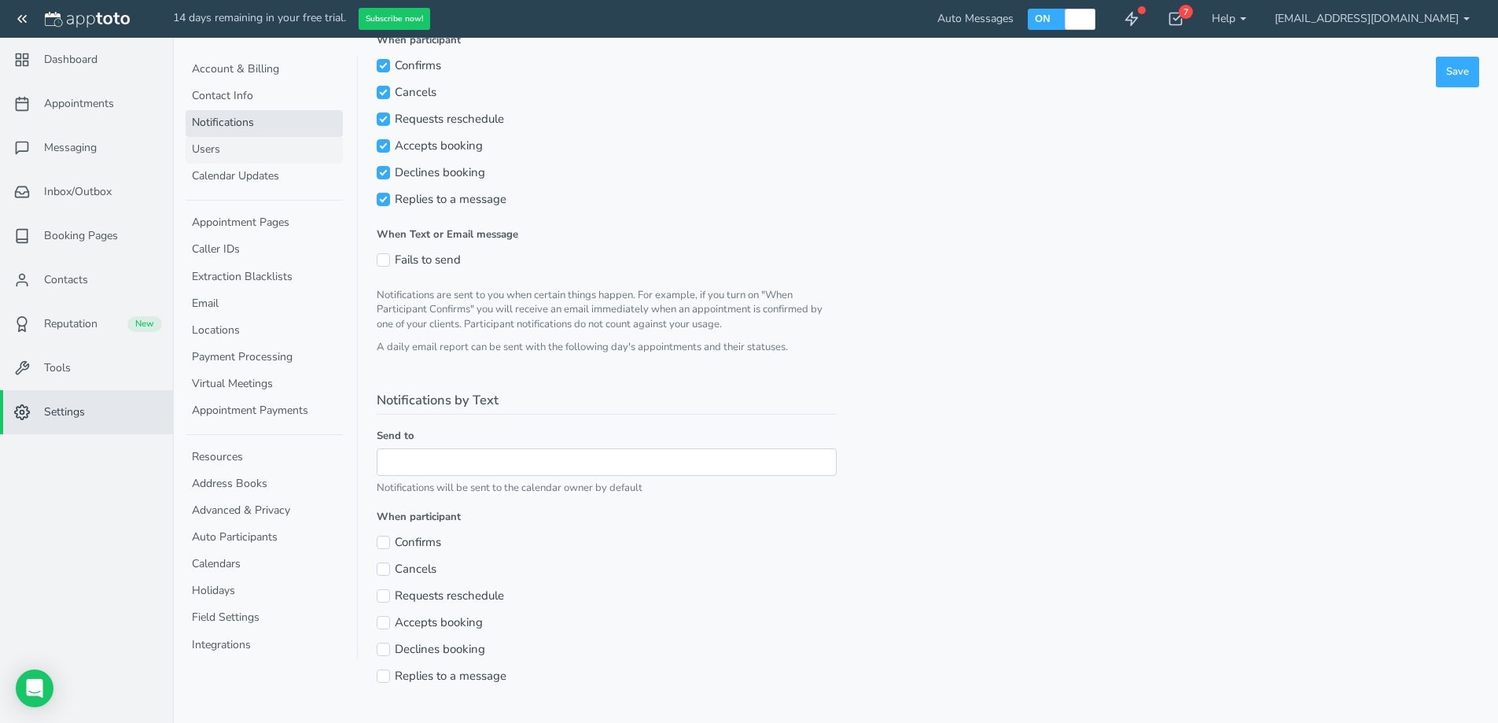
click at [267, 152] on link "Users" at bounding box center [264, 150] width 157 height 27
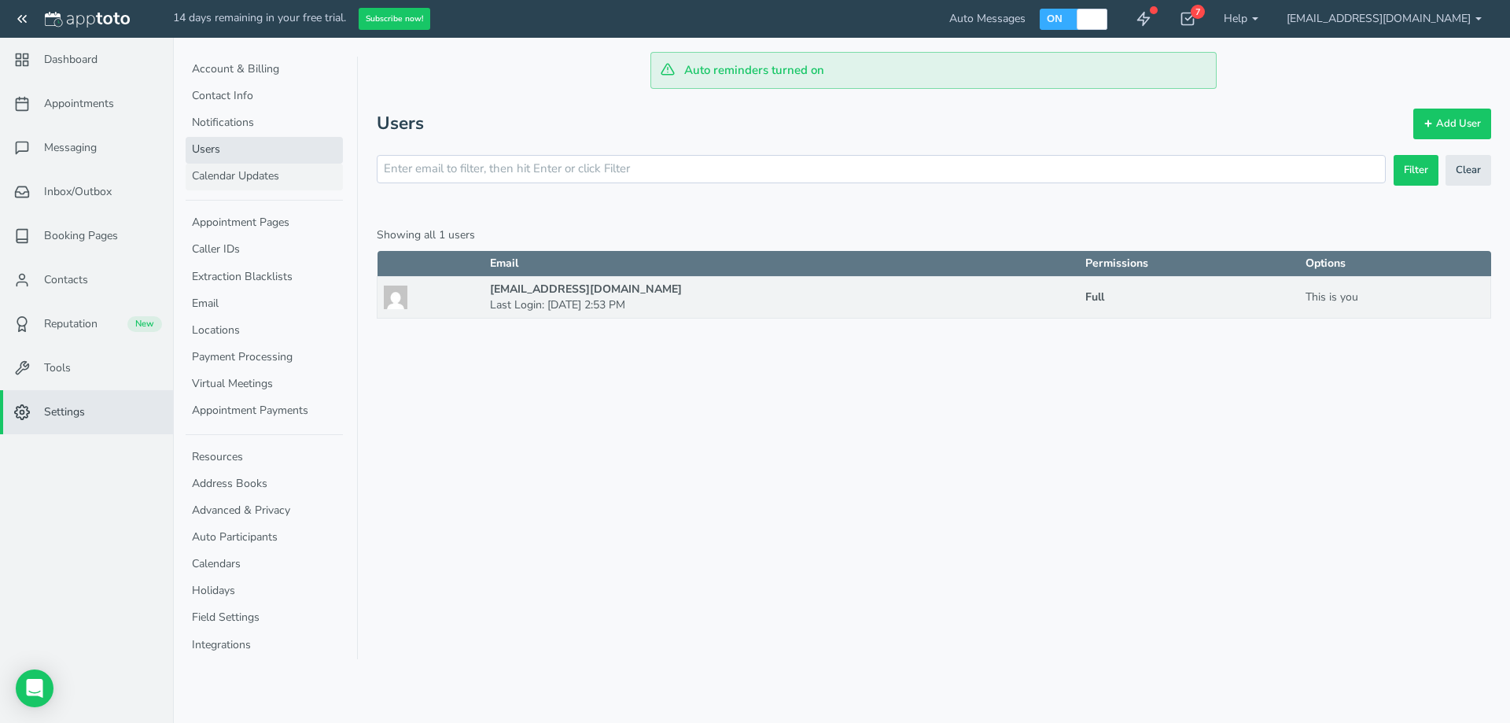
click at [263, 178] on link "Calendar Updates" at bounding box center [264, 177] width 157 height 27
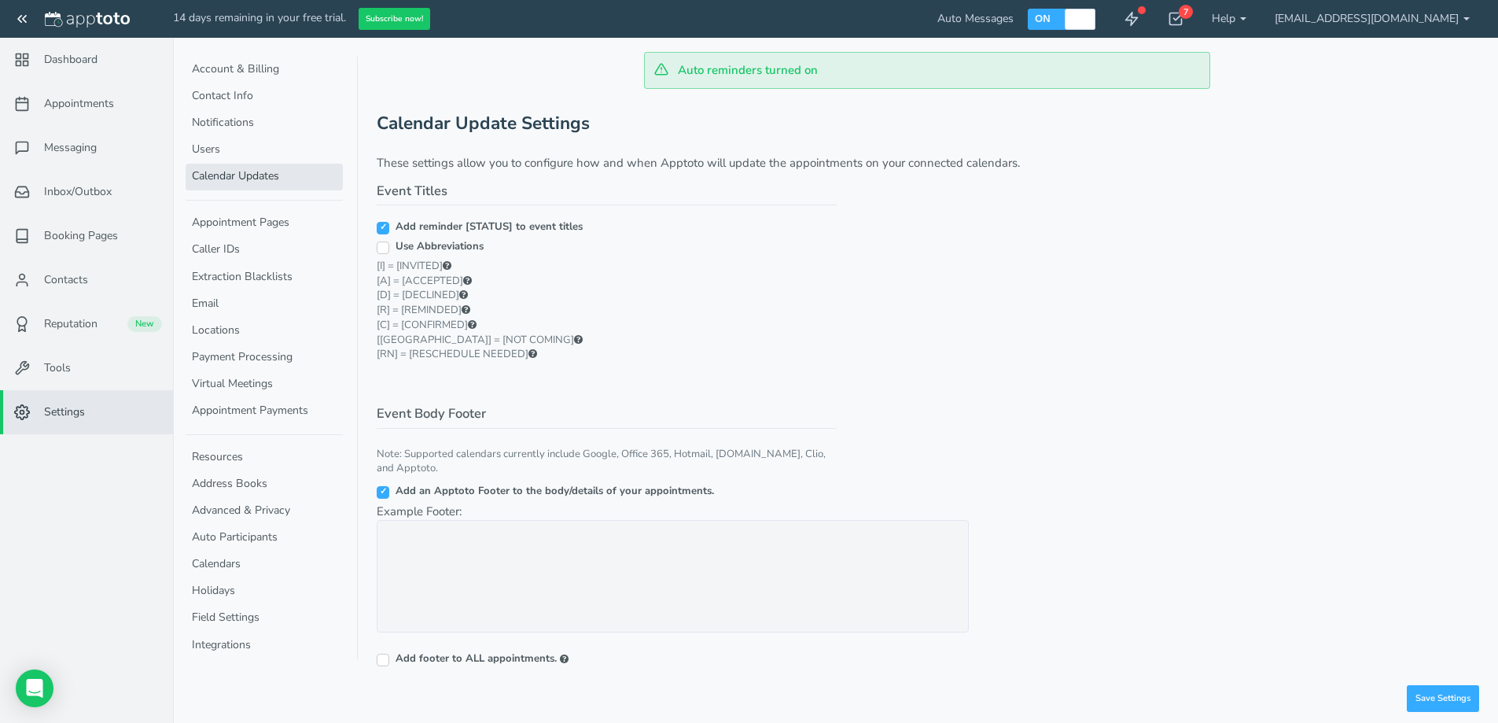
scroll to position [8, 0]
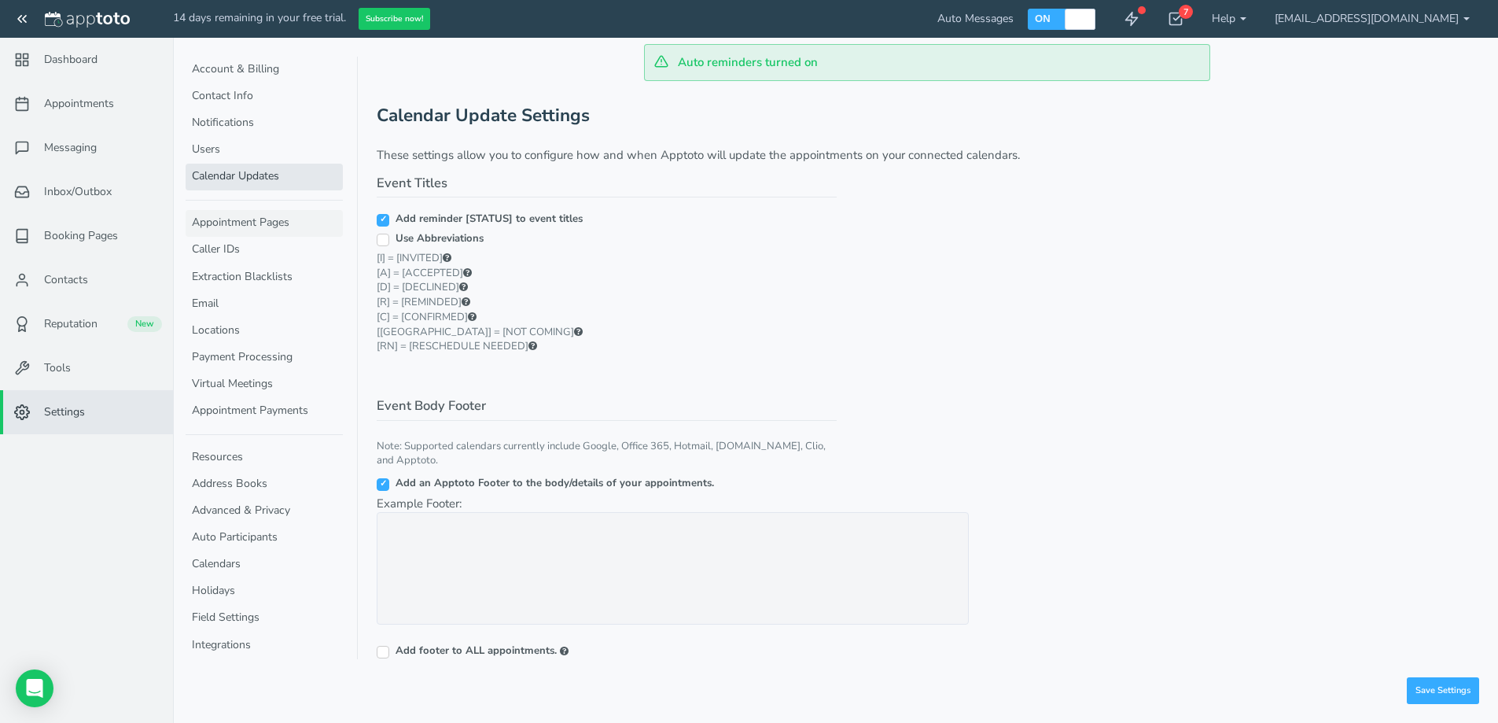
click at [252, 219] on link "Appointment Pages" at bounding box center [264, 223] width 157 height 27
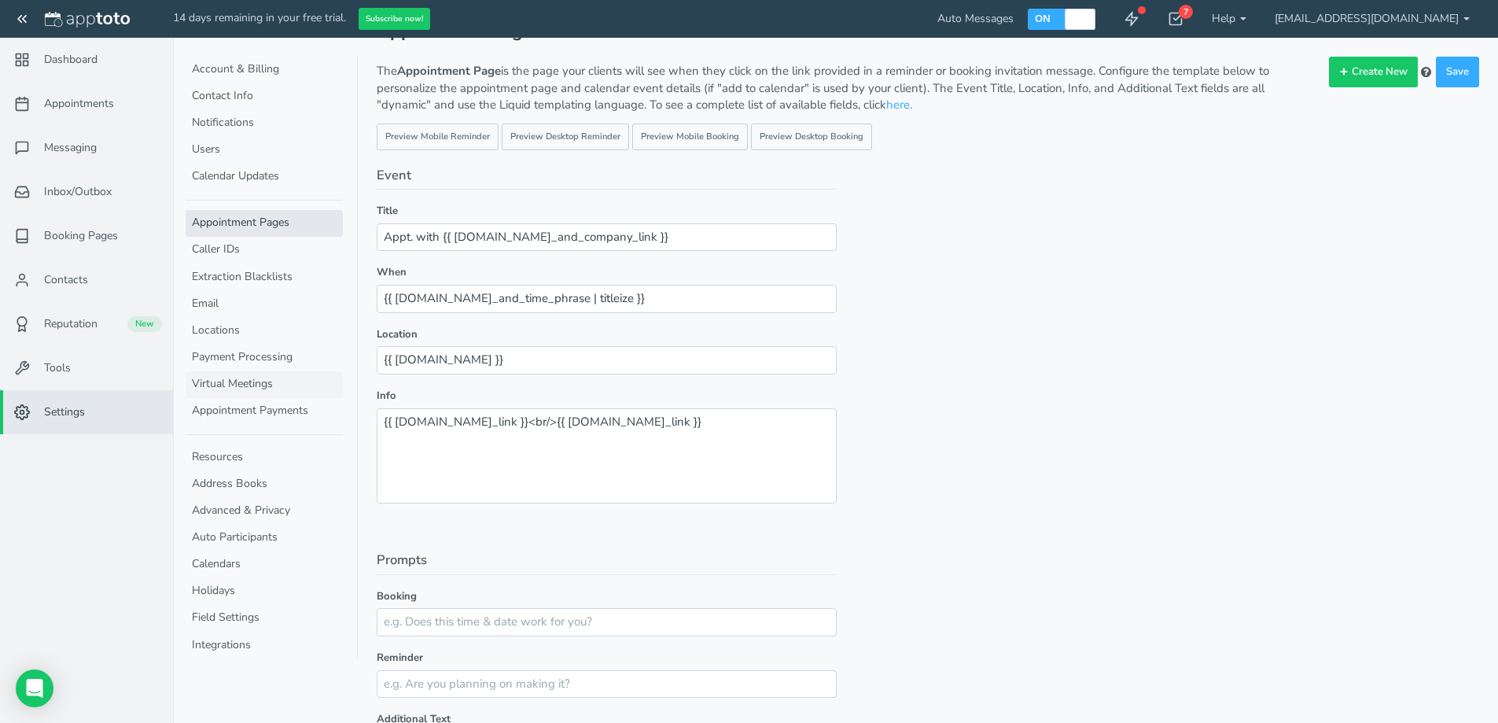
scroll to position [91, 0]
click at [263, 249] on link "Caller IDs" at bounding box center [264, 250] width 157 height 27
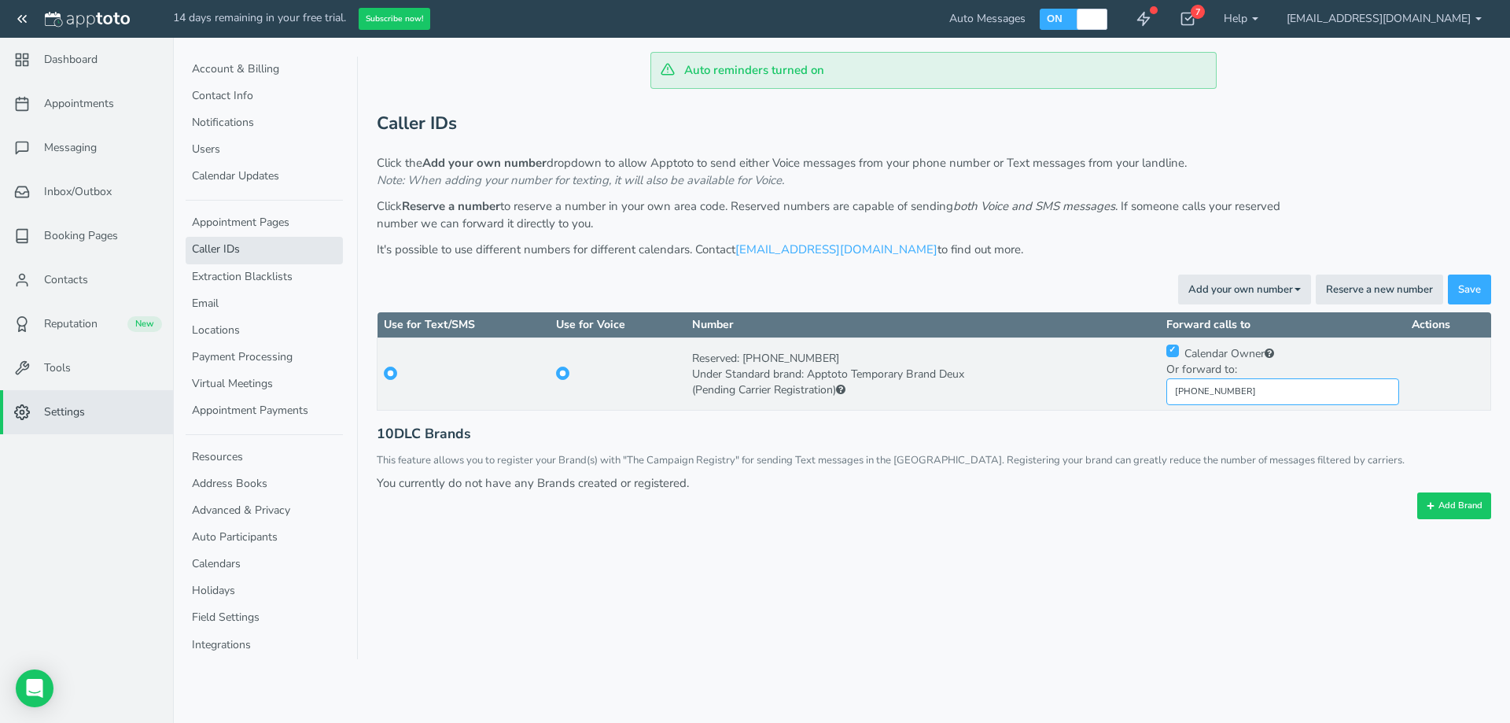
click at [1268, 391] on input "[PHONE_NUMBER]" at bounding box center [1283, 392] width 234 height 28
click at [431, 377] on td at bounding box center [463, 374] width 173 height 72
click at [109, 164] on link "Messaging" at bounding box center [86, 148] width 173 height 44
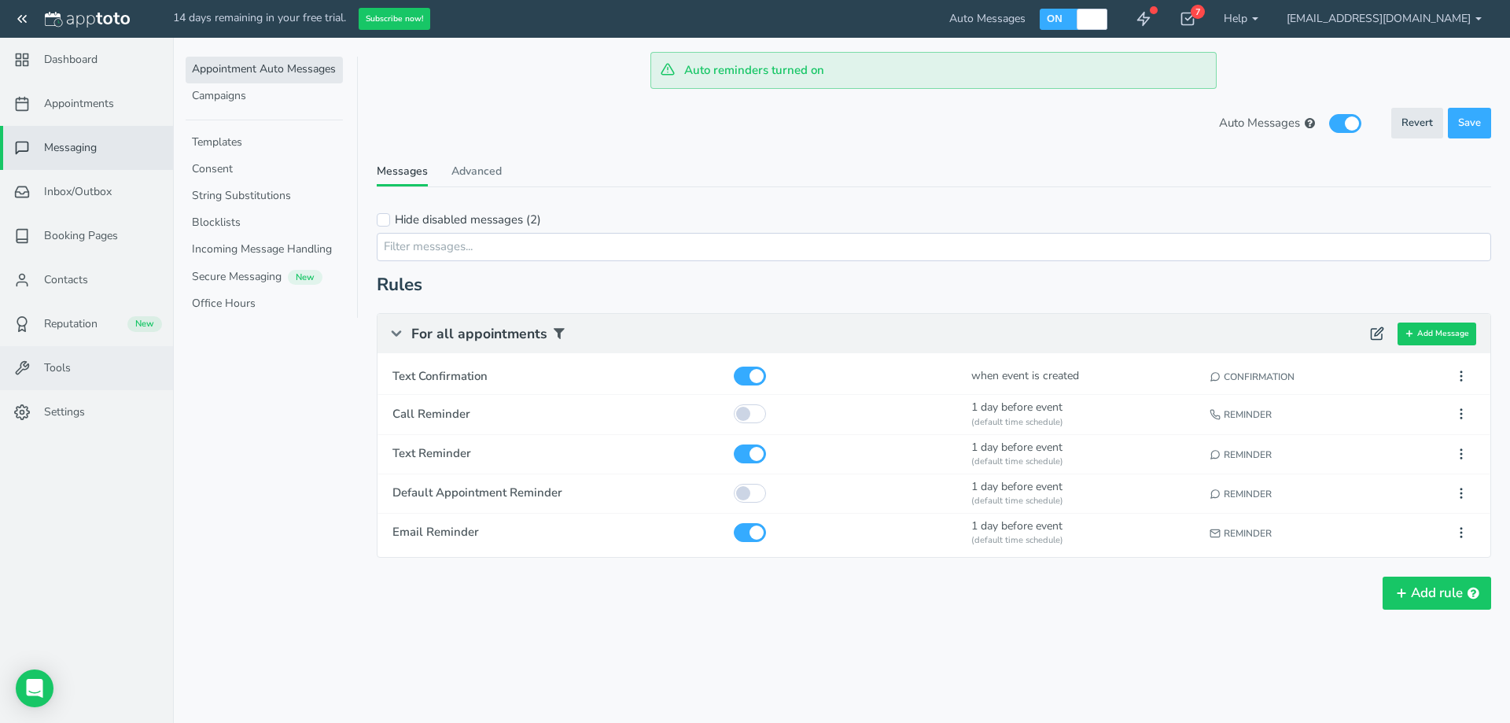
click at [88, 378] on link "Tools" at bounding box center [86, 368] width 173 height 44
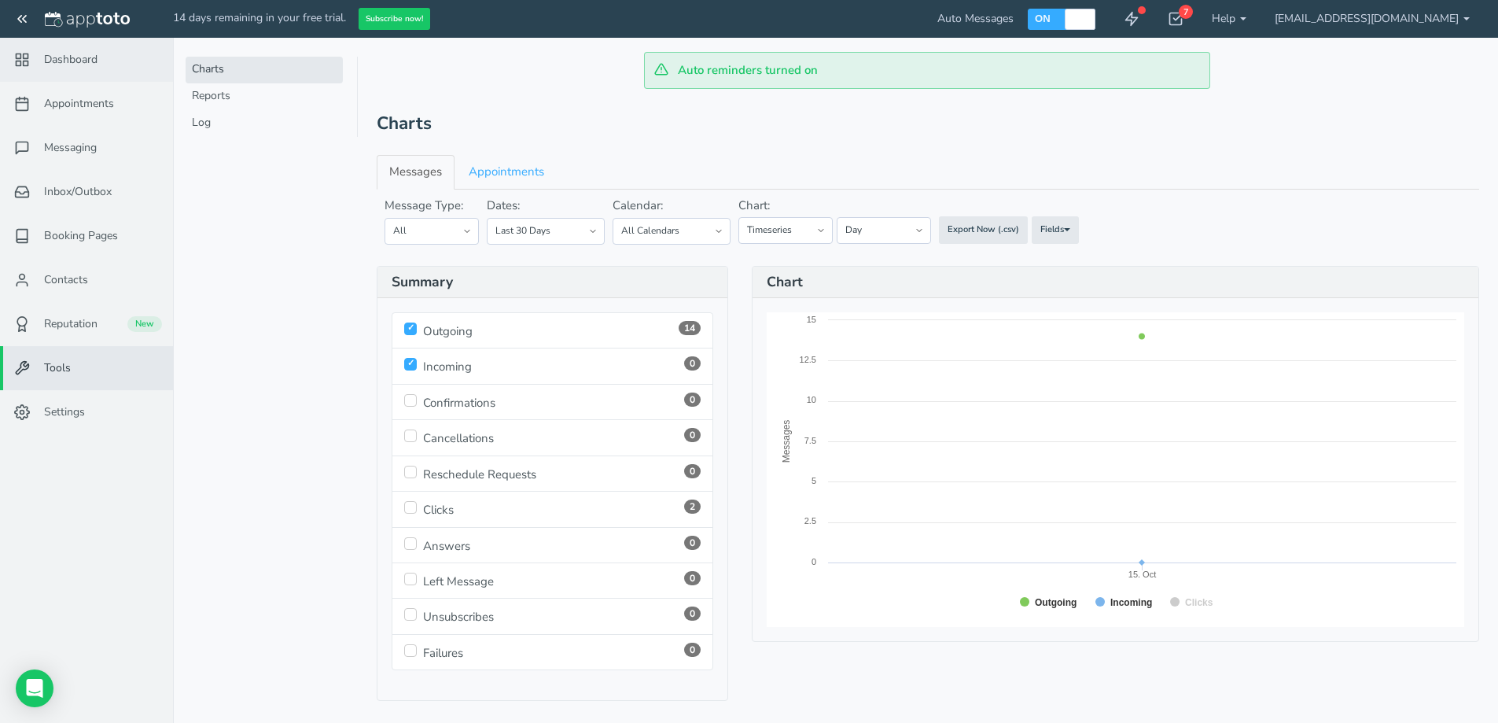
click at [102, 64] on link "Dashboard" at bounding box center [86, 60] width 173 height 44
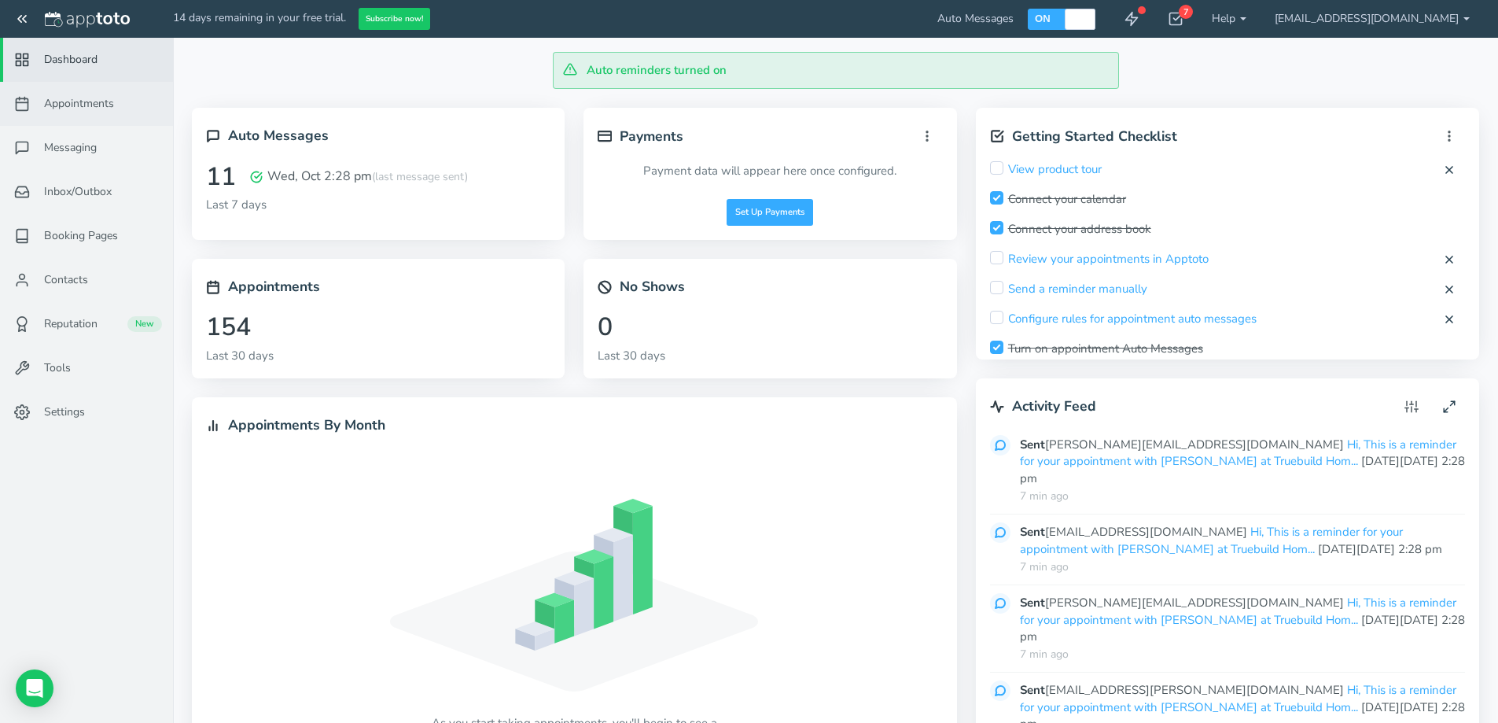
click at [95, 96] on span "Appointments" at bounding box center [79, 104] width 70 height 16
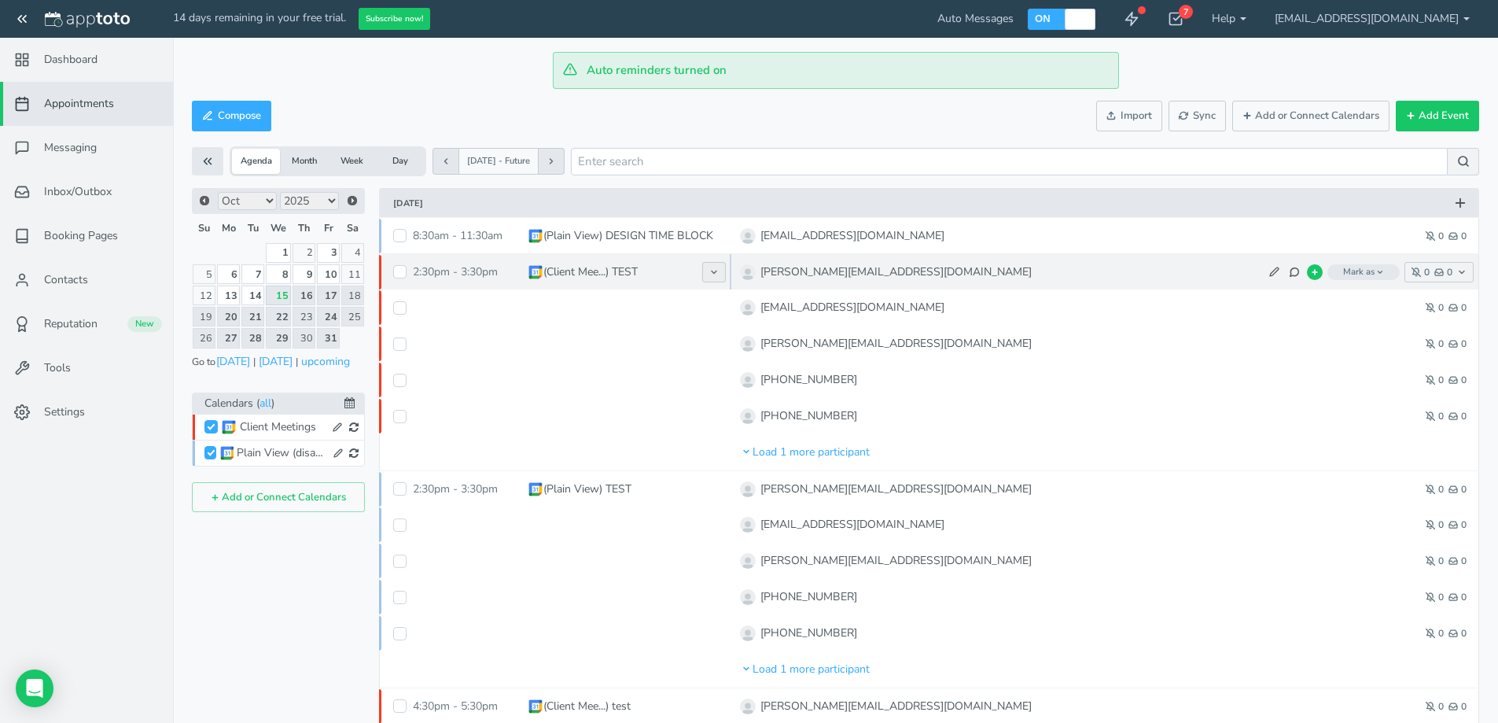
click at [712, 272] on icon at bounding box center [713, 271] width 9 height 9
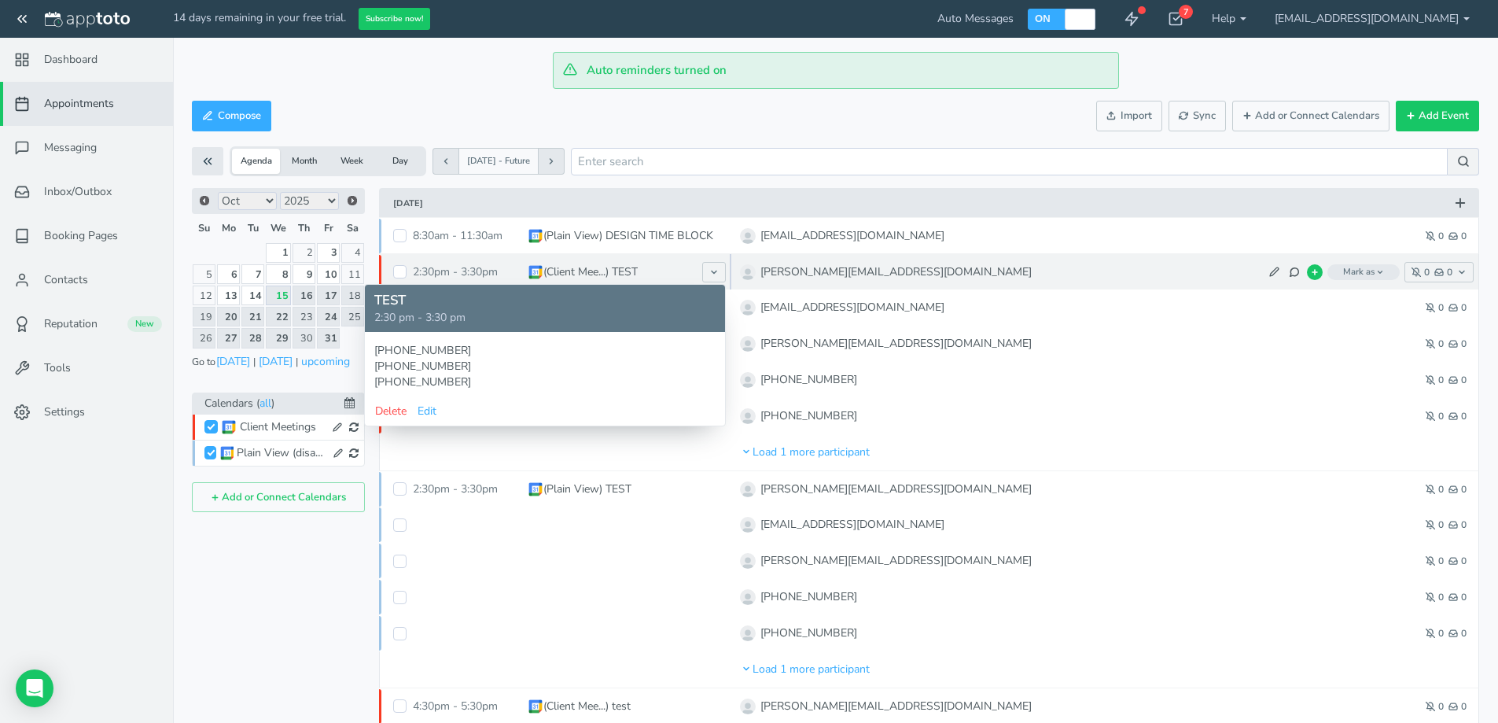
click at [605, 270] on p "(Client Mee...) TEST" at bounding box center [590, 272] width 94 height 16
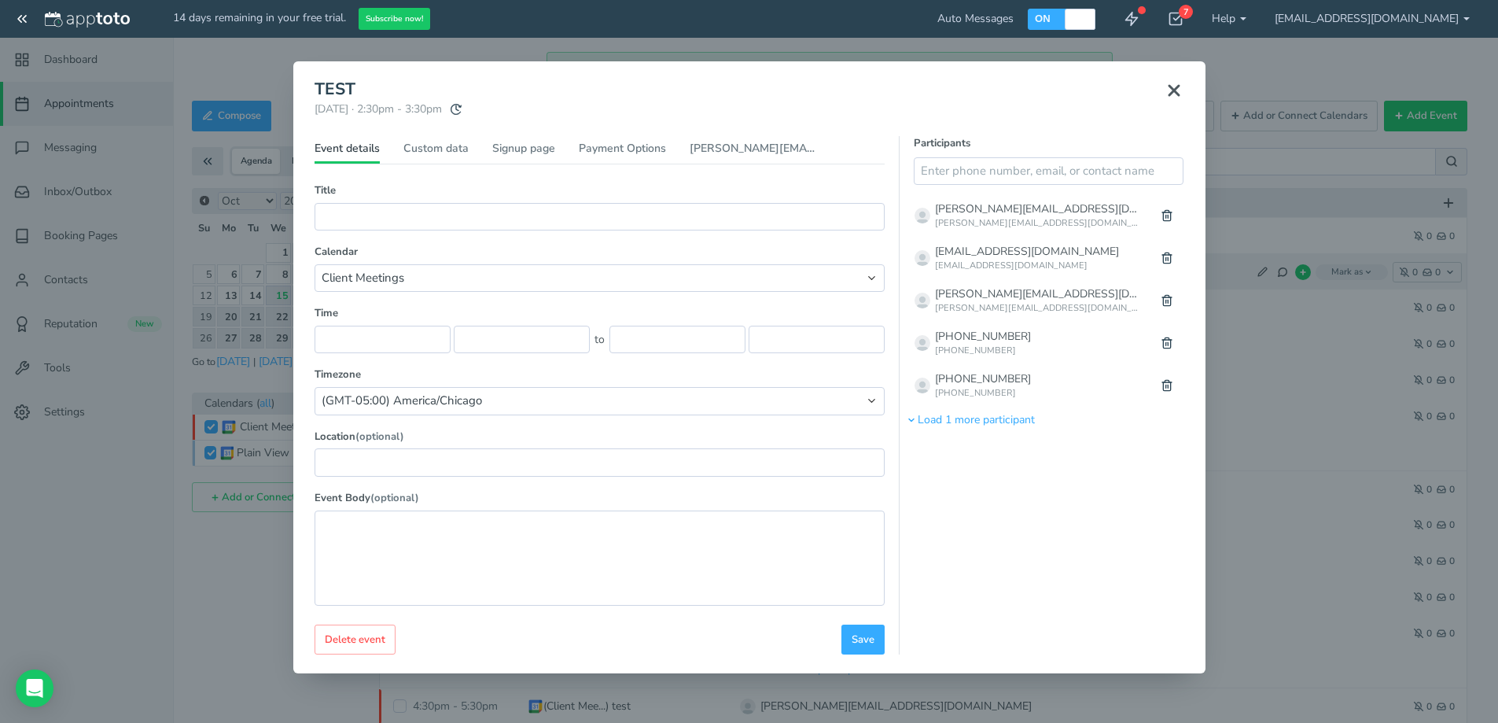
type input "TEST"
select select "number:18111"
type input "[DATE]"
type input "2:30pm"
type input "[DATE]"
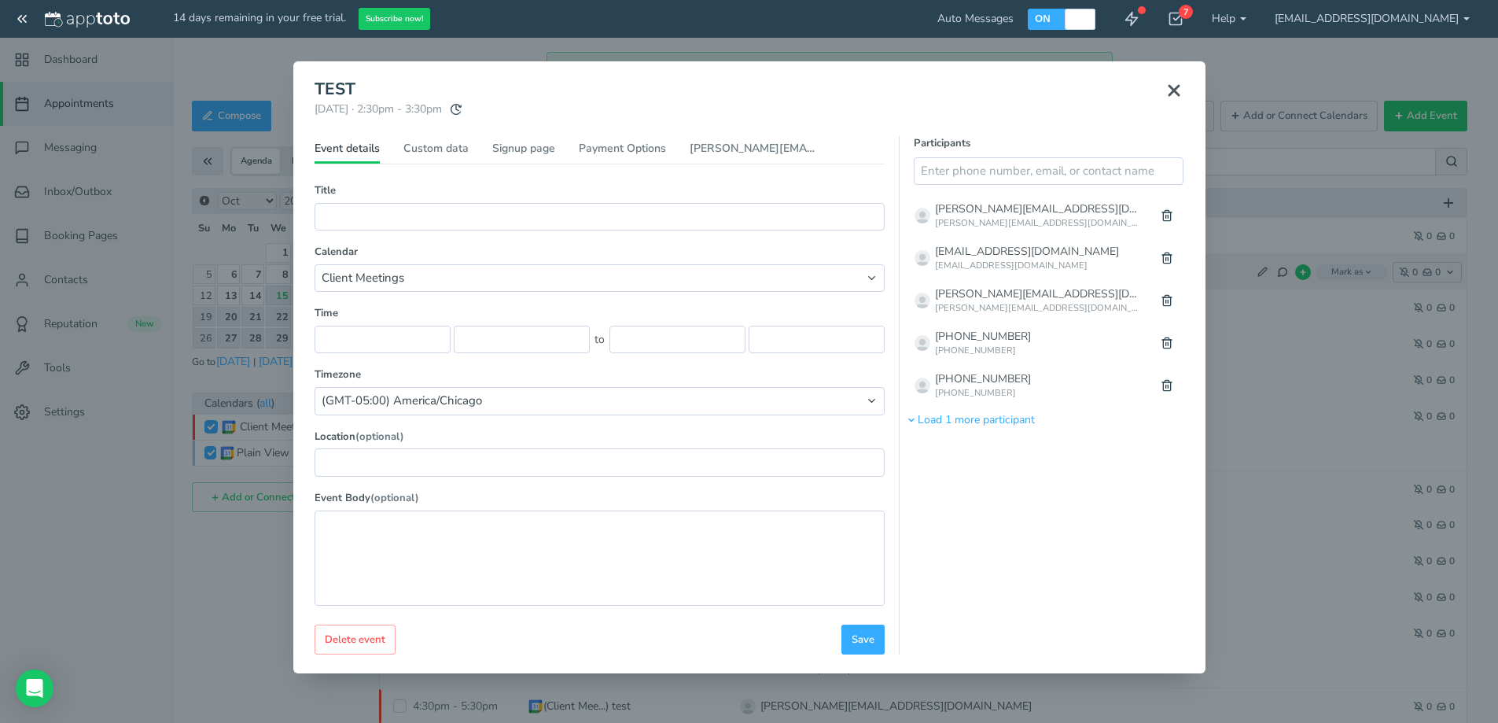
type input "3:30pm"
select select "string:America/Chicago"
type textarea "701-391-1916 701-319-0755 701-426-0895"
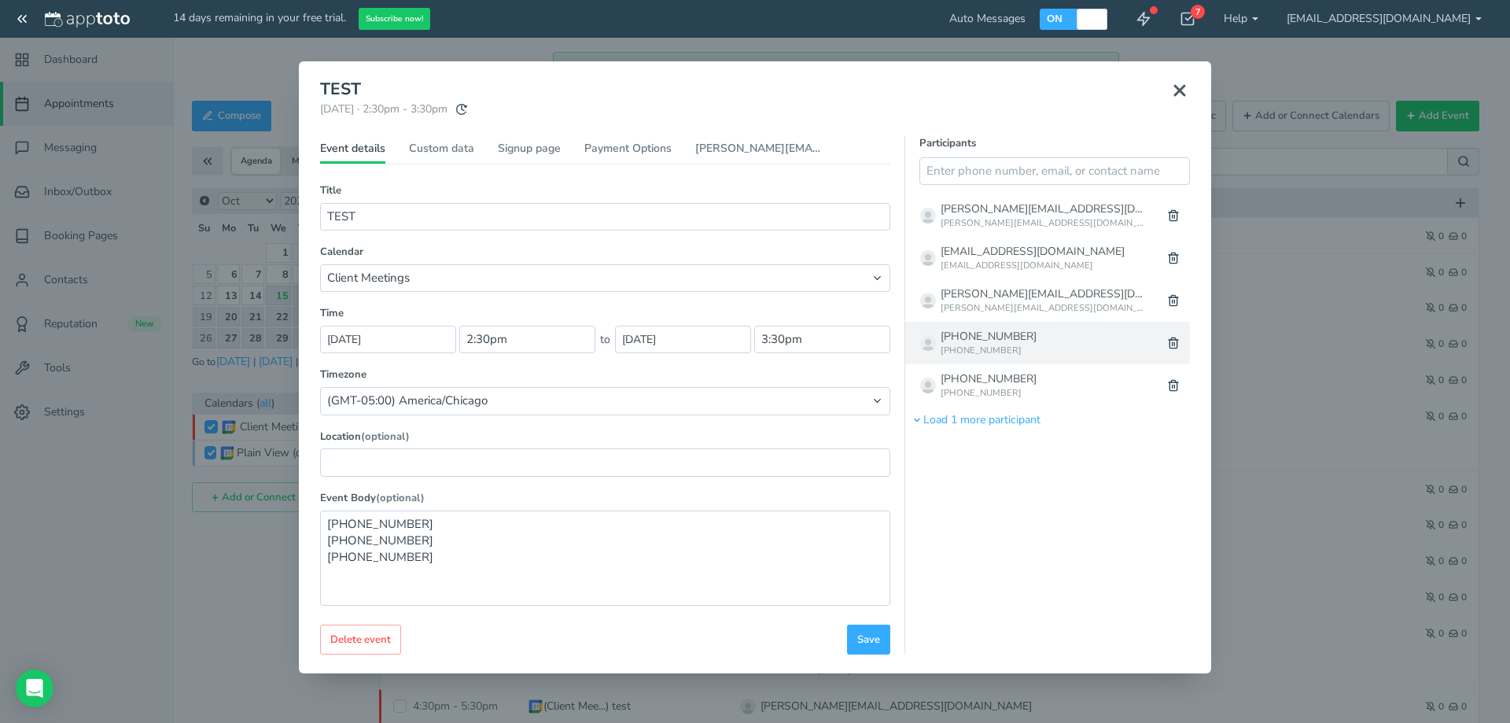
click at [1010, 332] on div "[PHONE_NUMBER]" at bounding box center [988, 337] width 96 height 16
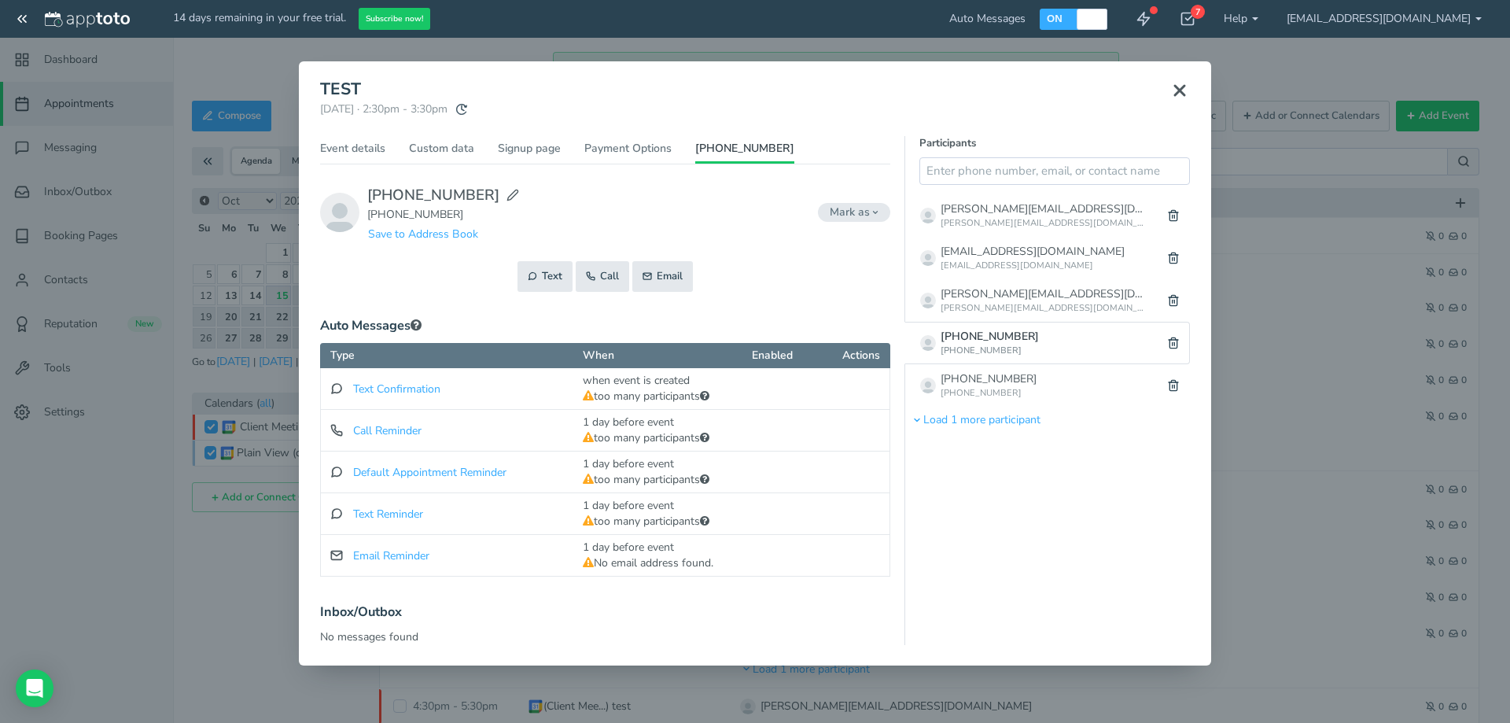
click at [1183, 99] on icon at bounding box center [1179, 90] width 19 height 19
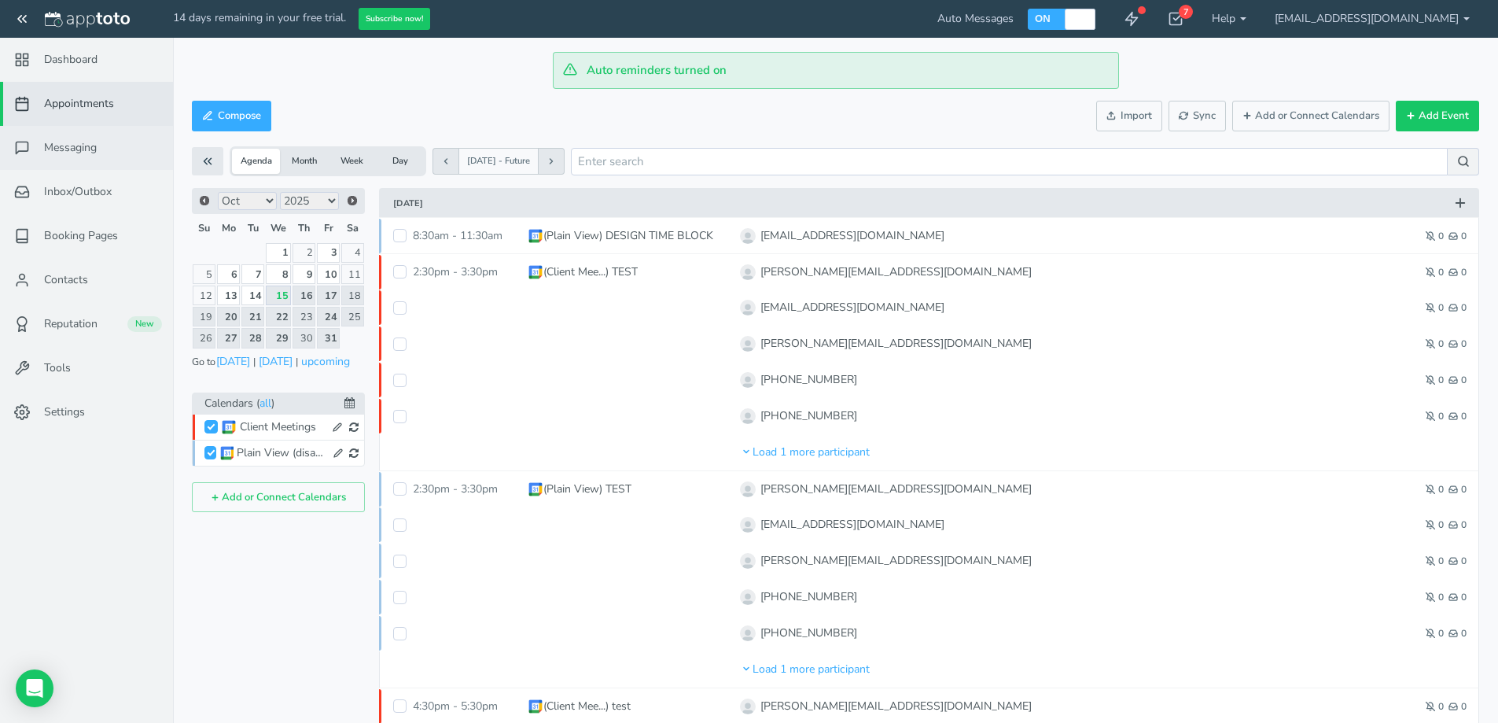
click at [83, 146] on span "Messaging" at bounding box center [70, 148] width 53 height 16
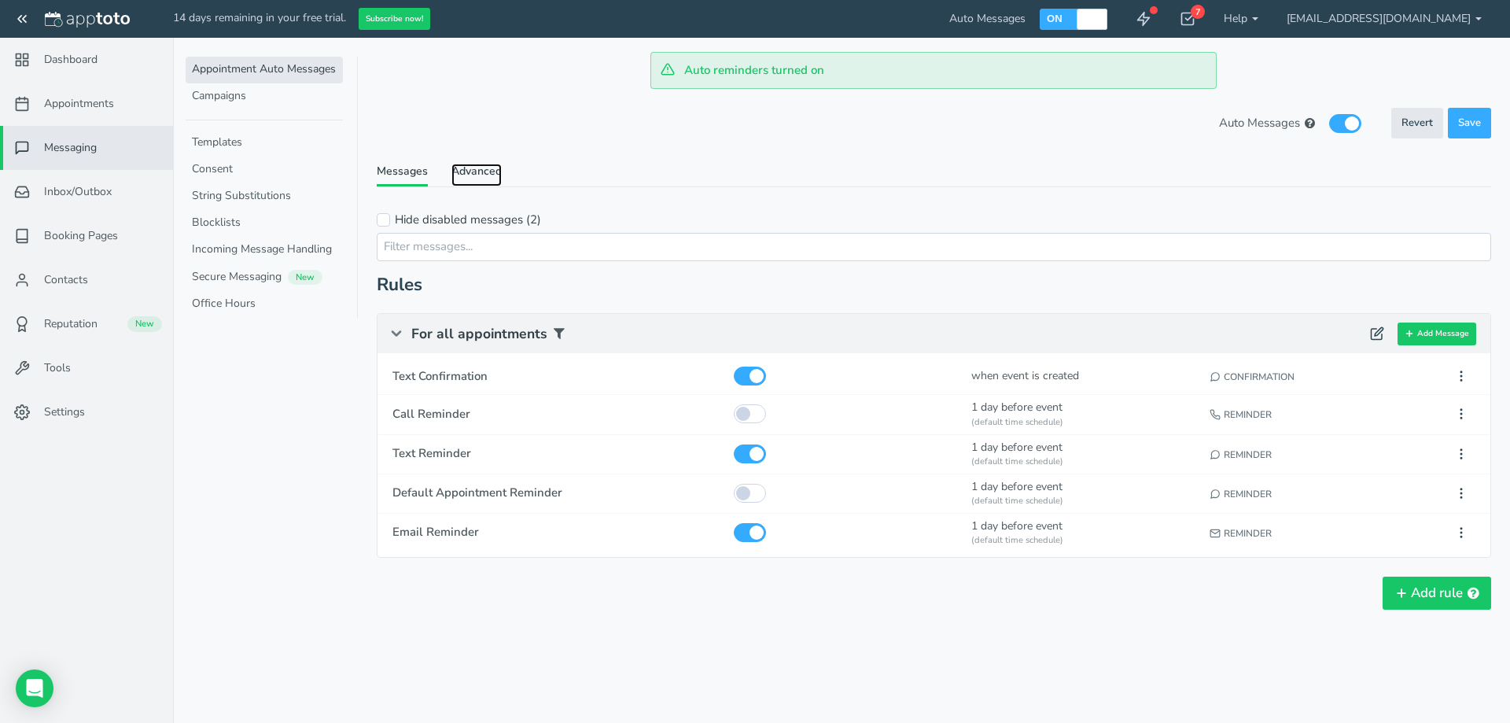
click at [473, 174] on link "Advanced" at bounding box center [476, 175] width 50 height 23
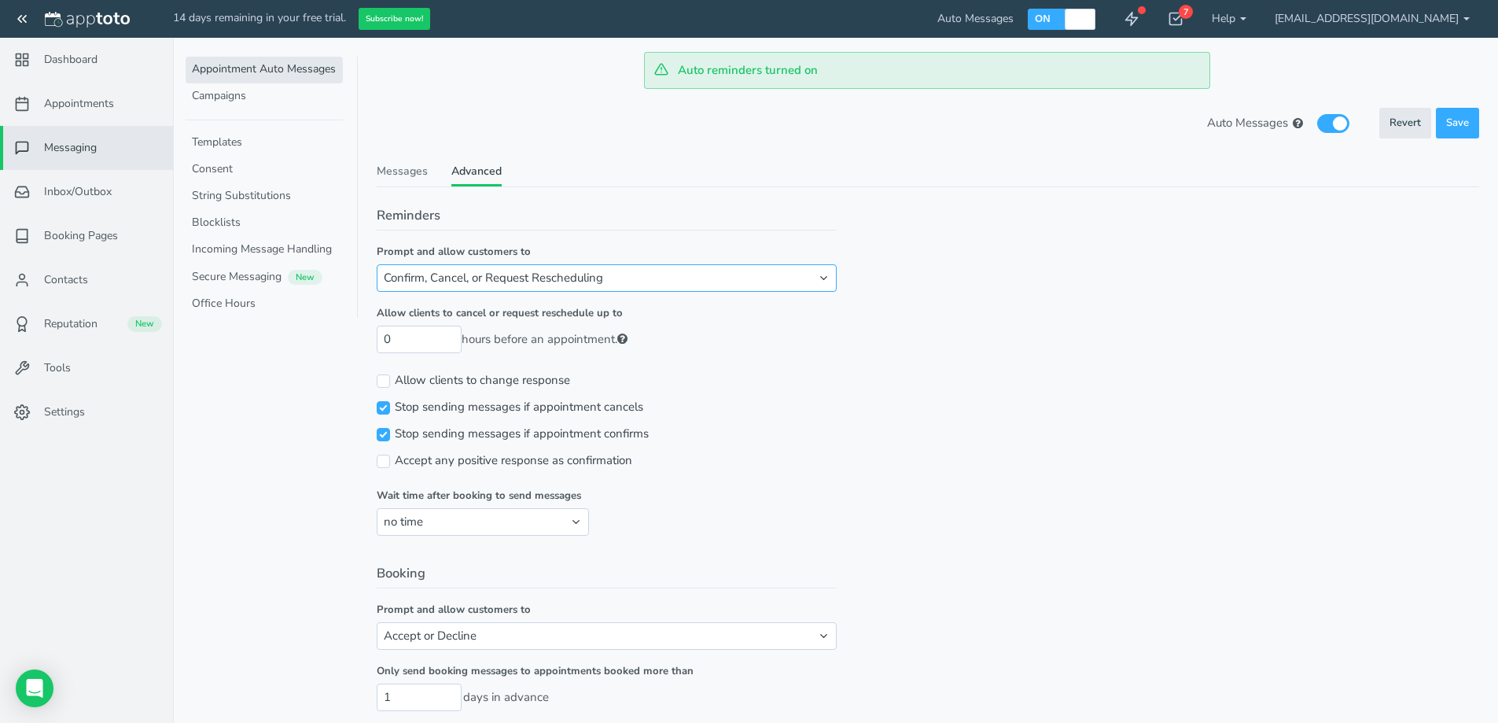
click at [565, 281] on select "Confirm, Cancel, or Request Rescheduling Confirm or Cancel Confirm or Request R…" at bounding box center [607, 278] width 460 height 28
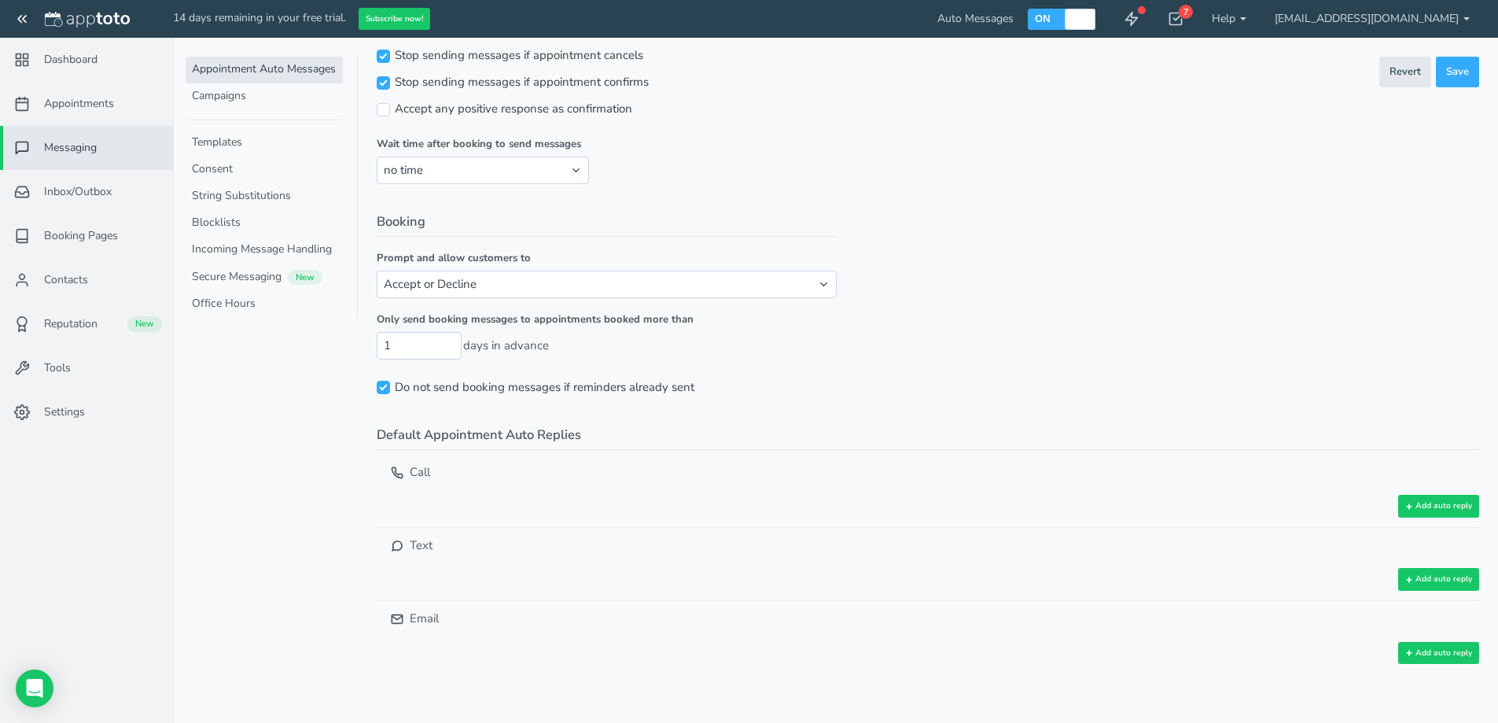
scroll to position [370, 0]
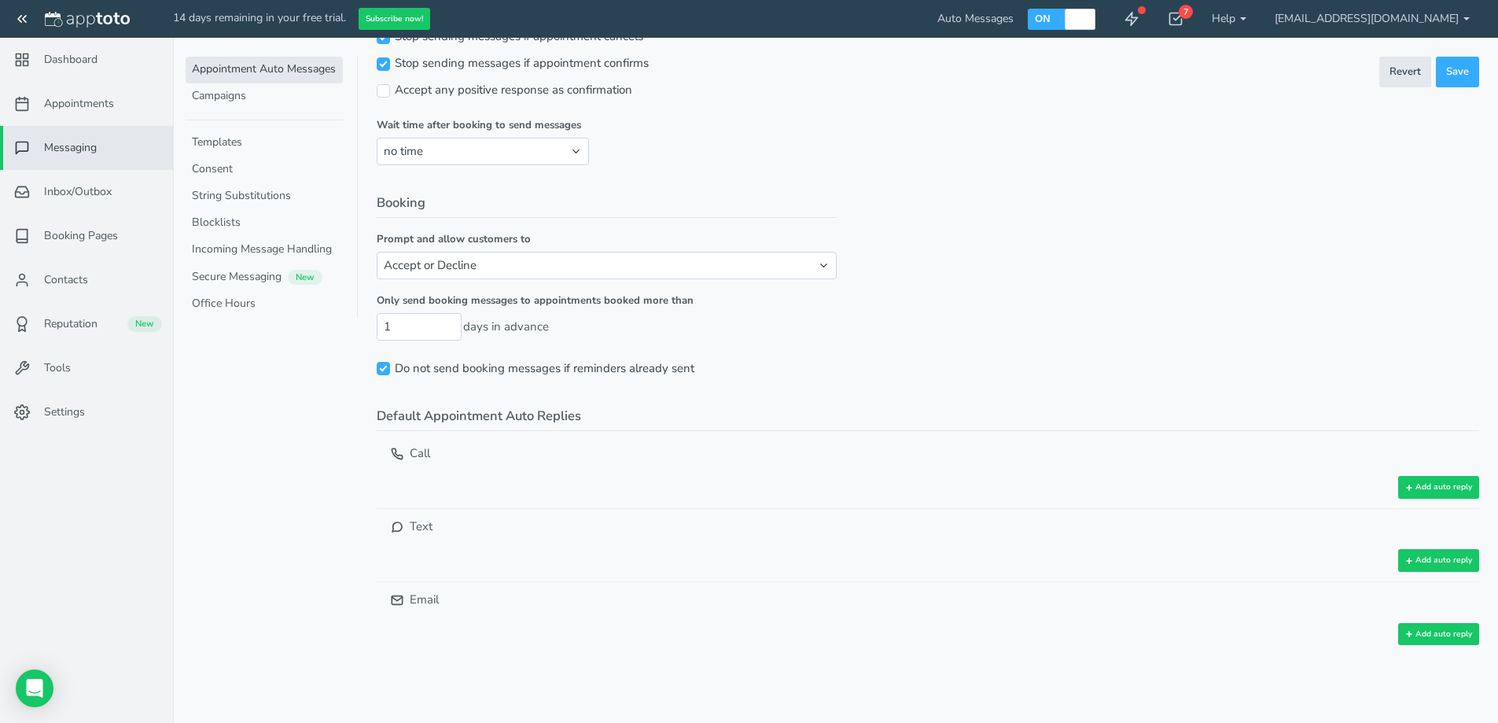
click at [90, 141] on span "Messaging" at bounding box center [70, 148] width 53 height 16
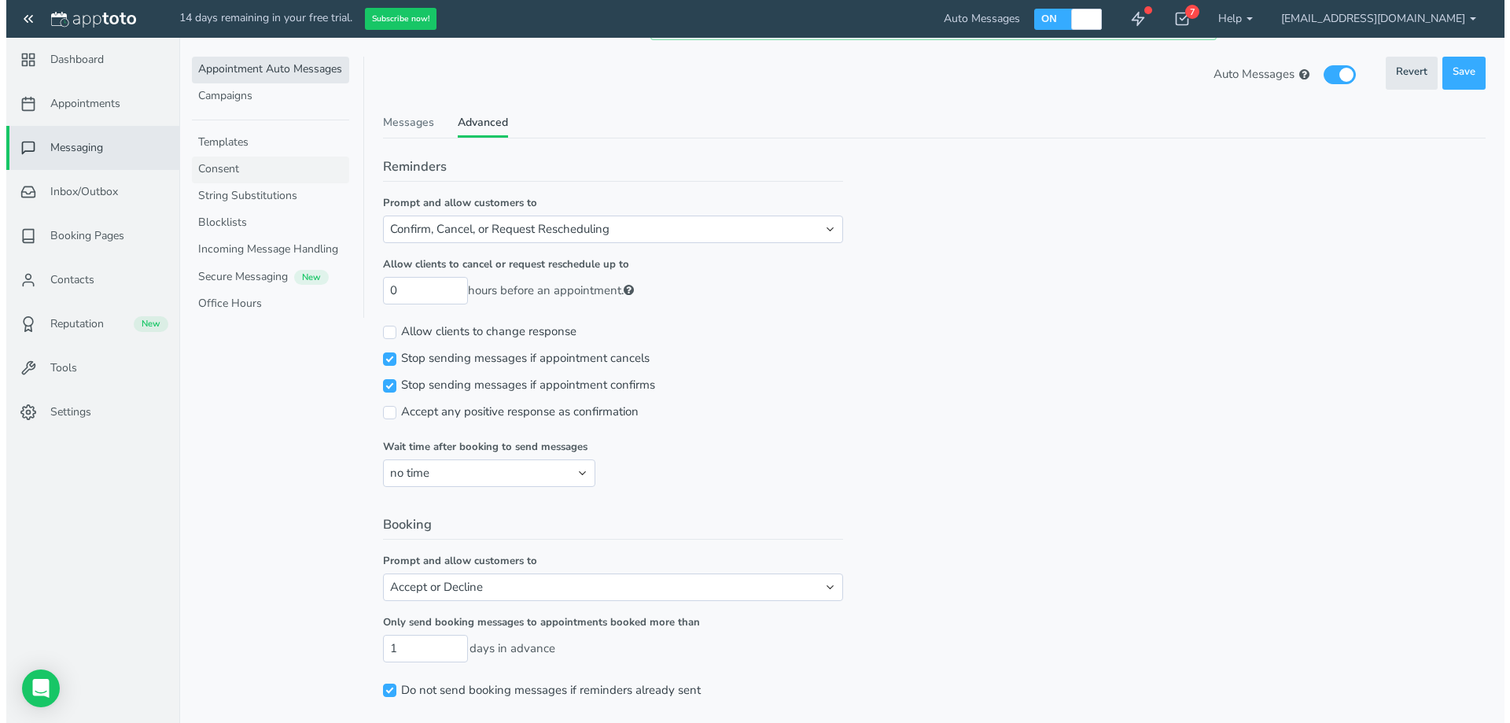
scroll to position [0, 0]
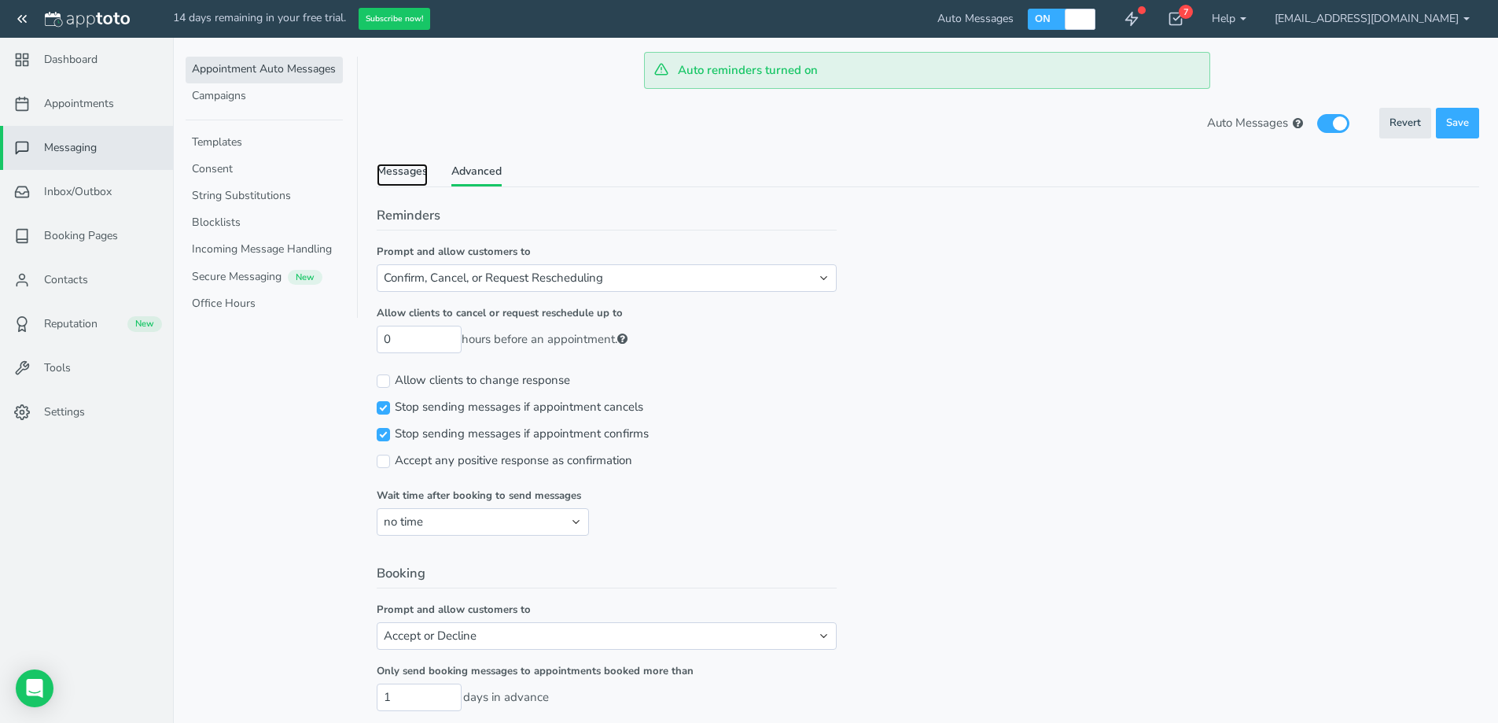
click at [410, 175] on link "Messages" at bounding box center [402, 175] width 51 height 23
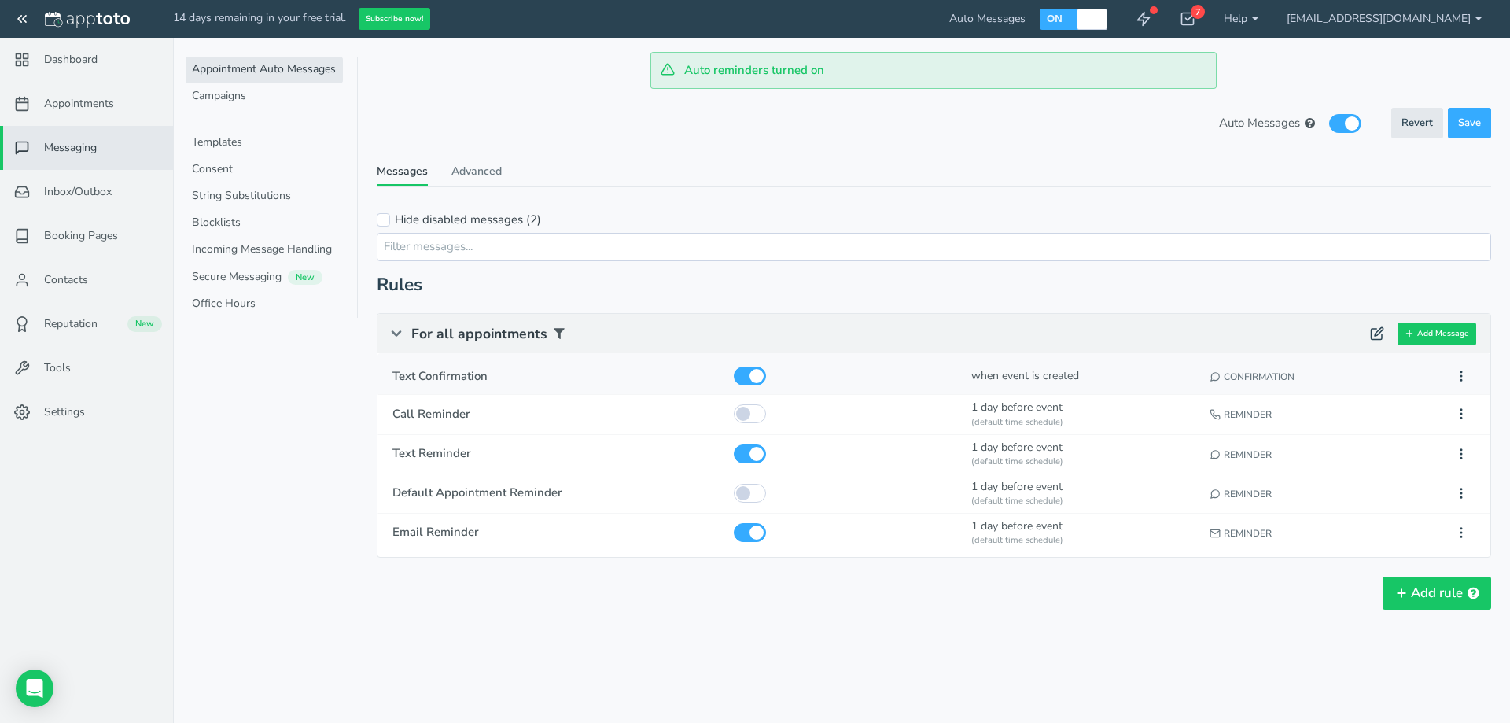
click at [482, 376] on span "Text Confirmation" at bounding box center [555, 376] width 327 height 17
type input "Text Confirmation"
checkbox input "true"
select select "number:2"
type input "[DATE]"
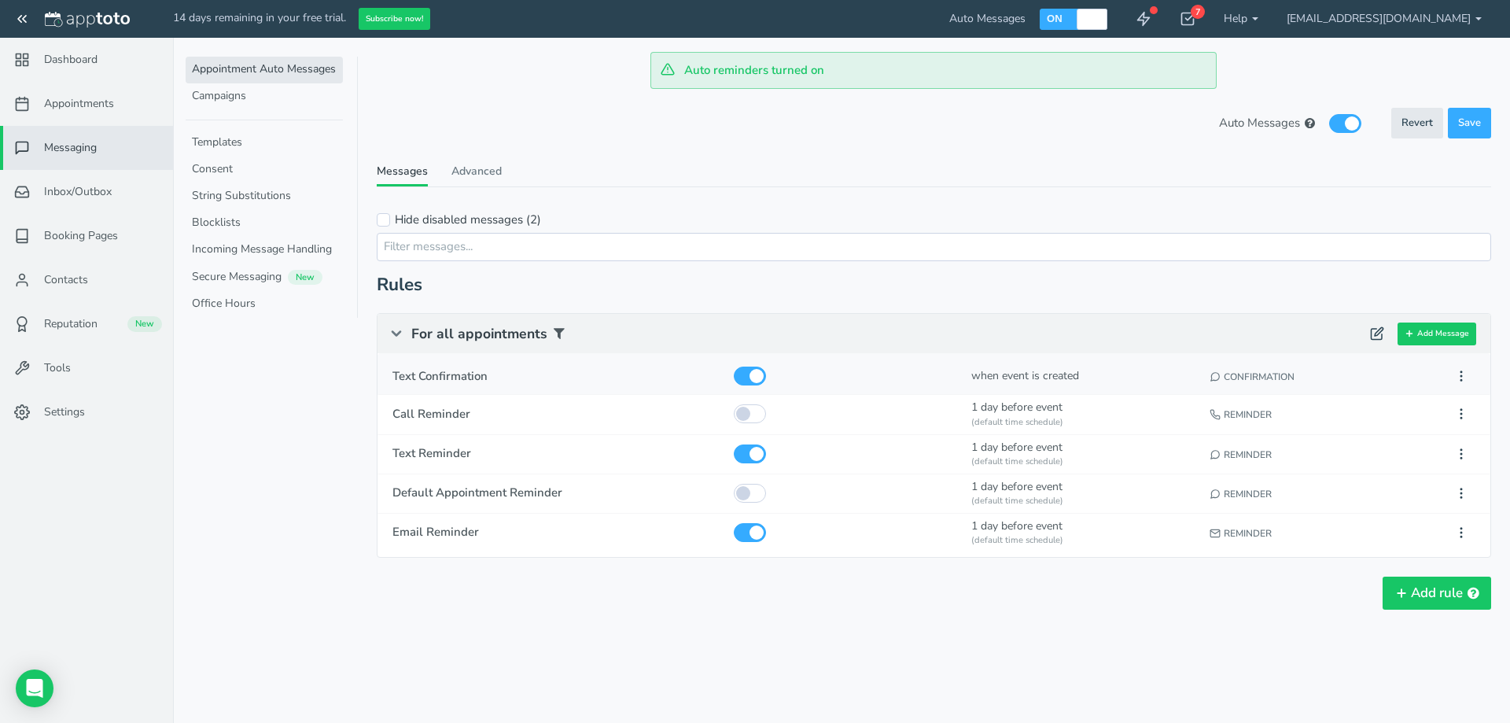
type input "2:16pm"
select select "string:0"
select select "string:none"
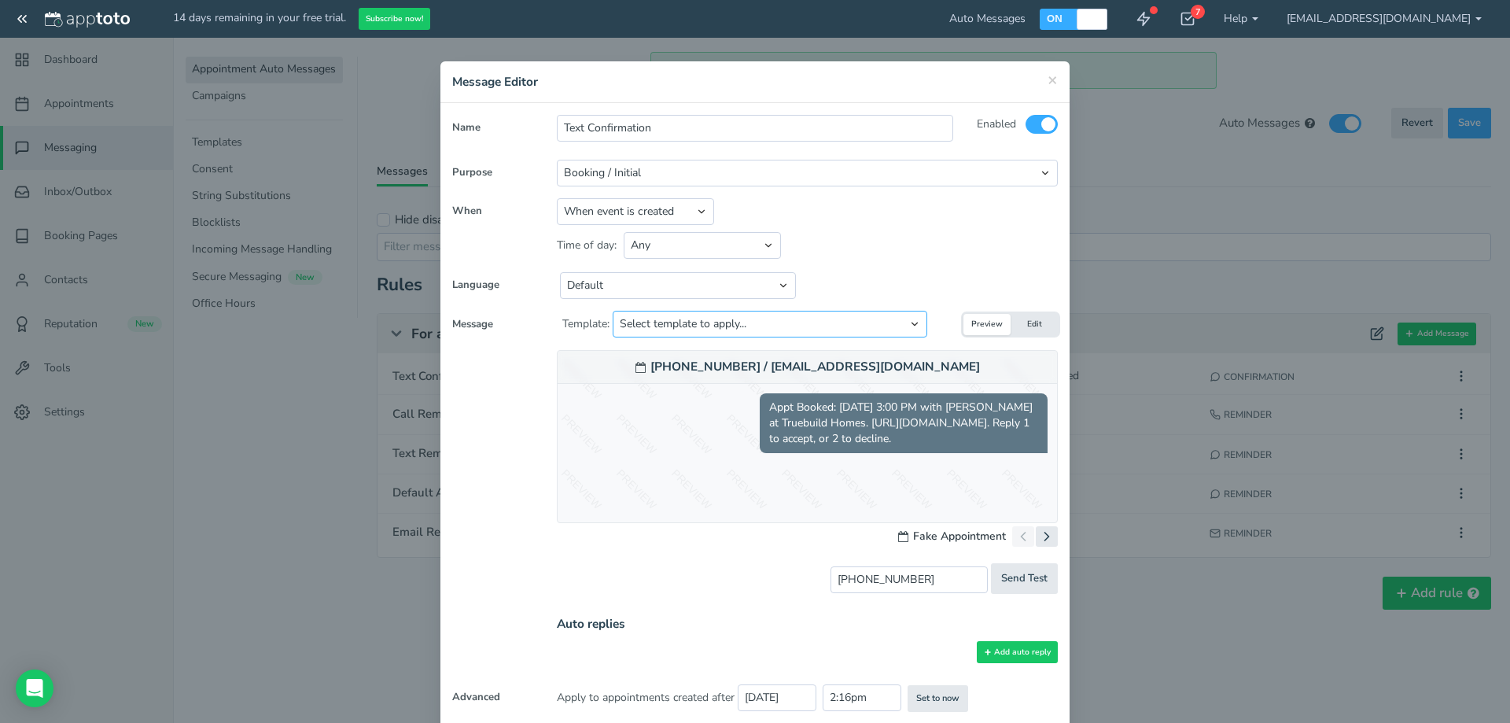
click at [705, 321] on select "Select template to apply... Default Initial Message Default Initial Message (ju…" at bounding box center [769, 324] width 314 height 27
click at [1035, 329] on button "Edit" at bounding box center [1033, 324] width 47 height 21
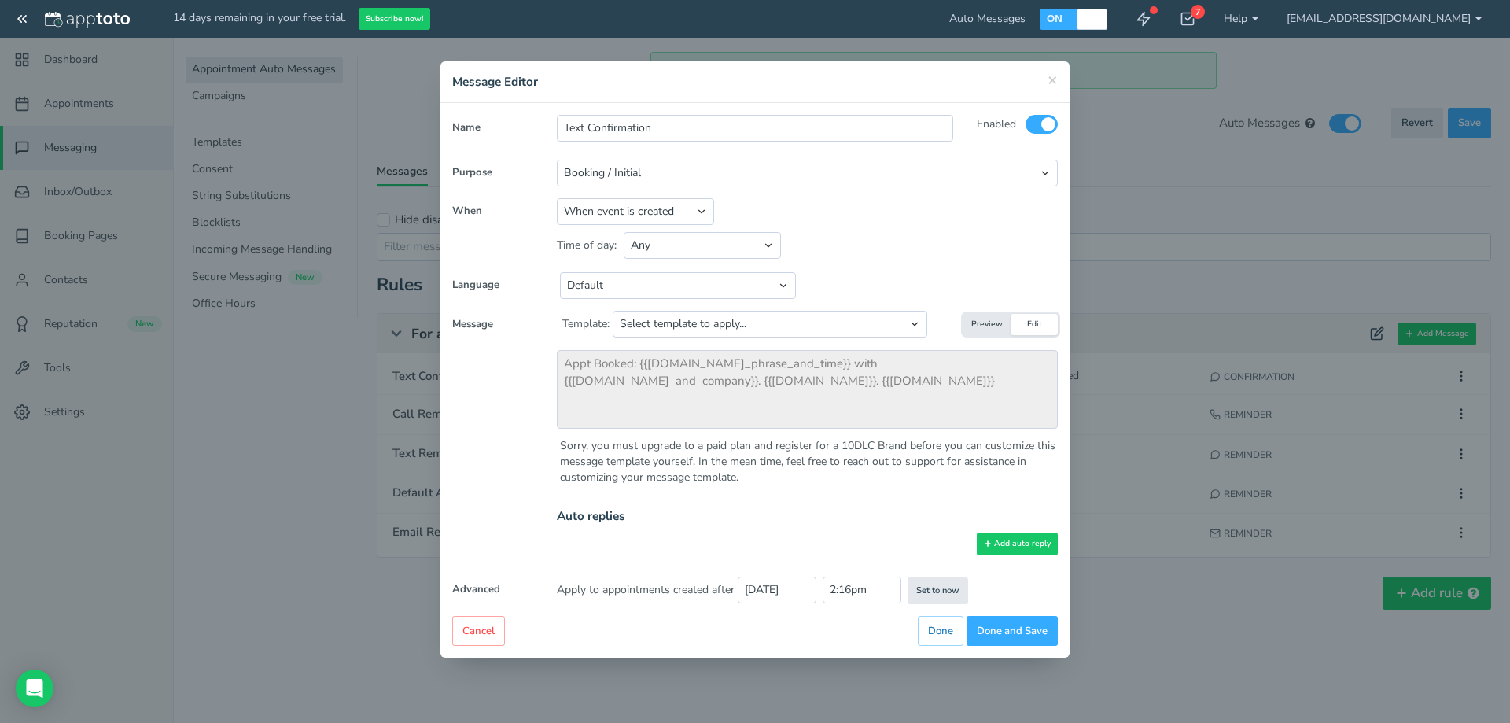
click at [990, 332] on button "Preview" at bounding box center [986, 324] width 47 height 21
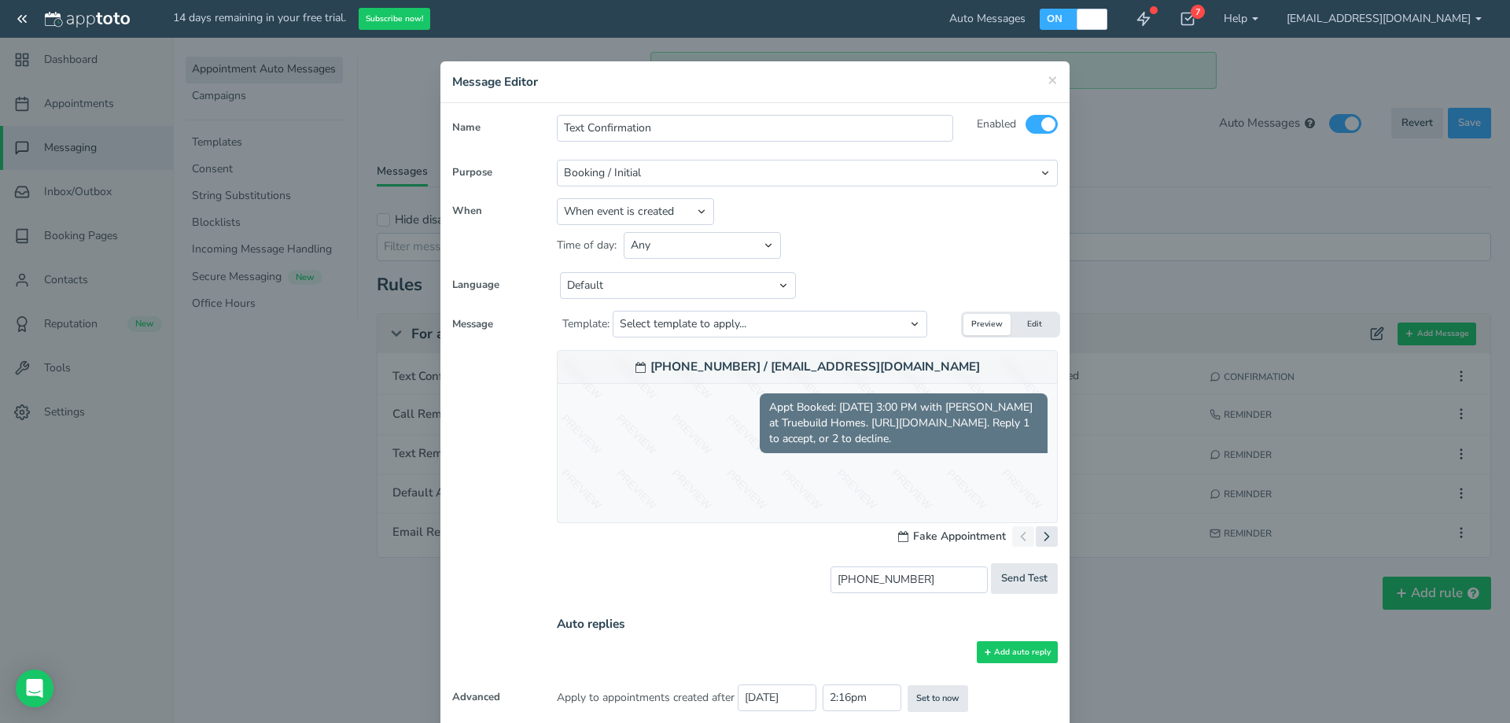
scroll to position [67, 0]
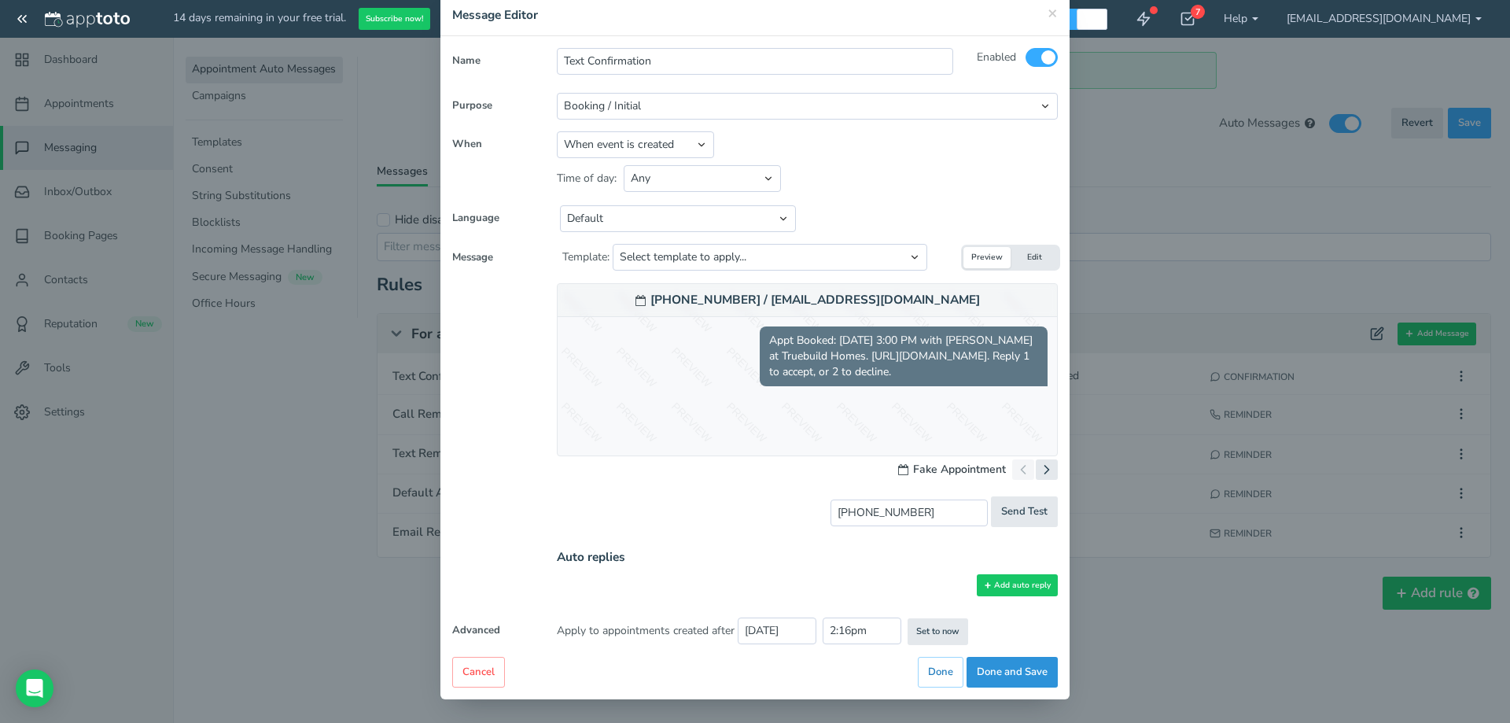
click at [1032, 671] on button "Done and Save" at bounding box center [1011, 671] width 91 height 31
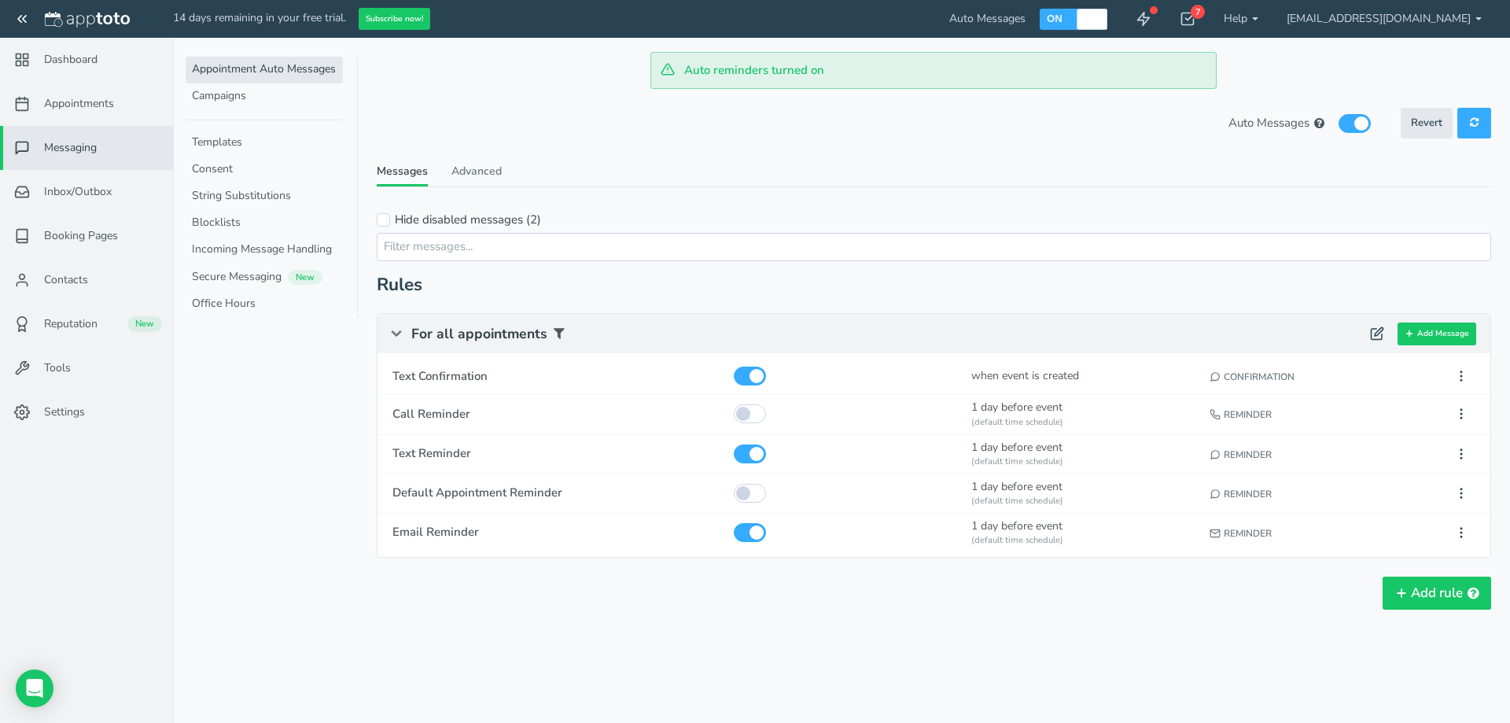
scroll to position [0, 0]
click at [484, 453] on span "Text Reminder" at bounding box center [555, 453] width 327 height 17
type input "Text Reminder"
select select "number:1"
select select "string:1"
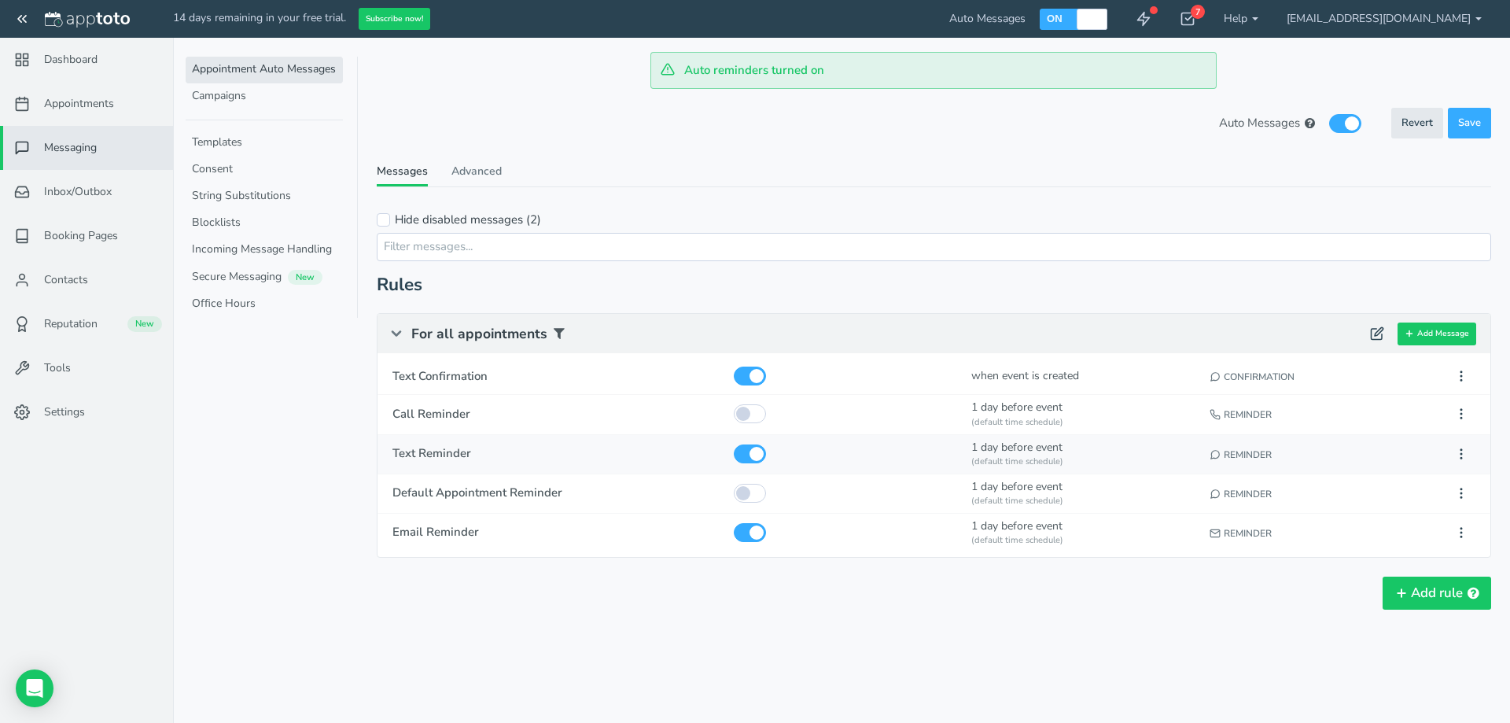
select select "string:default"
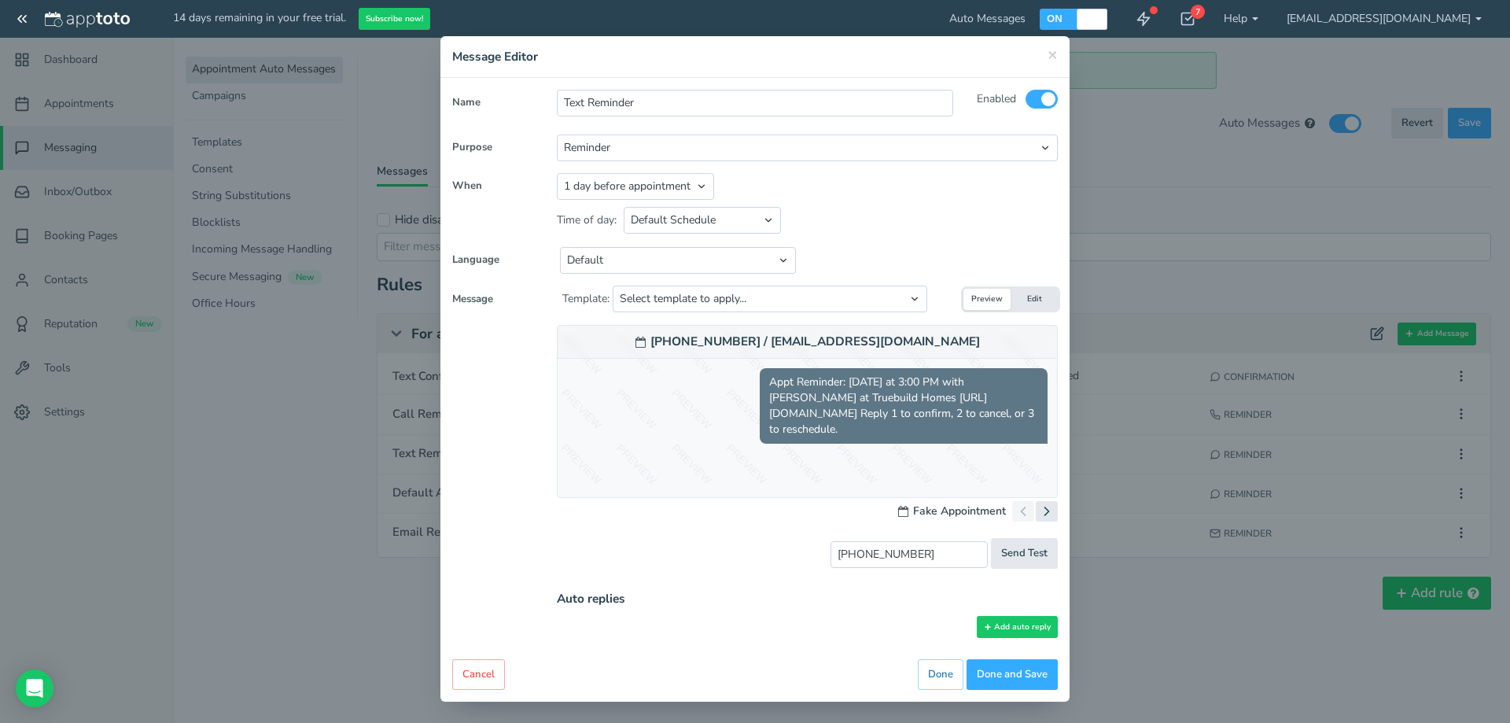
scroll to position [24, 0]
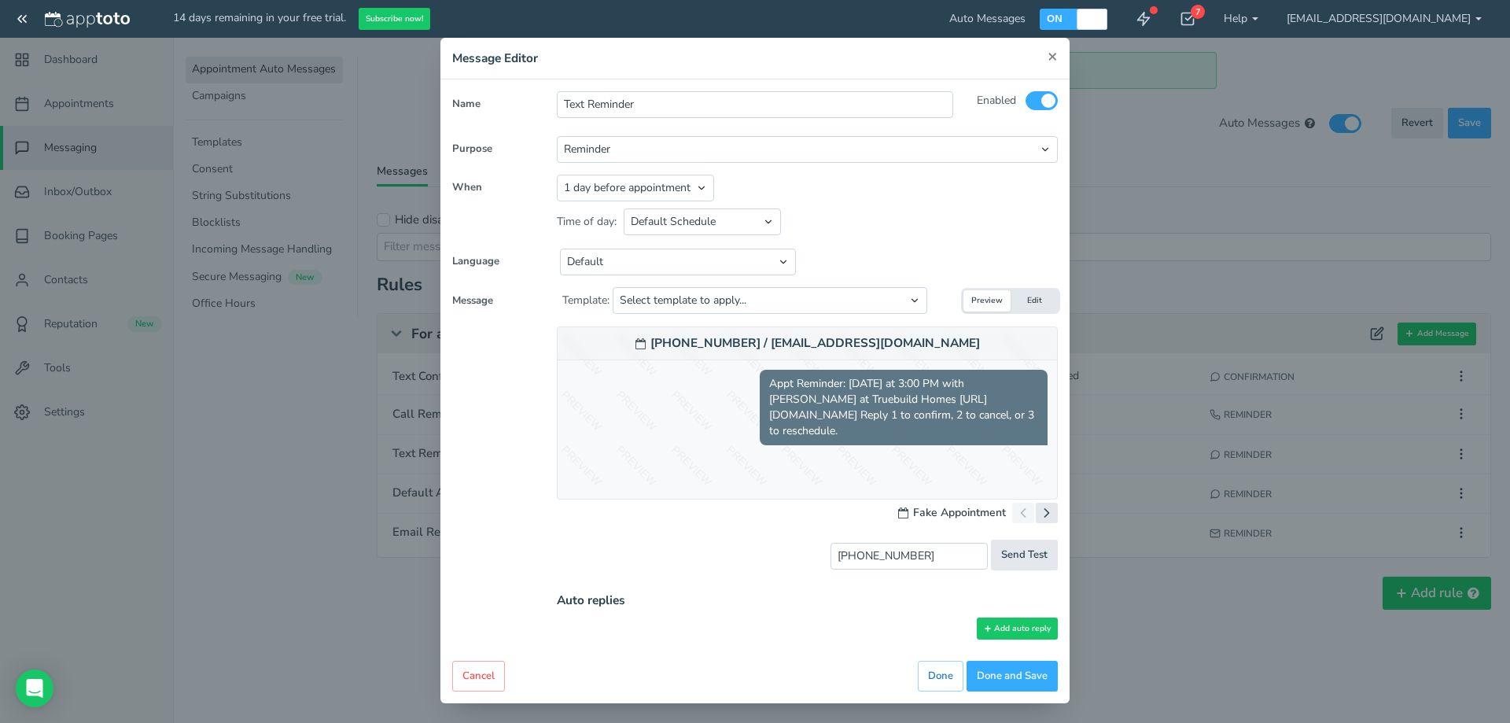
click at [1047, 57] on span "×" at bounding box center [1052, 56] width 10 height 22
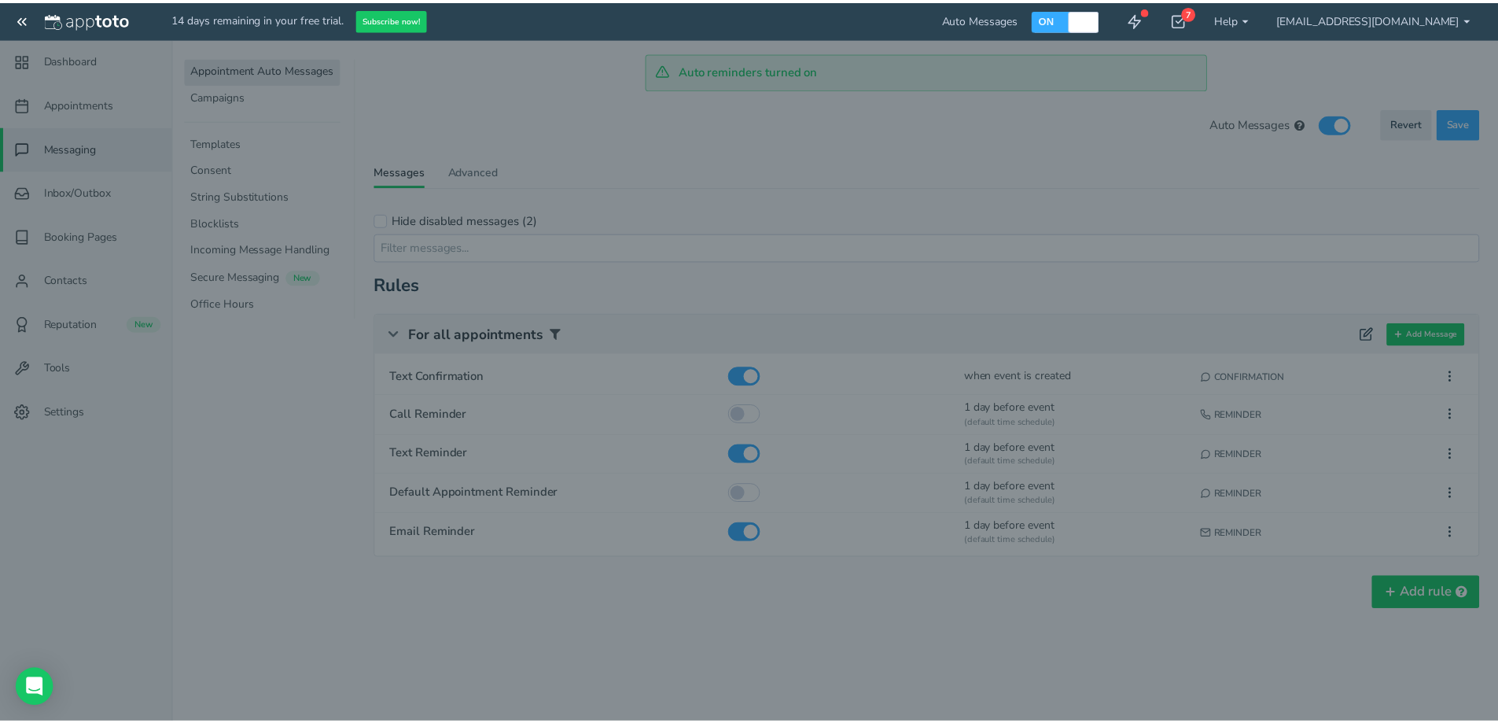
scroll to position [23, 0]
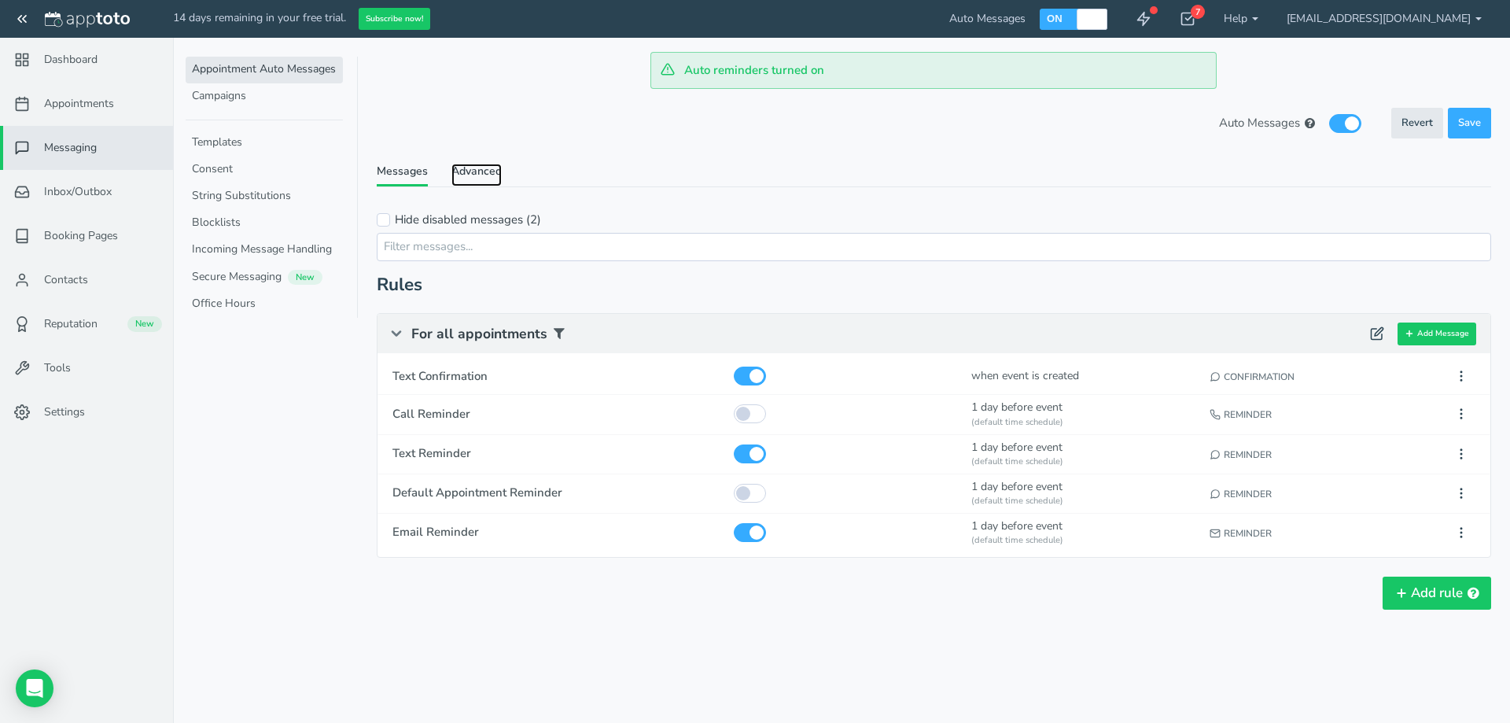
click at [487, 180] on link "Advanced" at bounding box center [476, 175] width 50 height 23
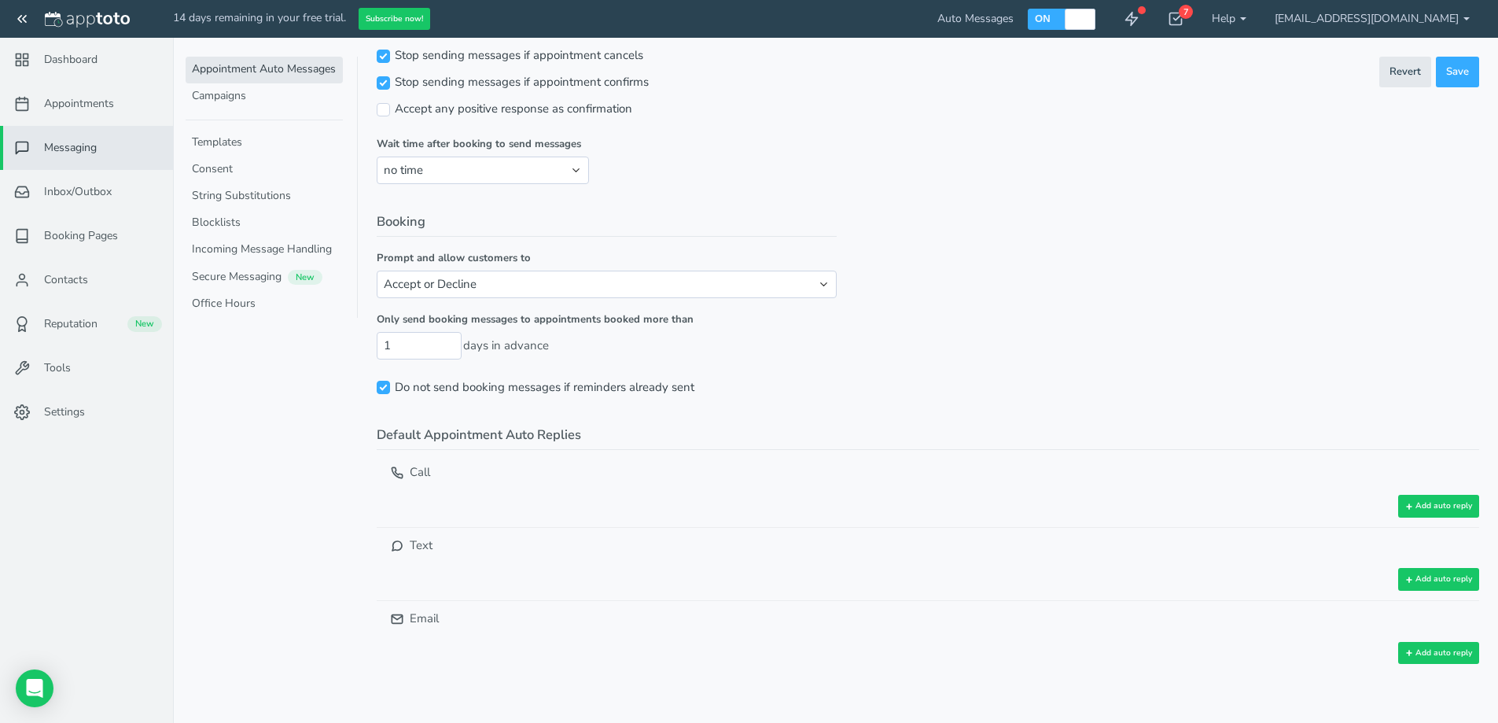
scroll to position [370, 0]
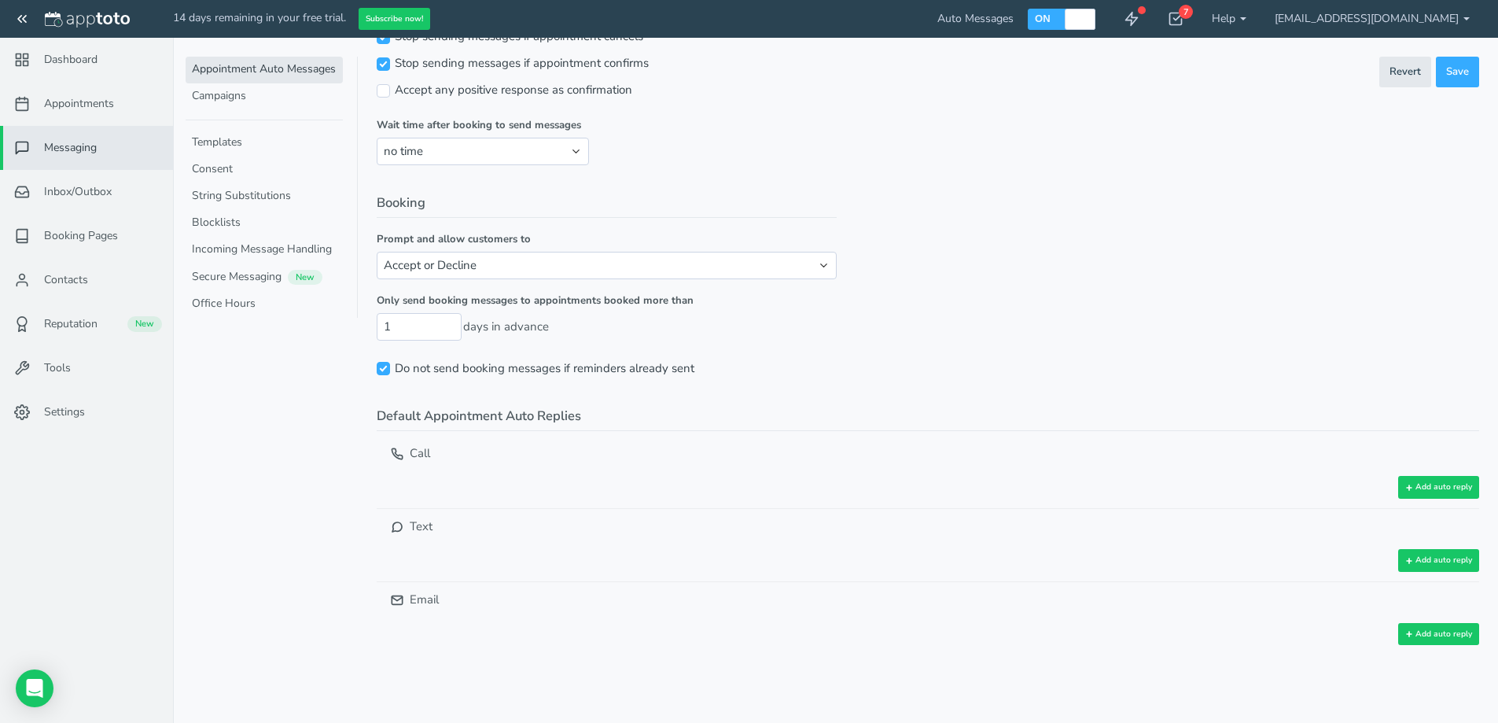
click at [417, 524] on div "Text" at bounding box center [928, 528] width 1102 height 41
click at [430, 448] on div "Call" at bounding box center [928, 460] width 1102 height 31
click at [1093, 22] on div at bounding box center [1079, 19] width 28 height 21
checkbox input "false"
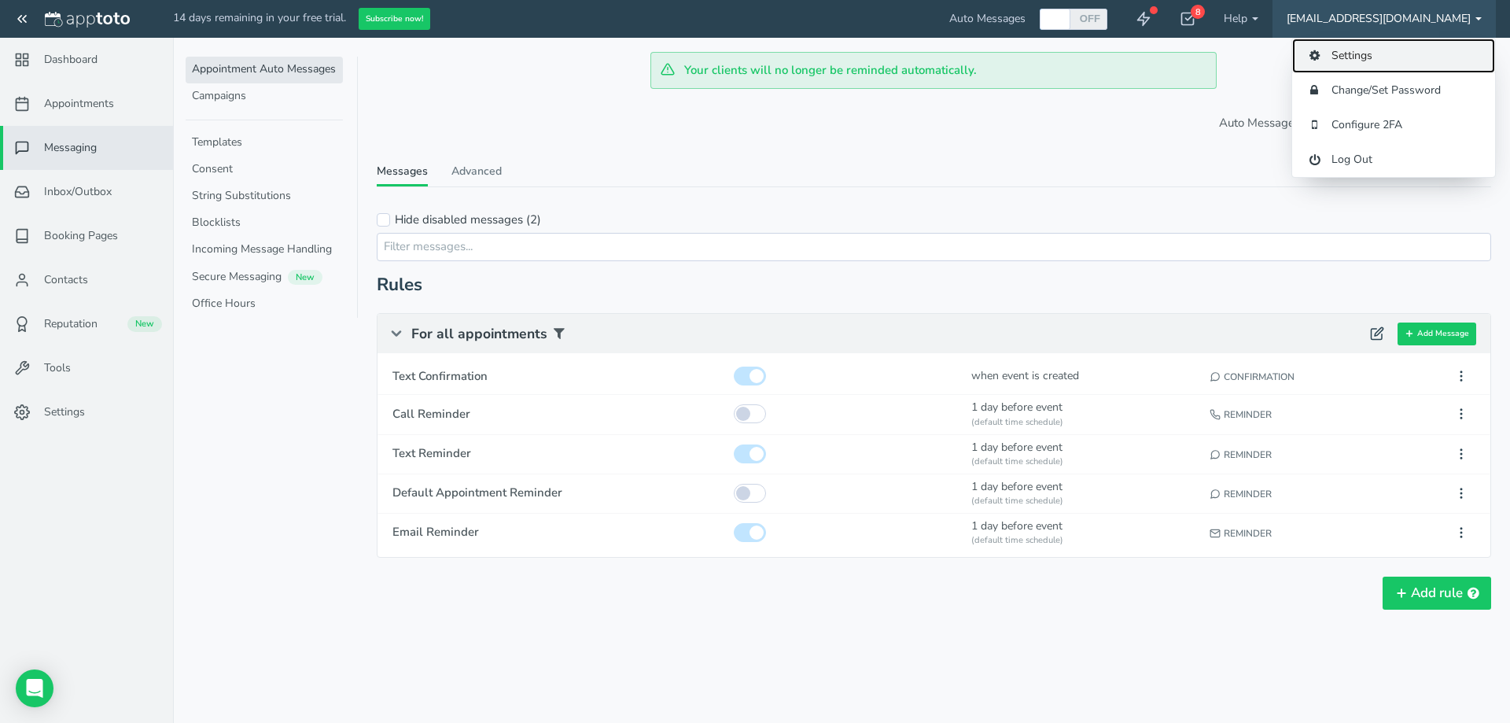
click at [1363, 55] on link "Settings" at bounding box center [1393, 56] width 203 height 35
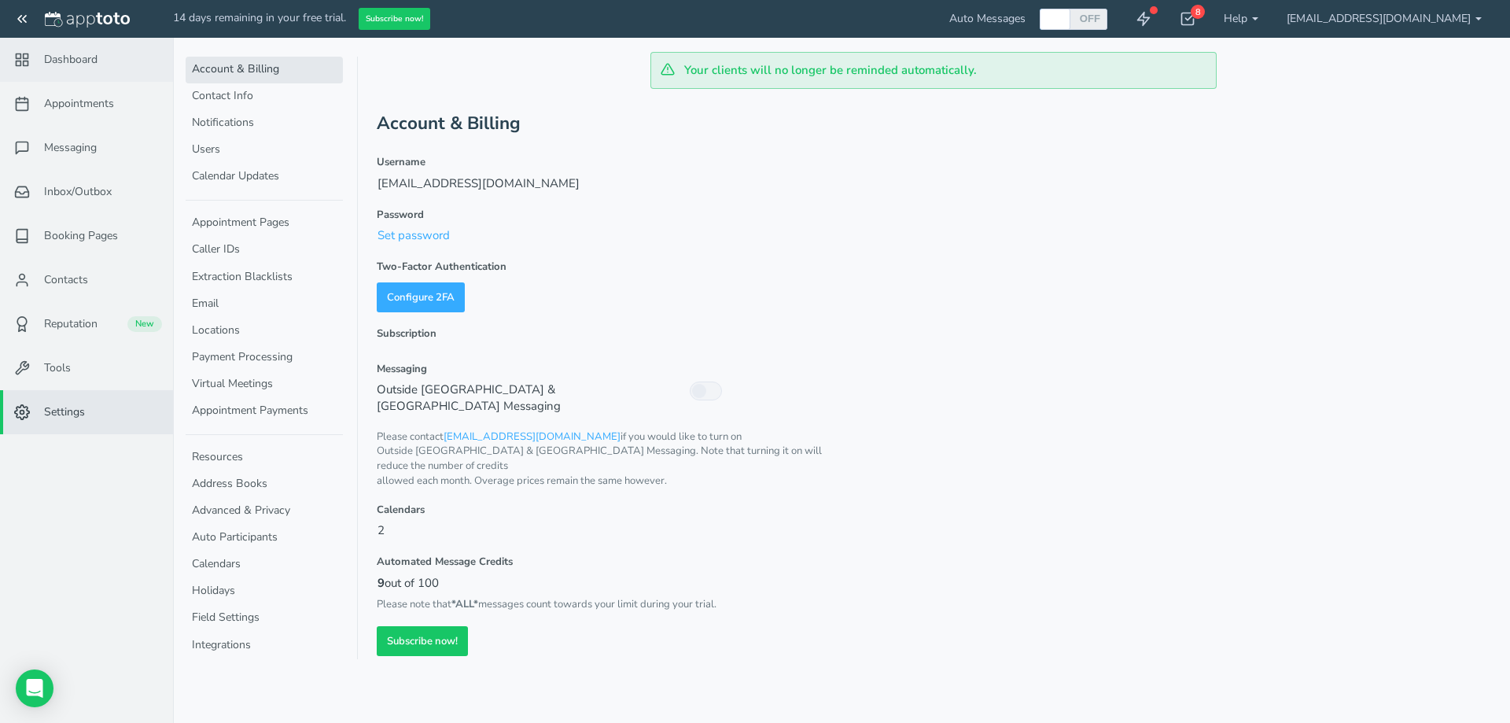
click at [83, 57] on span "Dashboard" at bounding box center [70, 60] width 53 height 16
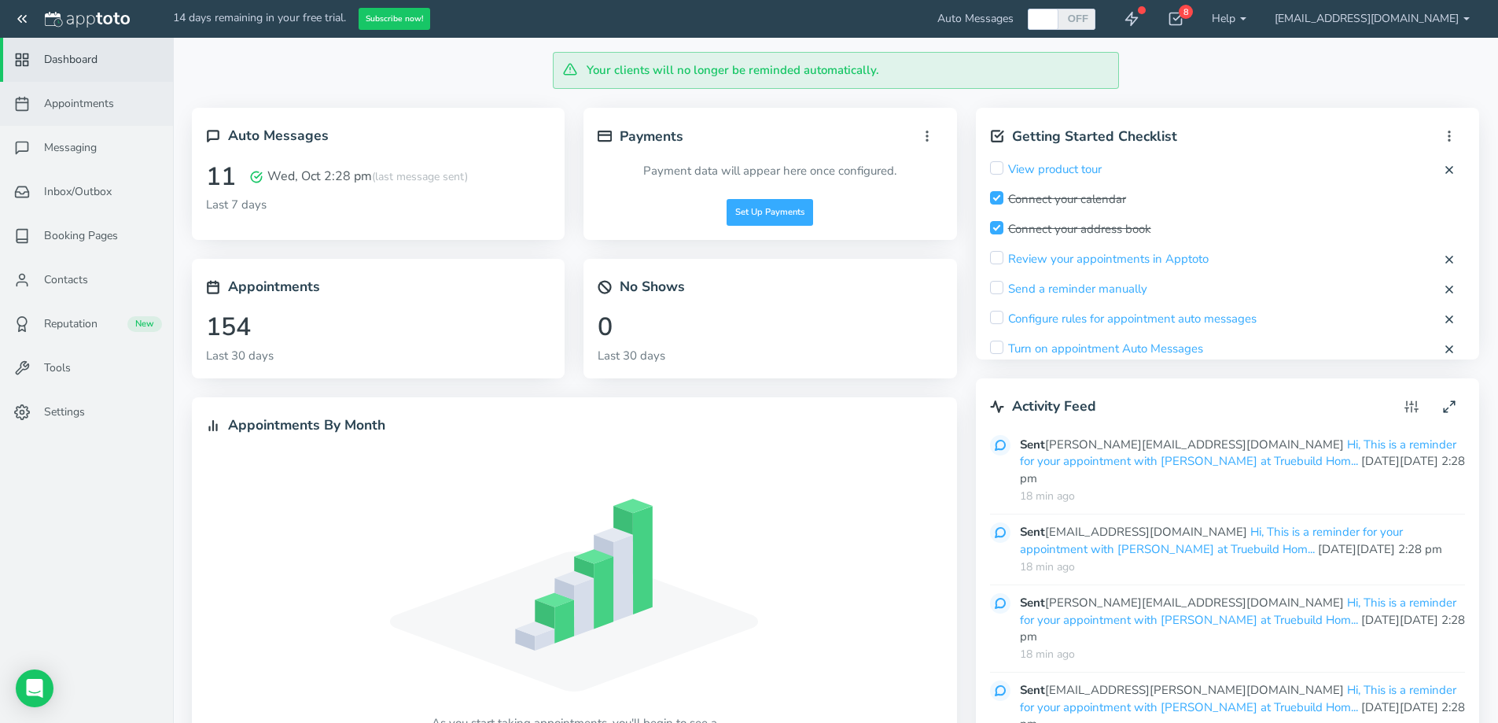
click at [107, 96] on span "Appointments" at bounding box center [79, 104] width 70 height 16
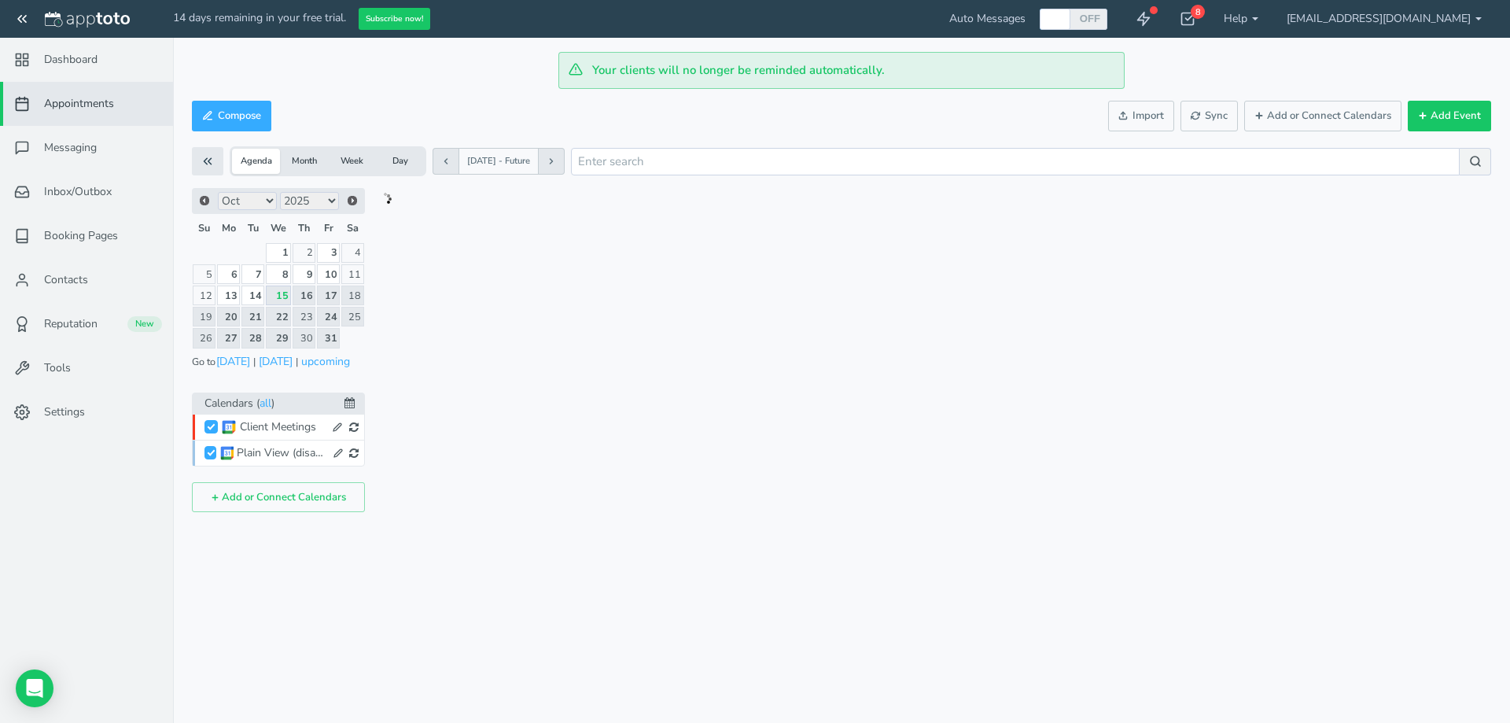
click at [341, 425] on use at bounding box center [337, 427] width 8 height 8
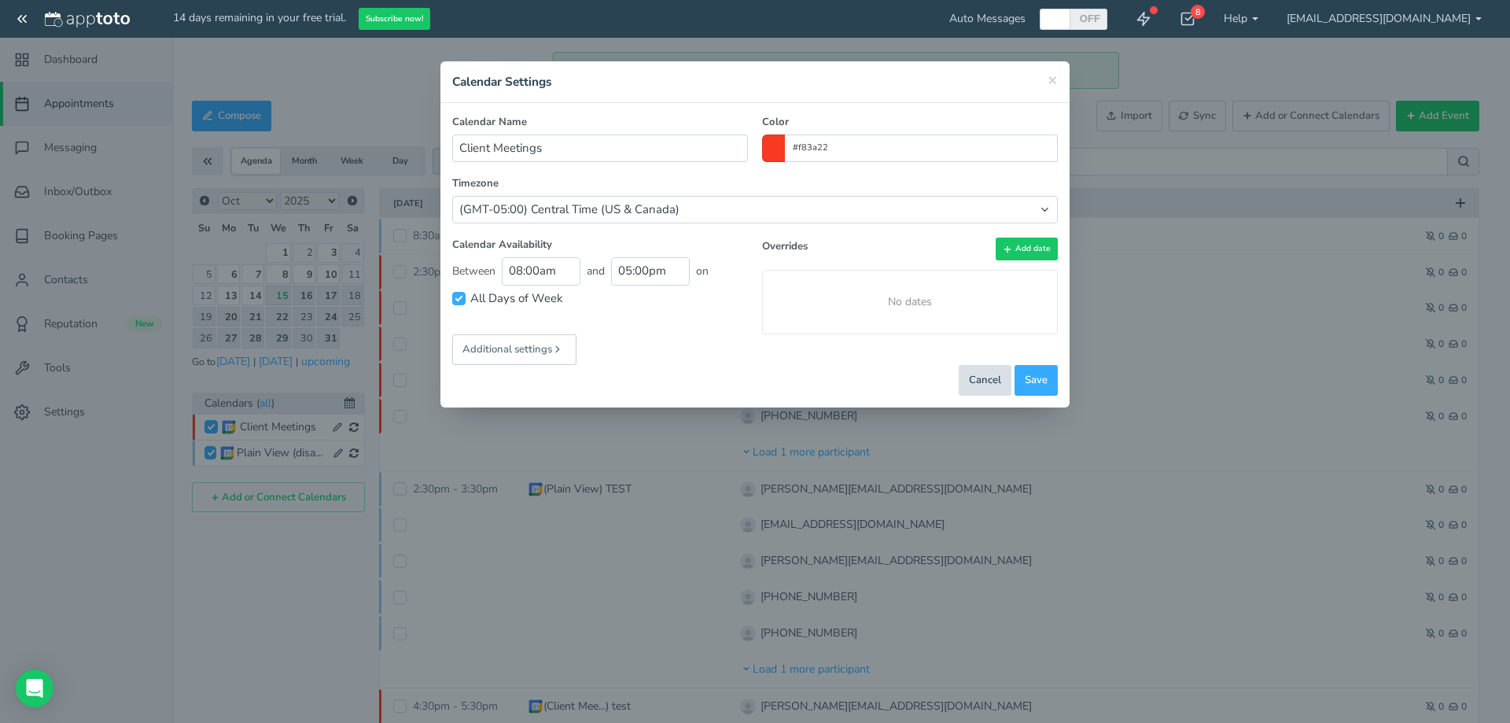
click at [980, 371] on div "Cancel" at bounding box center [984, 380] width 53 height 31
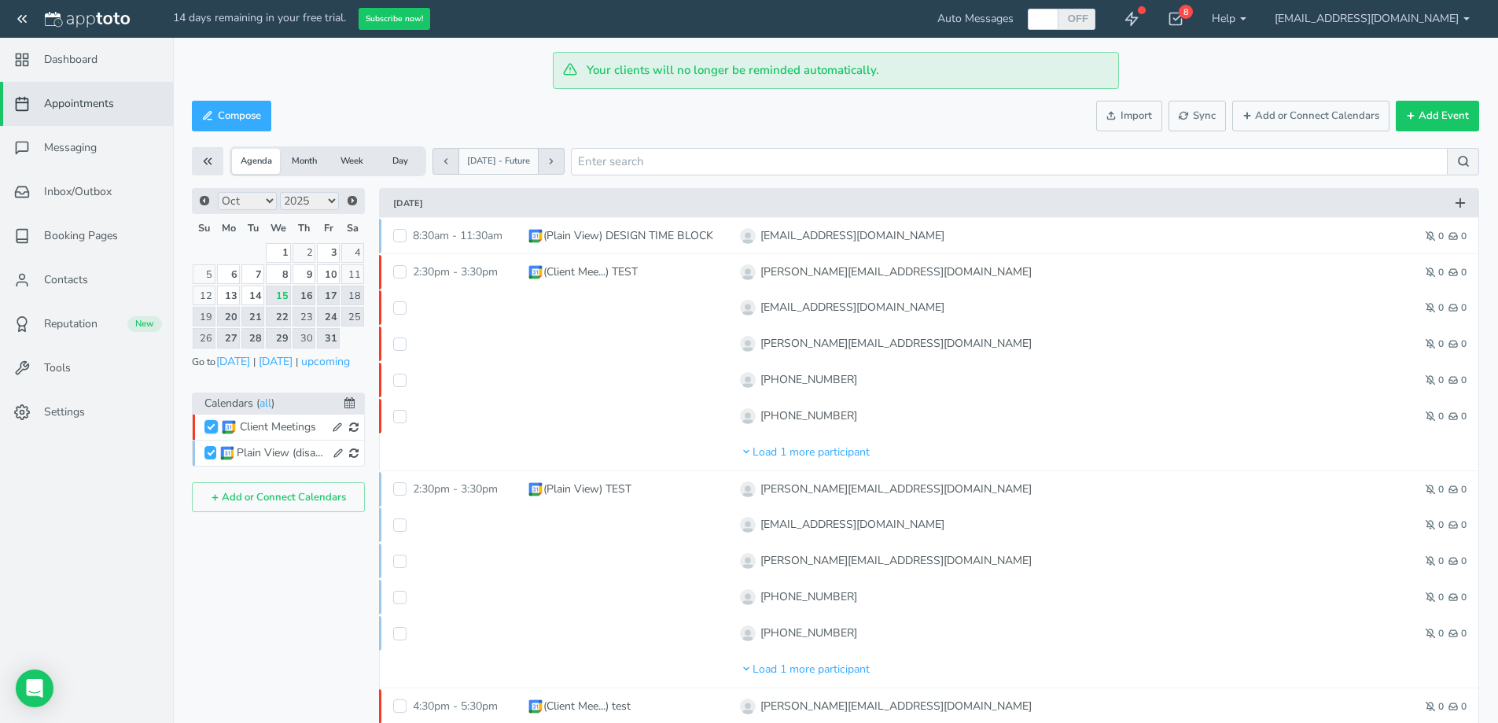
click at [211, 428] on input "Client Meetings" at bounding box center [210, 426] width 13 height 13
checkbox input "true"
checkbox input "false"
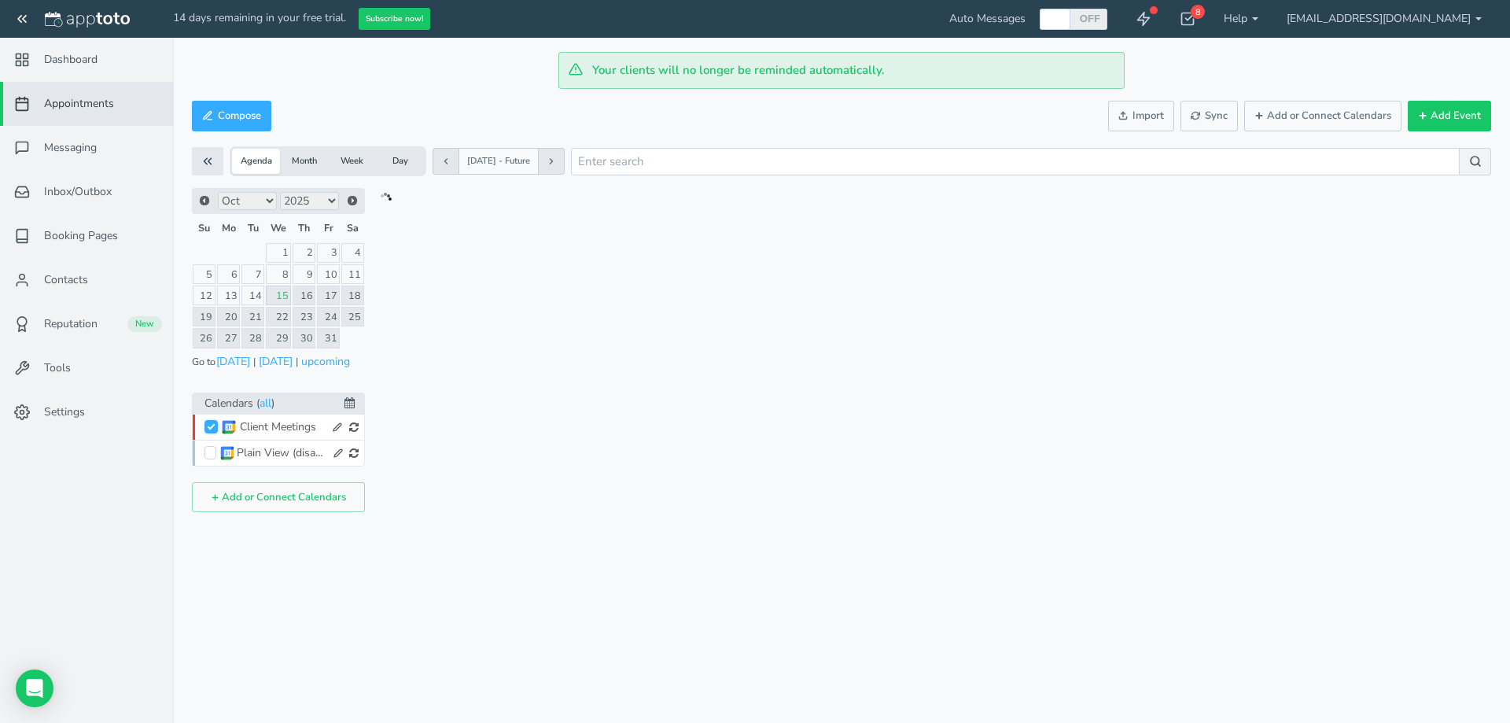
click at [209, 425] on input "Client Meetings" at bounding box center [210, 426] width 13 height 13
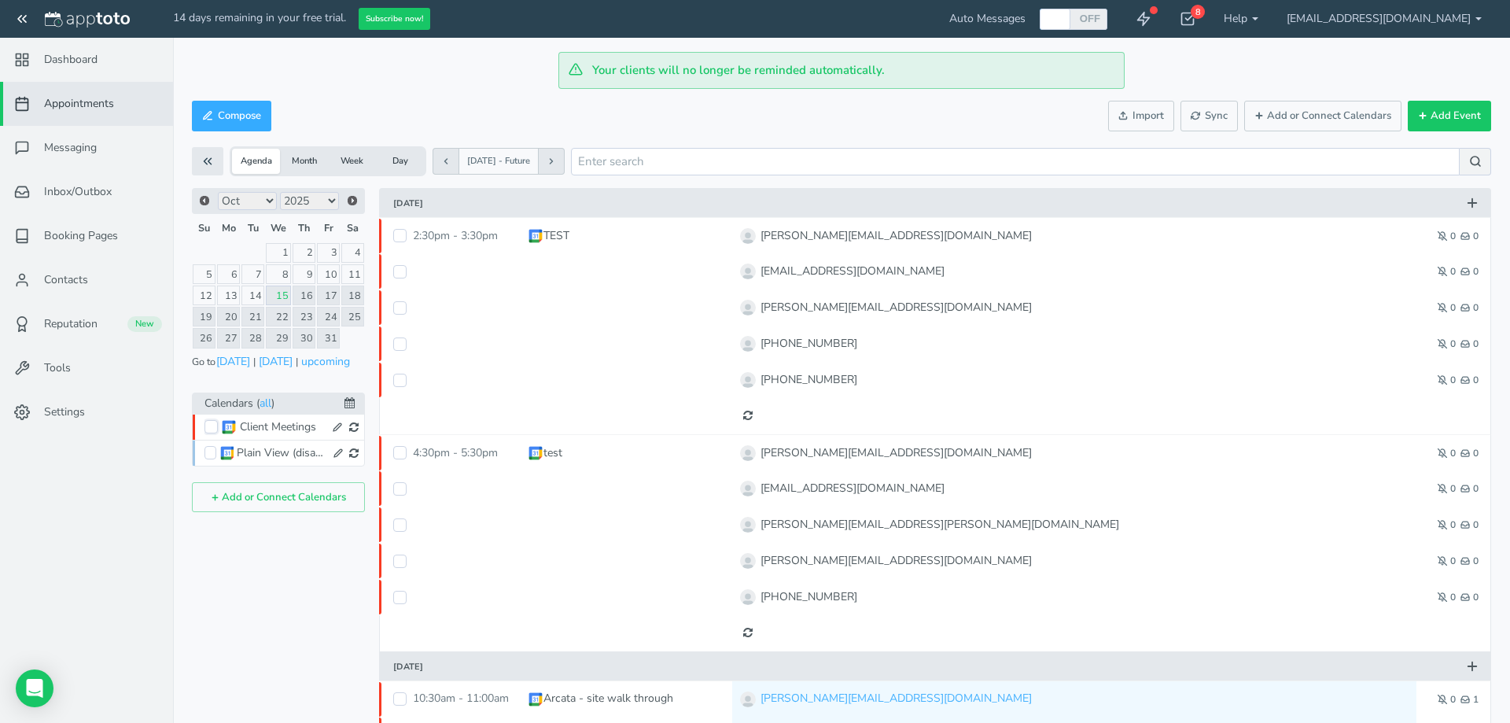
checkbox input "true"
click at [86, 411] on link "Settings" at bounding box center [86, 412] width 173 height 44
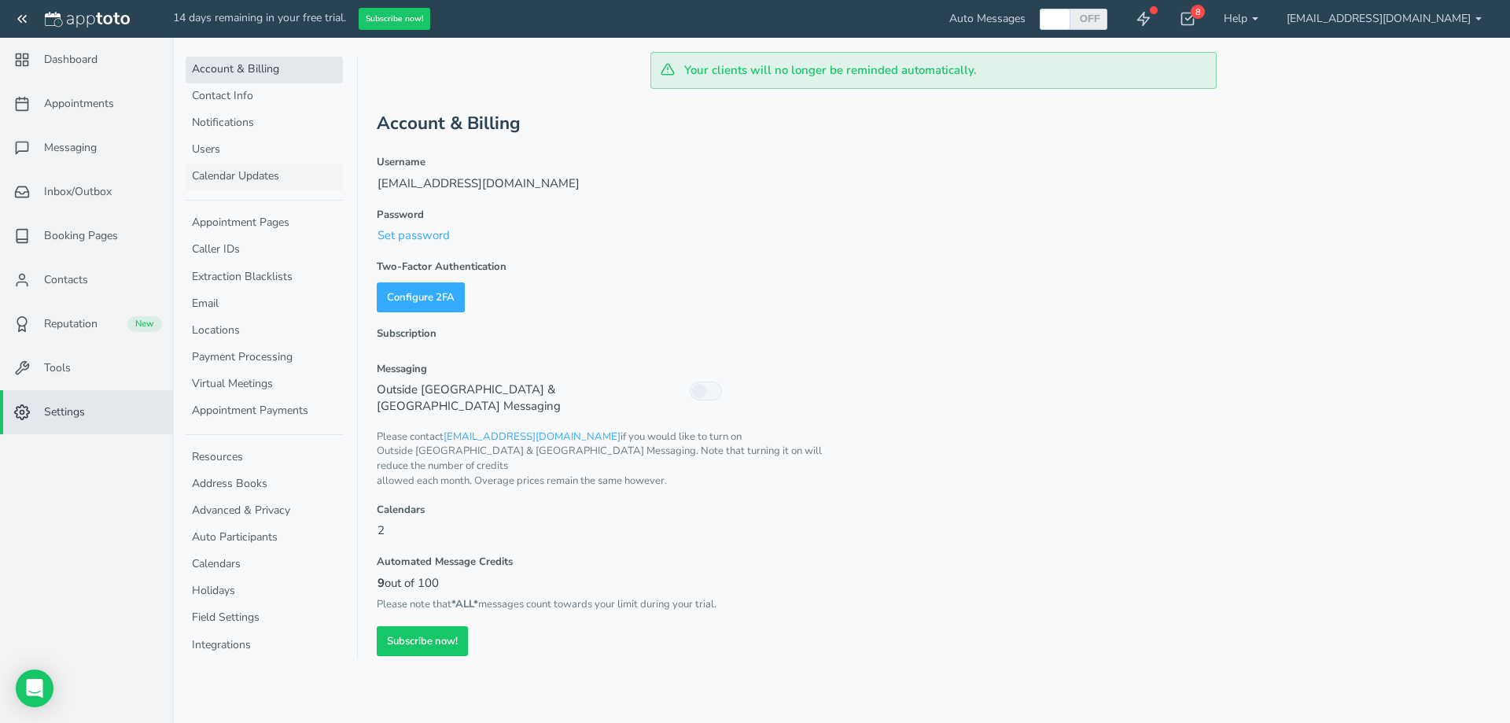
click at [274, 172] on link "Calendar Updates" at bounding box center [264, 177] width 157 height 27
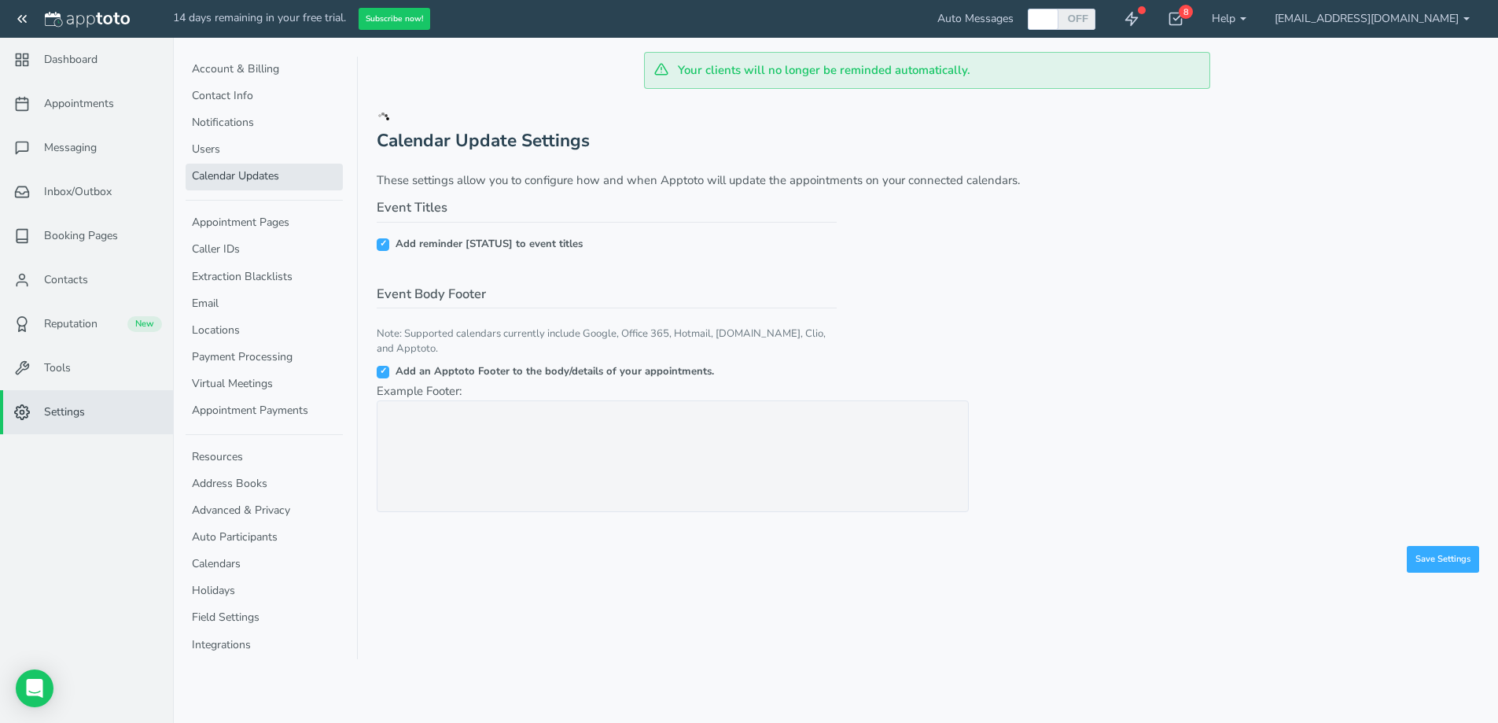
checkbox input "true"
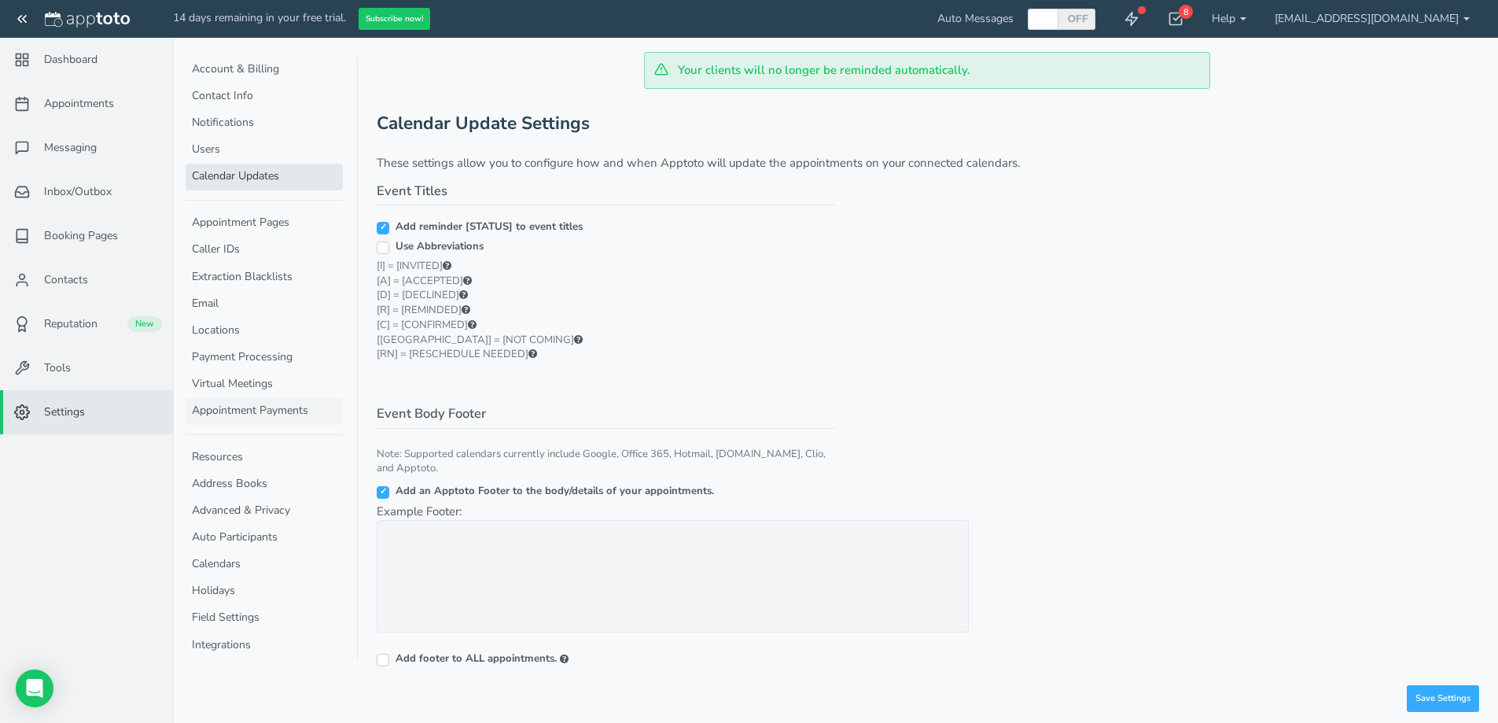
scroll to position [8, 0]
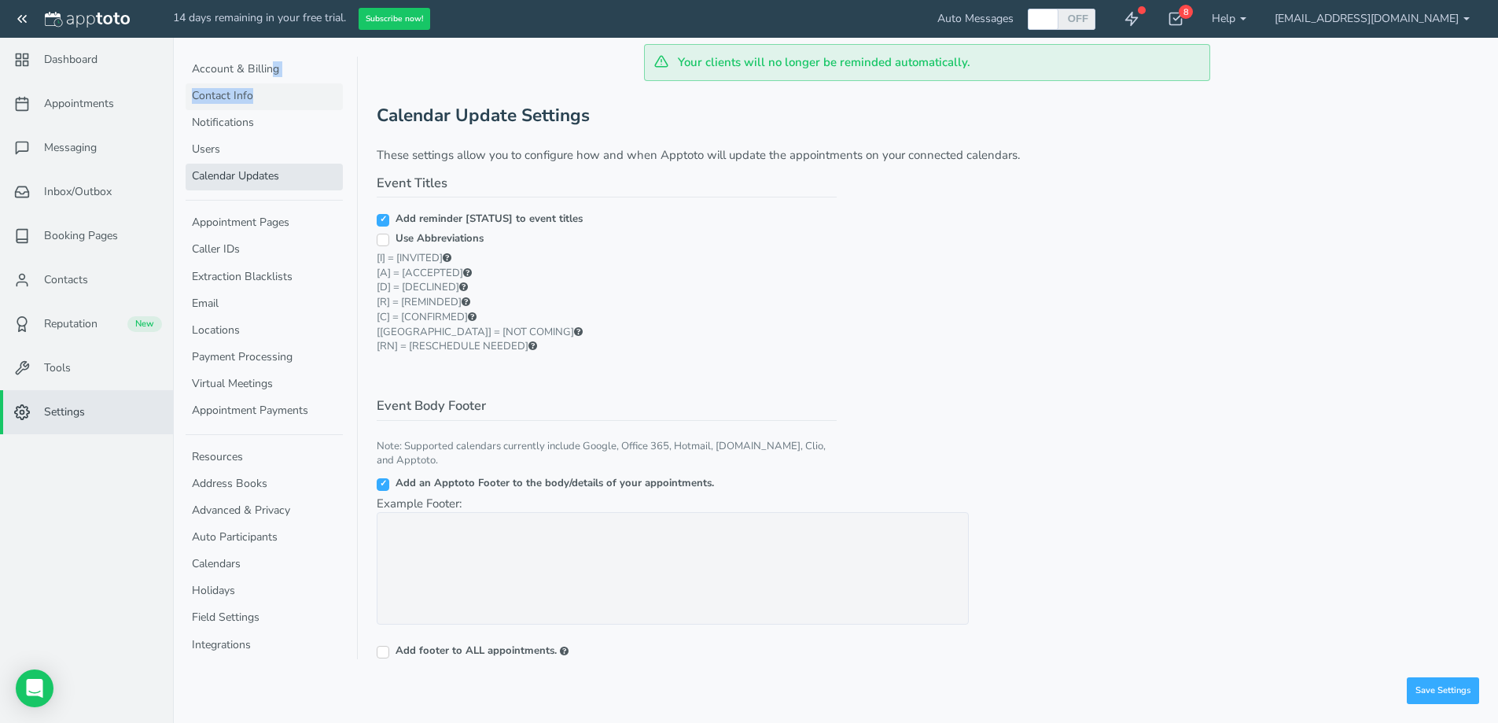
drag, startPoint x: 272, startPoint y: 83, endPoint x: 267, endPoint y: 97, distance: 15.9
click at [267, 97] on ul "Account & Billing Contact Info Notifications Users Calendar Updates" at bounding box center [264, 124] width 157 height 134
click at [267, 97] on link "Contact Info" at bounding box center [264, 96] width 157 height 27
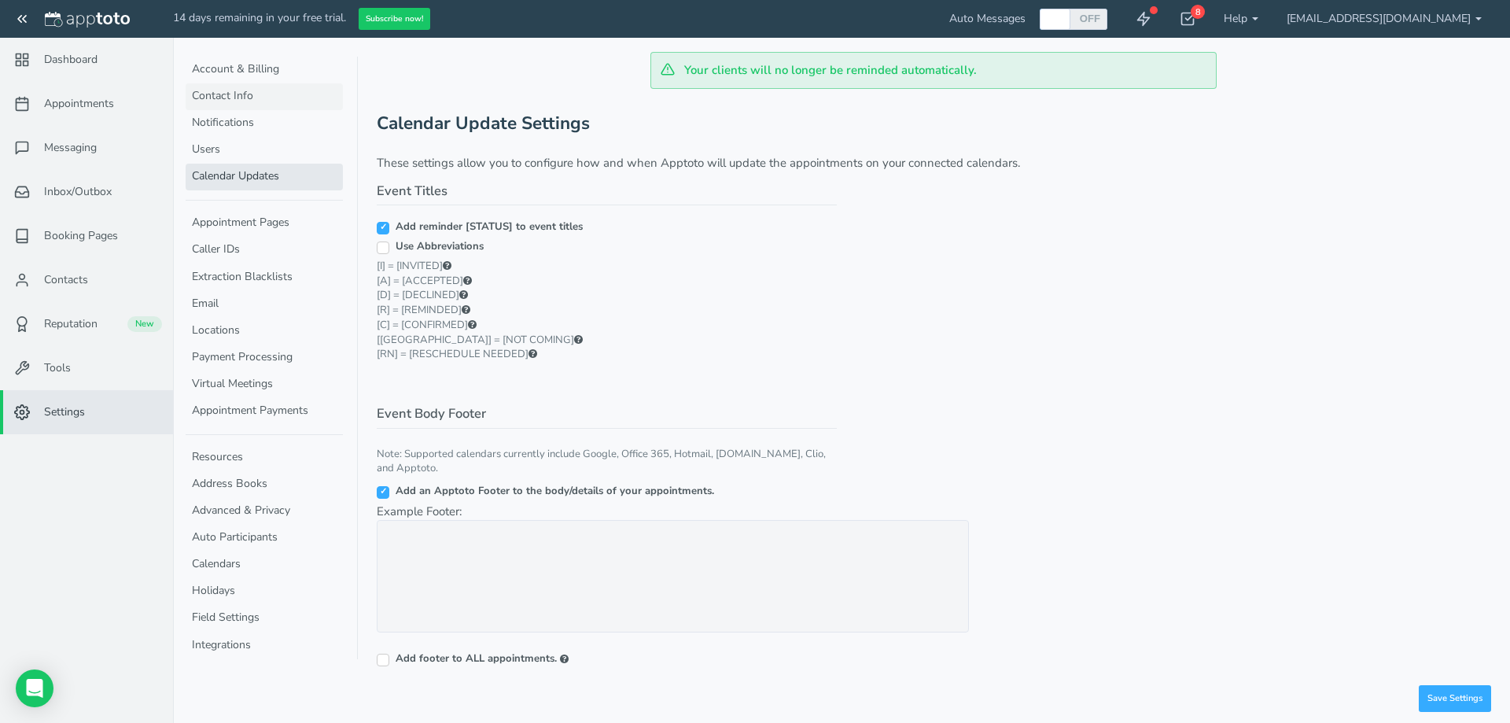
select select "720"
select select "1200"
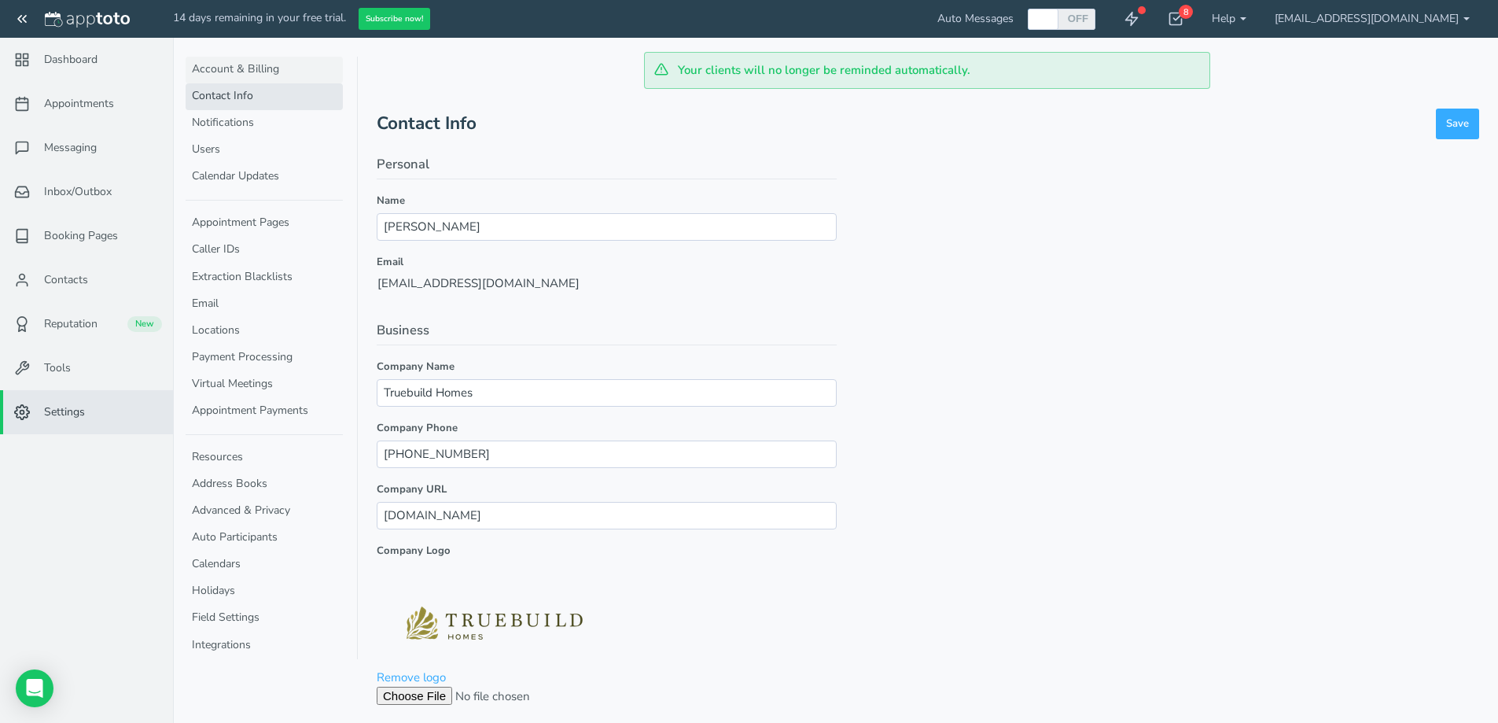
click at [271, 77] on link "Account & Billing" at bounding box center [264, 70] width 157 height 27
